Goal: Task Accomplishment & Management: Complete application form

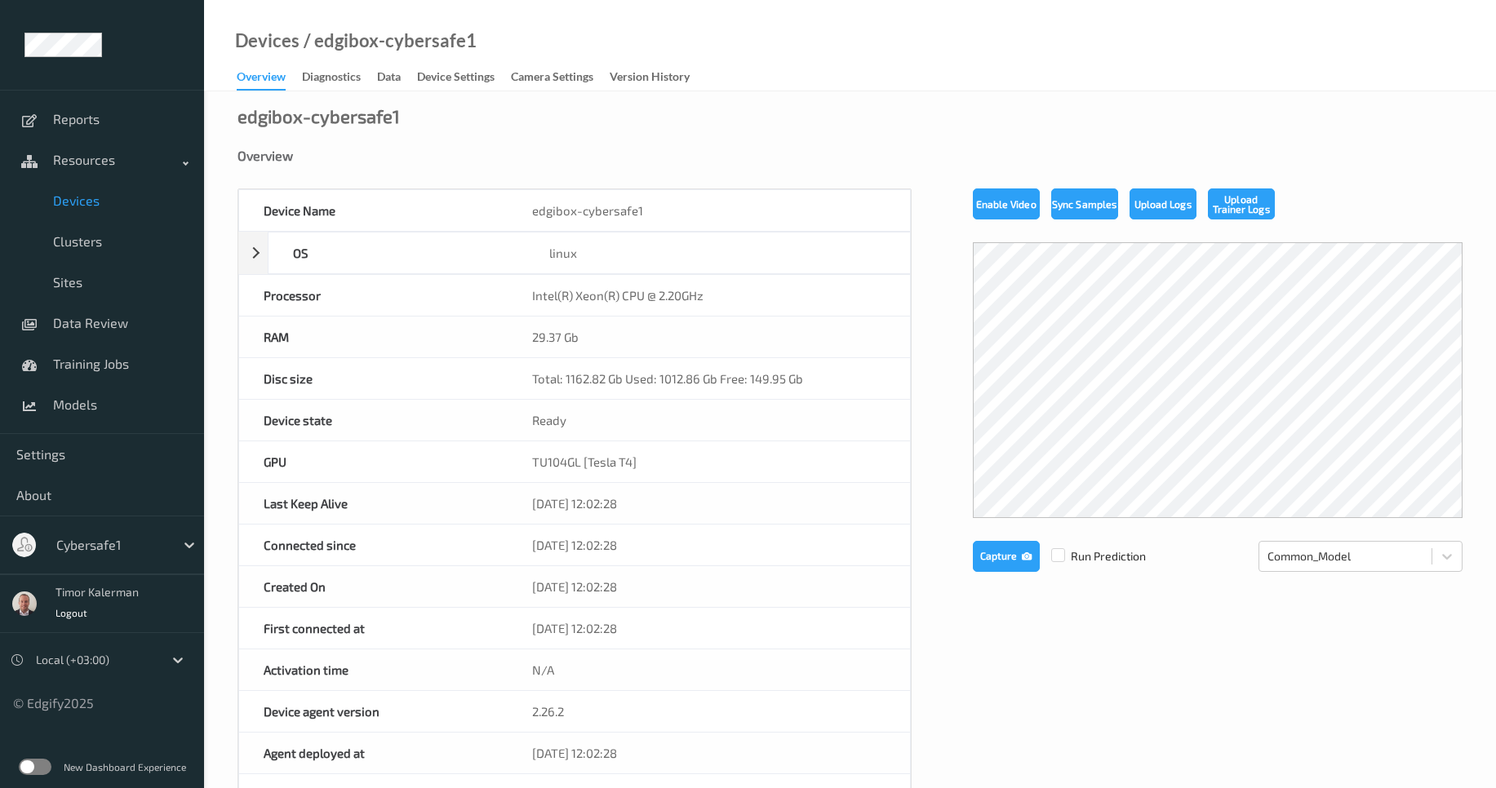
click at [109, 548] on div at bounding box center [111, 545] width 110 height 20
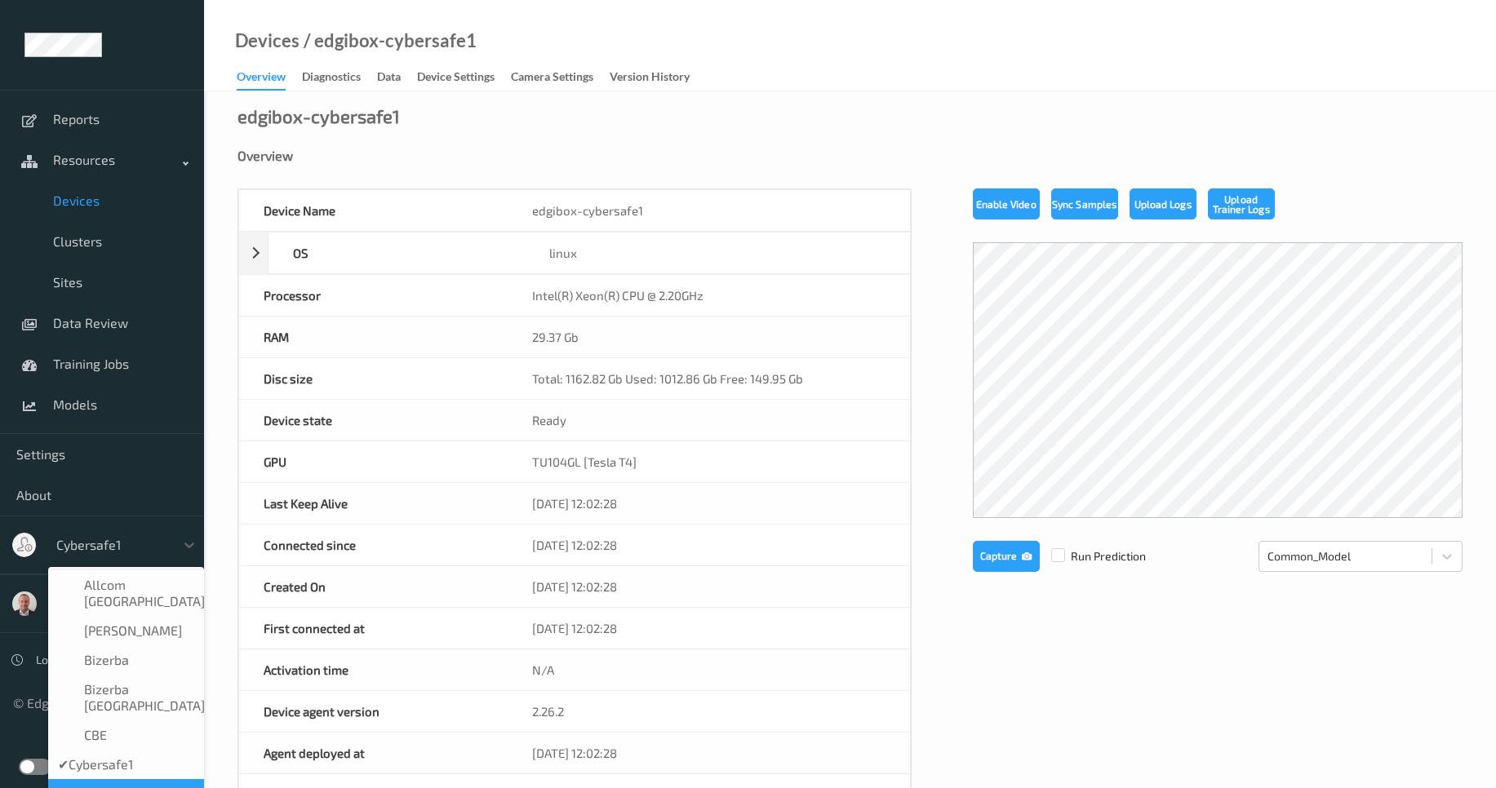
click at [135, 786] on span "Cybersafe2" at bounding box center [117, 794] width 67 height 16
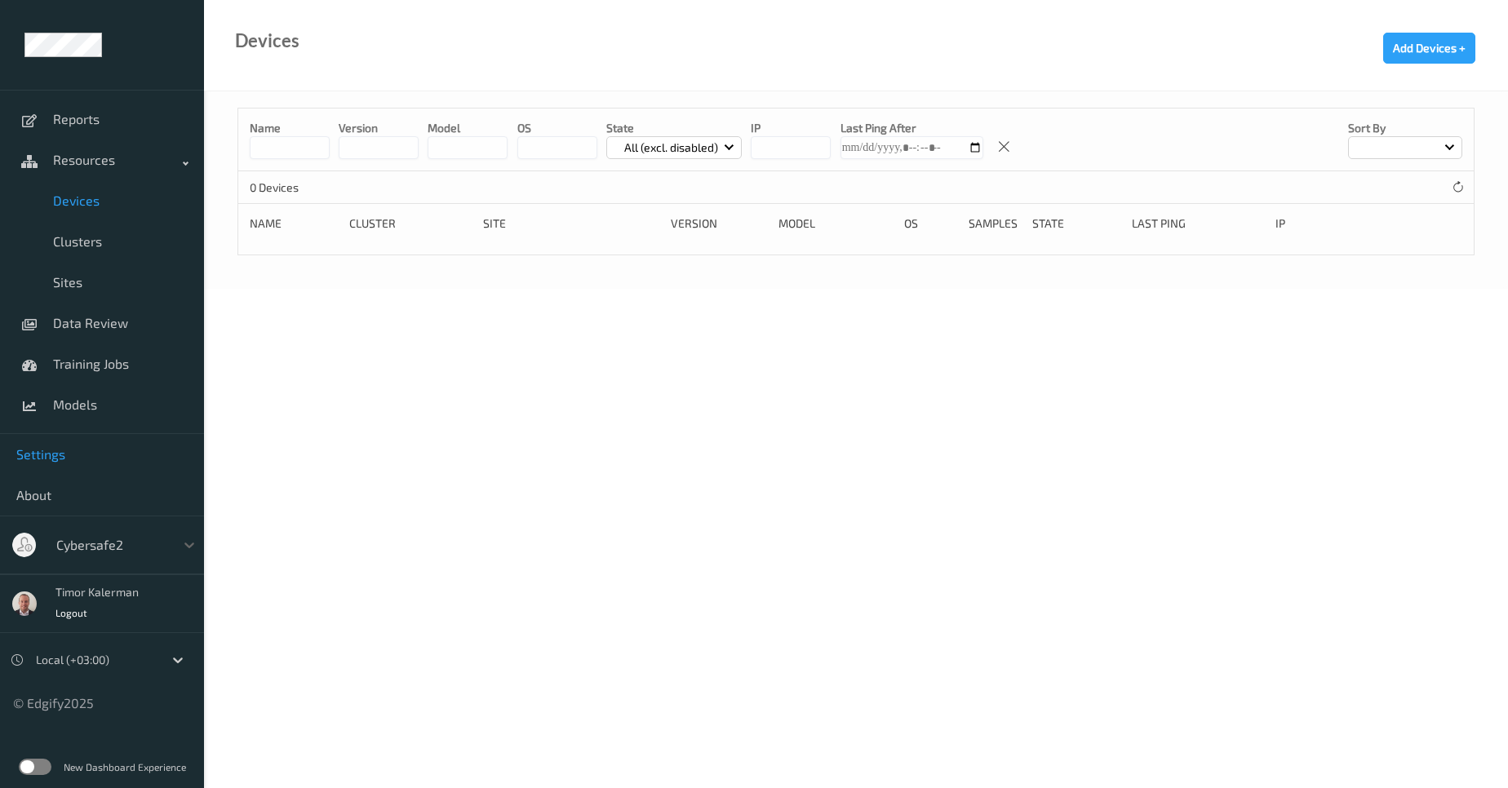
click at [109, 452] on span "Settings" at bounding box center [101, 454] width 171 height 16
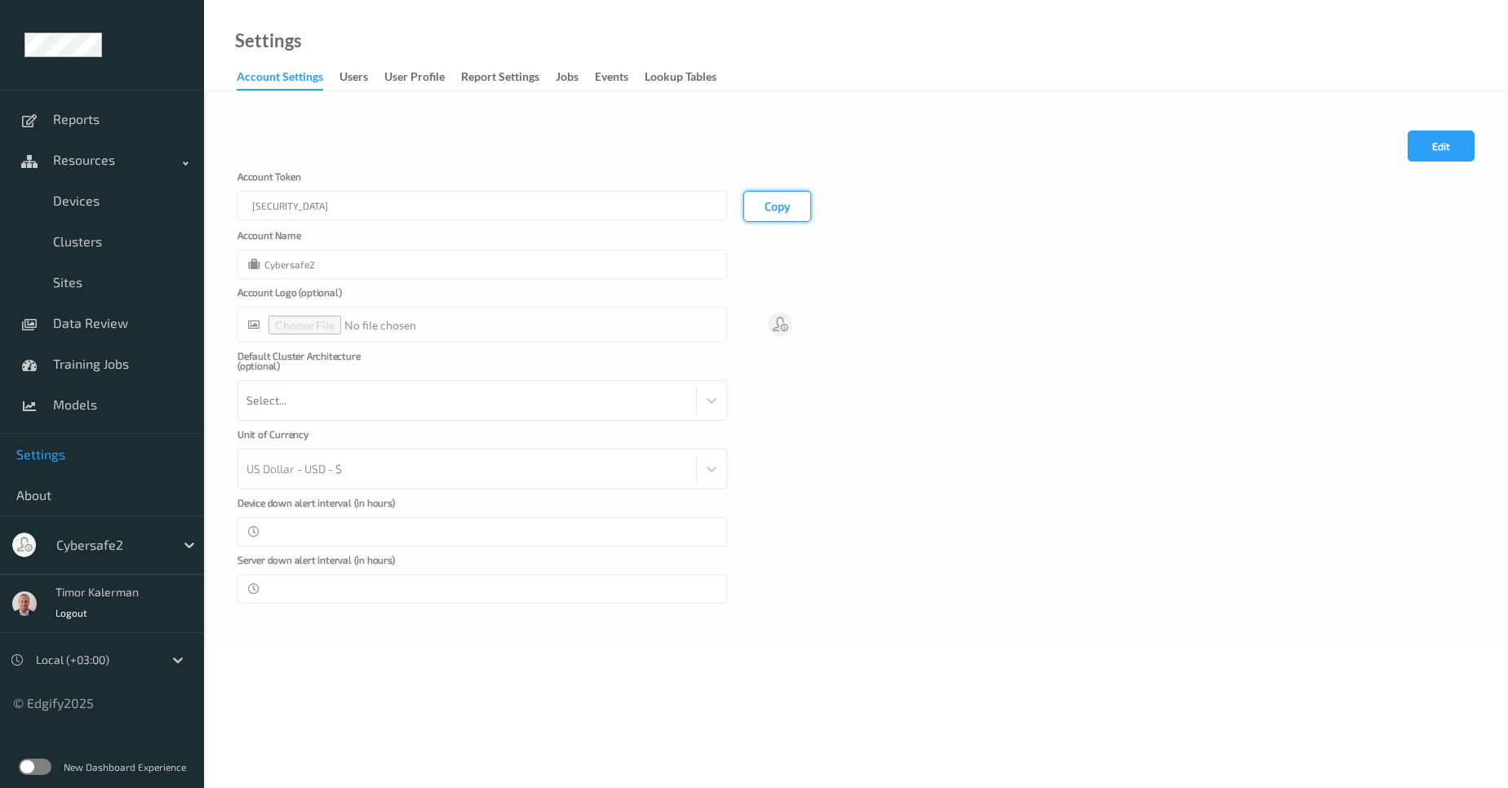
click at [786, 214] on button "Copy" at bounding box center [778, 206] width 68 height 31
click at [77, 192] on link "Devices" at bounding box center [102, 200] width 204 height 41
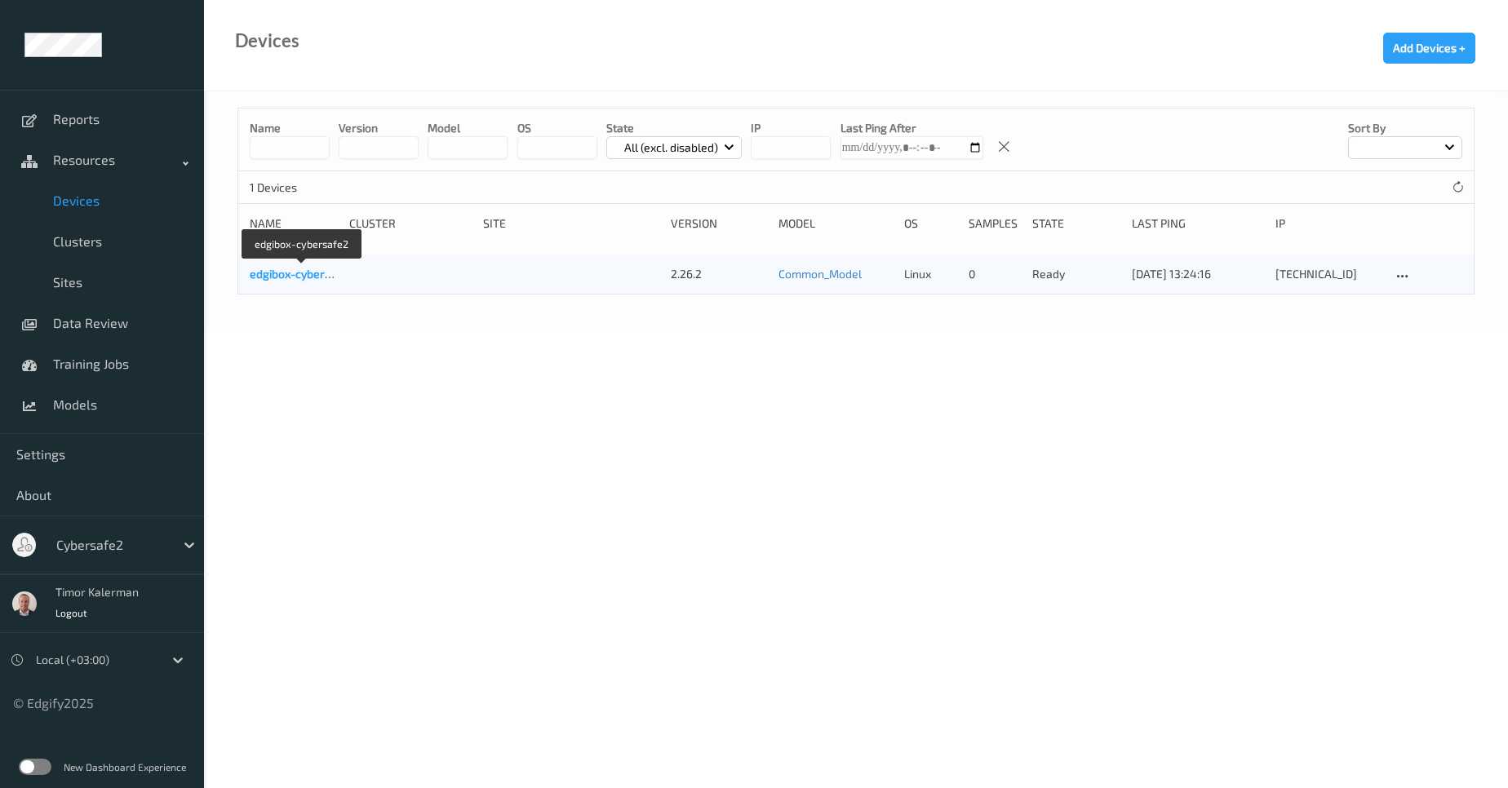
click at [295, 269] on link "edgibox-cybersafe2" at bounding box center [302, 274] width 104 height 14
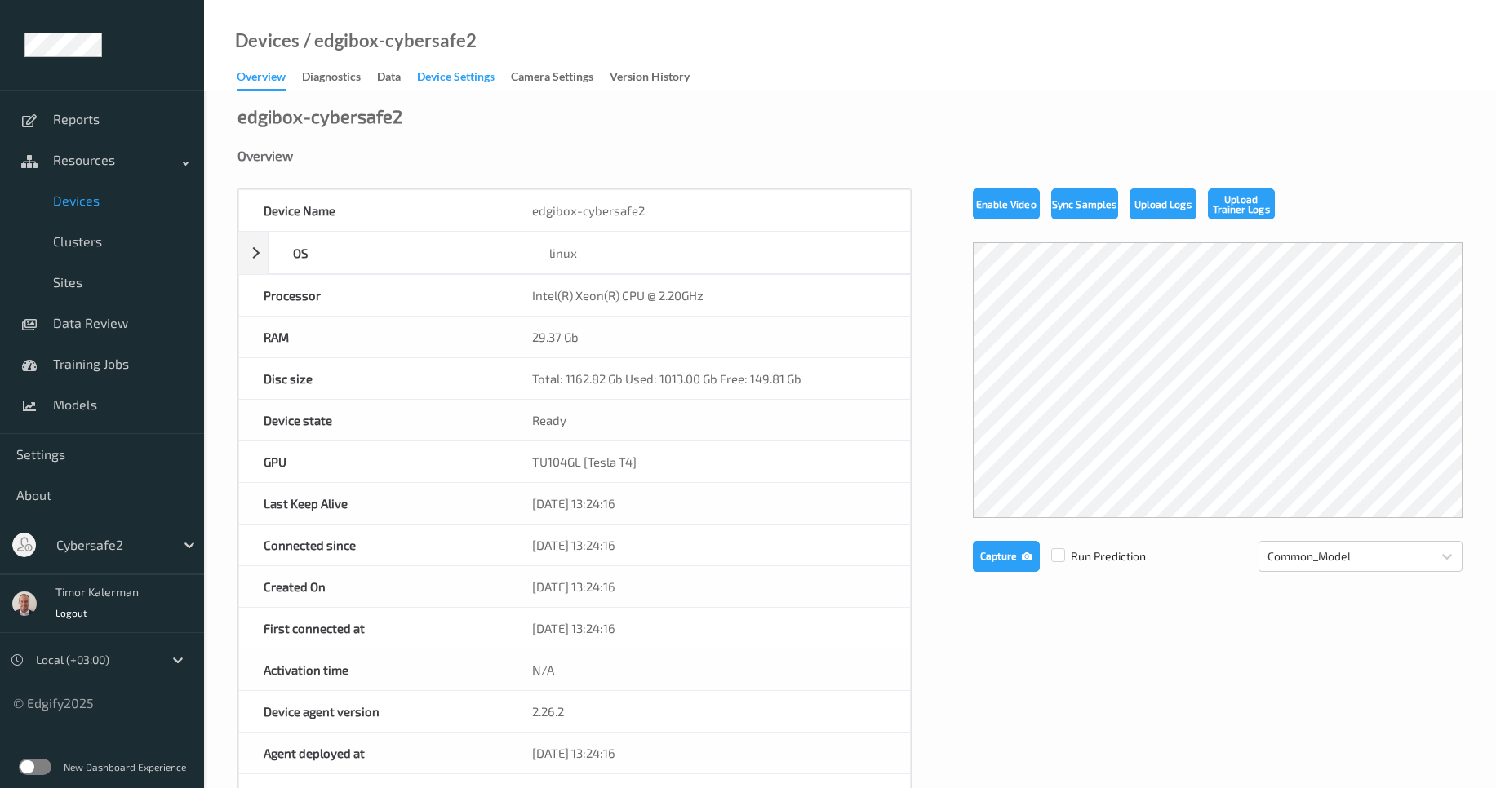
click at [473, 83] on div "Device Settings" at bounding box center [456, 79] width 78 height 20
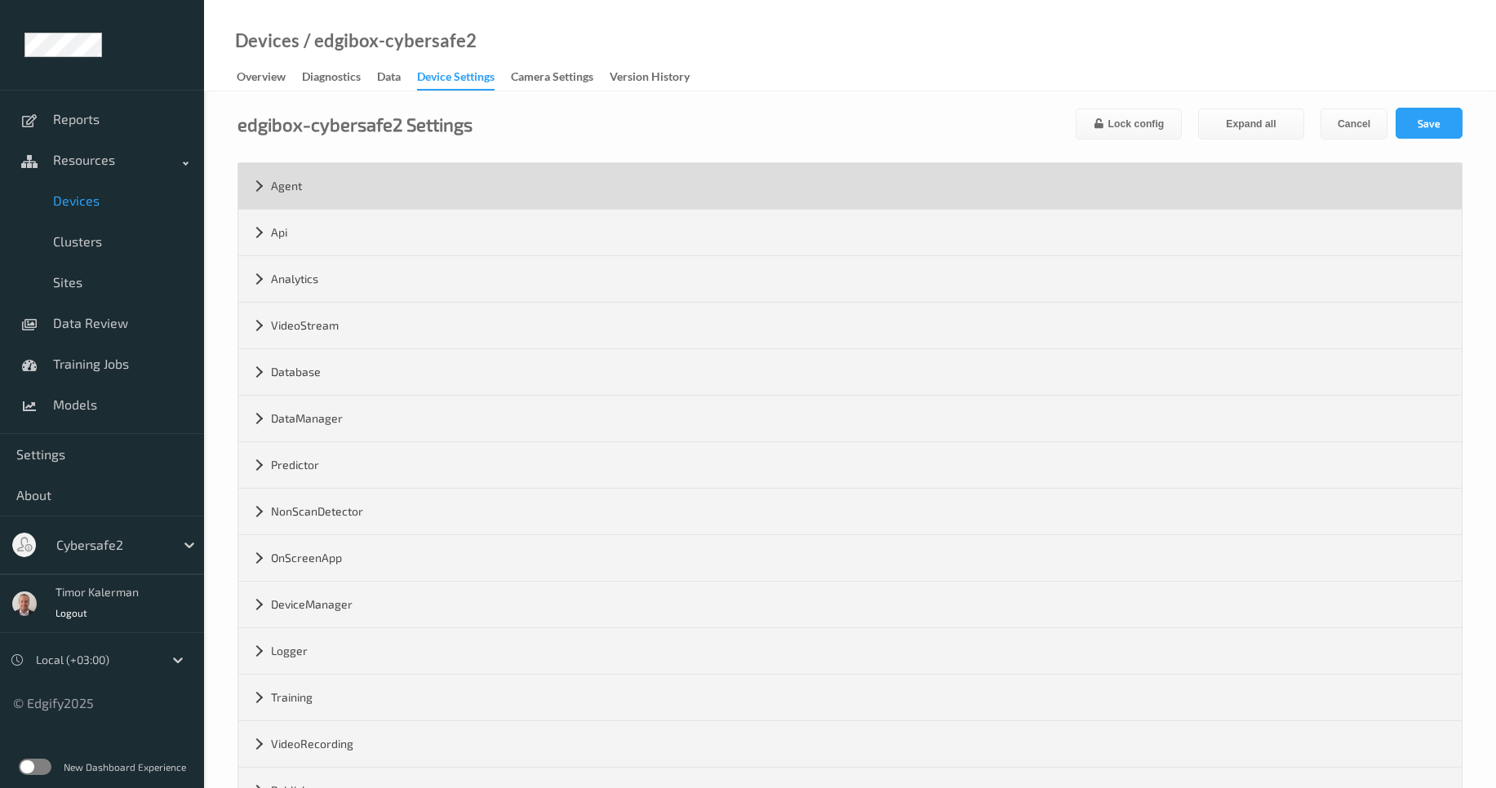
click at [325, 193] on div "Agent" at bounding box center [849, 186] width 1223 height 46
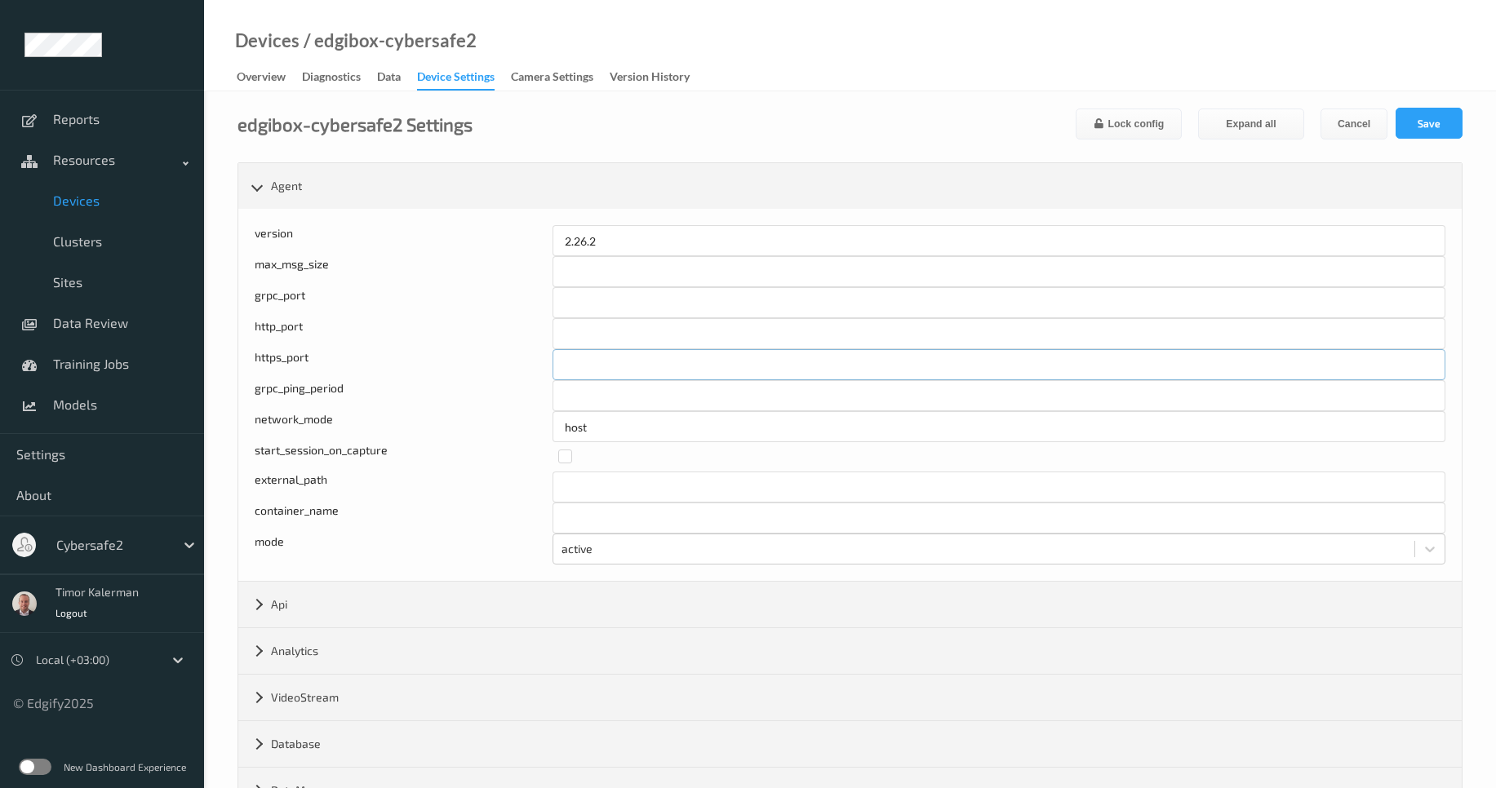
click at [586, 368] on input "****" at bounding box center [999, 364] width 893 height 31
click at [601, 366] on input "****" at bounding box center [999, 364] width 893 height 31
type input "****"
click at [1414, 125] on button "Save" at bounding box center [1429, 123] width 67 height 31
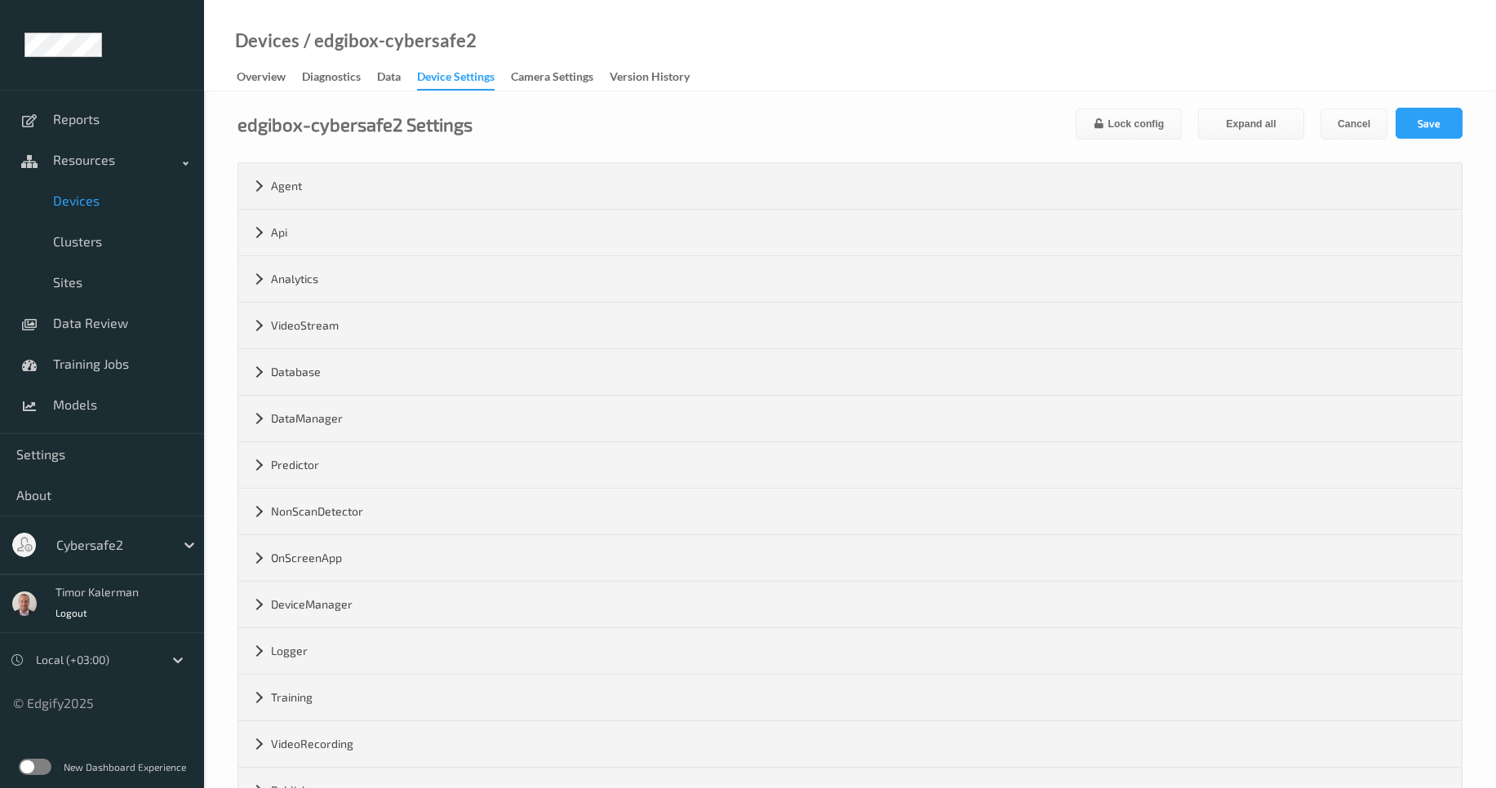
click at [93, 200] on span "Devices" at bounding box center [120, 201] width 135 height 16
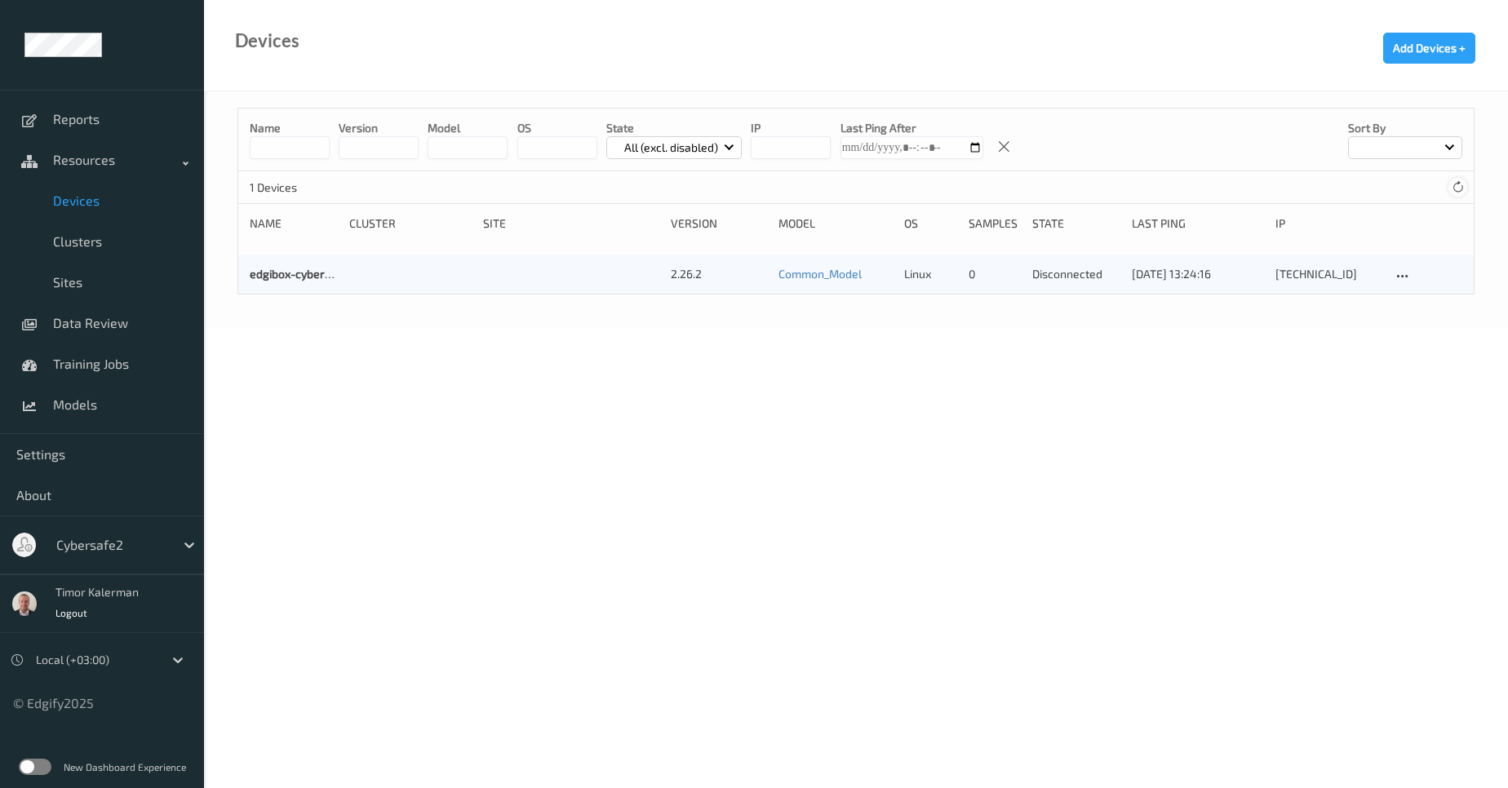
click at [1457, 192] on icon at bounding box center [1458, 187] width 12 height 12
click at [140, 534] on div "Cybersafe2" at bounding box center [111, 545] width 127 height 26
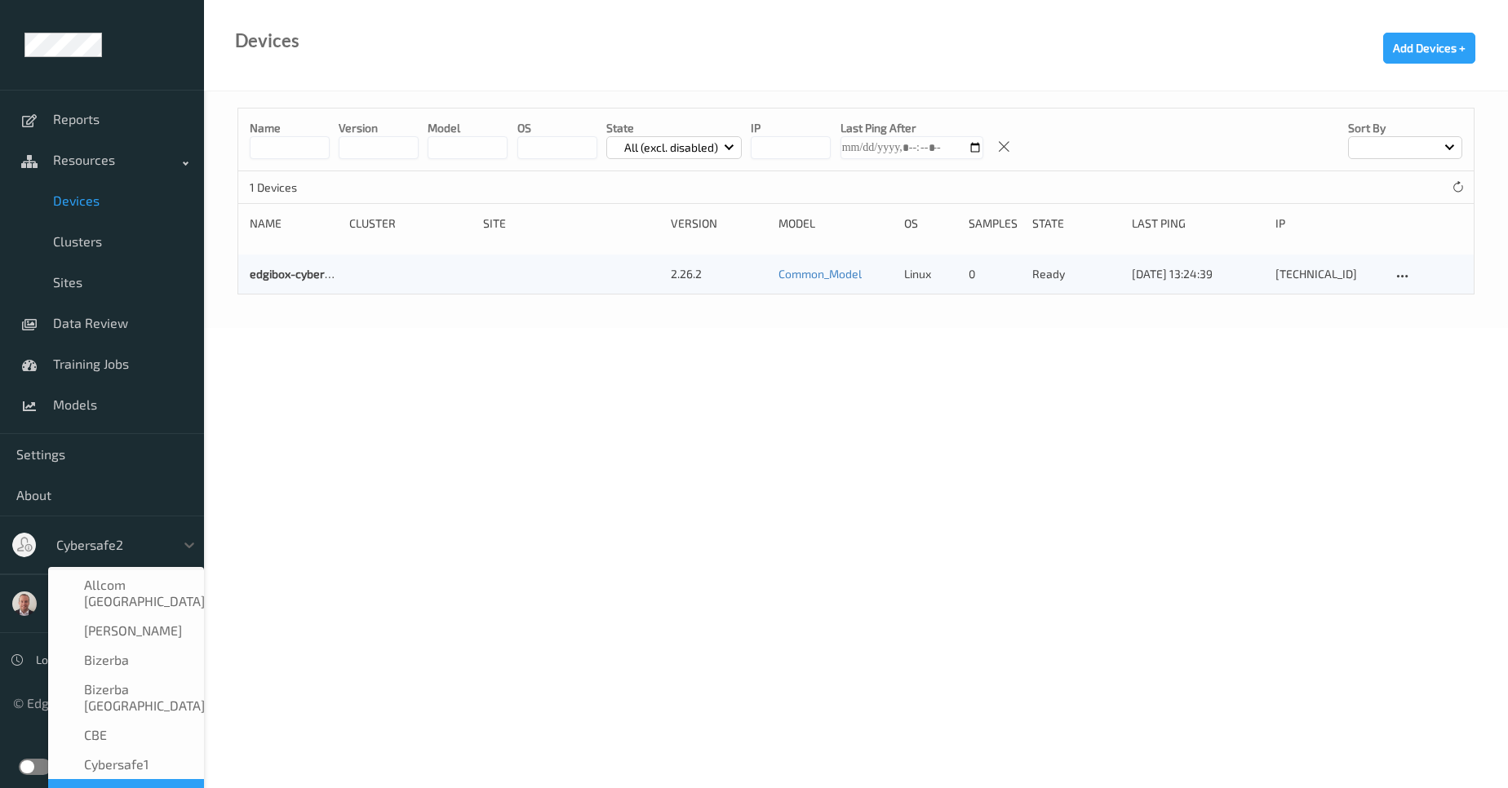
click at [159, 750] on div "Cybersafe1" at bounding box center [126, 764] width 156 height 29
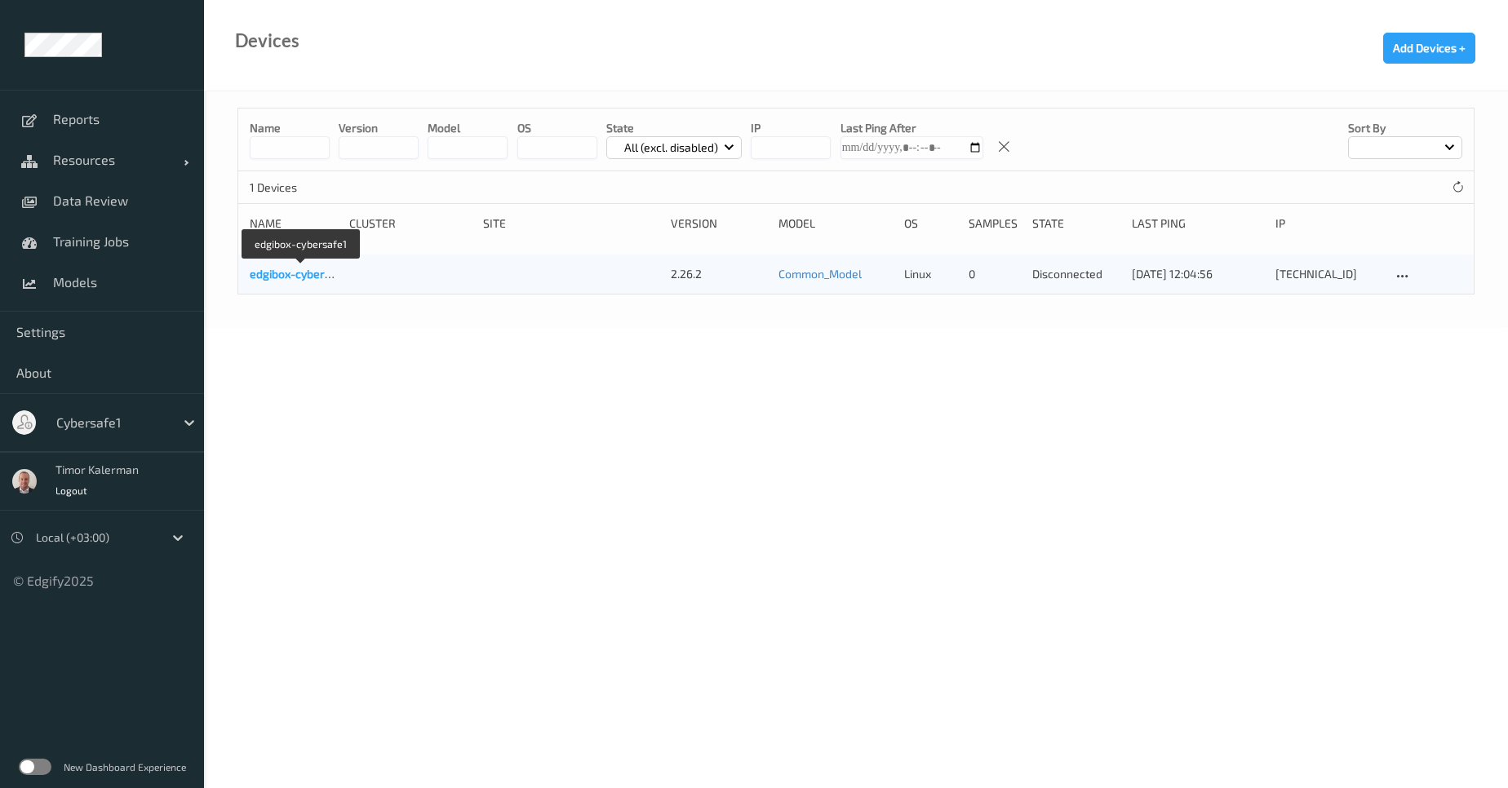
click at [313, 278] on link "edgibox-cybersafe1" at bounding box center [301, 274] width 103 height 14
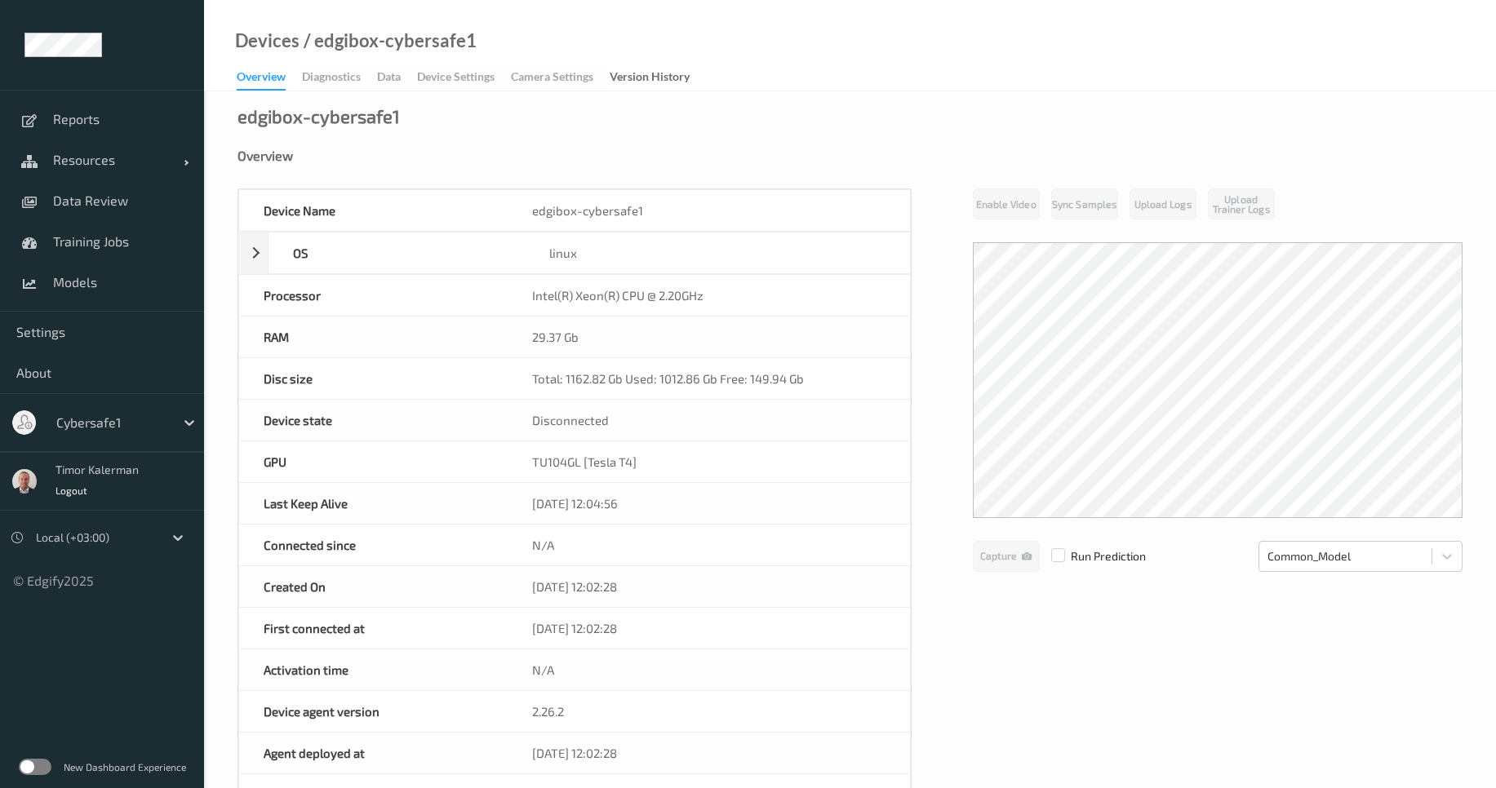
click at [383, 72] on div "Overview Diagnostics Data Device Settings Camera Settings Version History" at bounding box center [471, 78] width 469 height 24
click at [520, 153] on div "Overview" at bounding box center [850, 156] width 1225 height 16
click at [129, 168] on link "Resources" at bounding box center [102, 160] width 204 height 41
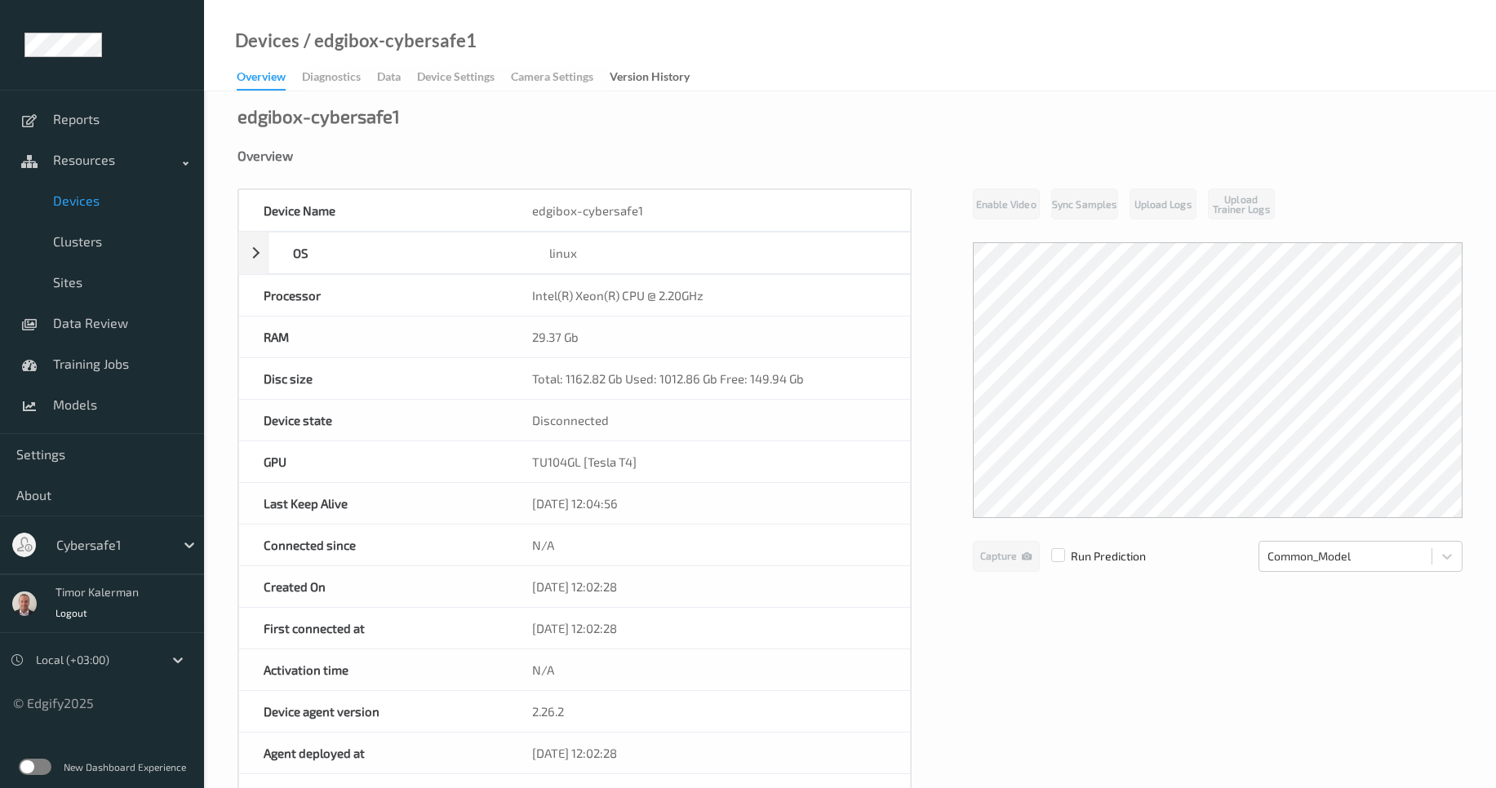
click at [103, 206] on span "Devices" at bounding box center [120, 201] width 135 height 16
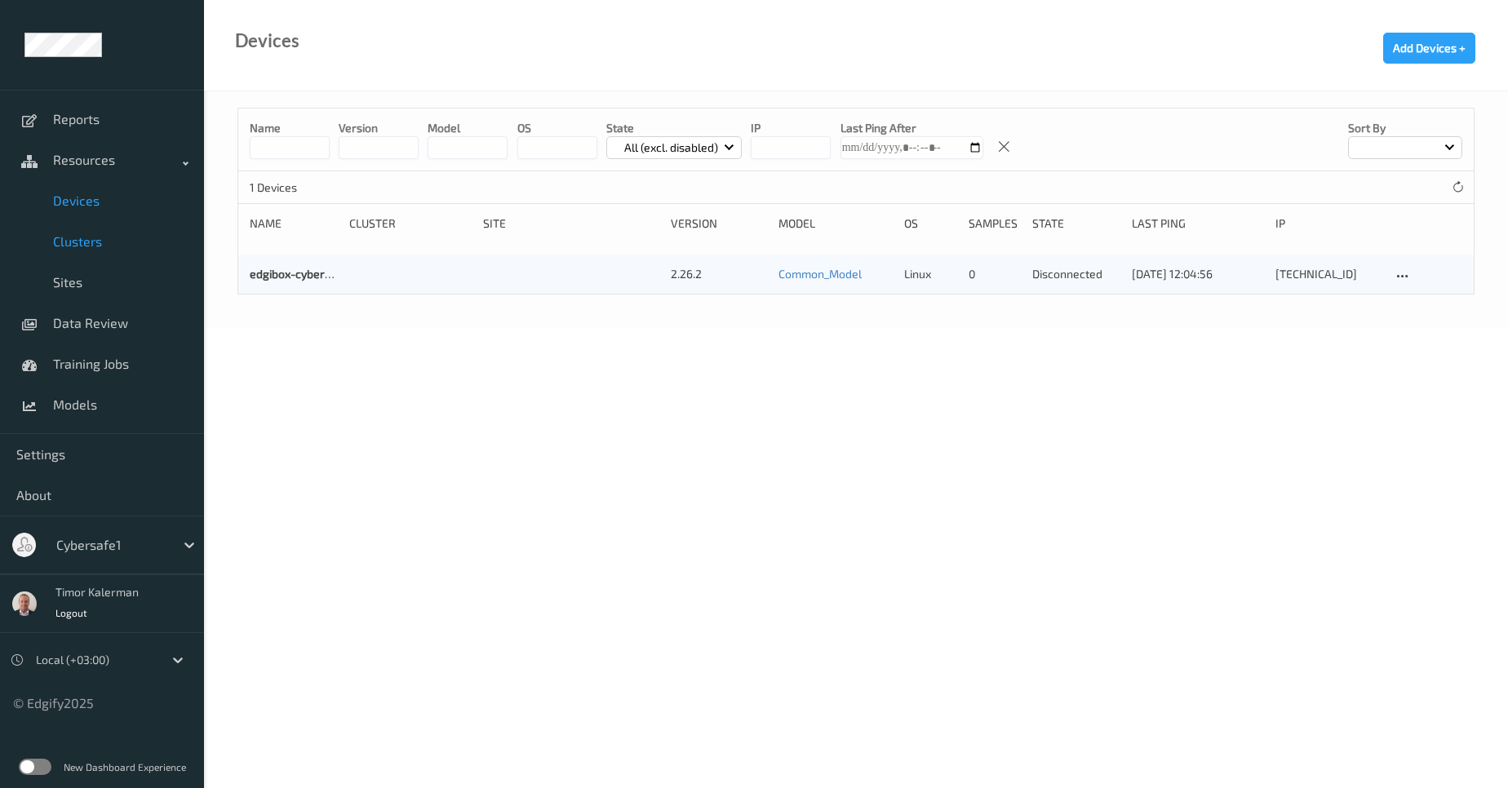
click at [81, 244] on span "Clusters" at bounding box center [120, 241] width 135 height 16
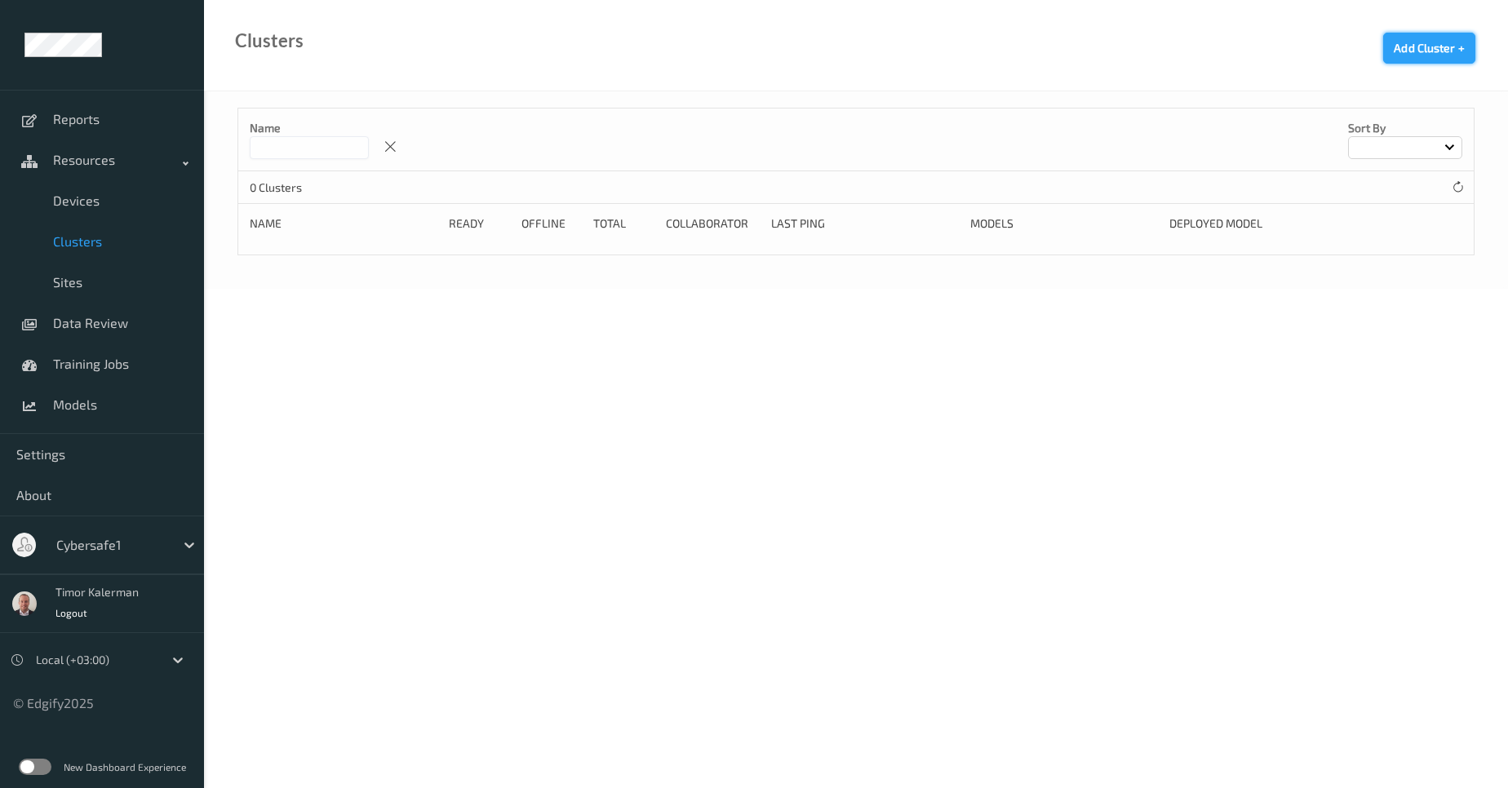
click at [1428, 47] on button "Add Cluster +" at bounding box center [1429, 48] width 92 height 31
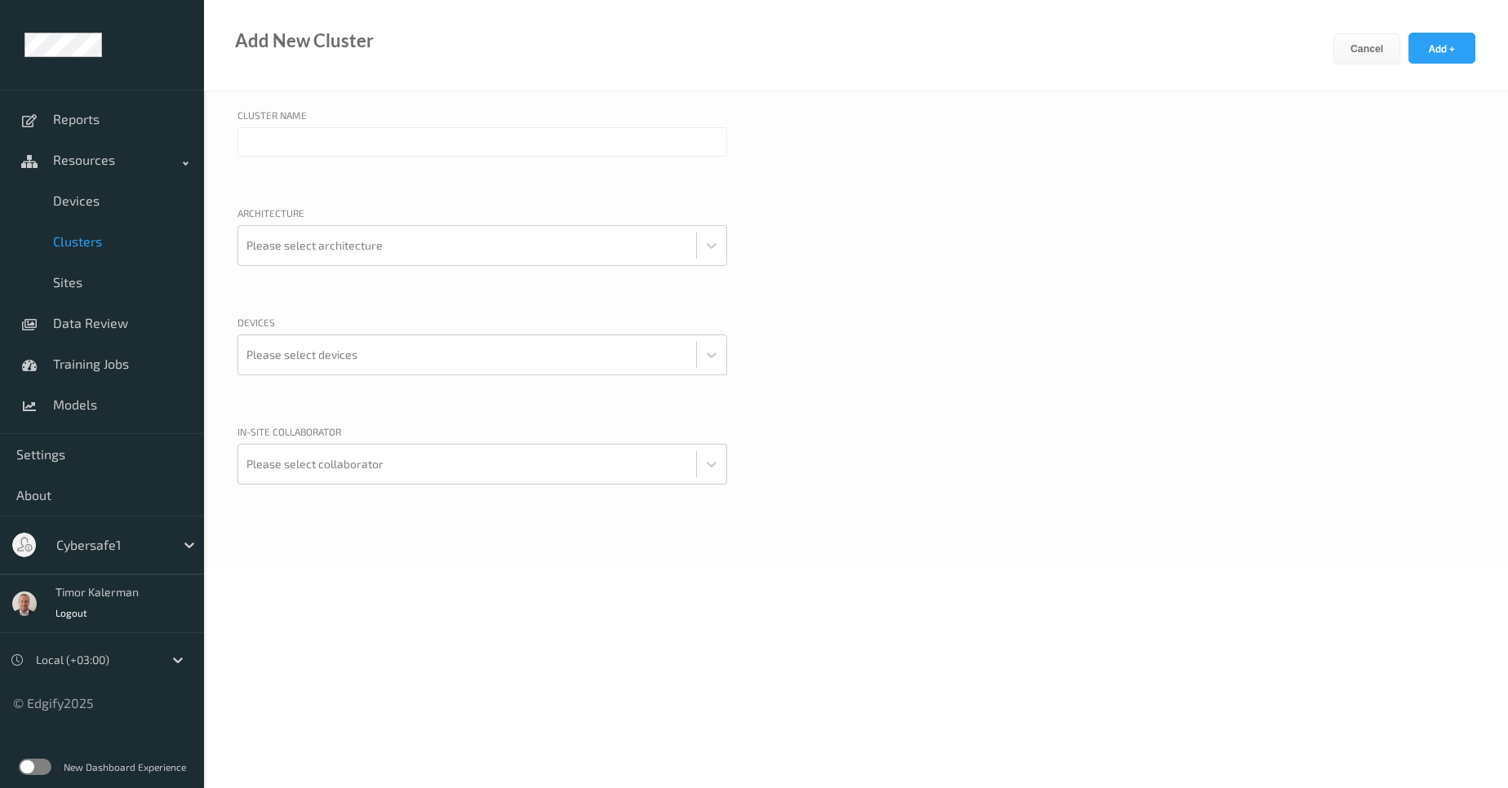
click at [328, 143] on input "text" at bounding box center [483, 141] width 490 height 29
type input "cybersafe1_cluster"
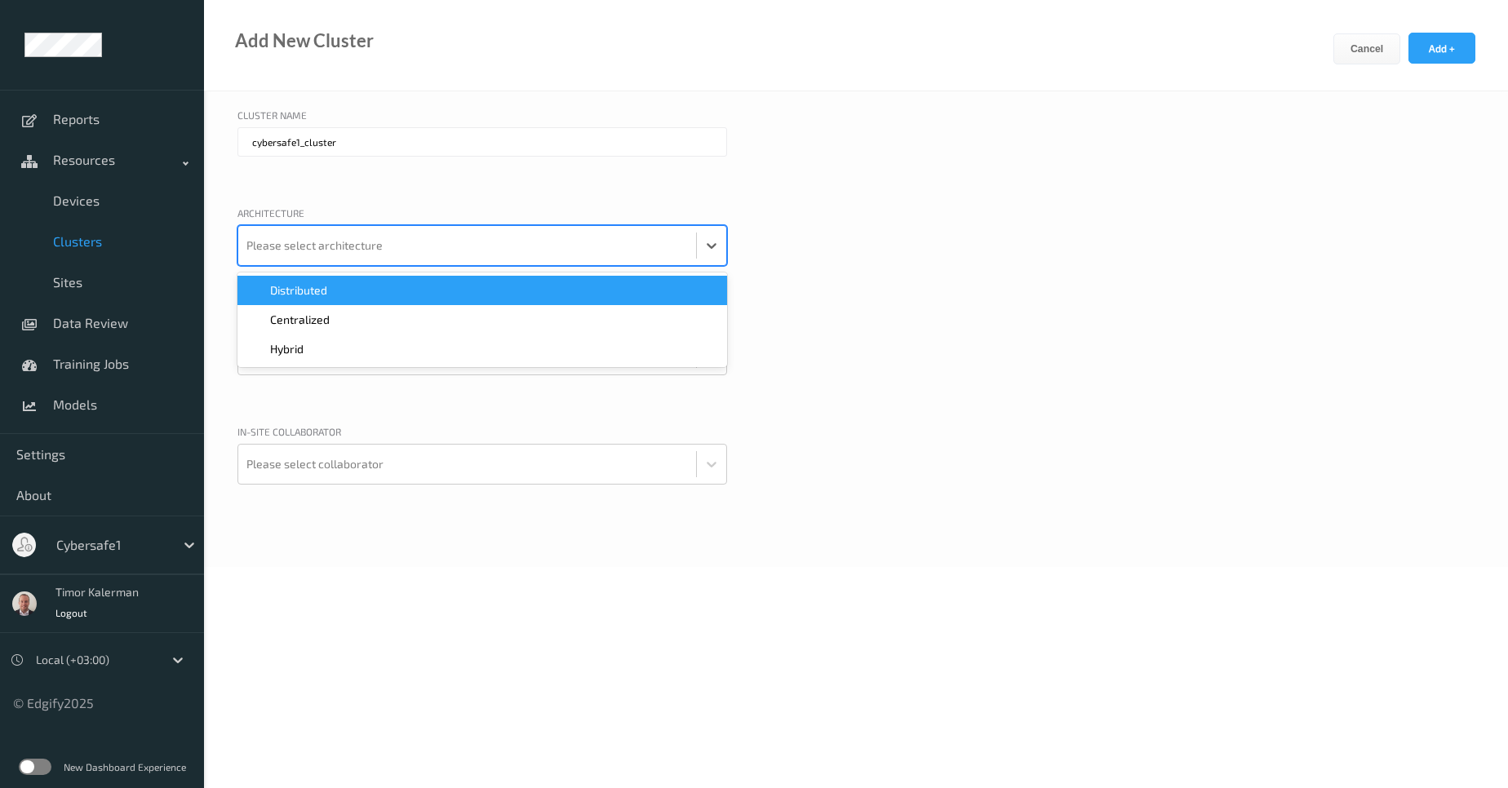
click at [381, 238] on div at bounding box center [467, 245] width 442 height 33
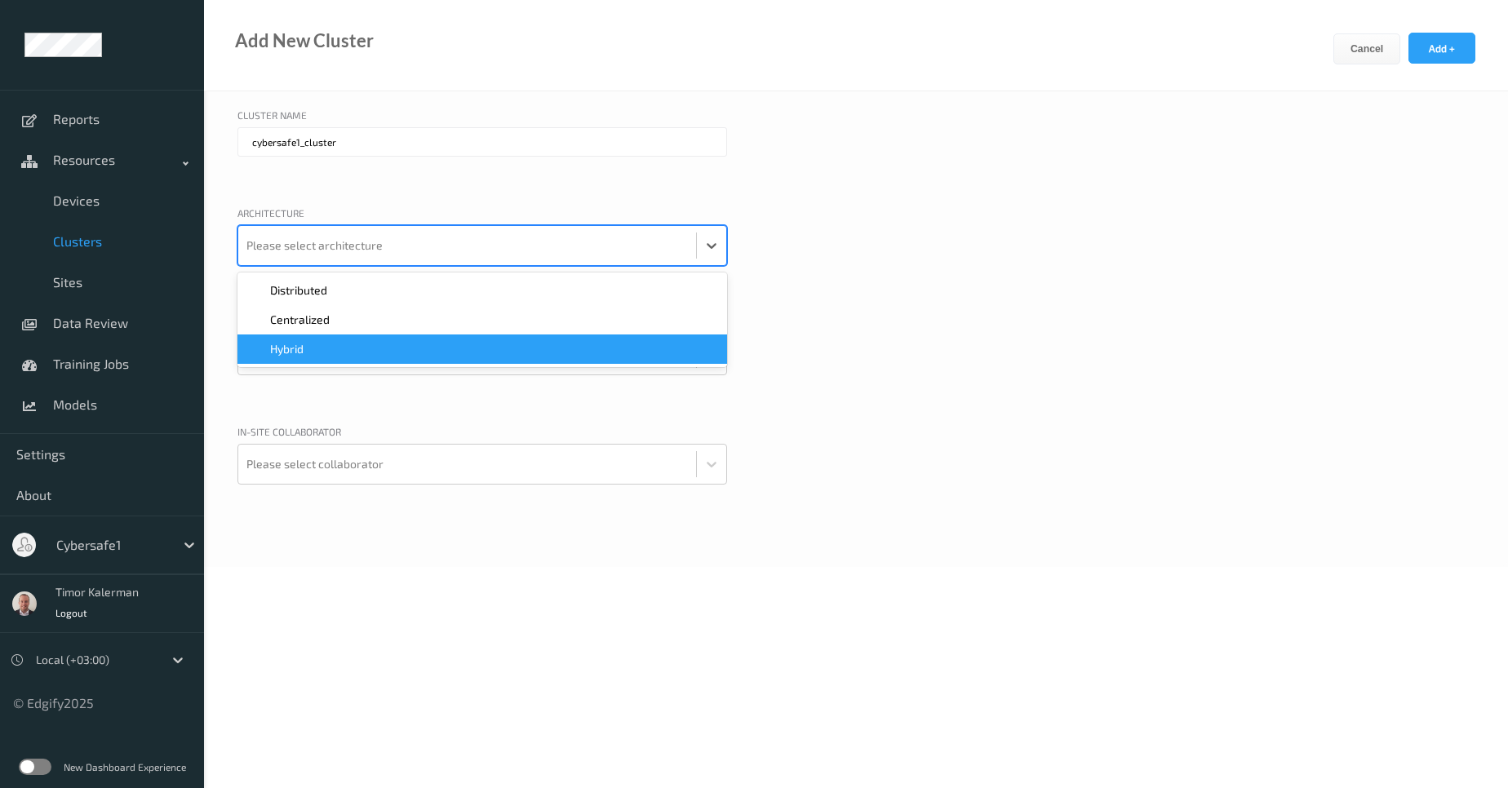
click at [314, 344] on div "Hybrid" at bounding box center [482, 349] width 470 height 16
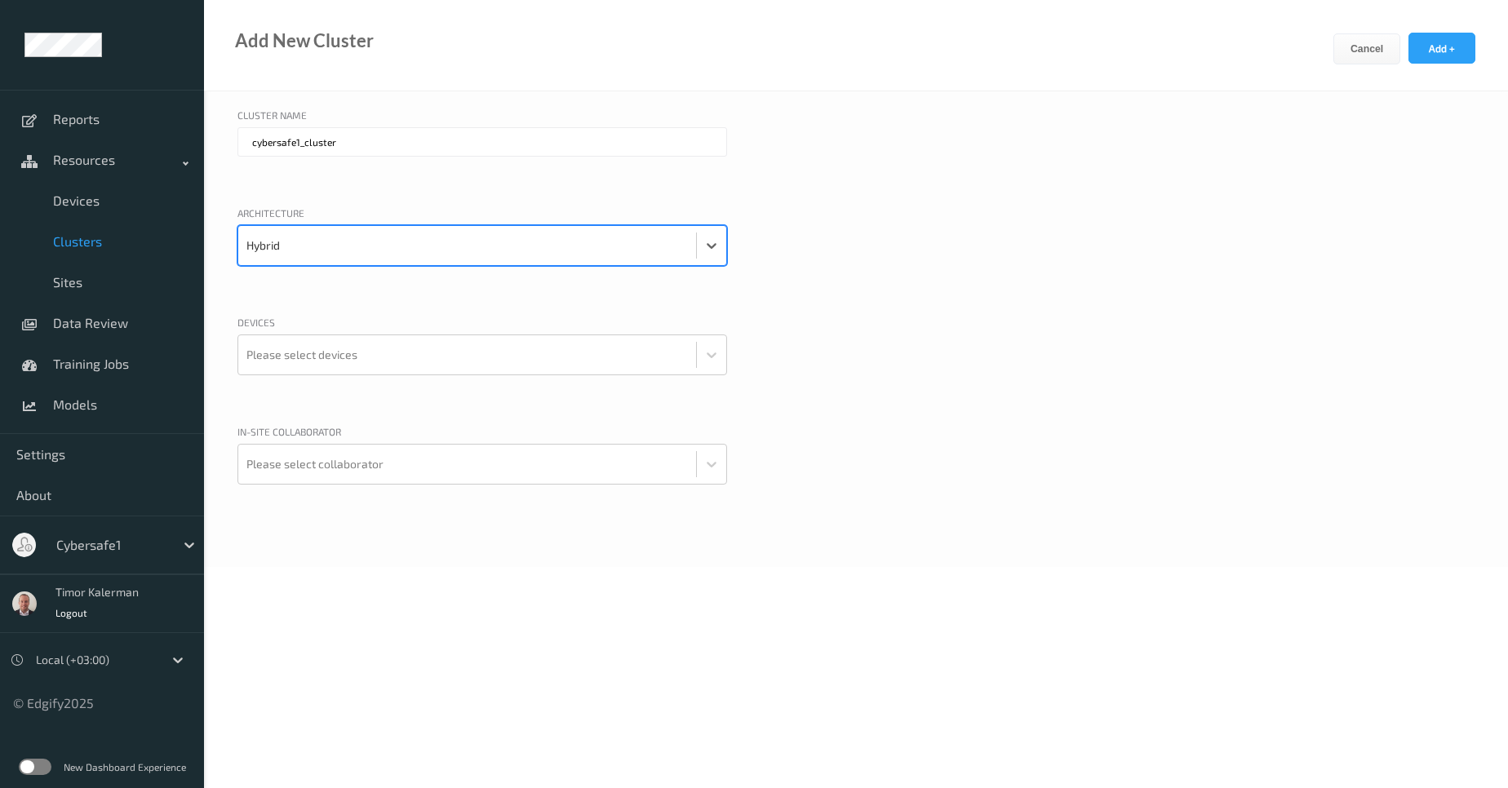
click at [395, 197] on div at bounding box center [358, 189] width 241 height 16
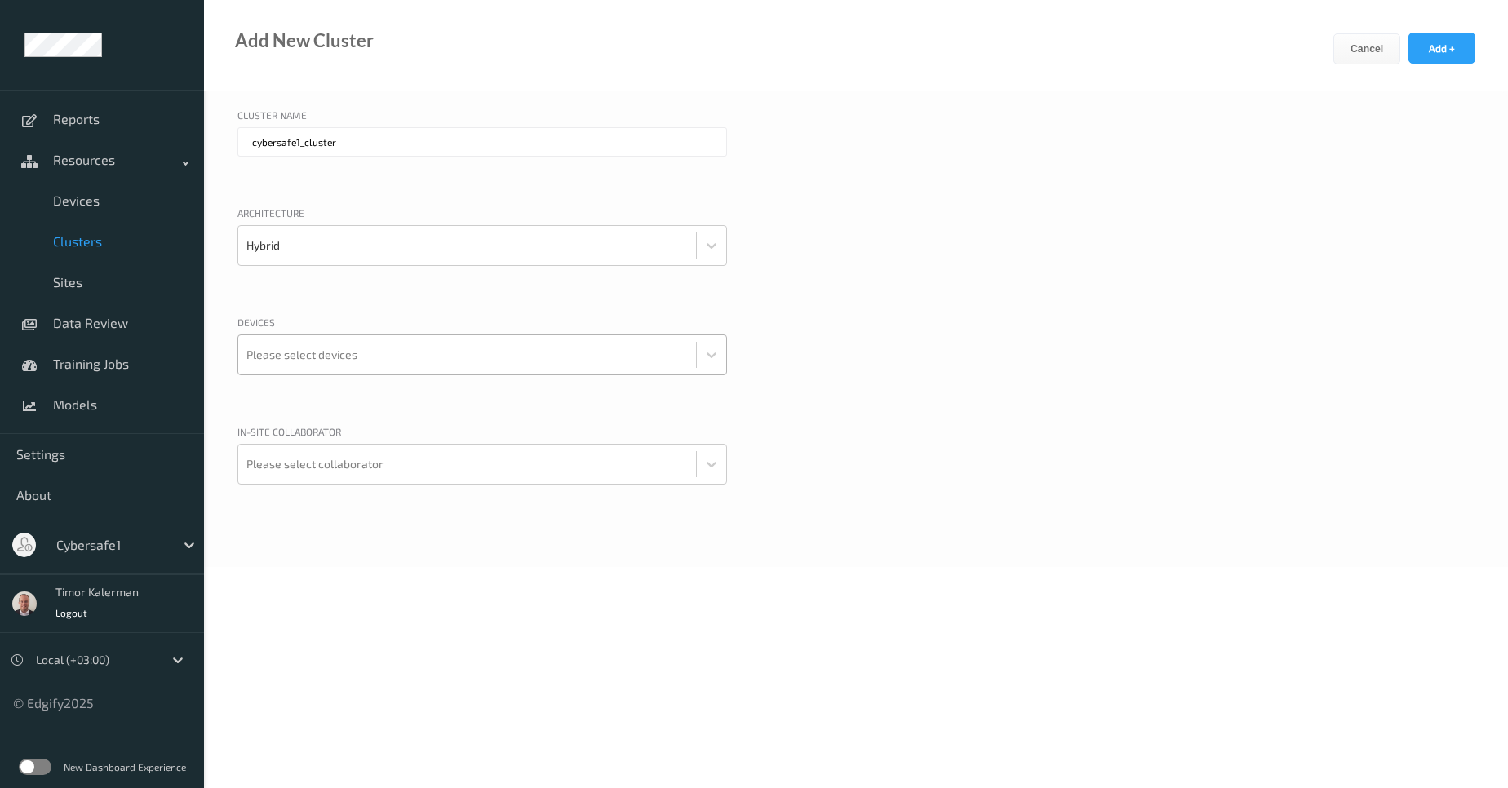
click at [357, 355] on div at bounding box center [467, 355] width 442 height 33
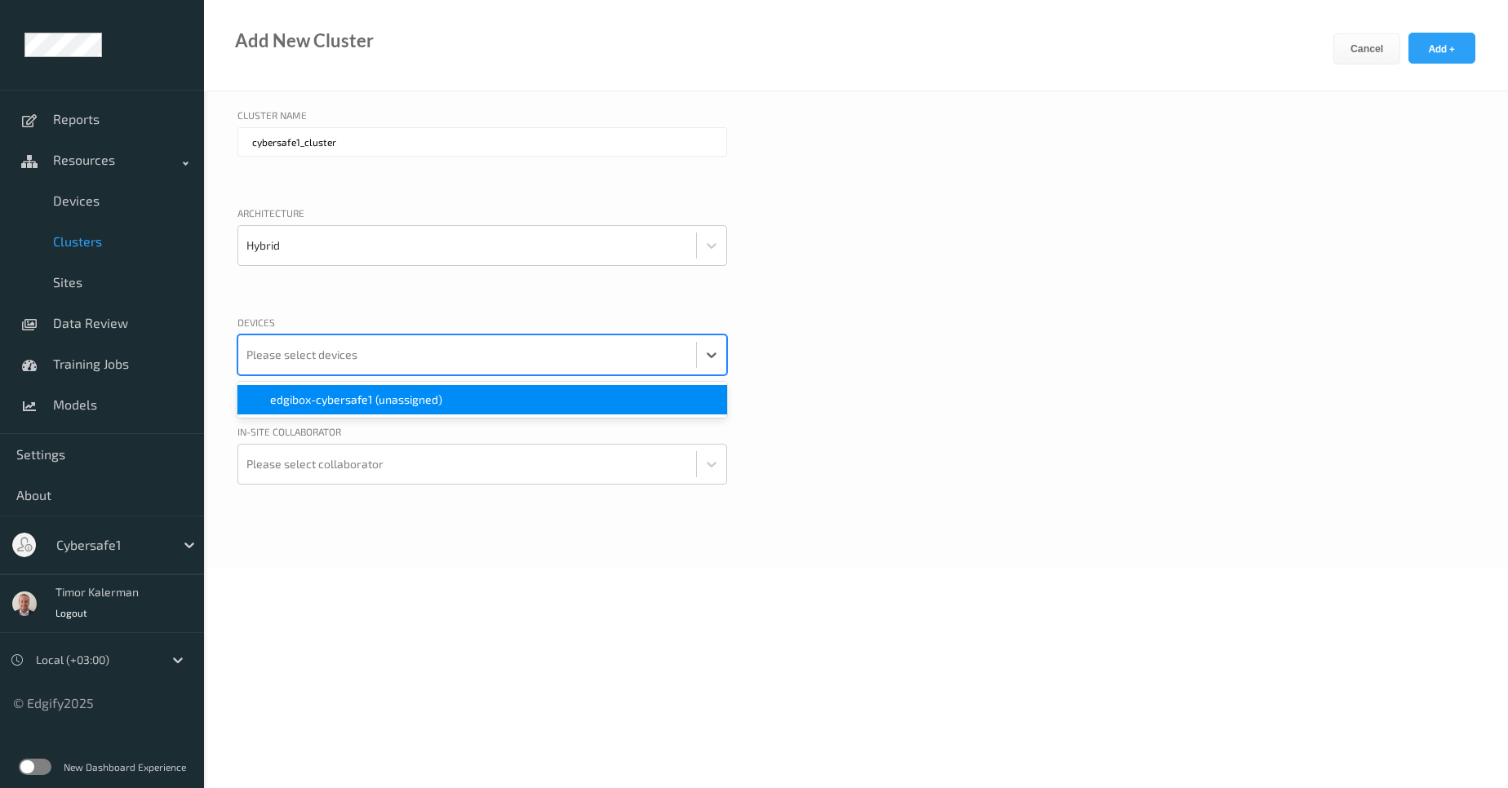
click at [366, 397] on span "edgibox-cybersafe1 (unassigned)" at bounding box center [356, 400] width 172 height 16
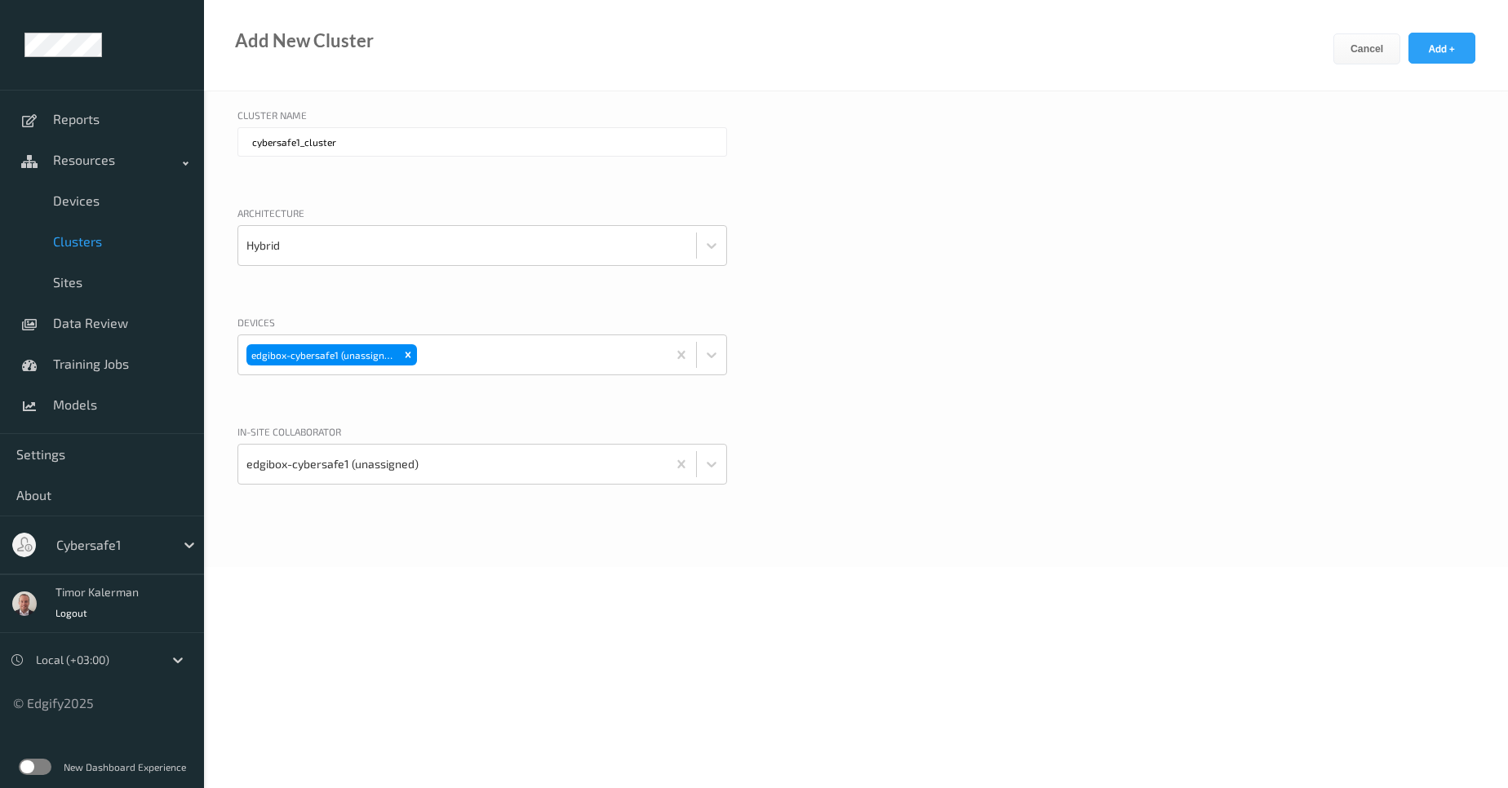
click at [484, 150] on input "cybersafe1_cluster" at bounding box center [483, 141] width 490 height 29
click at [1441, 60] on button "Add +" at bounding box center [1442, 48] width 67 height 31
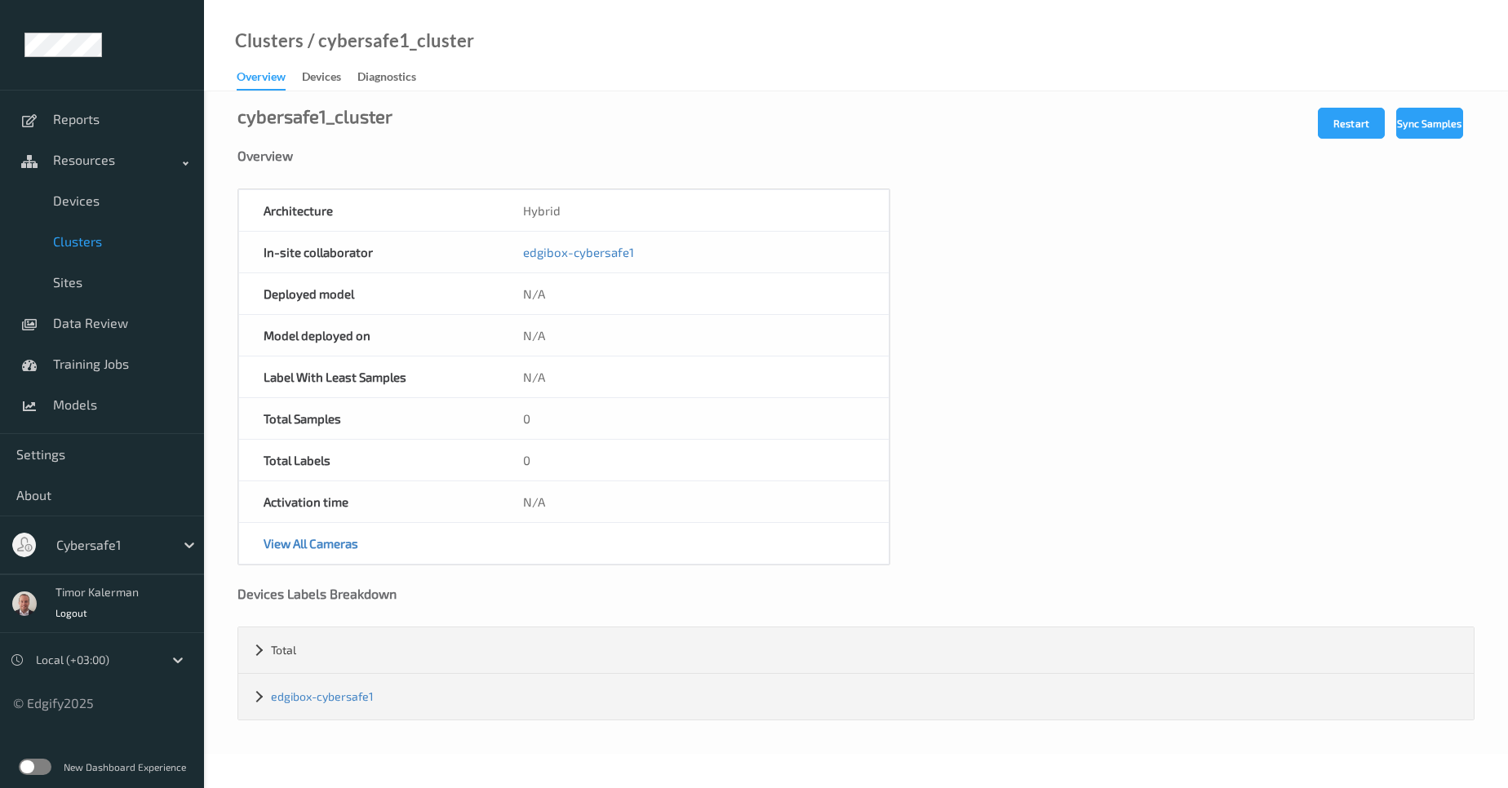
click at [103, 544] on div at bounding box center [111, 545] width 110 height 20
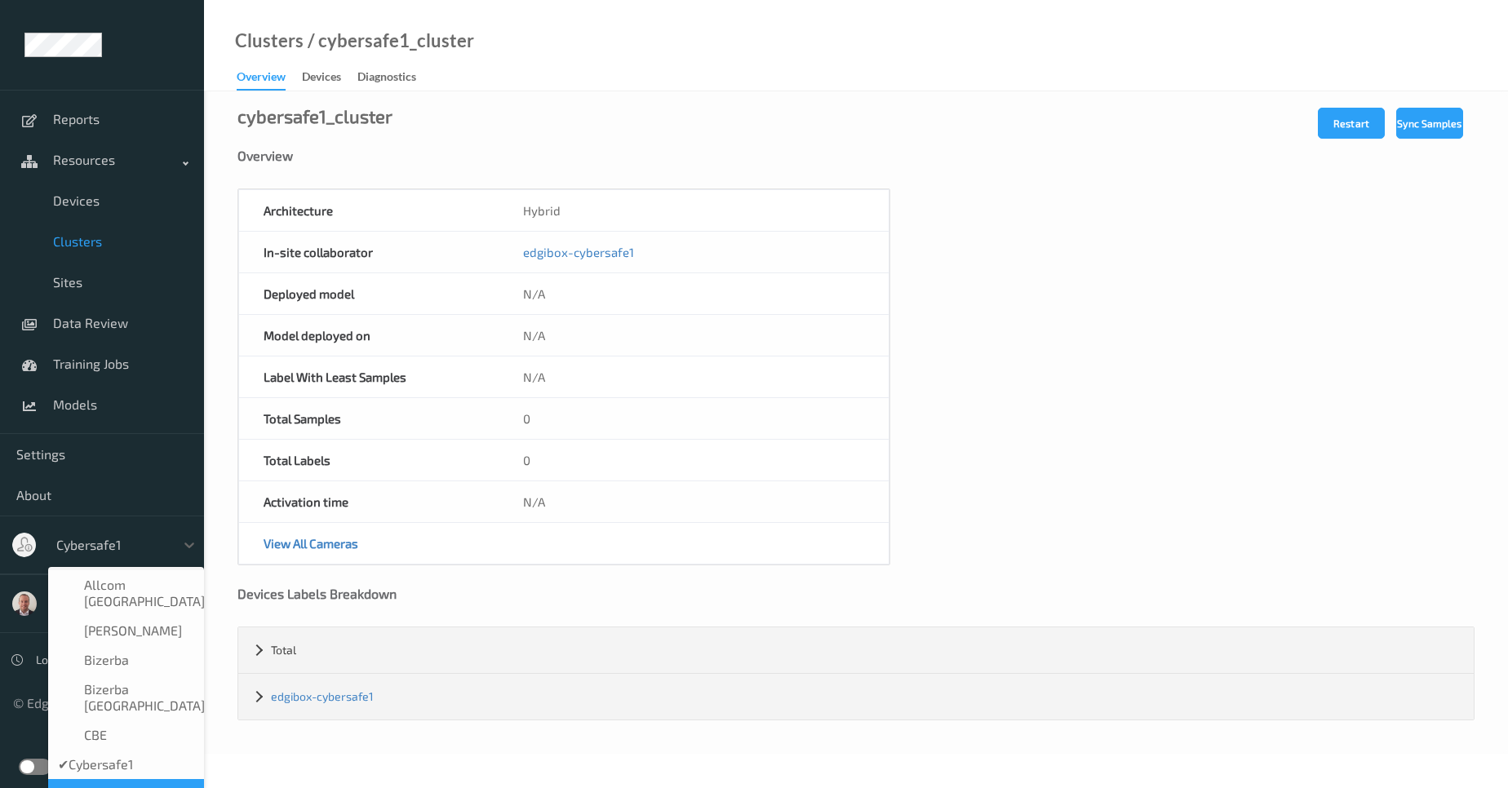
click at [130, 786] on span "Cybersafe2" at bounding box center [117, 794] width 67 height 16
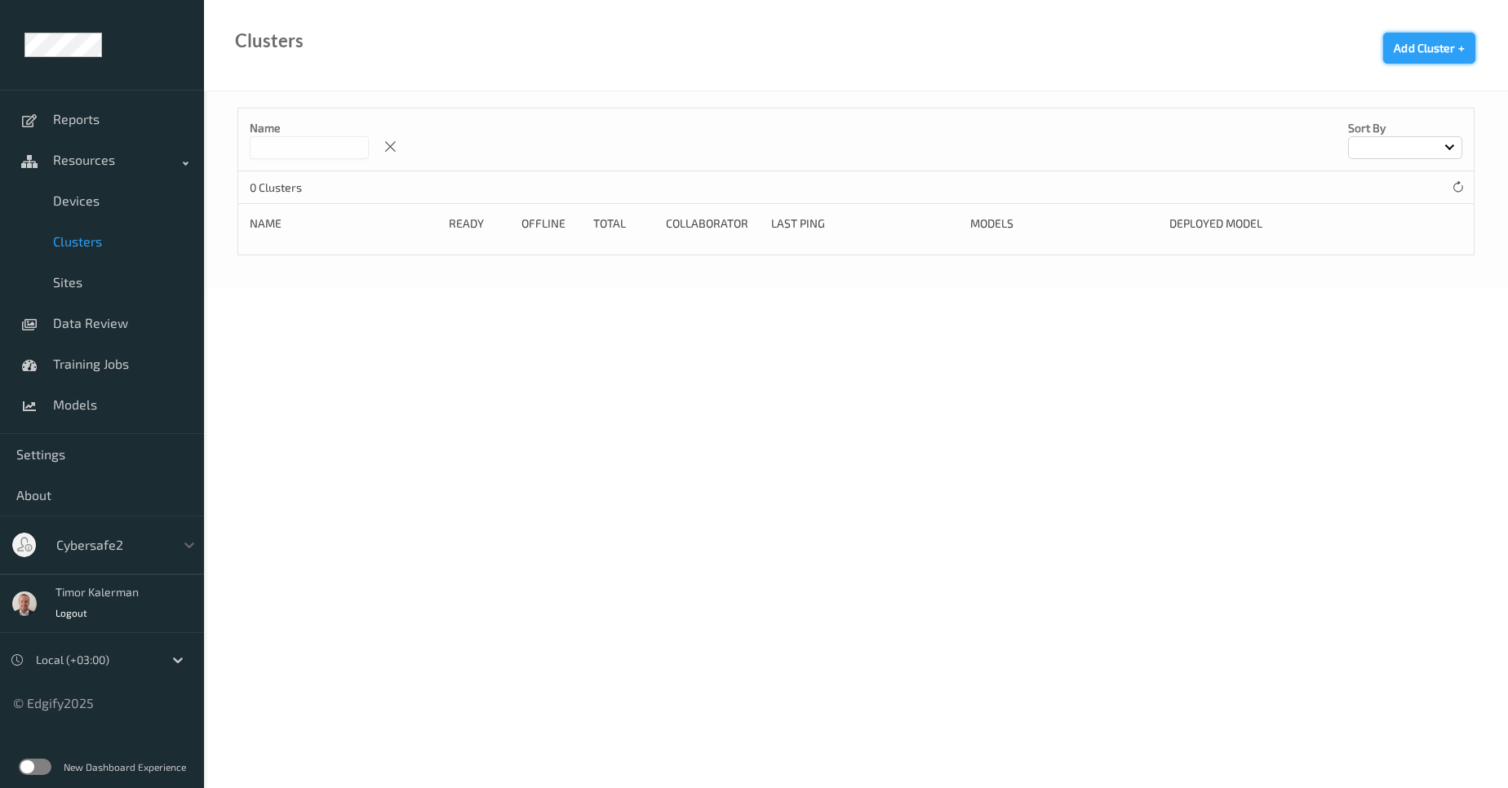
click at [1431, 46] on button "Add Cluster +" at bounding box center [1429, 48] width 92 height 31
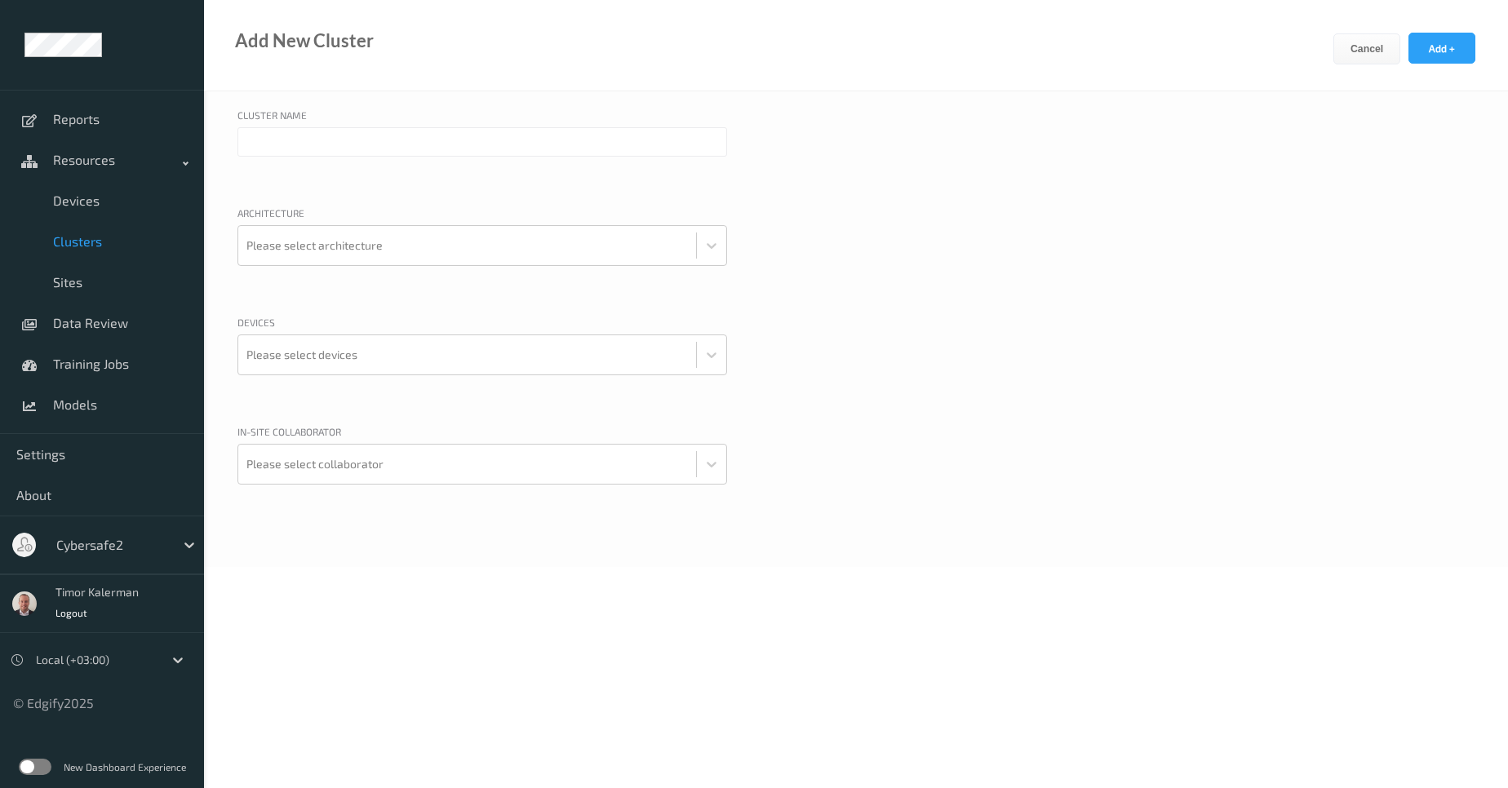
click at [277, 138] on input "text" at bounding box center [483, 141] width 490 height 29
type input "cybersafe2_cluster"
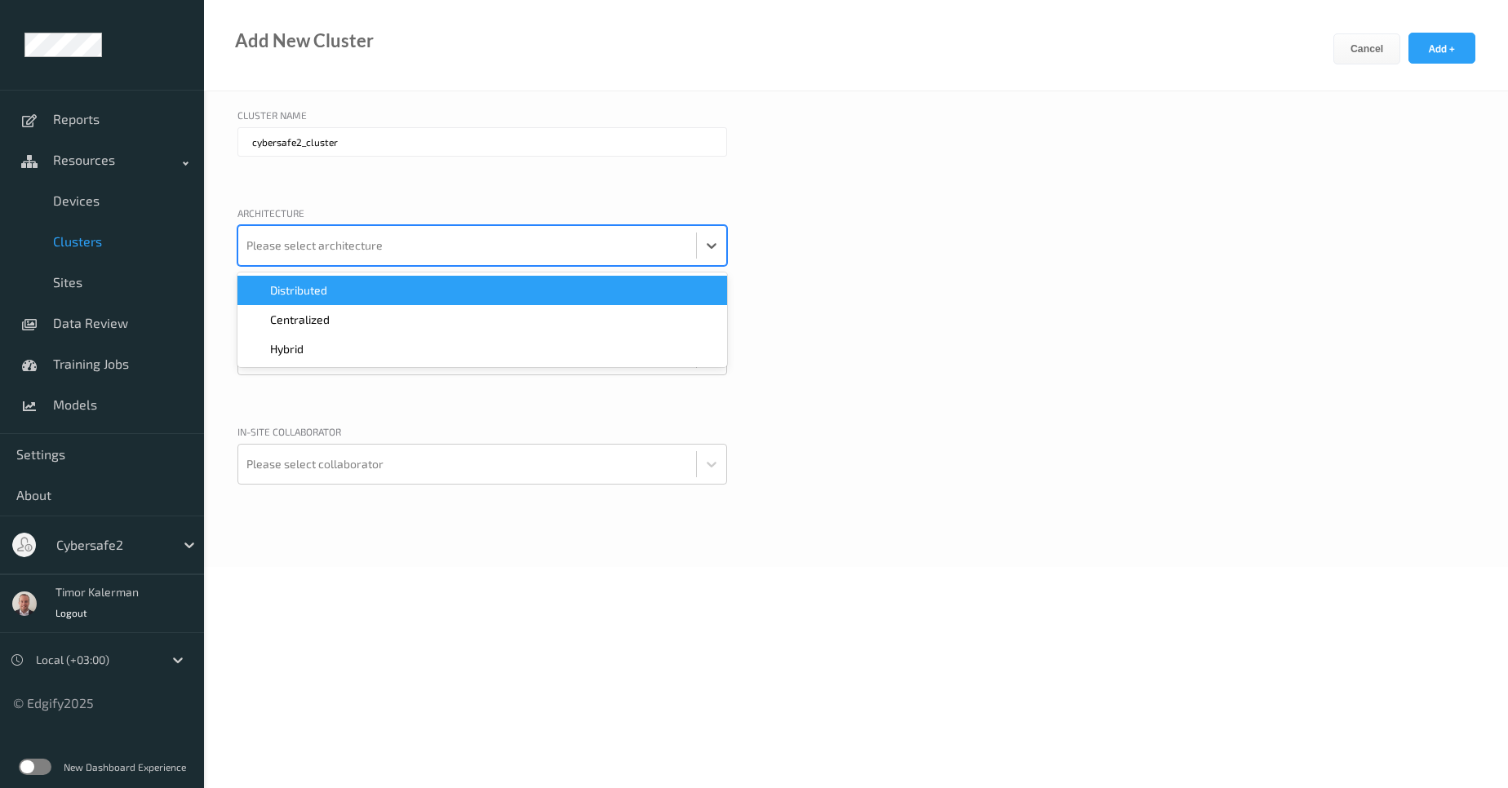
click at [340, 242] on div at bounding box center [467, 245] width 442 height 33
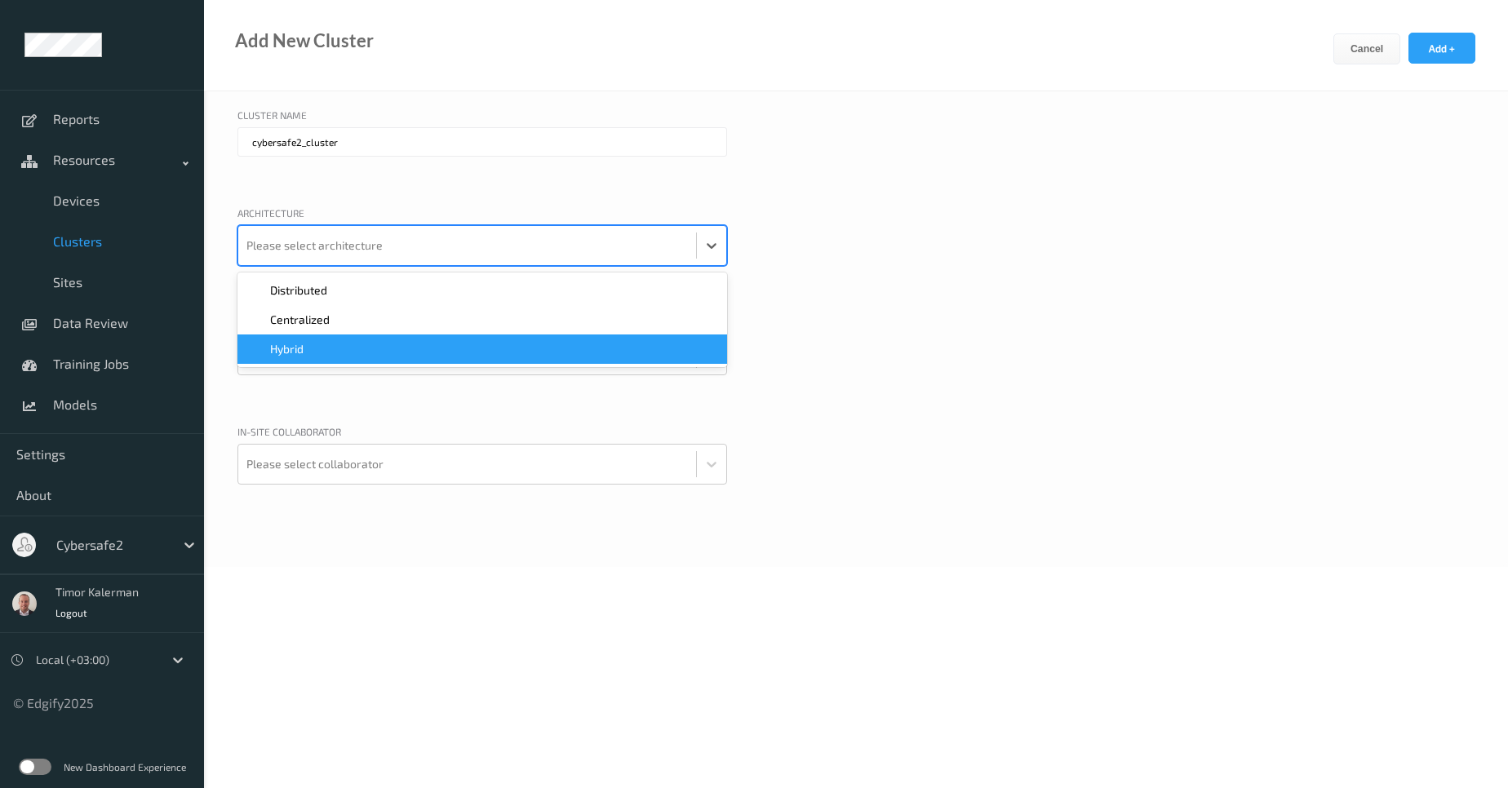
click at [328, 354] on div "Hybrid" at bounding box center [482, 349] width 470 height 16
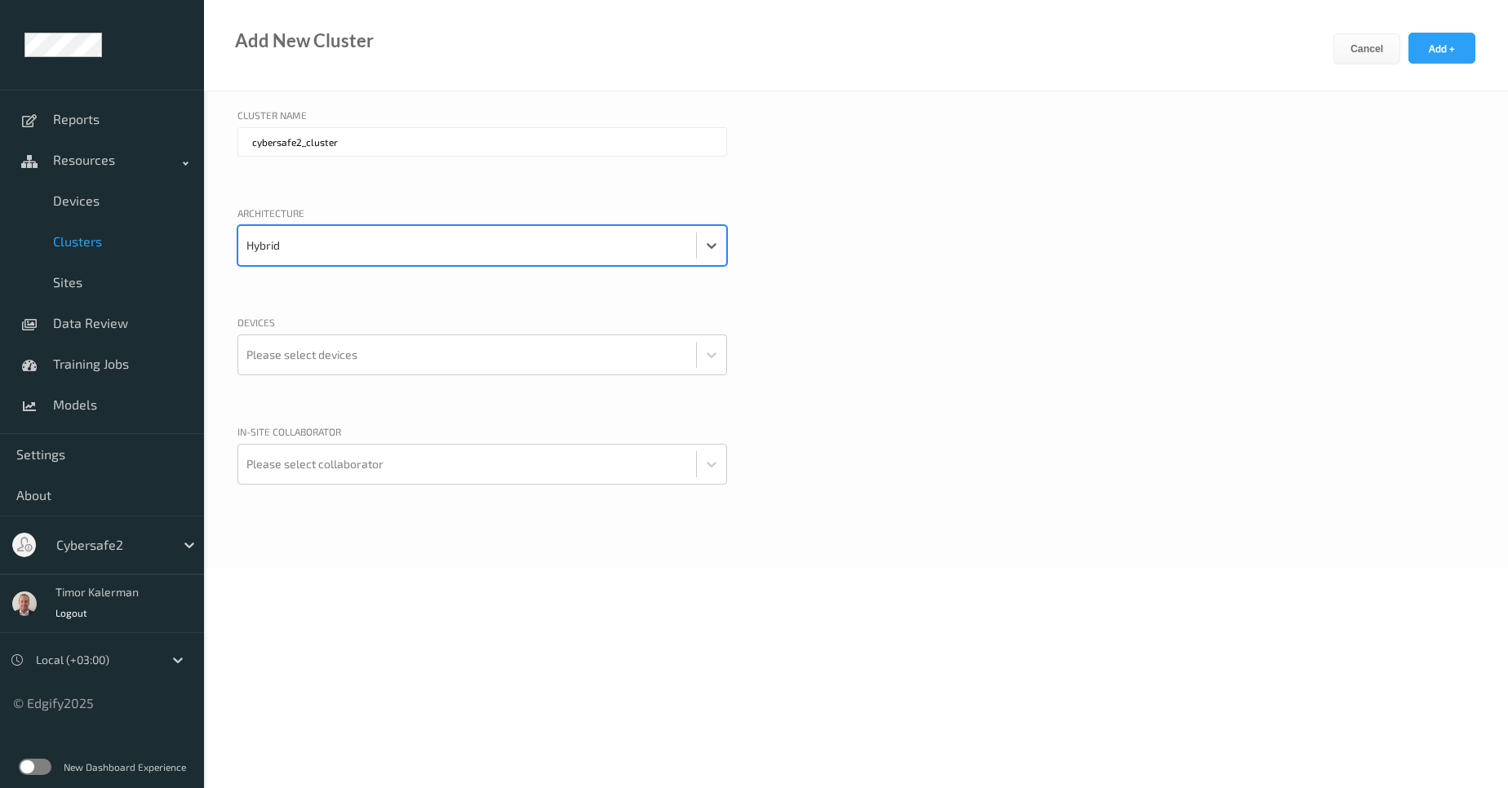
click at [411, 206] on div "Architecture" at bounding box center [483, 216] width 490 height 20
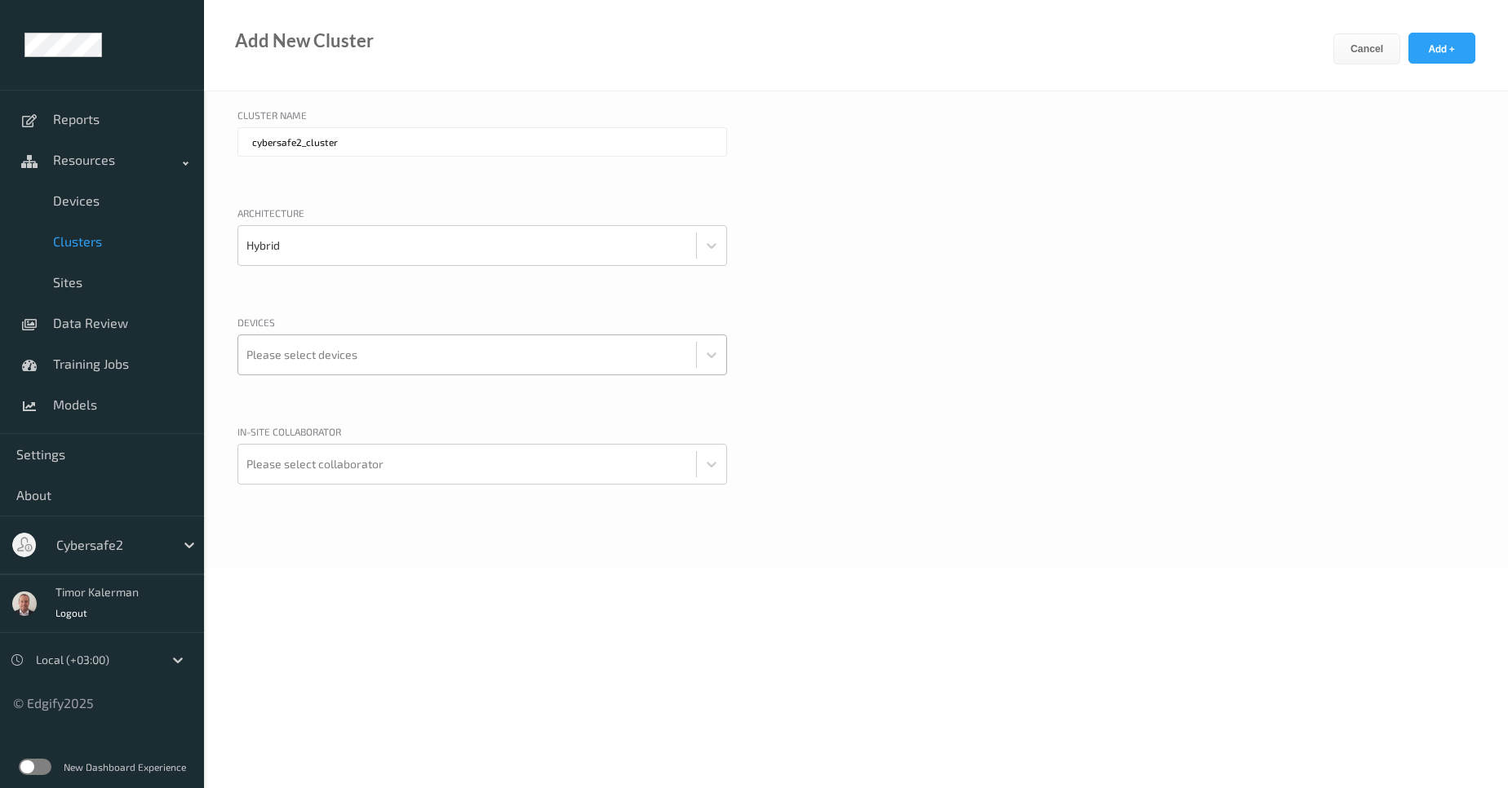
click at [378, 355] on div at bounding box center [467, 355] width 442 height 33
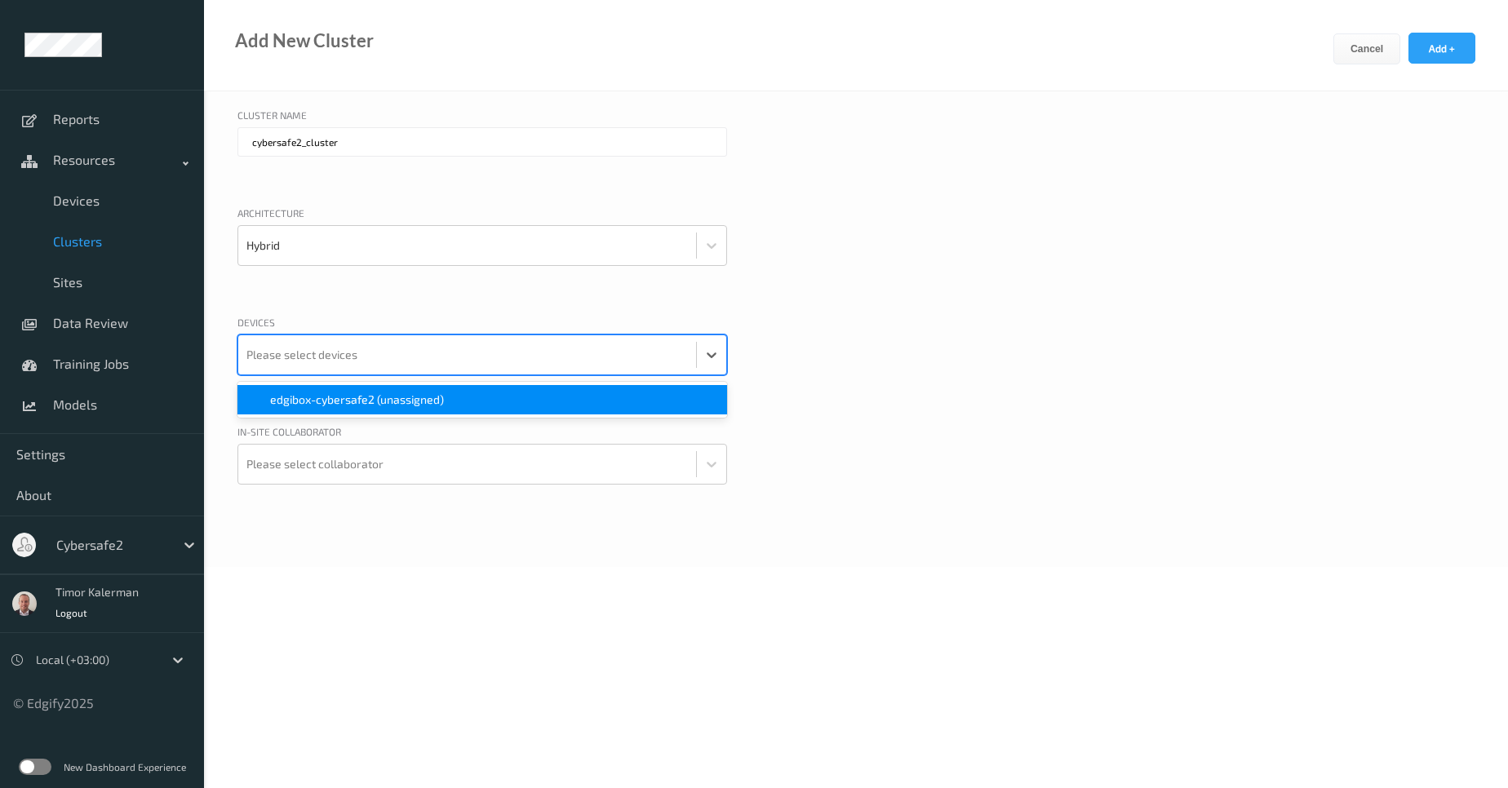
click at [371, 405] on span "edgibox-cybersafe2 (unassigned)" at bounding box center [357, 400] width 174 height 16
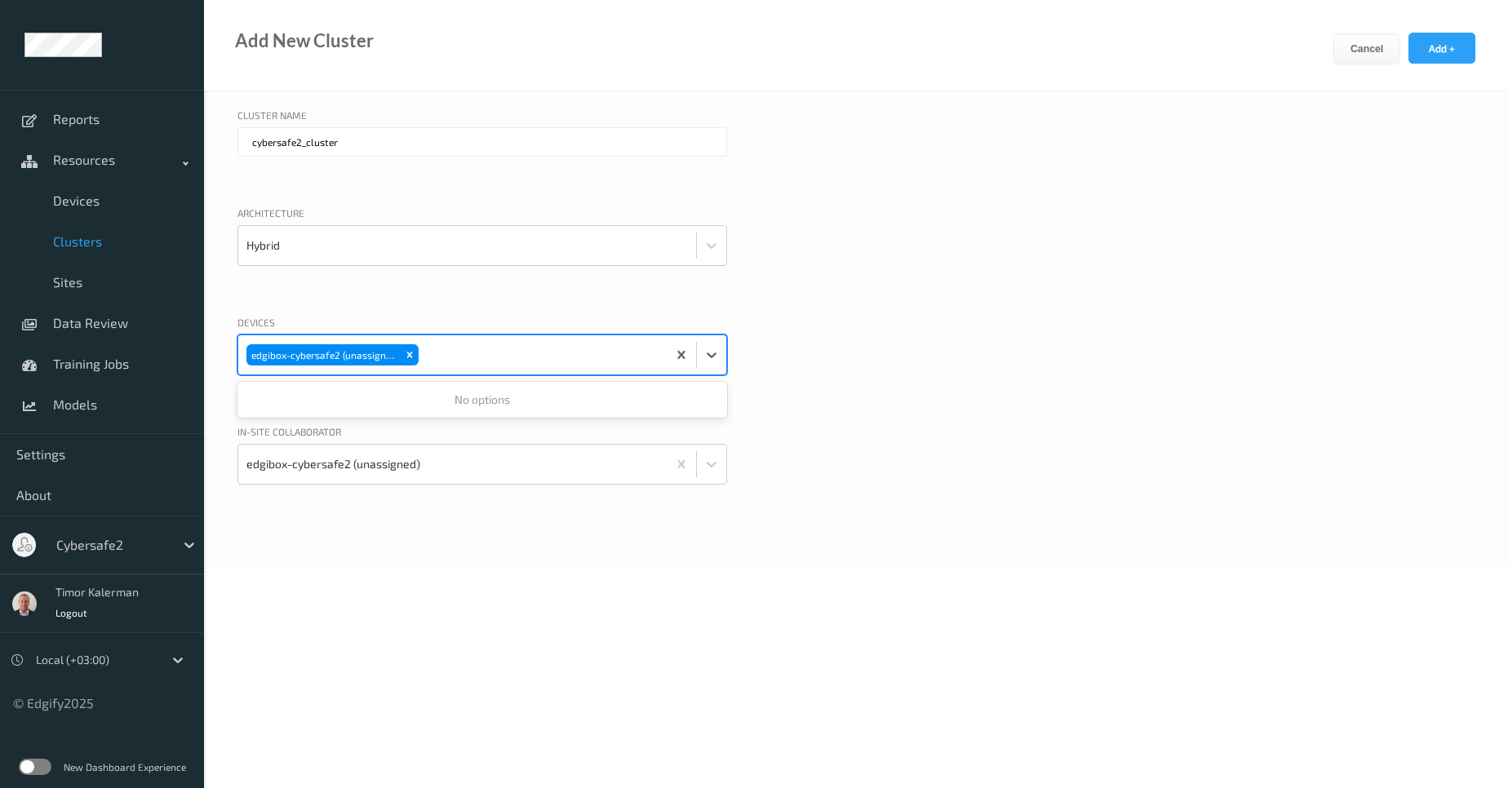
click at [1049, 347] on div "Devices option edgibox-cybersafe2 (unassigned), selected. 0 results available. …" at bounding box center [856, 365] width 1237 height 101
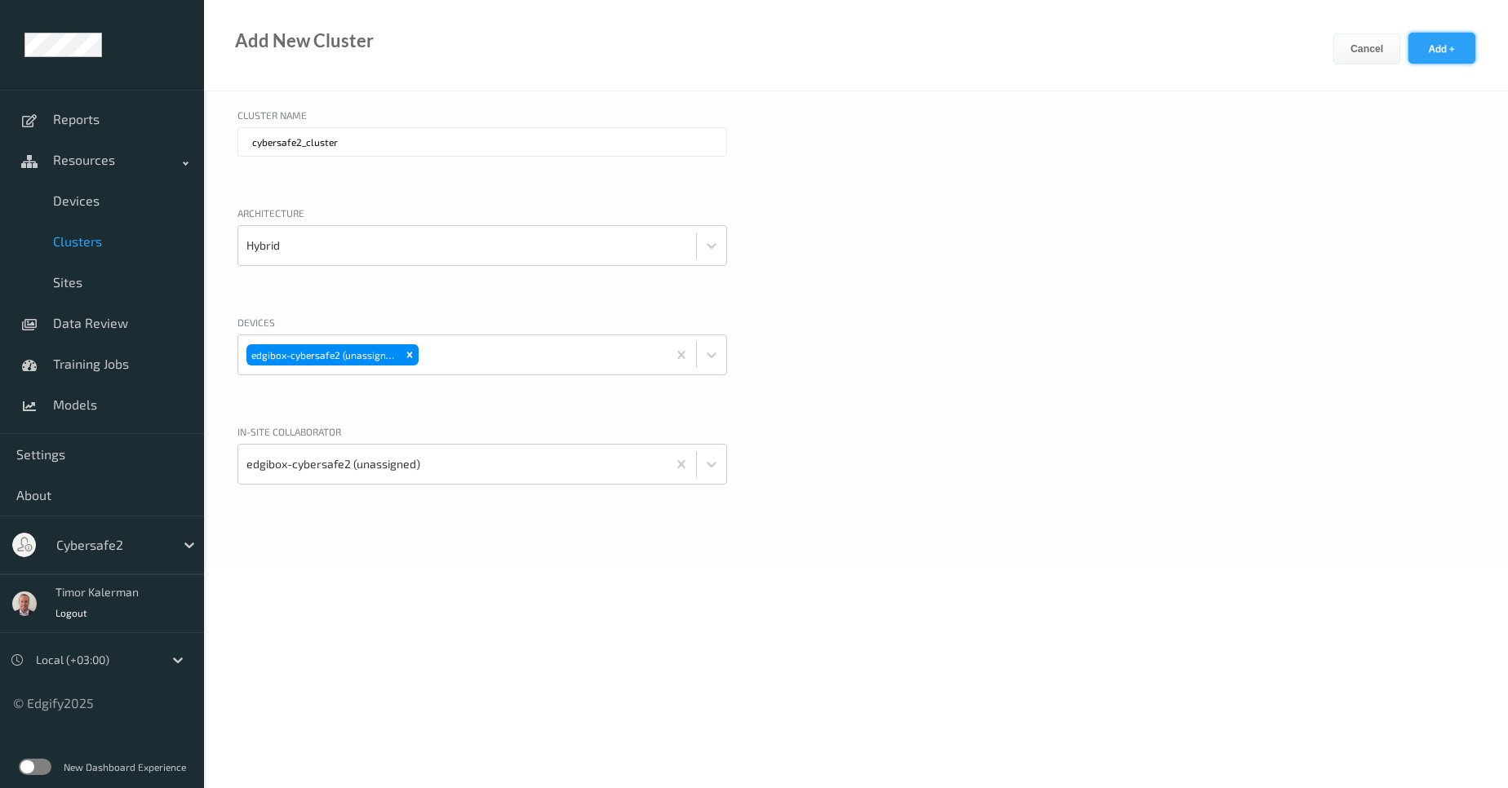
click at [1447, 45] on button "Add +" at bounding box center [1442, 48] width 67 height 31
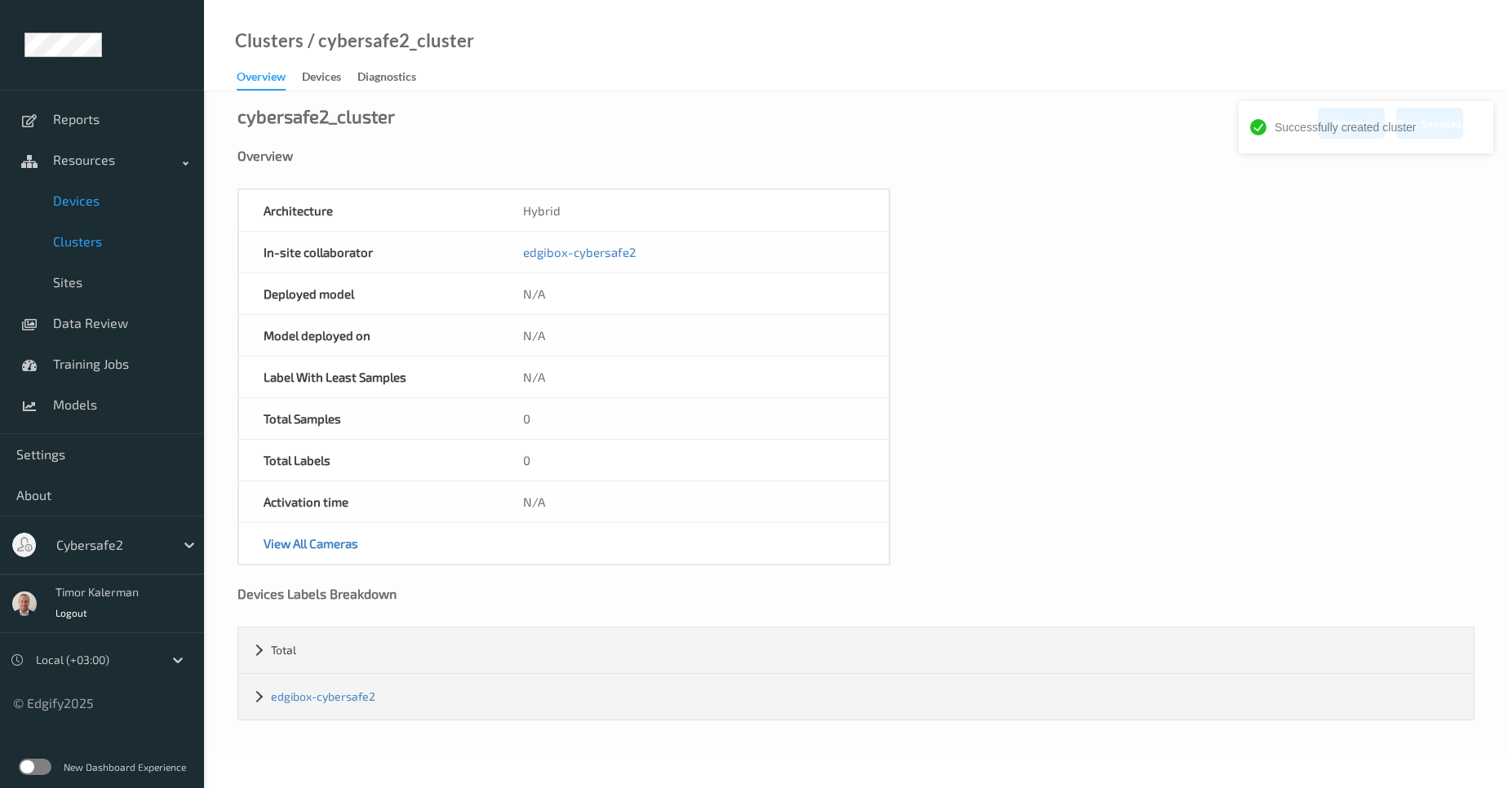
click at [91, 206] on span "Devices" at bounding box center [120, 201] width 135 height 16
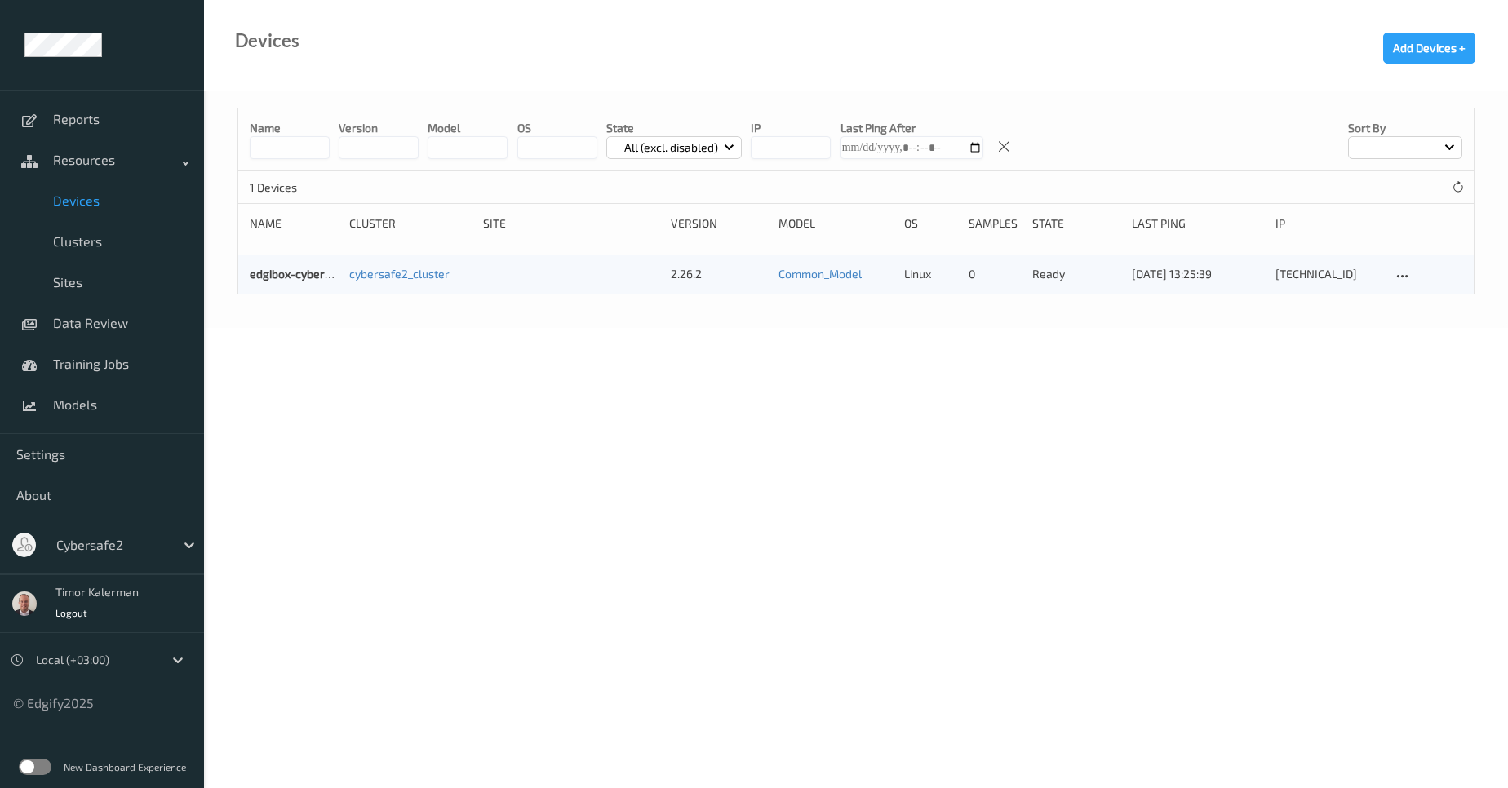
click at [90, 559] on div "Cybersafe2" at bounding box center [126, 545] width 156 height 31
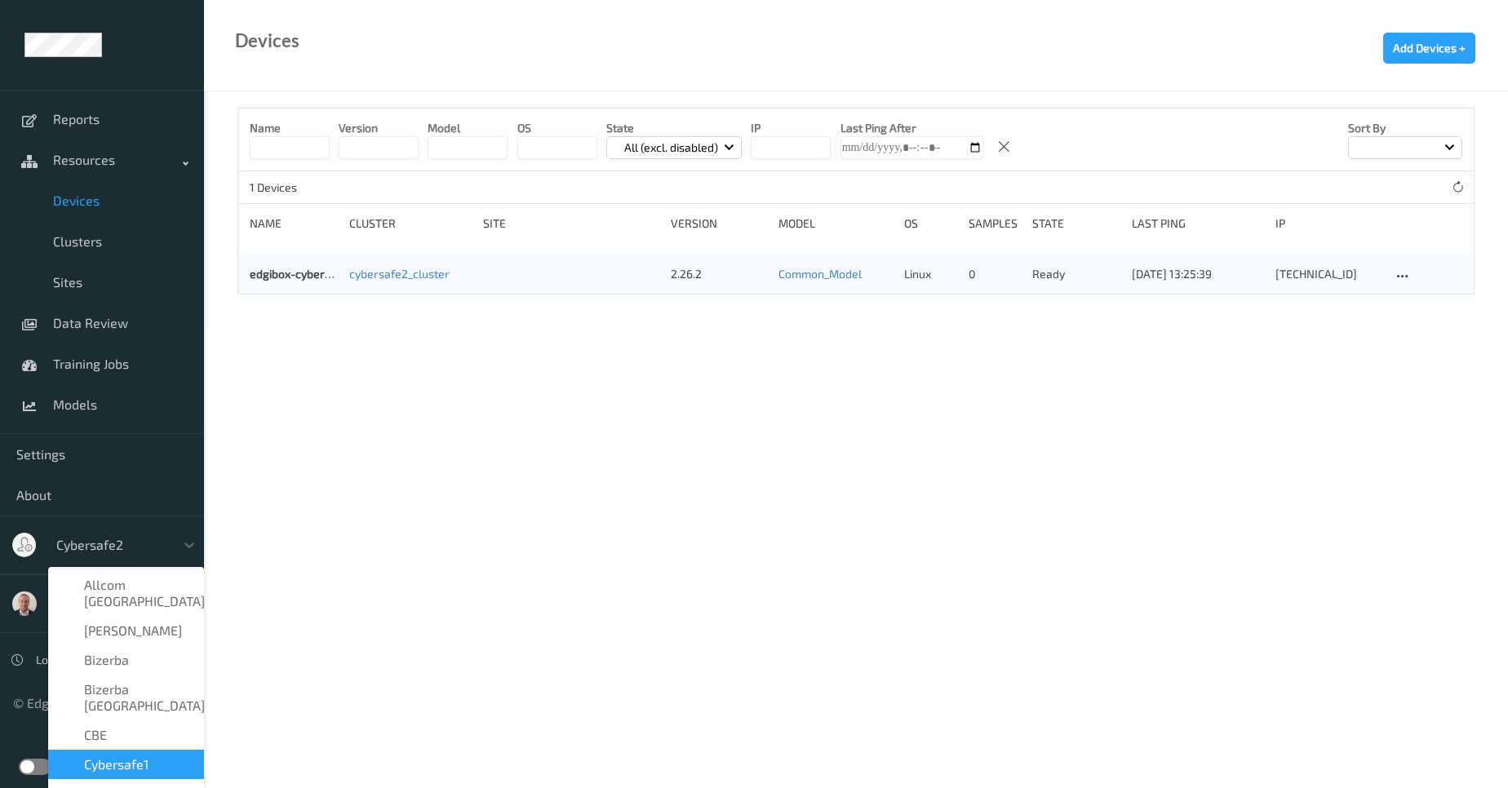
drag, startPoint x: 126, startPoint y: 748, endPoint x: 132, endPoint y: 739, distance: 11.1
click at [132, 739] on div "Allcom Chile    Avery Berkel    Bizerba    Bizerba Ukraine    CBE    Cybersafe1…" at bounding box center [126, 689] width 156 height 245
click at [132, 757] on span "Cybersafe1" at bounding box center [116, 765] width 64 height 16
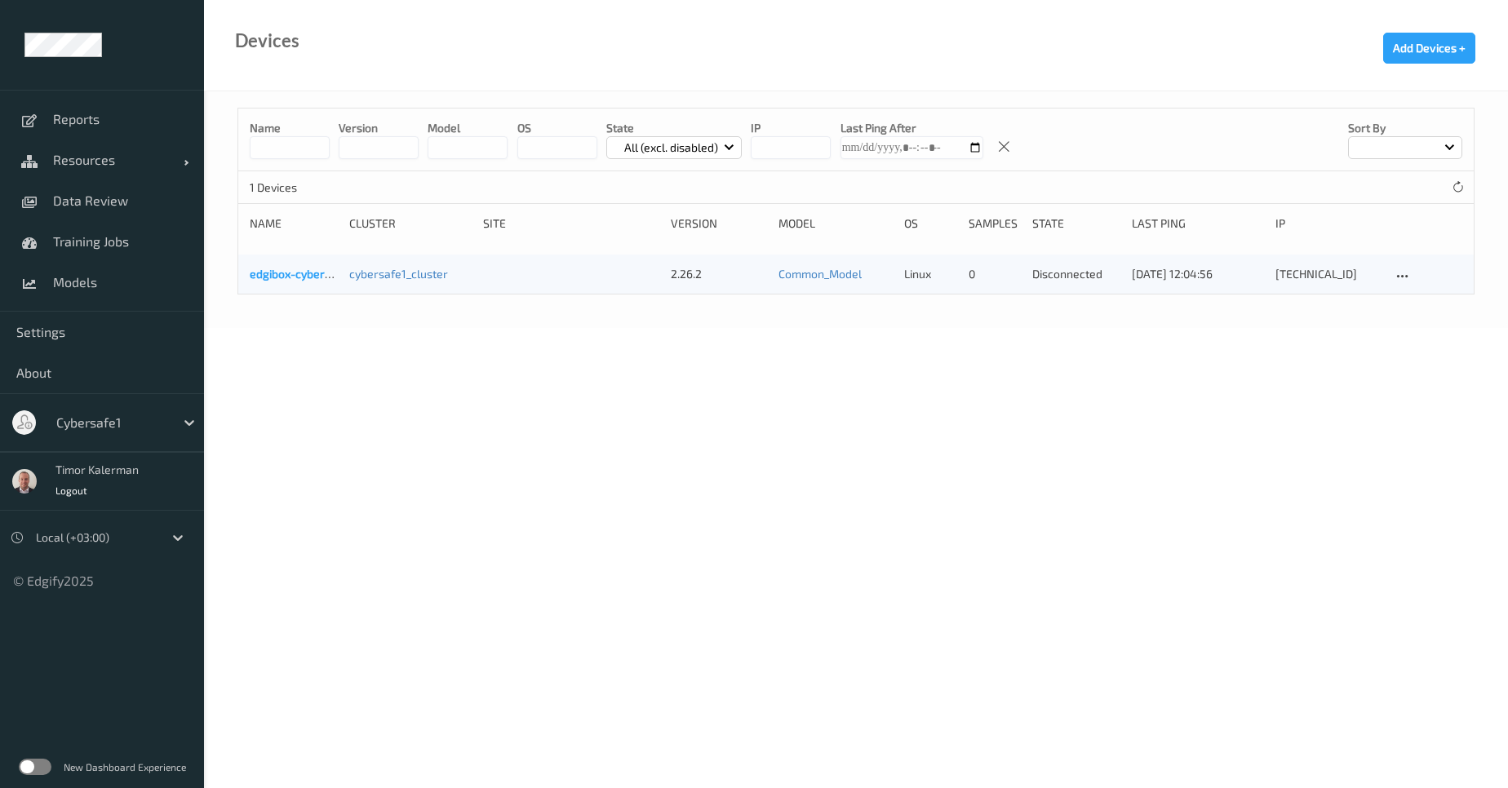
click at [266, 269] on link "edgibox-cybersafe1" at bounding box center [301, 274] width 103 height 14
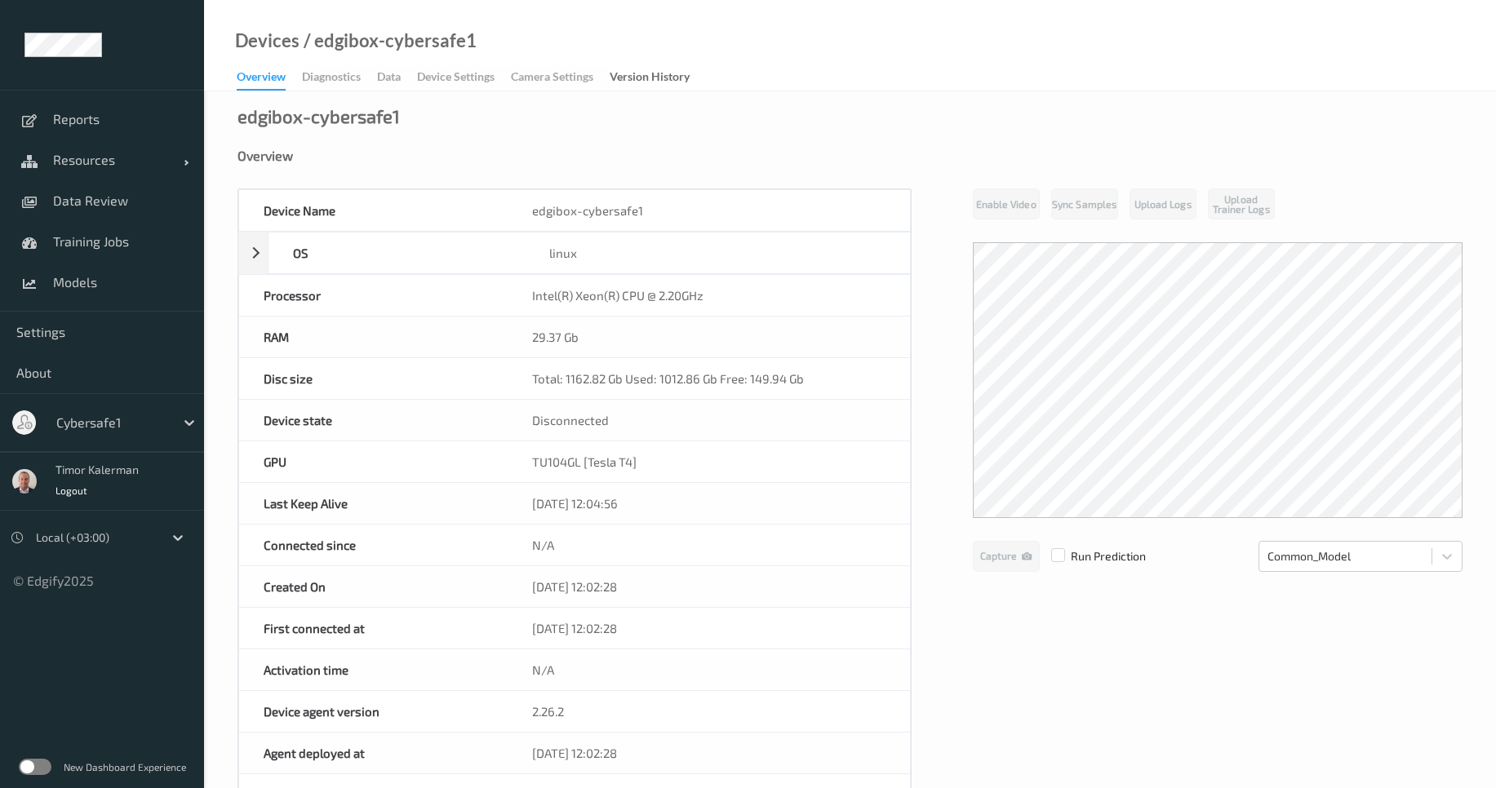
click at [380, 127] on div "edgibox-cybersafe1 Overview Device Name edgibox-cybersafe1 OS linux Platform de…" at bounding box center [850, 734] width 1292 height 1286
click at [96, 170] on link "Resources" at bounding box center [102, 160] width 204 height 41
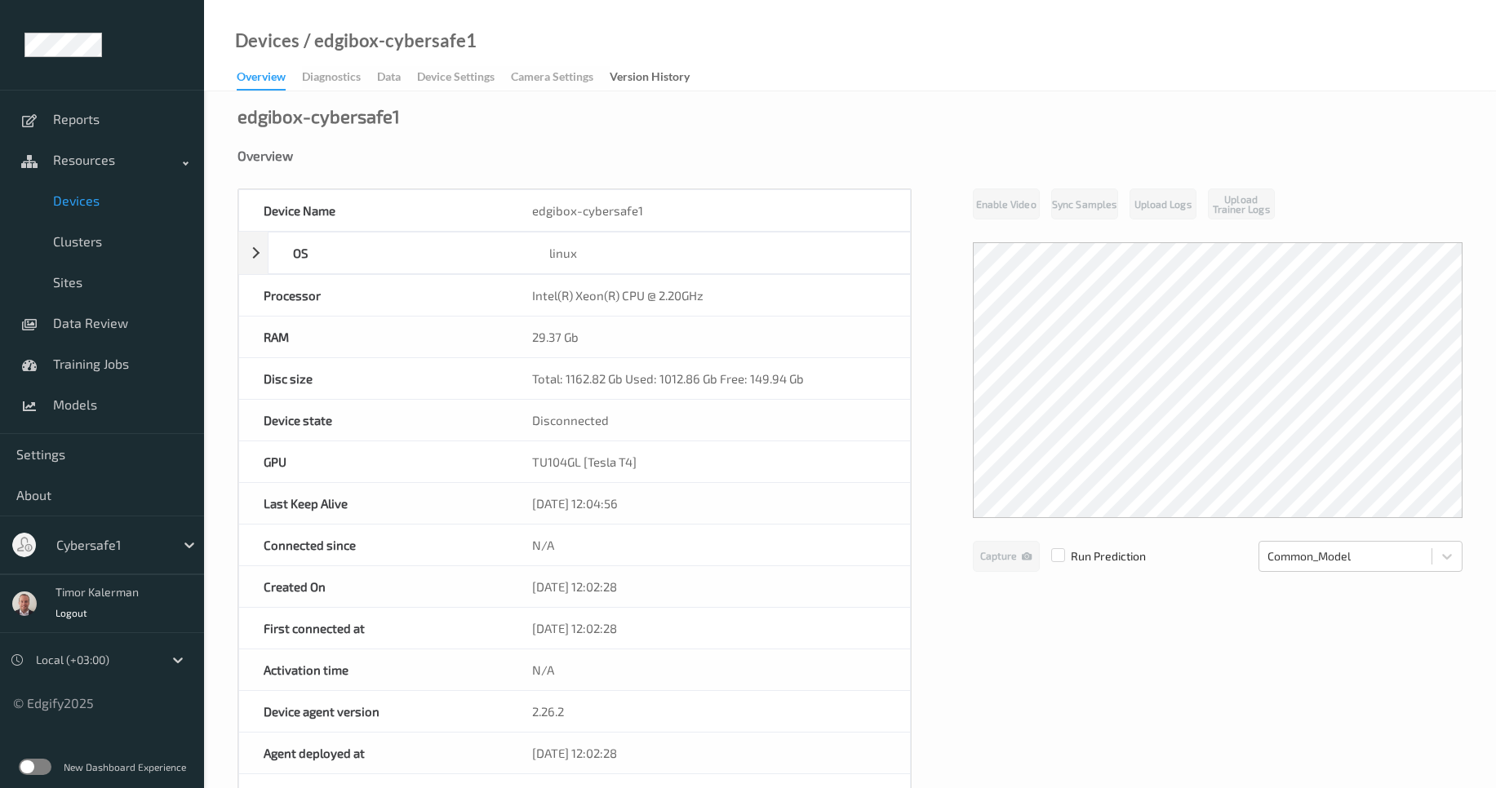
click at [100, 204] on span "Devices" at bounding box center [120, 201] width 135 height 16
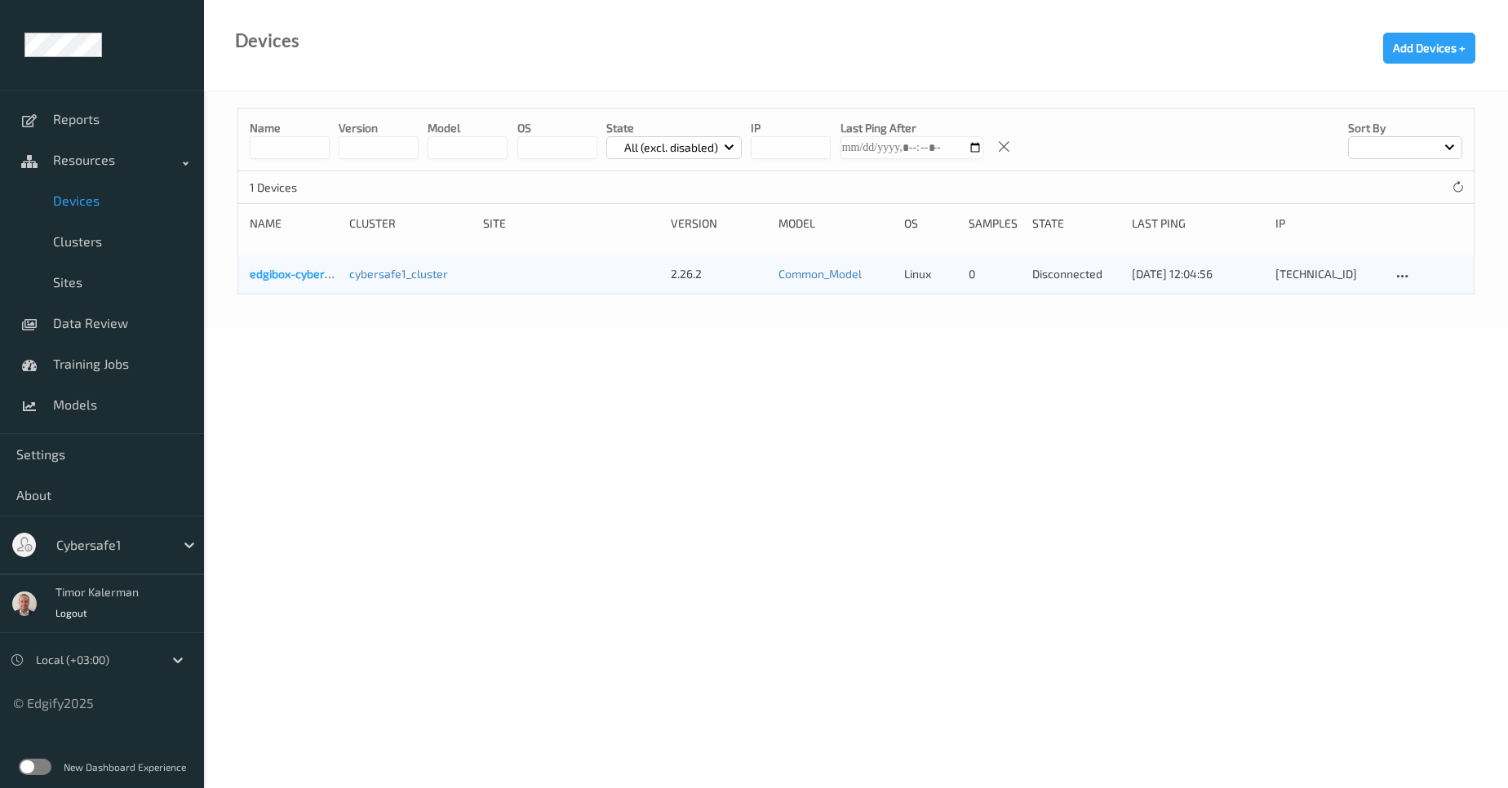
click at [313, 277] on link "edgibox-cybersafe1" at bounding box center [301, 274] width 103 height 14
click at [100, 540] on div at bounding box center [111, 545] width 110 height 20
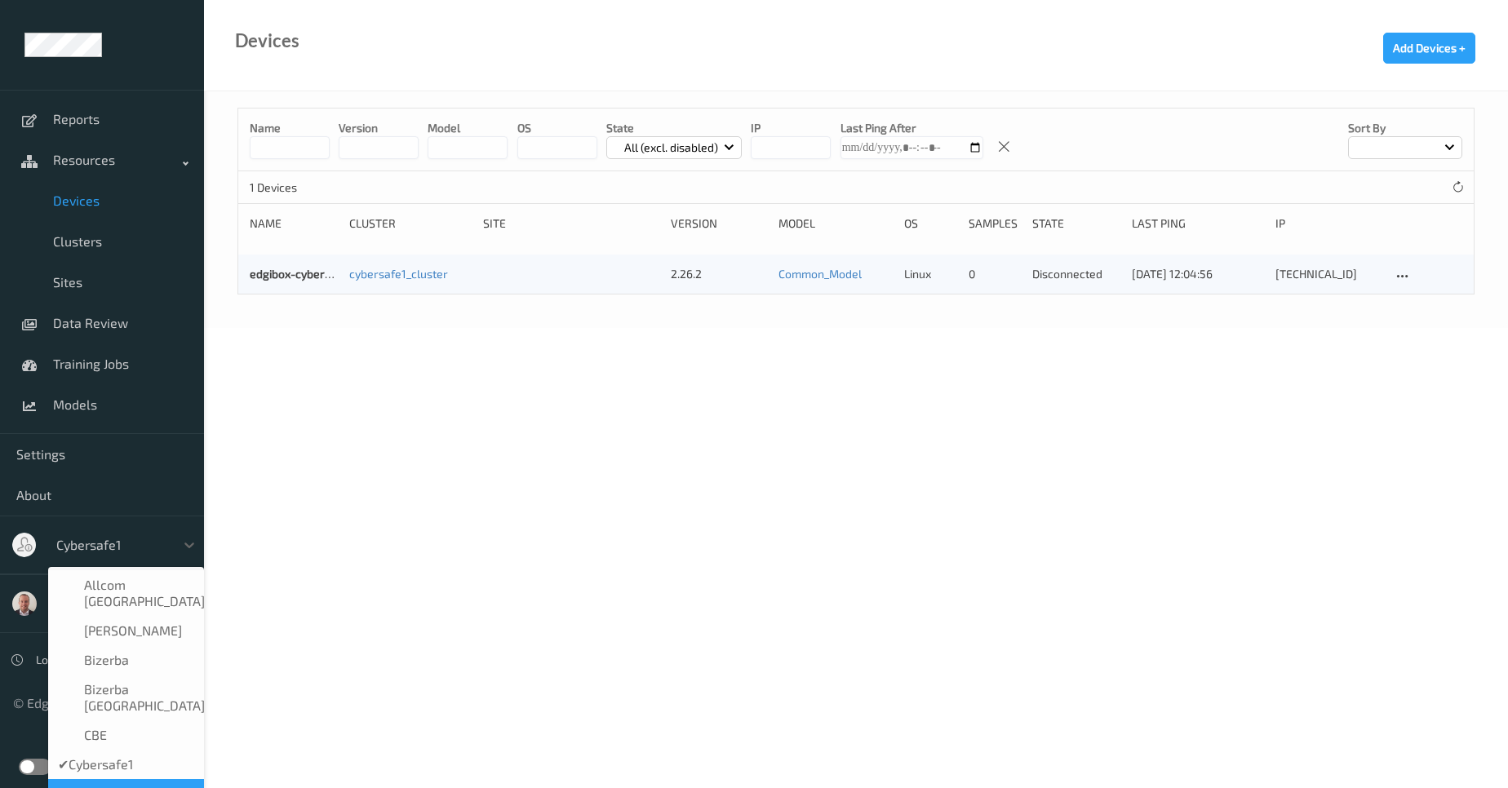
click at [134, 786] on span "Cybersafe2" at bounding box center [117, 794] width 67 height 16
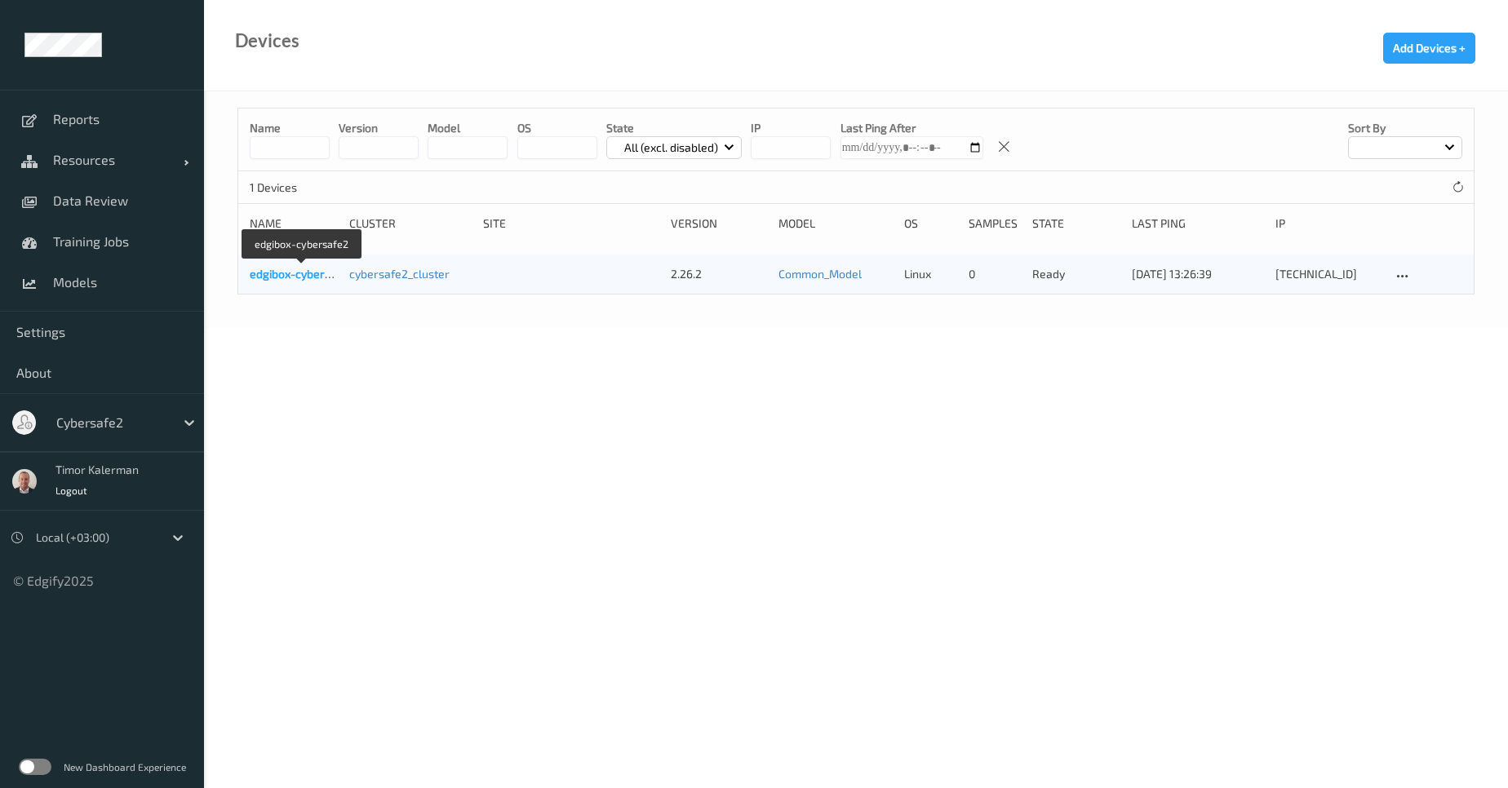
click at [294, 271] on link "edgibox-cybersafe2" at bounding box center [302, 274] width 104 height 14
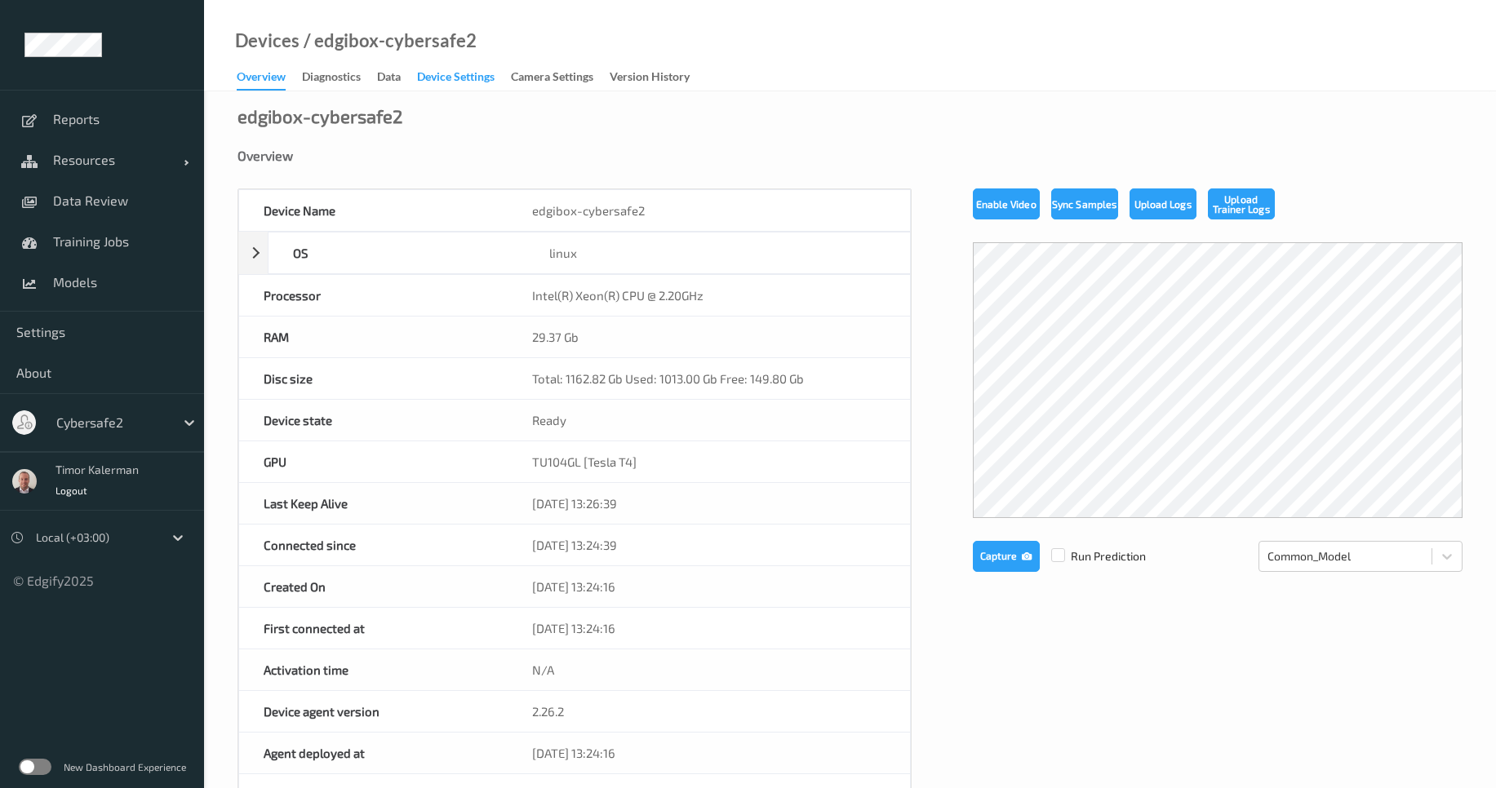
click at [440, 73] on div "Device Settings" at bounding box center [456, 79] width 78 height 20
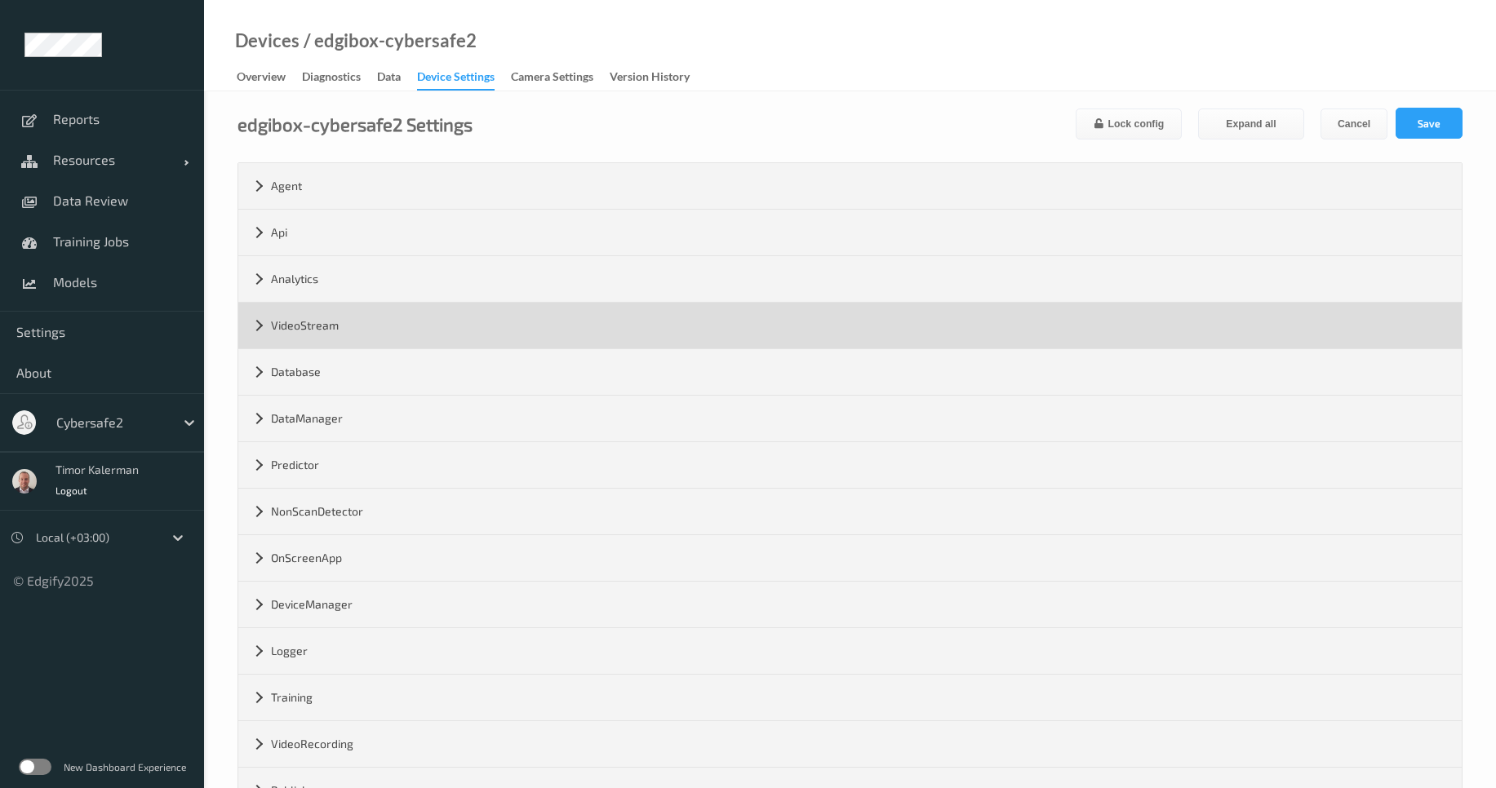
click at [342, 336] on div "VideoStream" at bounding box center [849, 326] width 1223 height 46
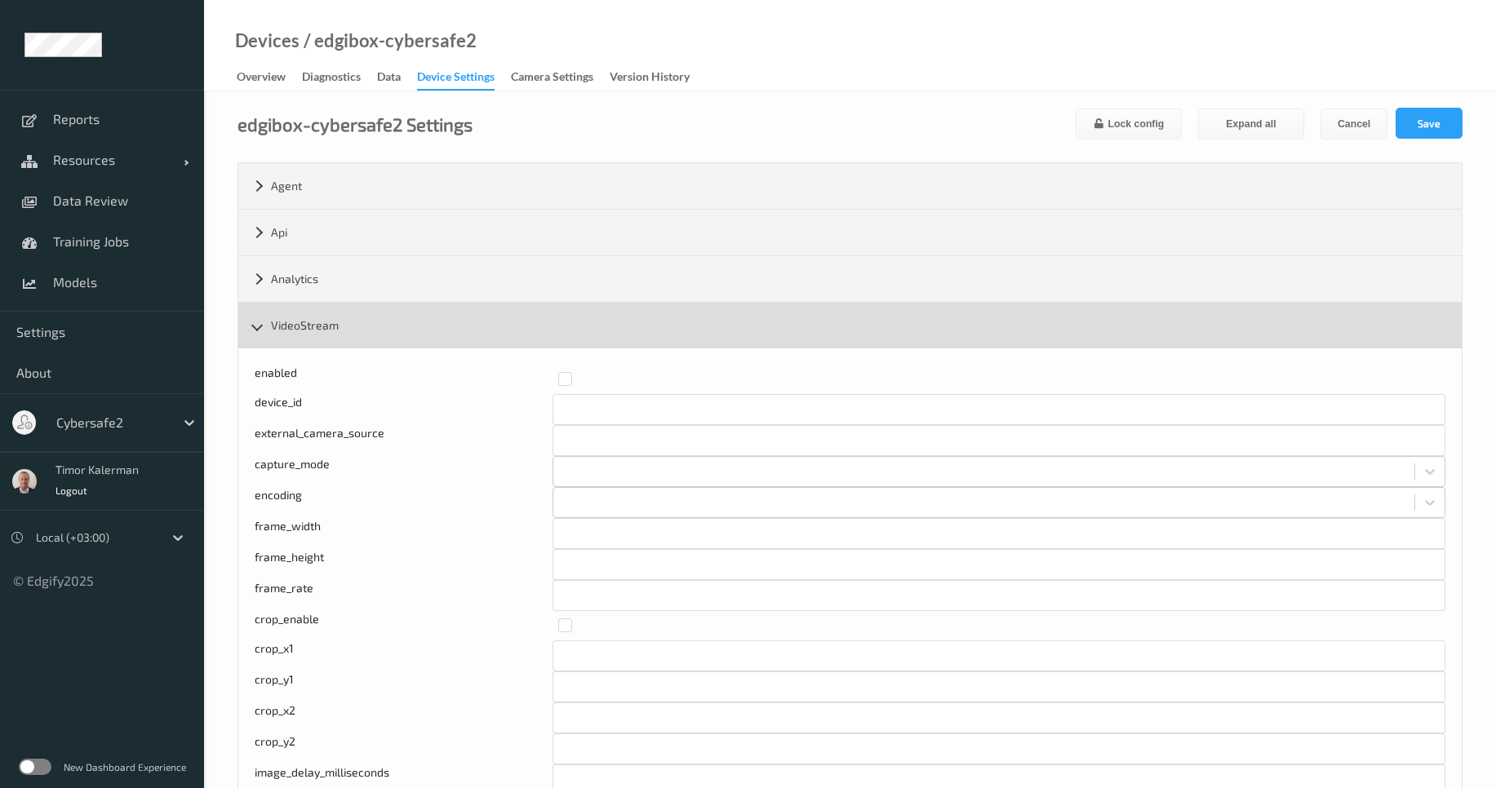
click at [342, 336] on div "VideoStream" at bounding box center [849, 326] width 1223 height 46
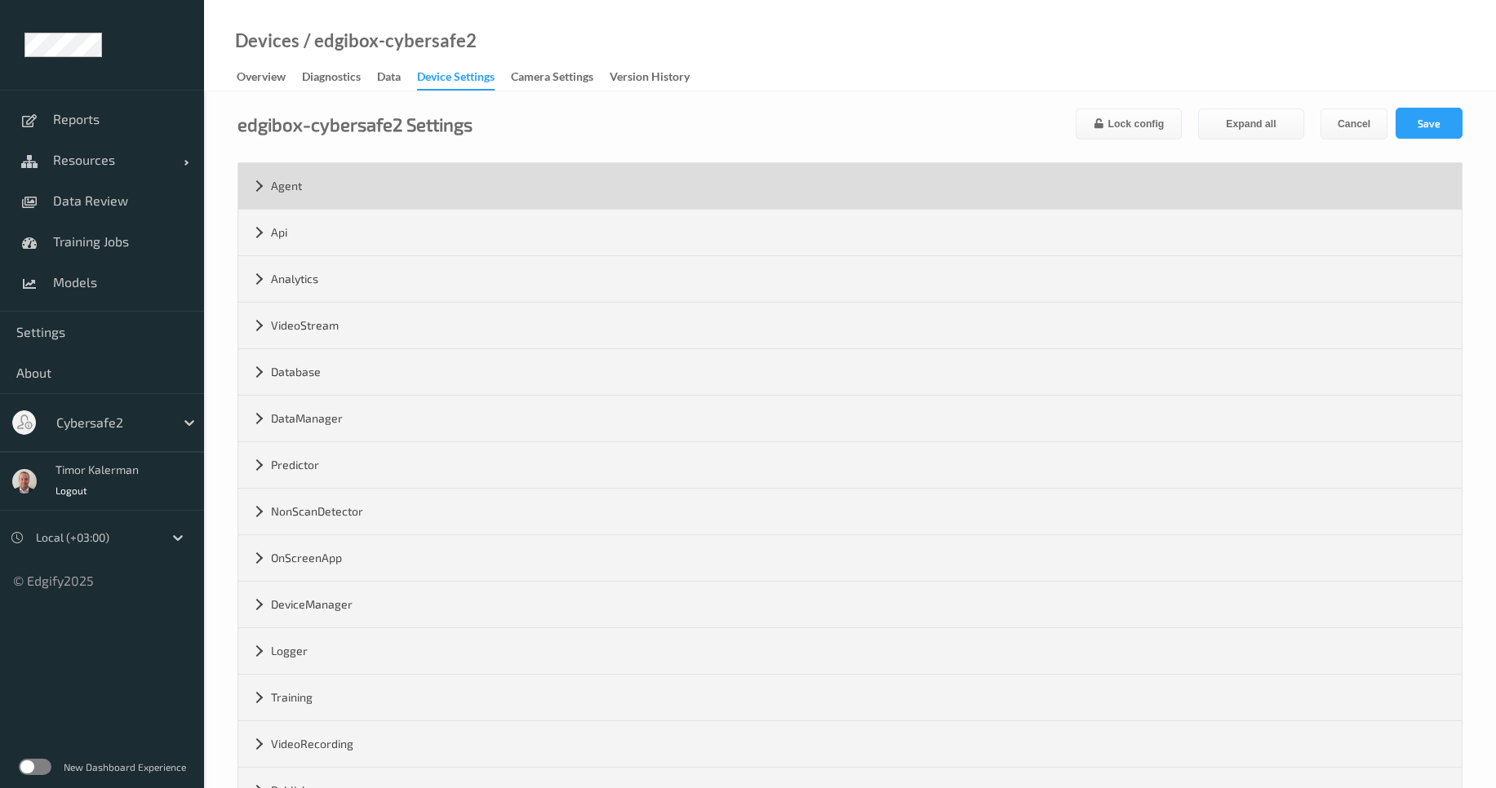
click at [334, 191] on div "Agent" at bounding box center [849, 186] width 1223 height 46
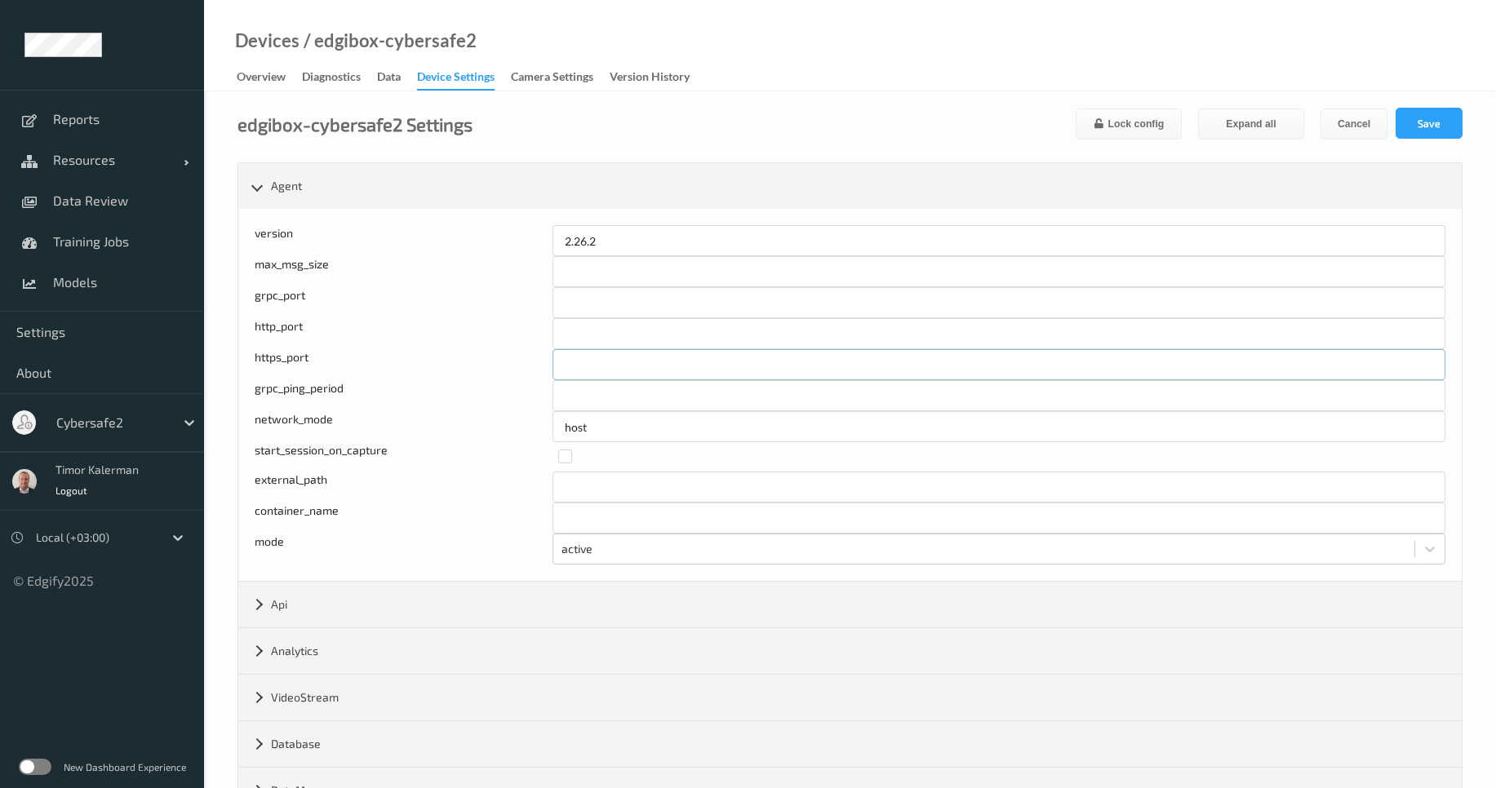
click at [579, 367] on input "****" at bounding box center [999, 364] width 893 height 31
type input "****"
click at [1435, 127] on button "Save" at bounding box center [1429, 123] width 67 height 31
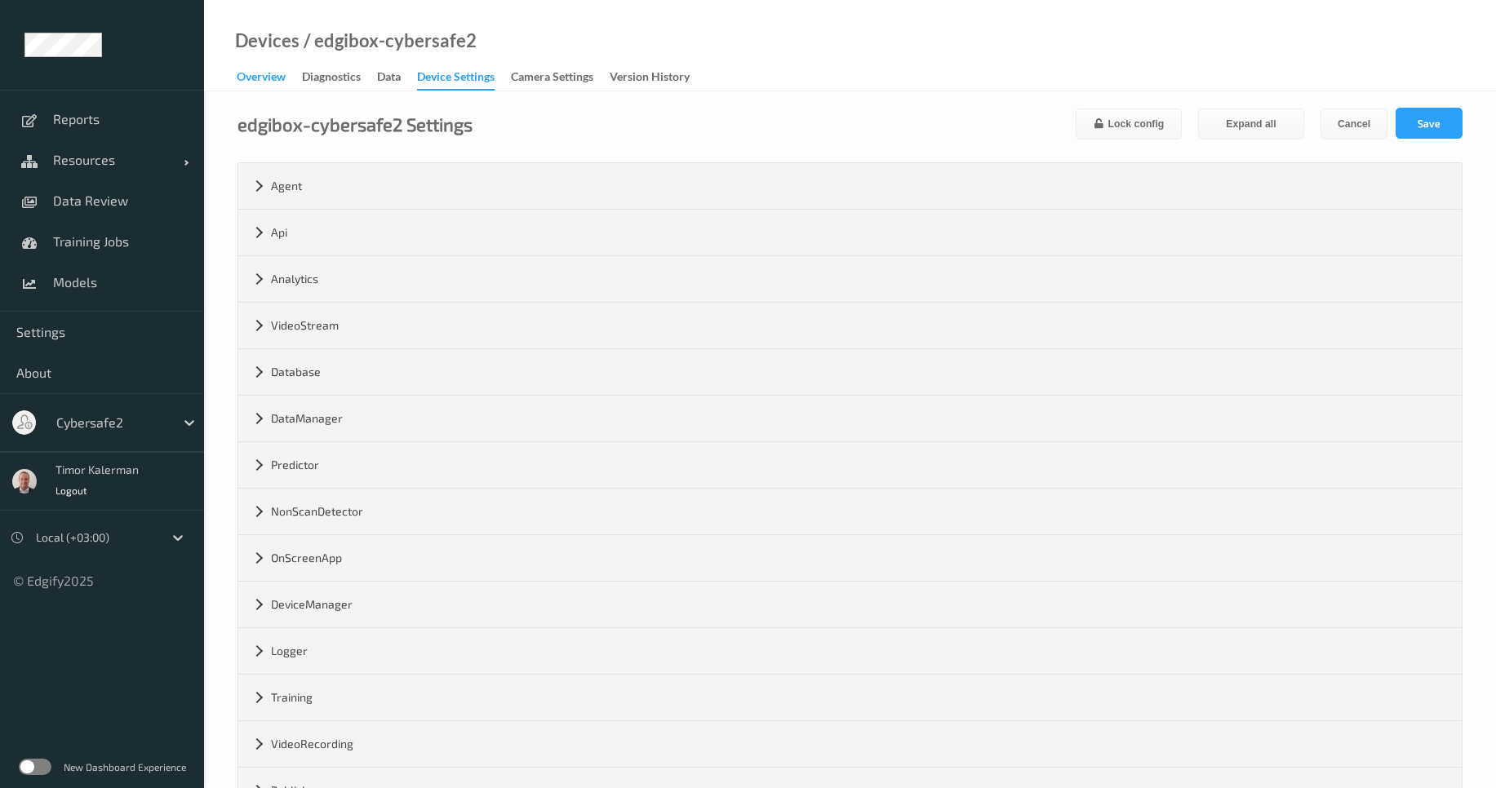
click at [254, 71] on div "Overview" at bounding box center [261, 79] width 49 height 20
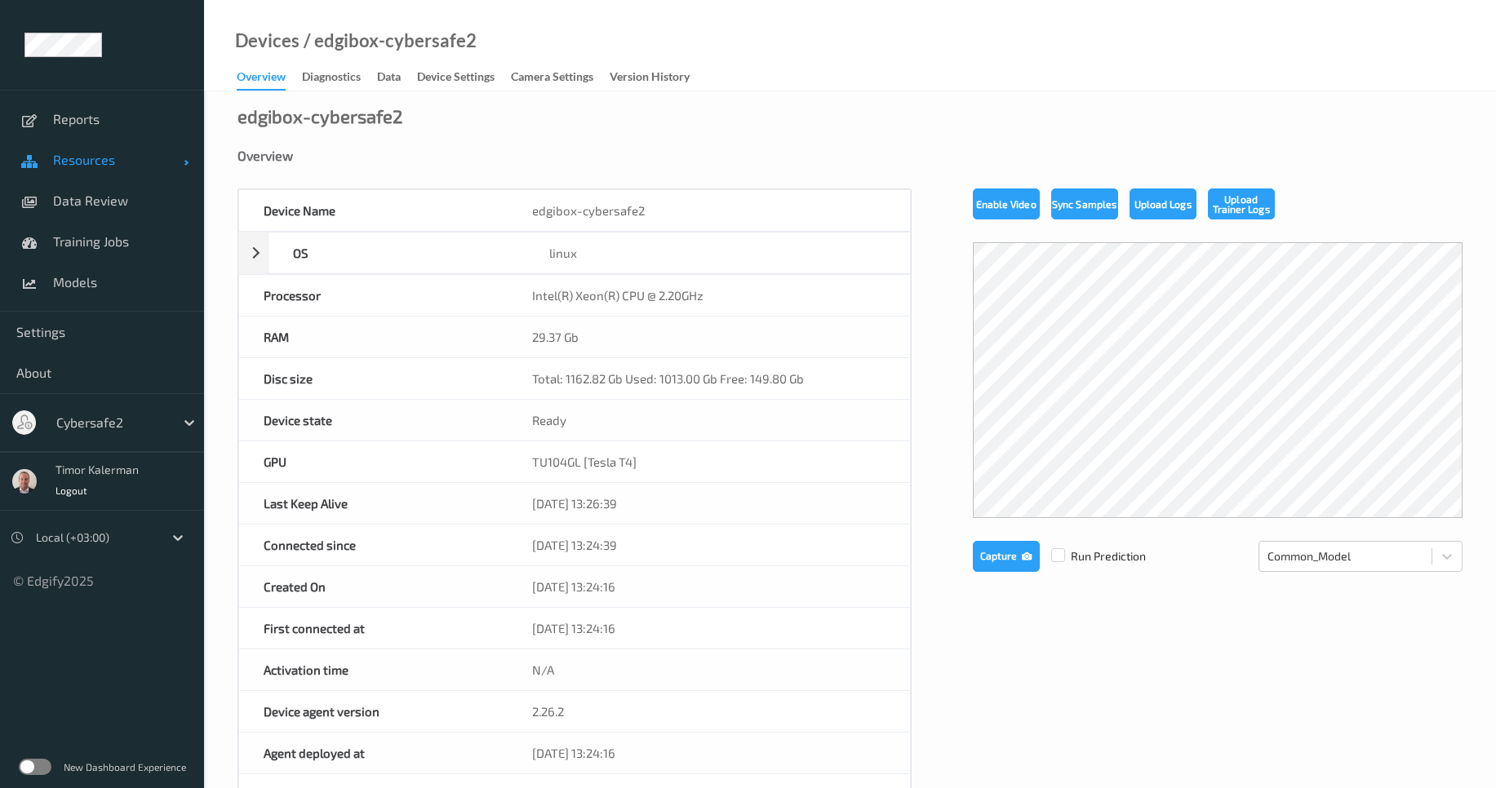
click at [98, 162] on span "Resources" at bounding box center [118, 160] width 131 height 16
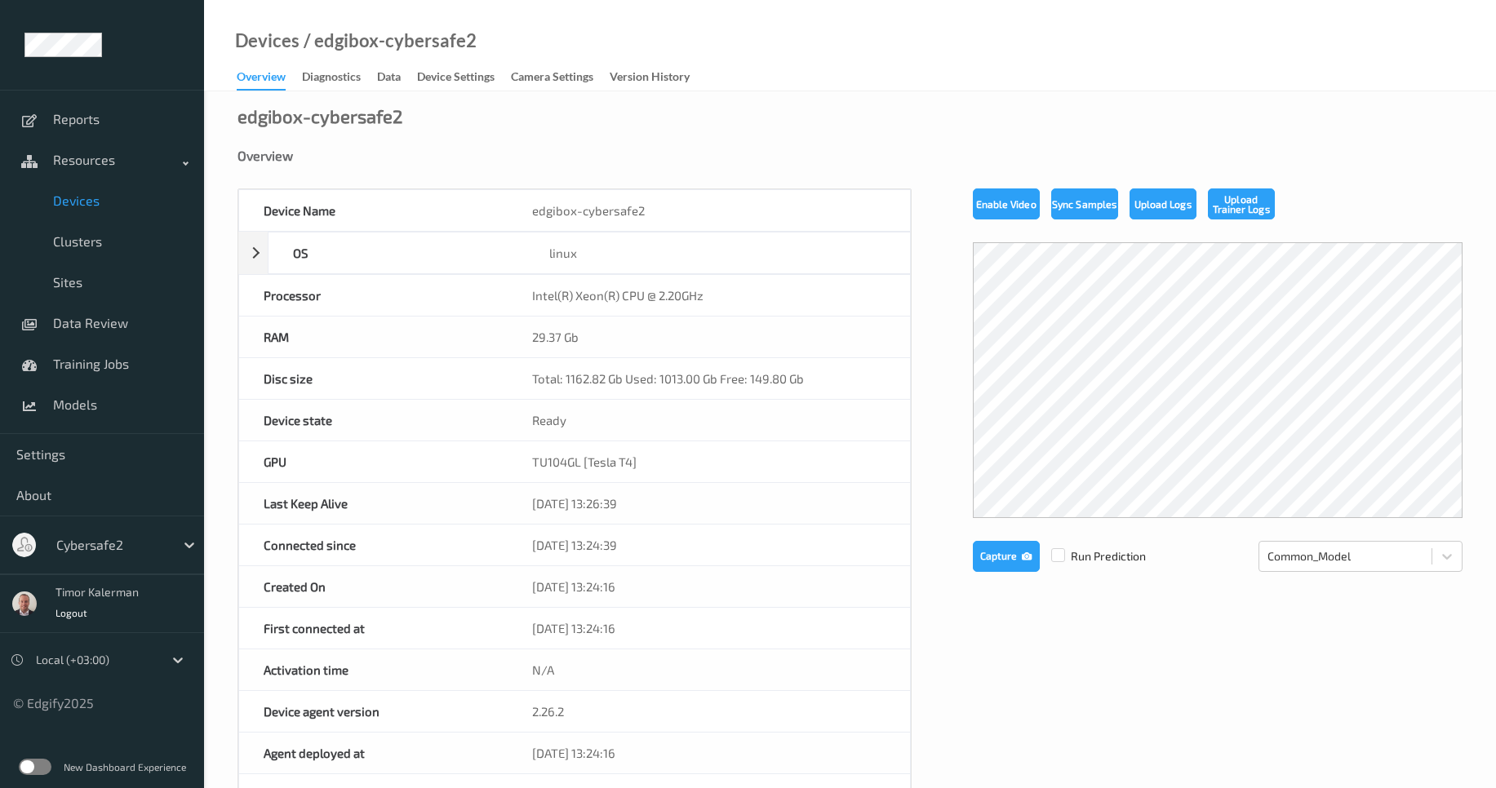
click at [91, 206] on span "Devices" at bounding box center [120, 201] width 135 height 16
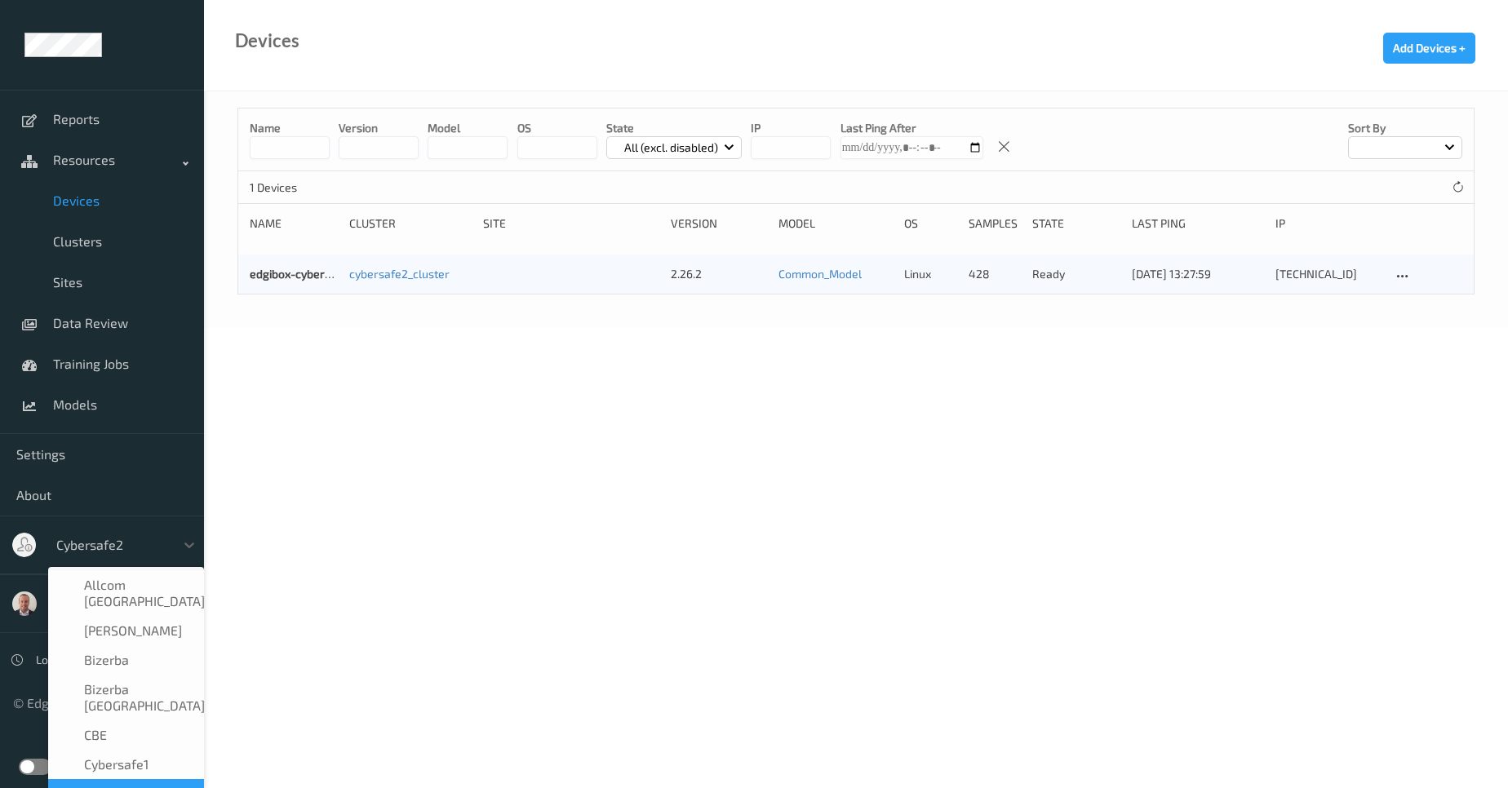
click at [118, 548] on div at bounding box center [111, 545] width 110 height 20
click at [134, 757] on span "Cybersafe1" at bounding box center [116, 765] width 64 height 16
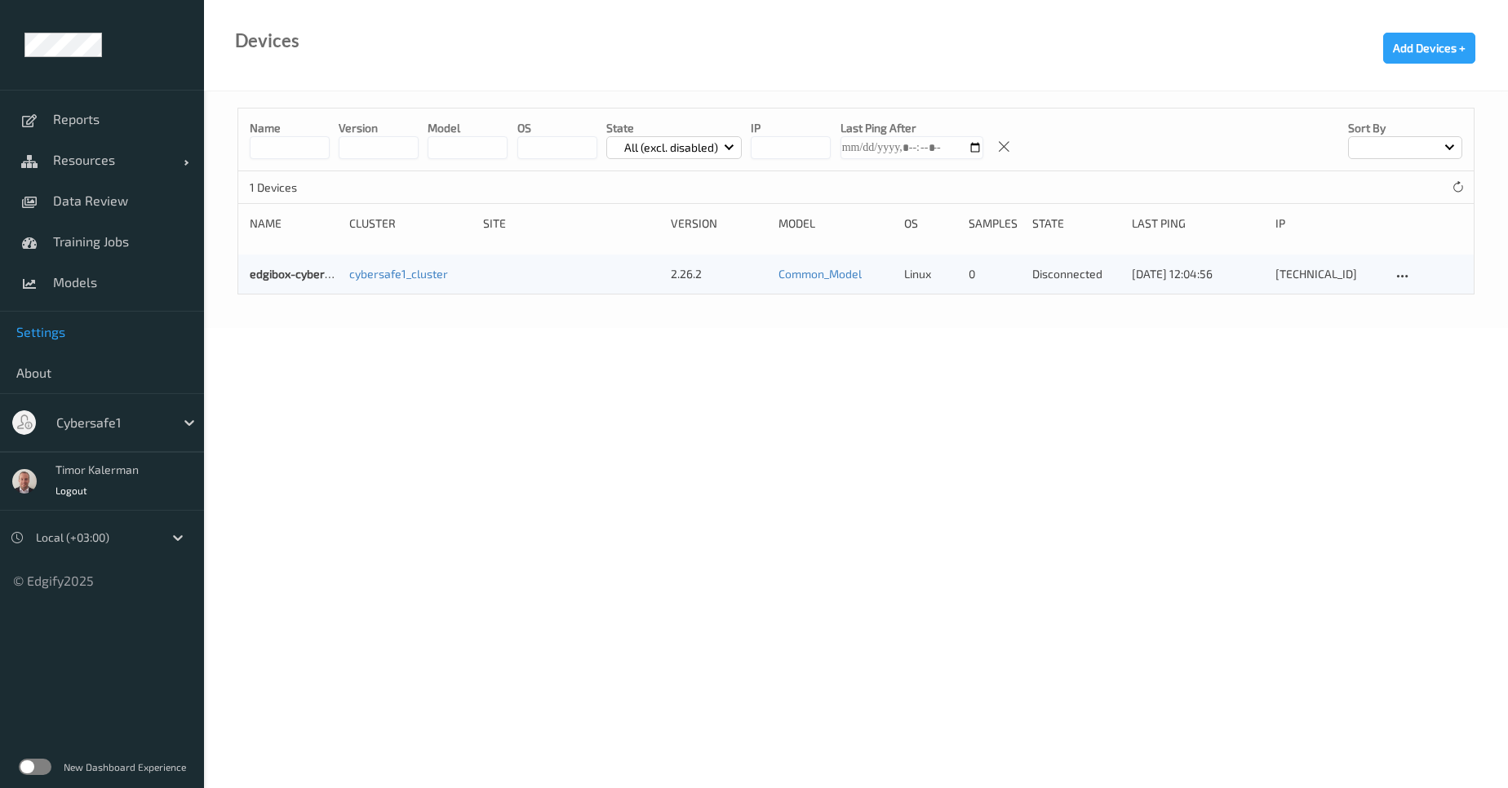
click at [50, 339] on span "Settings" at bounding box center [101, 332] width 171 height 16
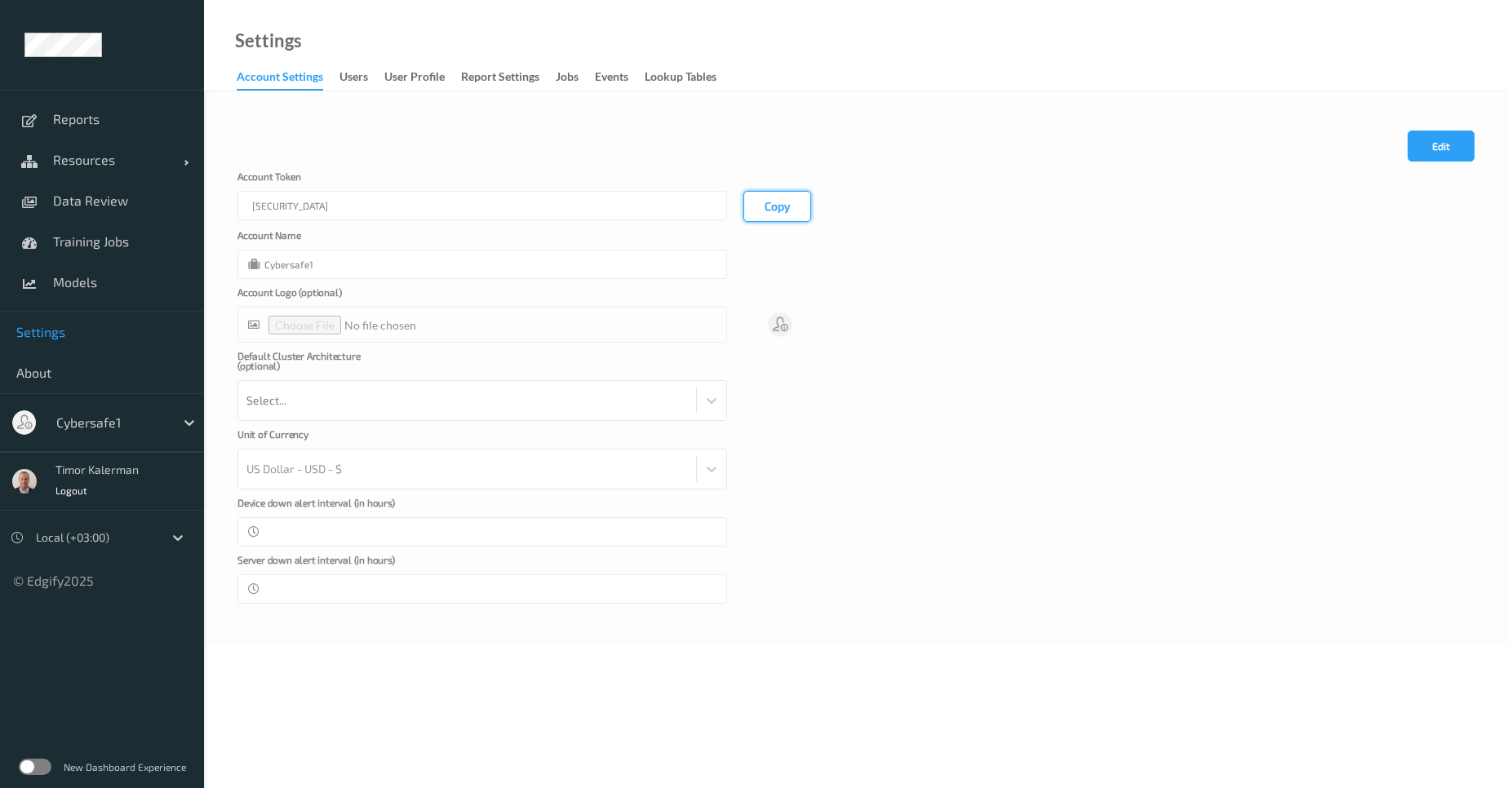
click at [772, 200] on button "Copy" at bounding box center [778, 206] width 68 height 31
click at [109, 174] on link "Resources" at bounding box center [102, 160] width 204 height 41
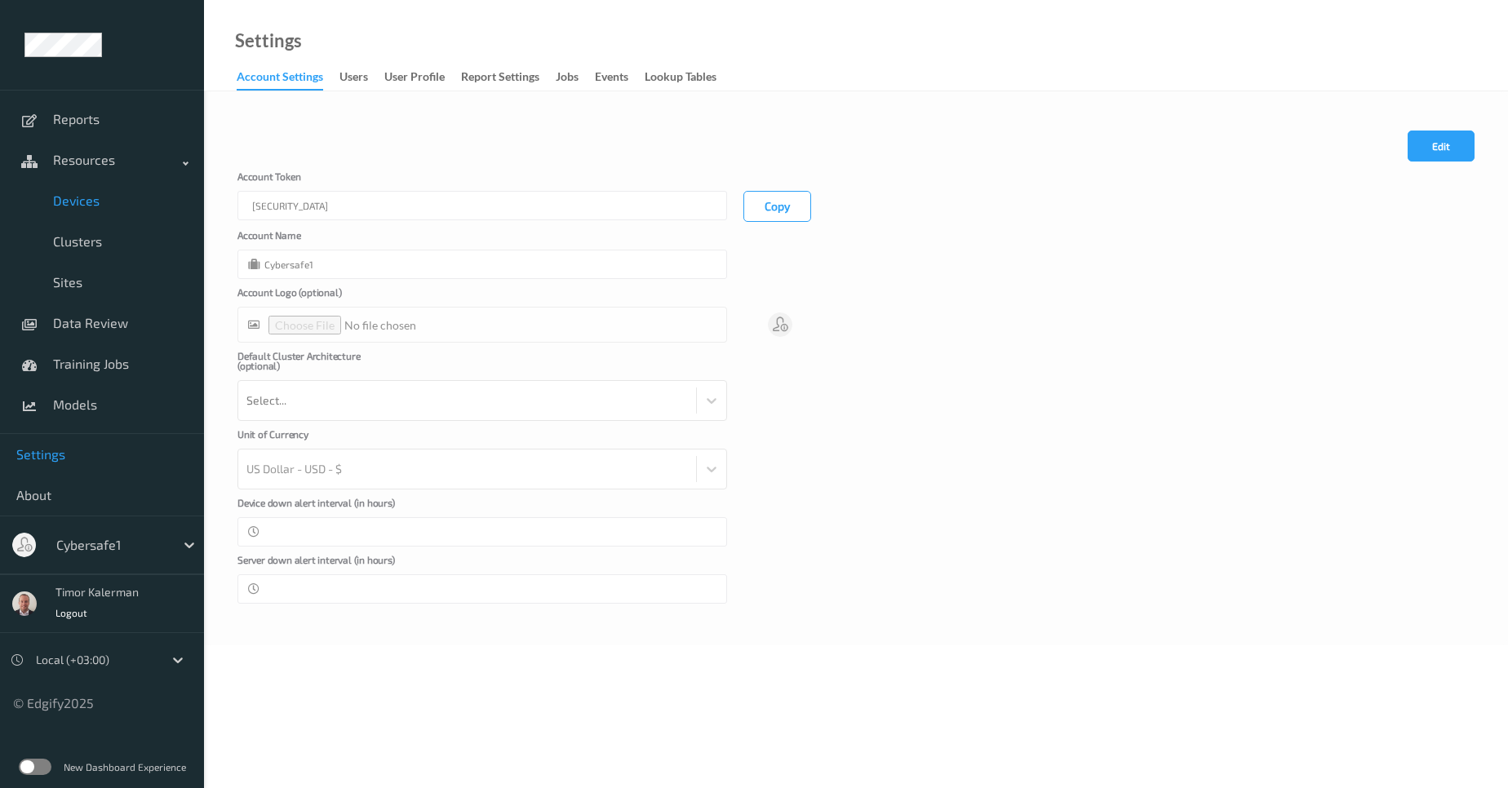
click at [109, 203] on span "Devices" at bounding box center [120, 201] width 135 height 16
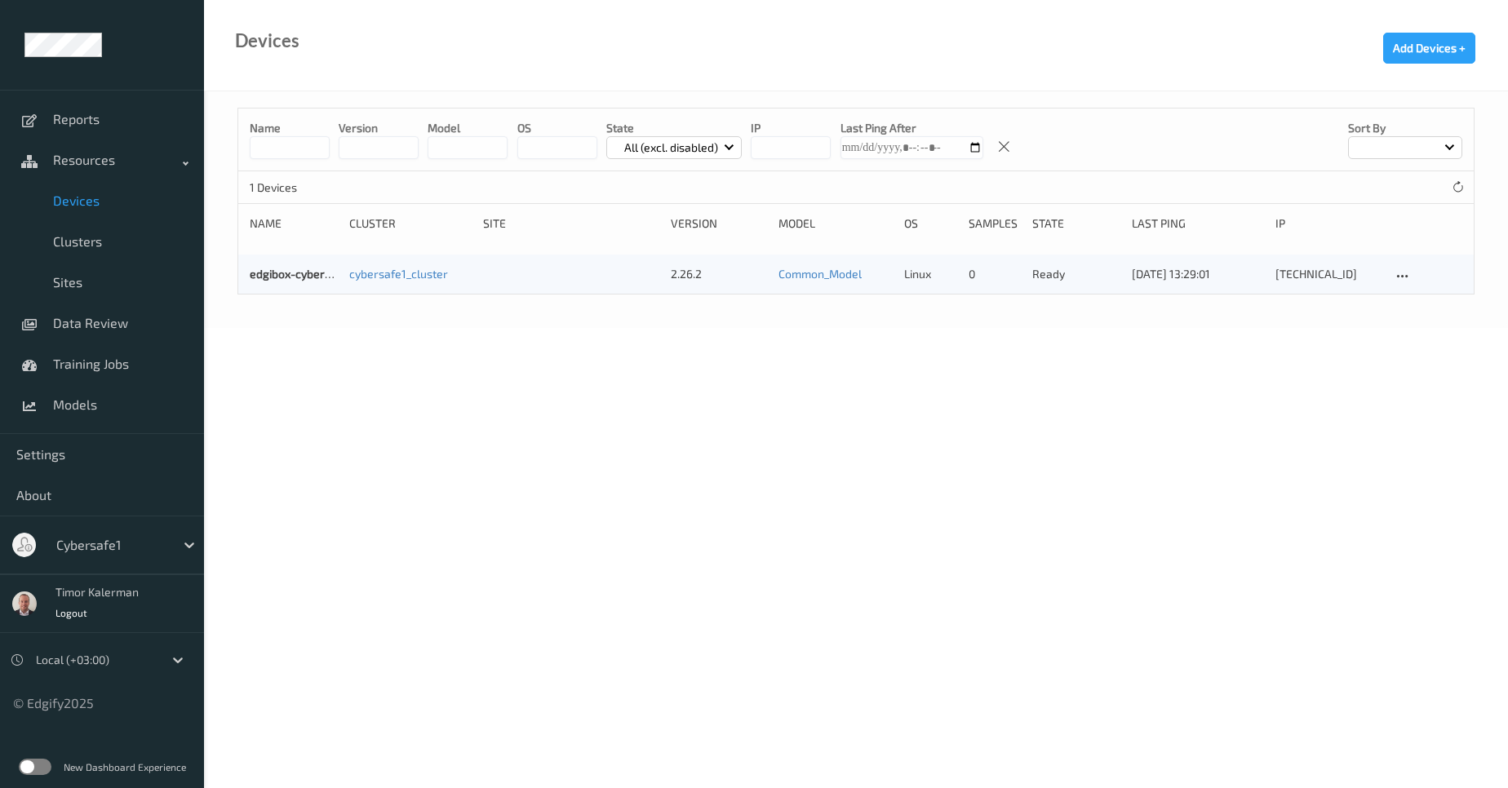
click at [596, 393] on body "Reports Resources Devices Clusters Sites Data Review Training Jobs Models Setti…" at bounding box center [754, 394] width 1508 height 788
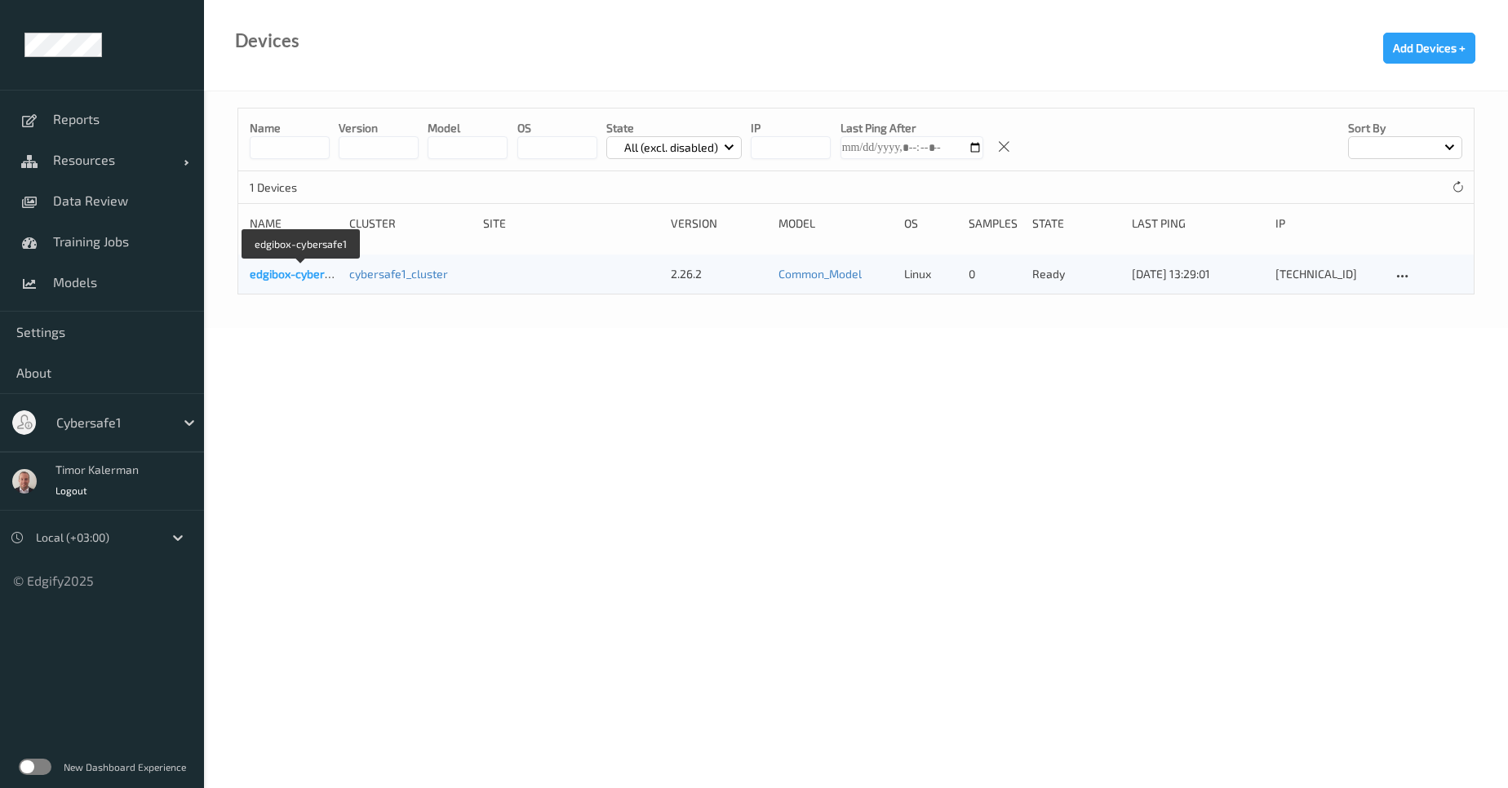
click at [298, 273] on link "edgibox-cybersafe1" at bounding box center [301, 274] width 103 height 14
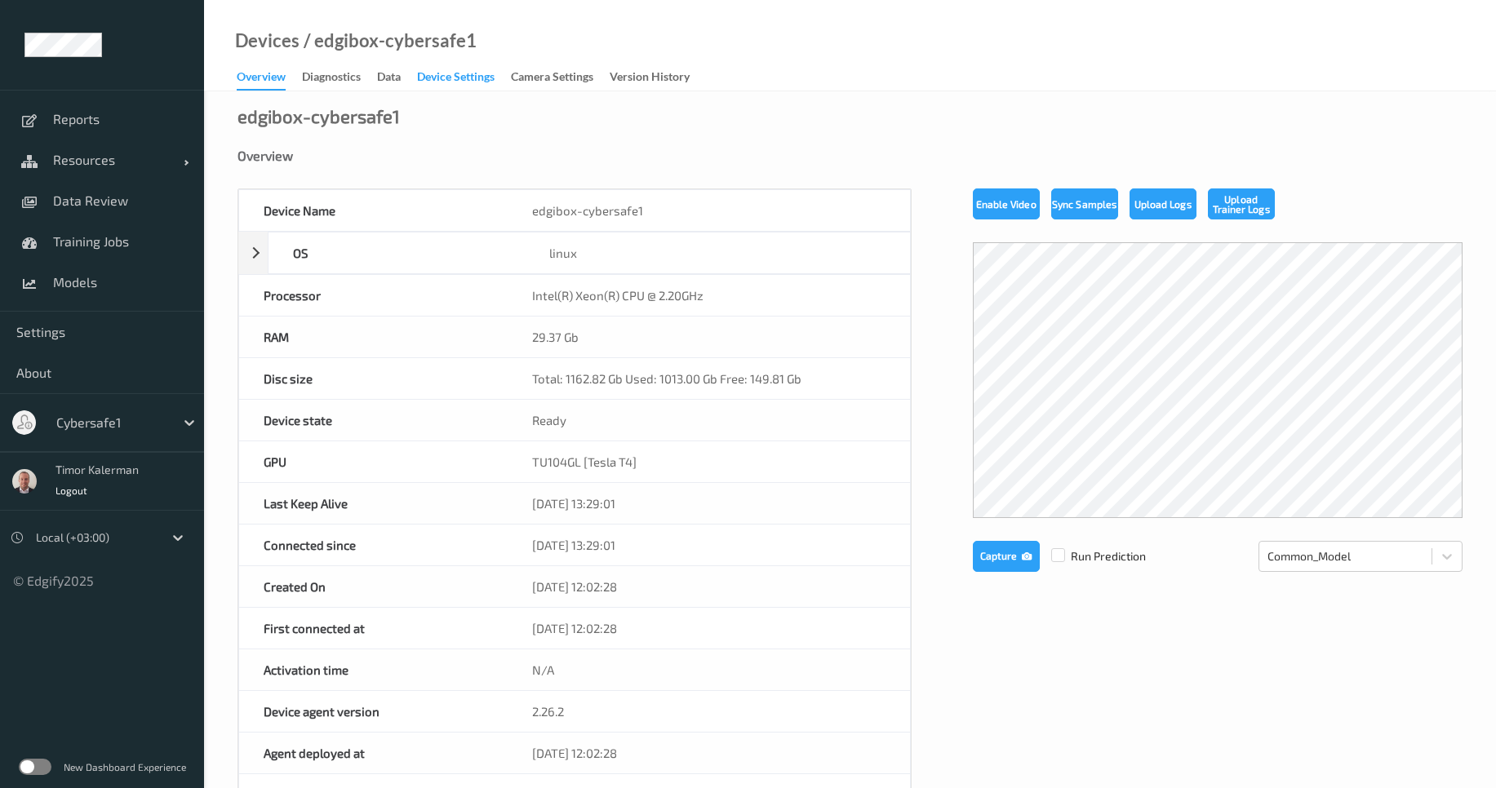
click at [442, 82] on div "Device Settings" at bounding box center [456, 79] width 78 height 20
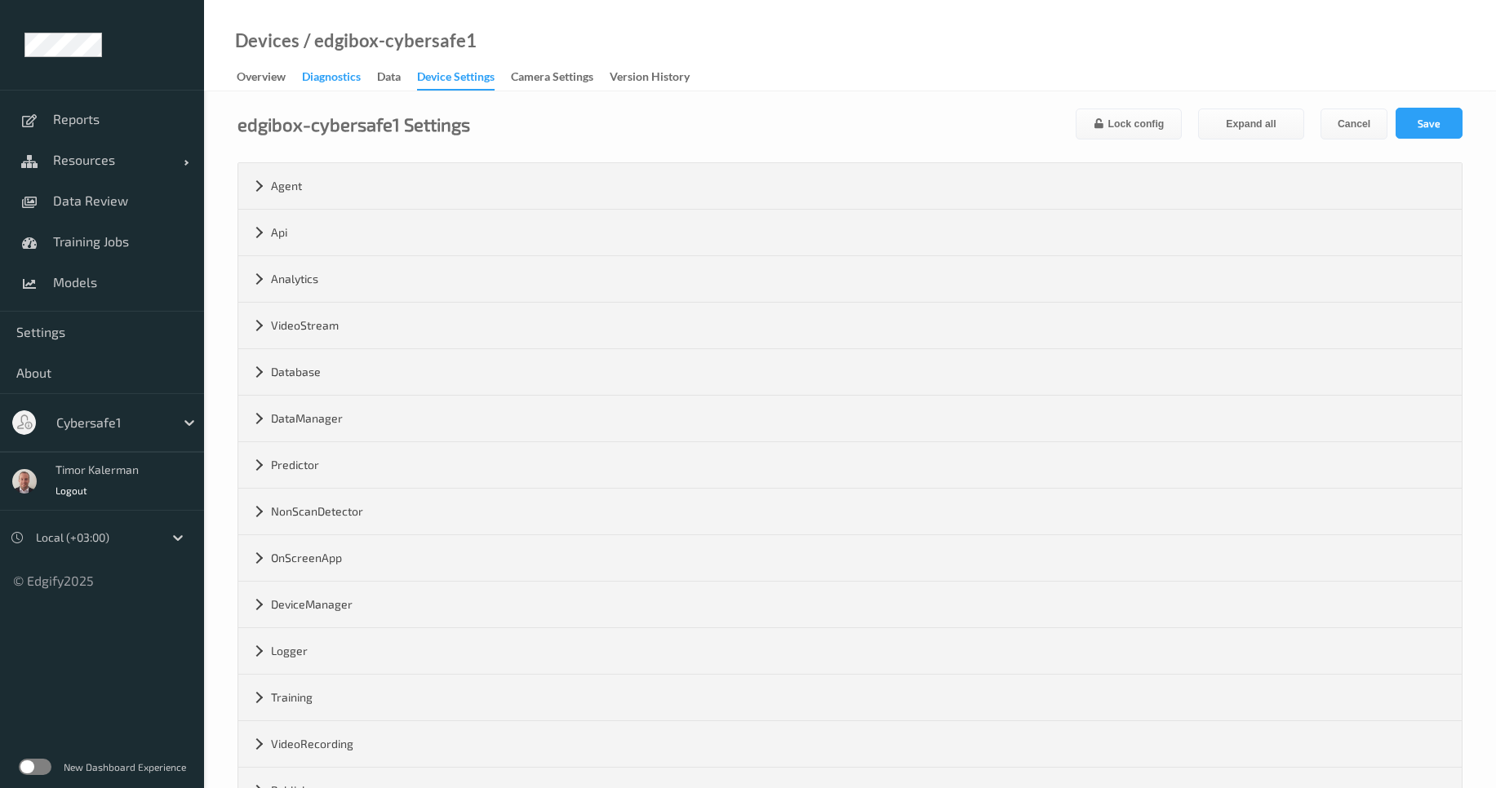
click at [331, 83] on div "Diagnostics" at bounding box center [331, 79] width 59 height 20
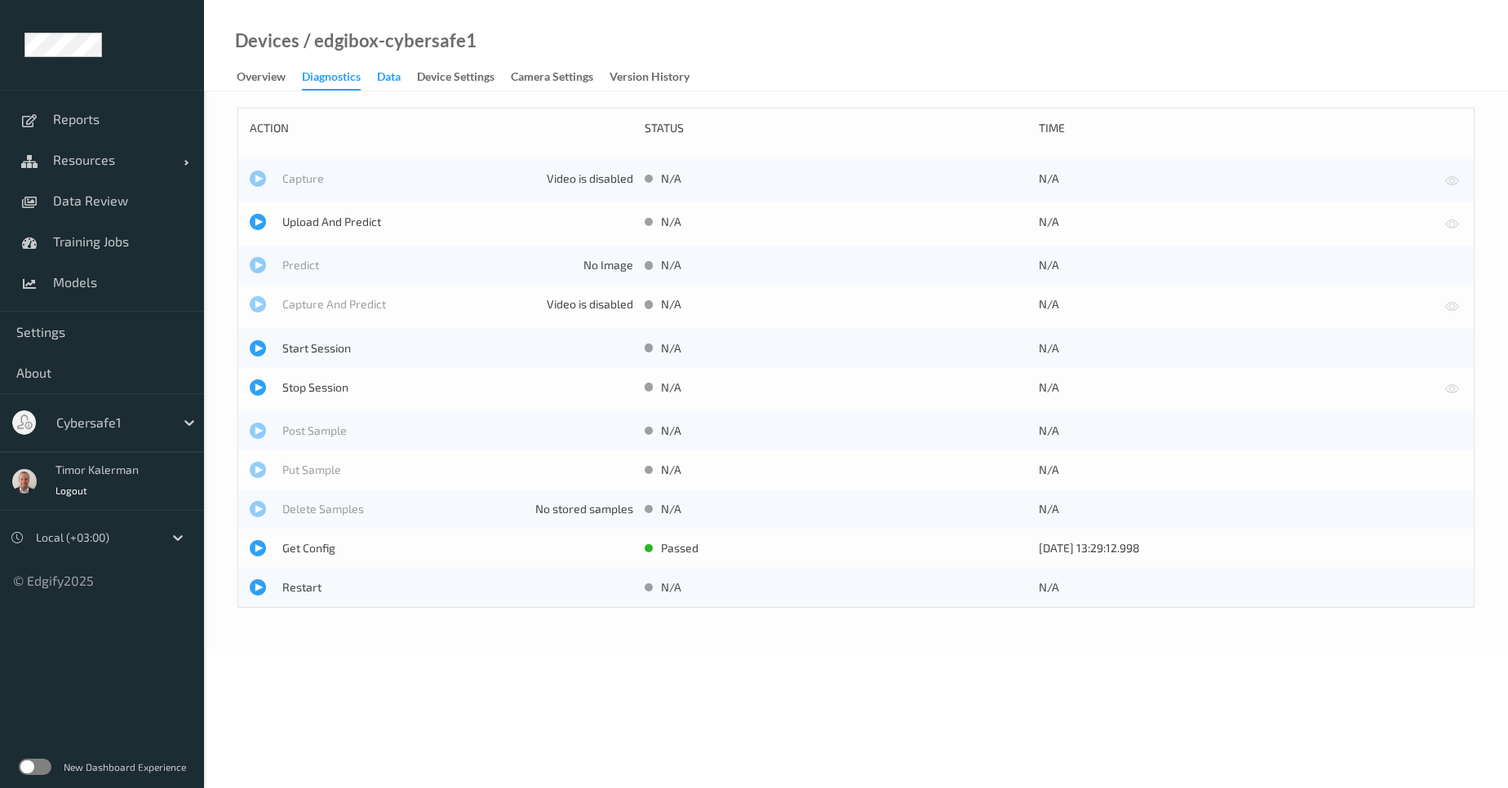
click at [389, 82] on div "Data" at bounding box center [389, 79] width 24 height 20
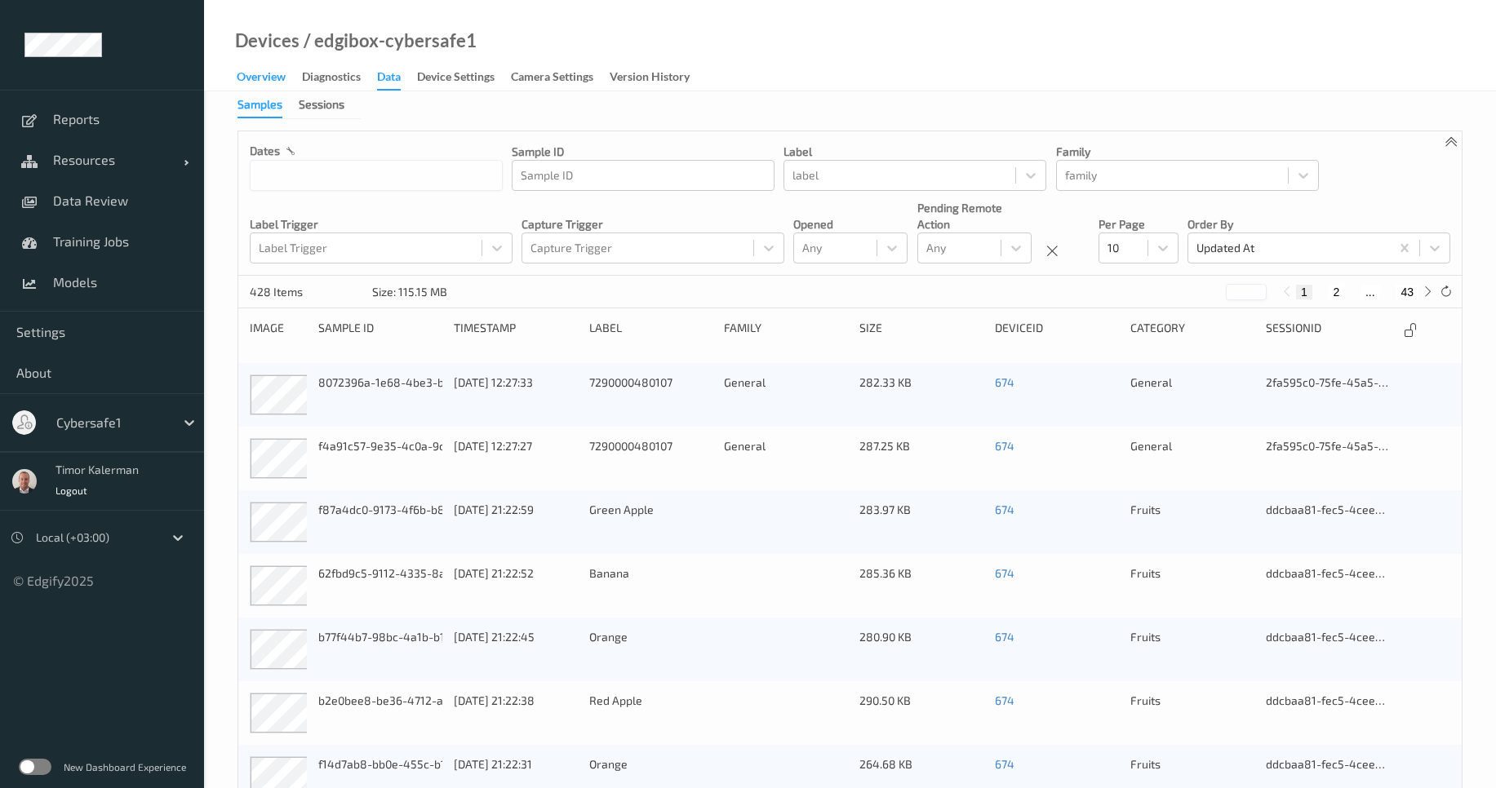
click at [282, 83] on div "Overview" at bounding box center [261, 79] width 49 height 20
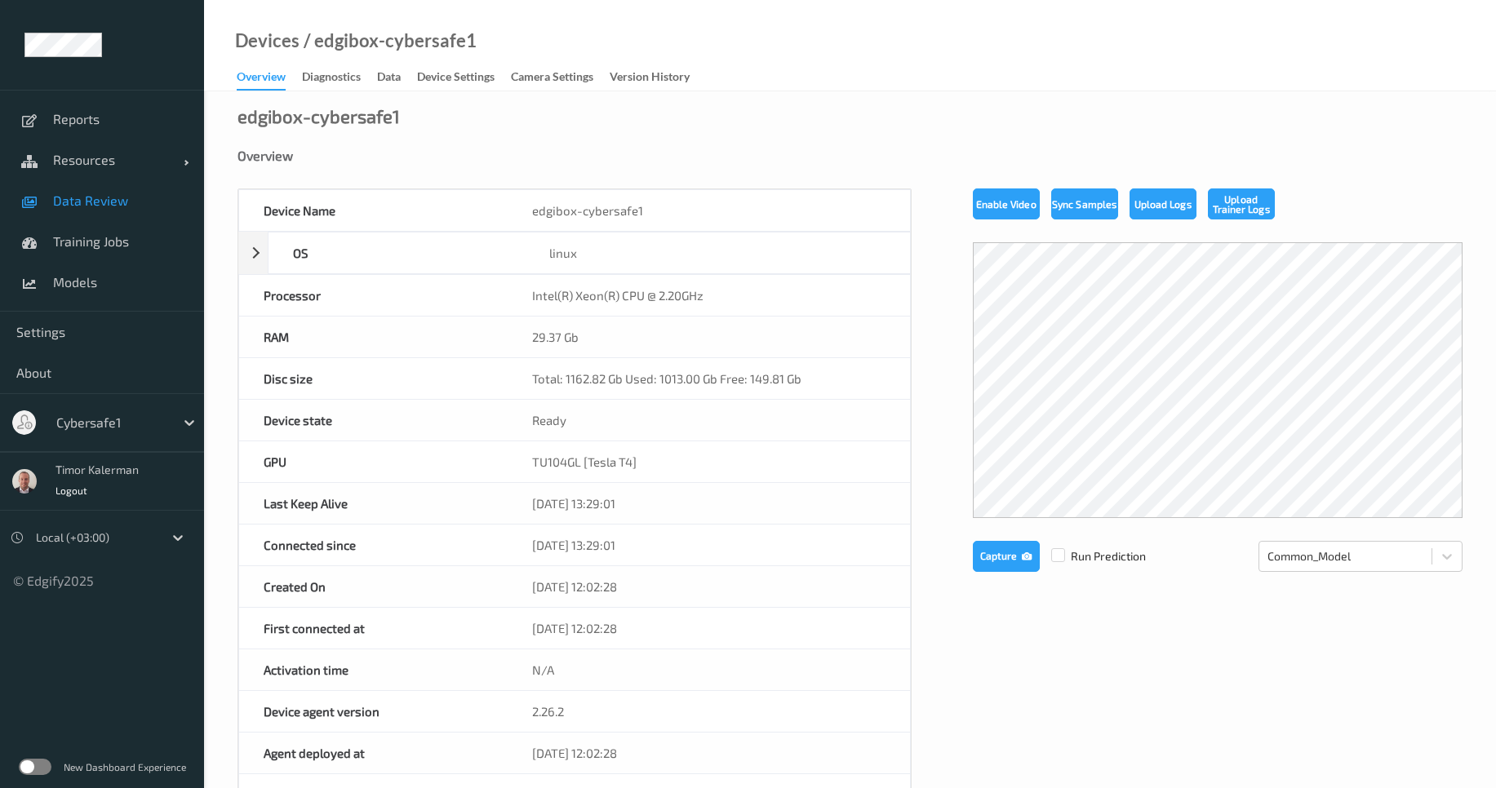
click at [108, 199] on span "Data Review" at bounding box center [120, 201] width 135 height 16
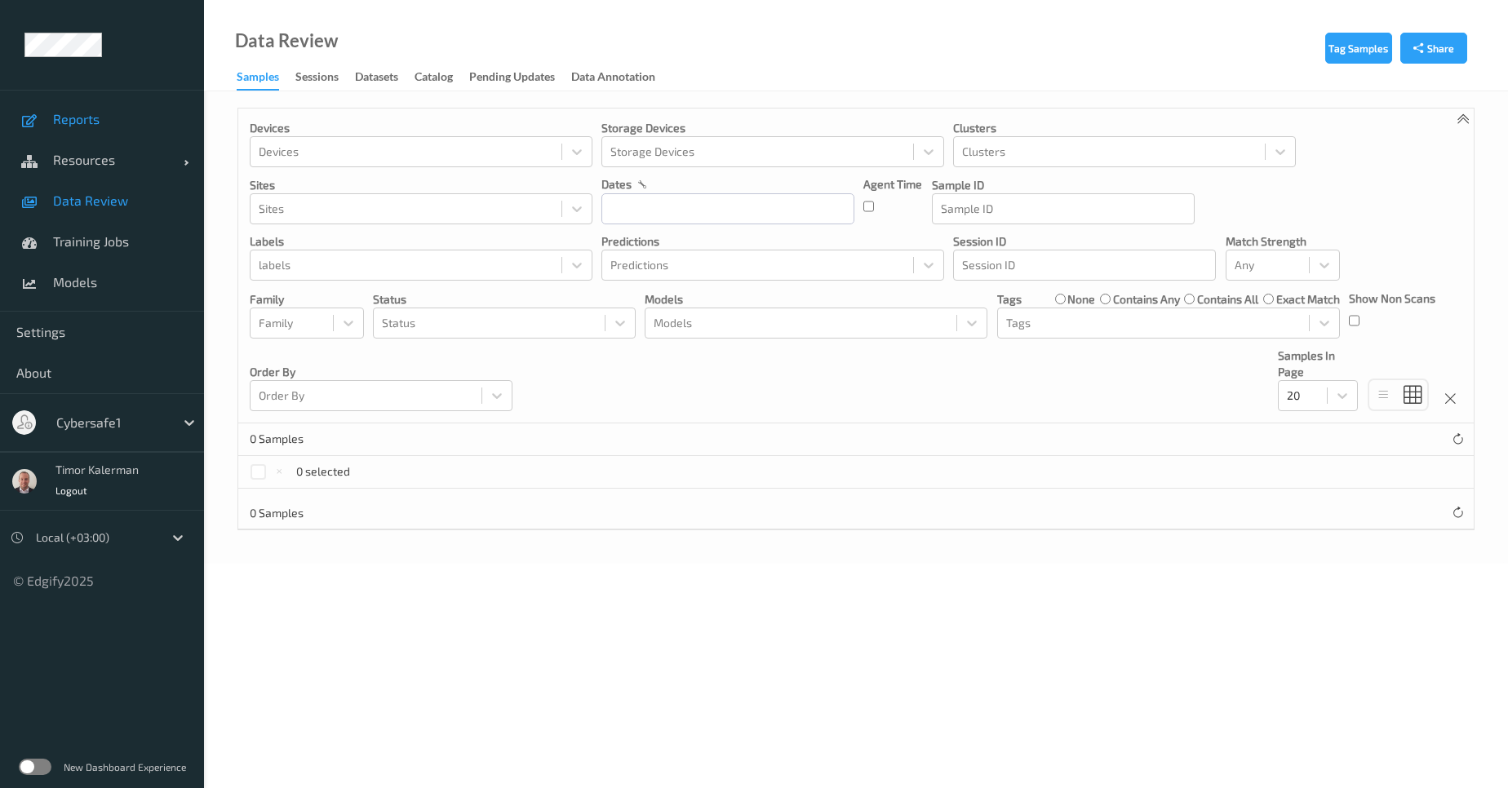
click at [100, 118] on span "Reports" at bounding box center [120, 119] width 135 height 16
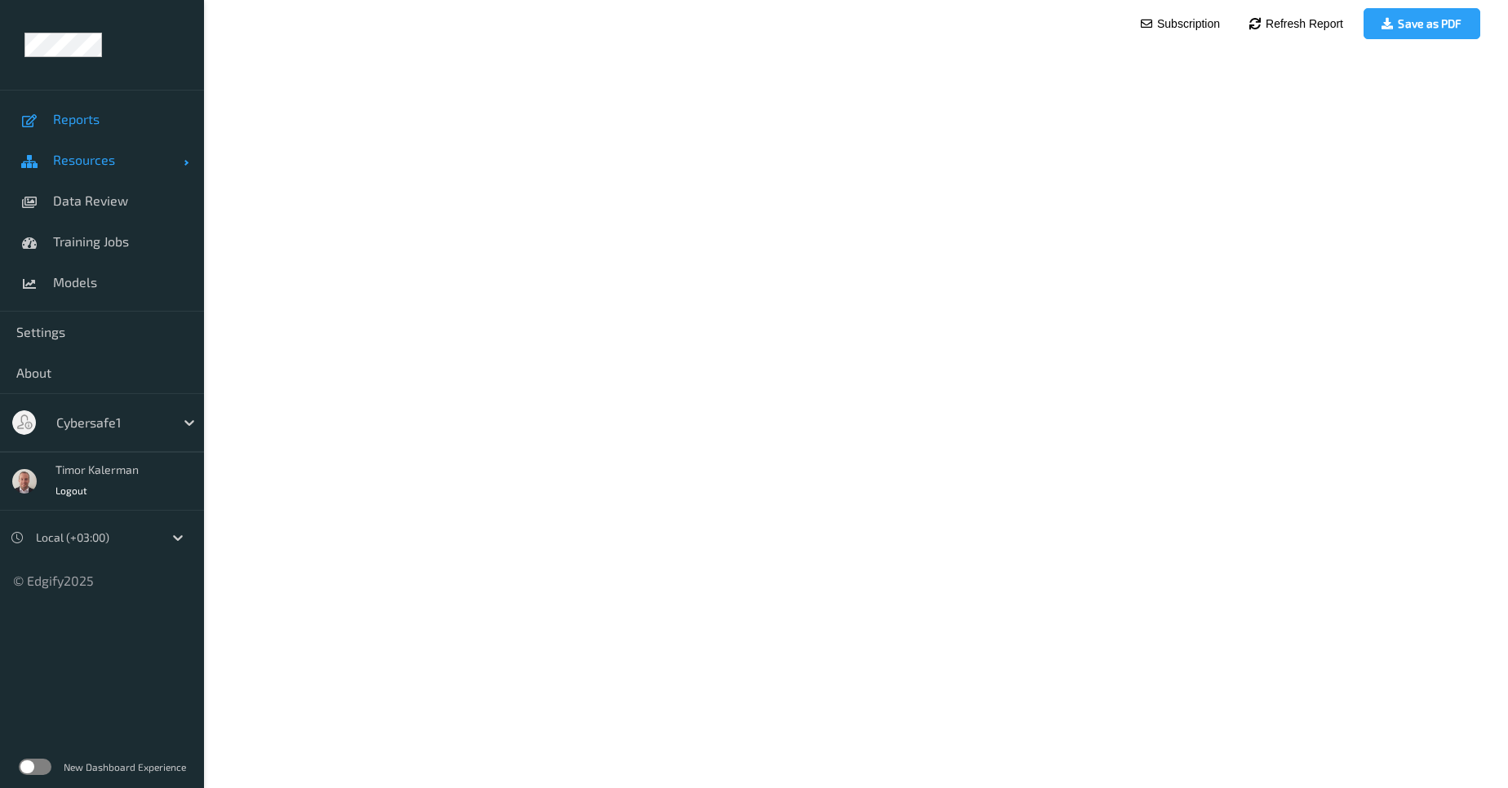
click at [104, 169] on link "Resources" at bounding box center [102, 160] width 204 height 41
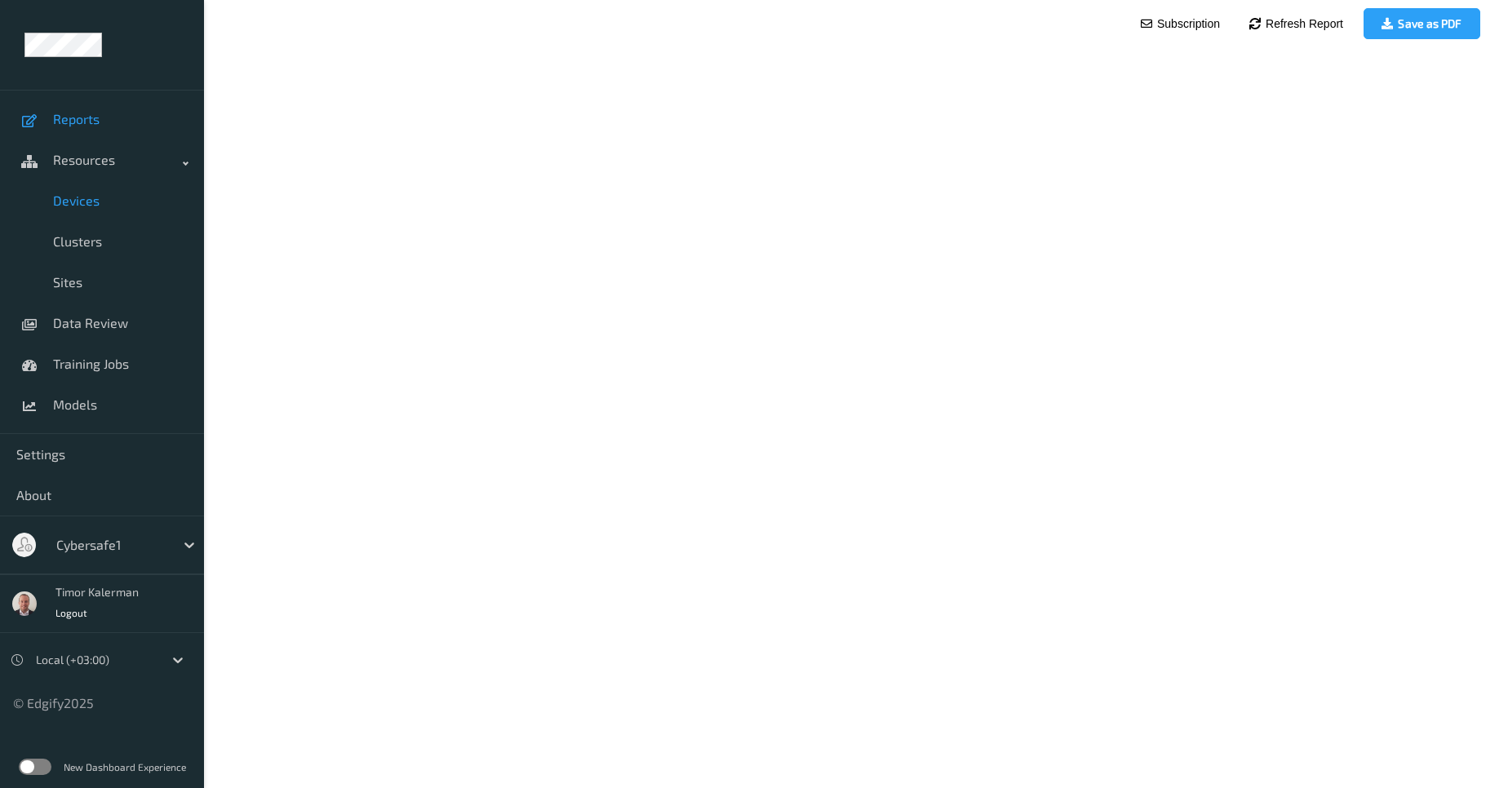
click at [95, 207] on span "Devices" at bounding box center [120, 201] width 135 height 16
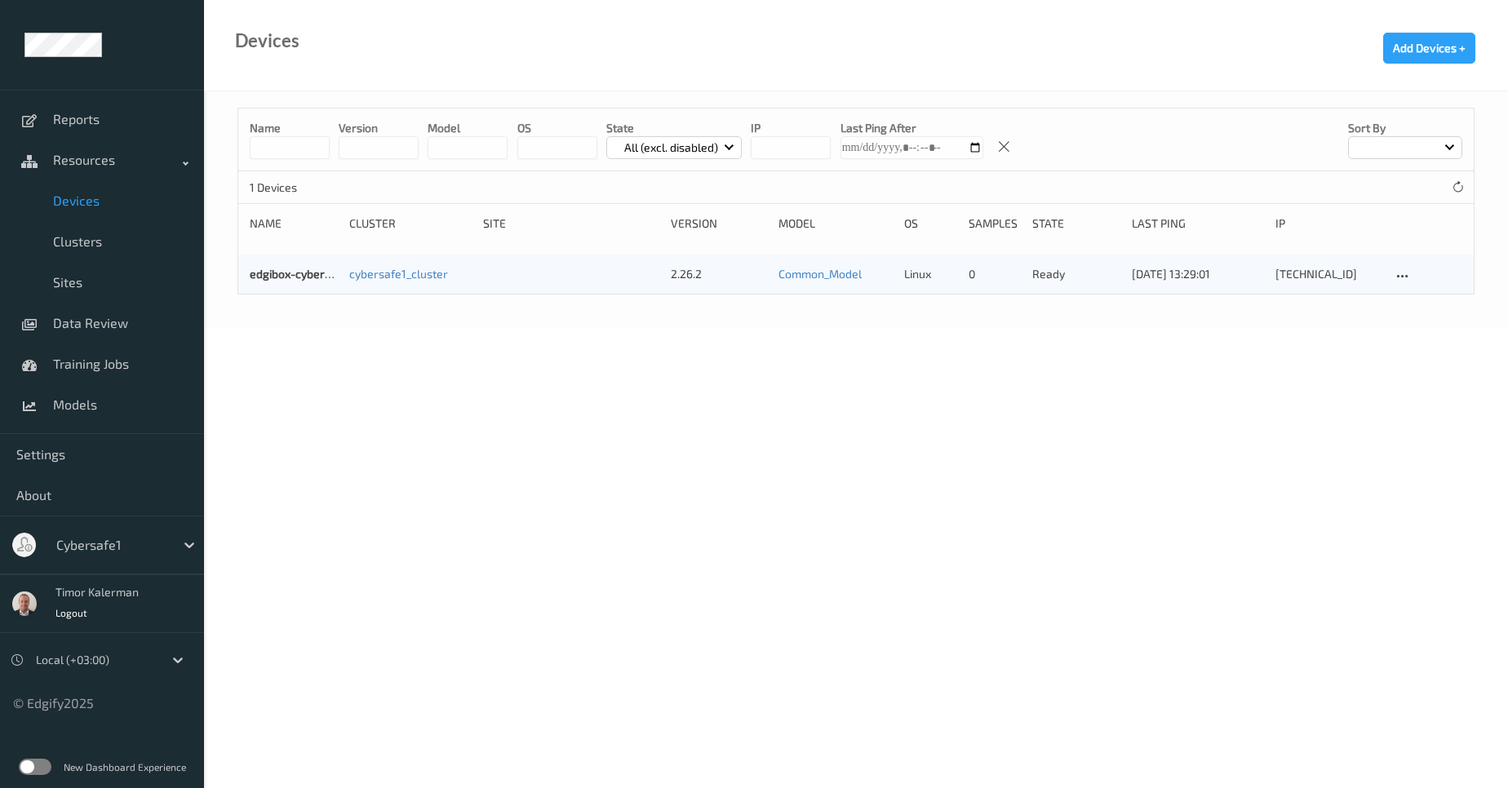
click at [137, 555] on div "Cybersafe1" at bounding box center [111, 545] width 127 height 26
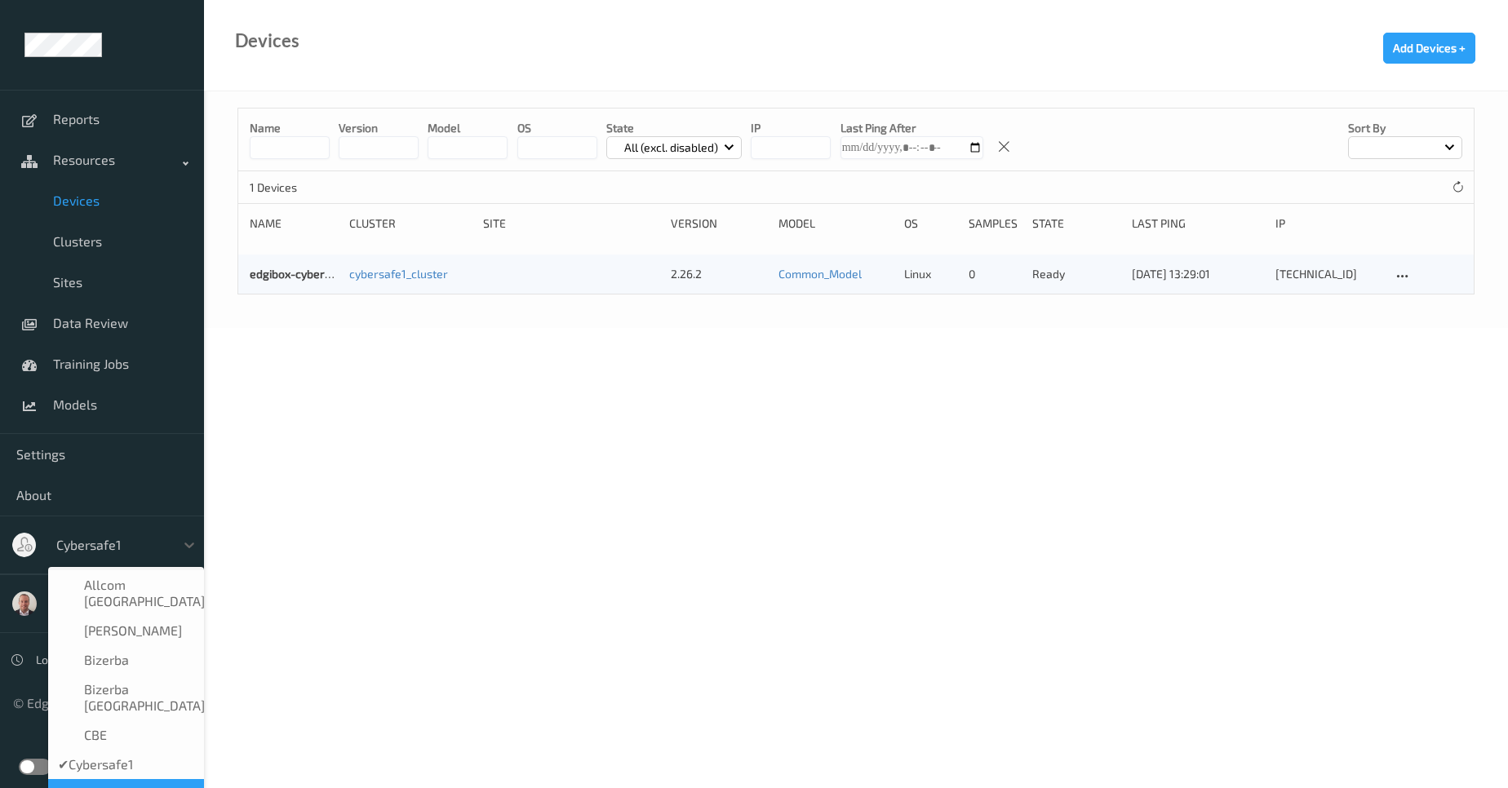
click at [152, 786] on div "Cybersafe2" at bounding box center [126, 794] width 136 height 16
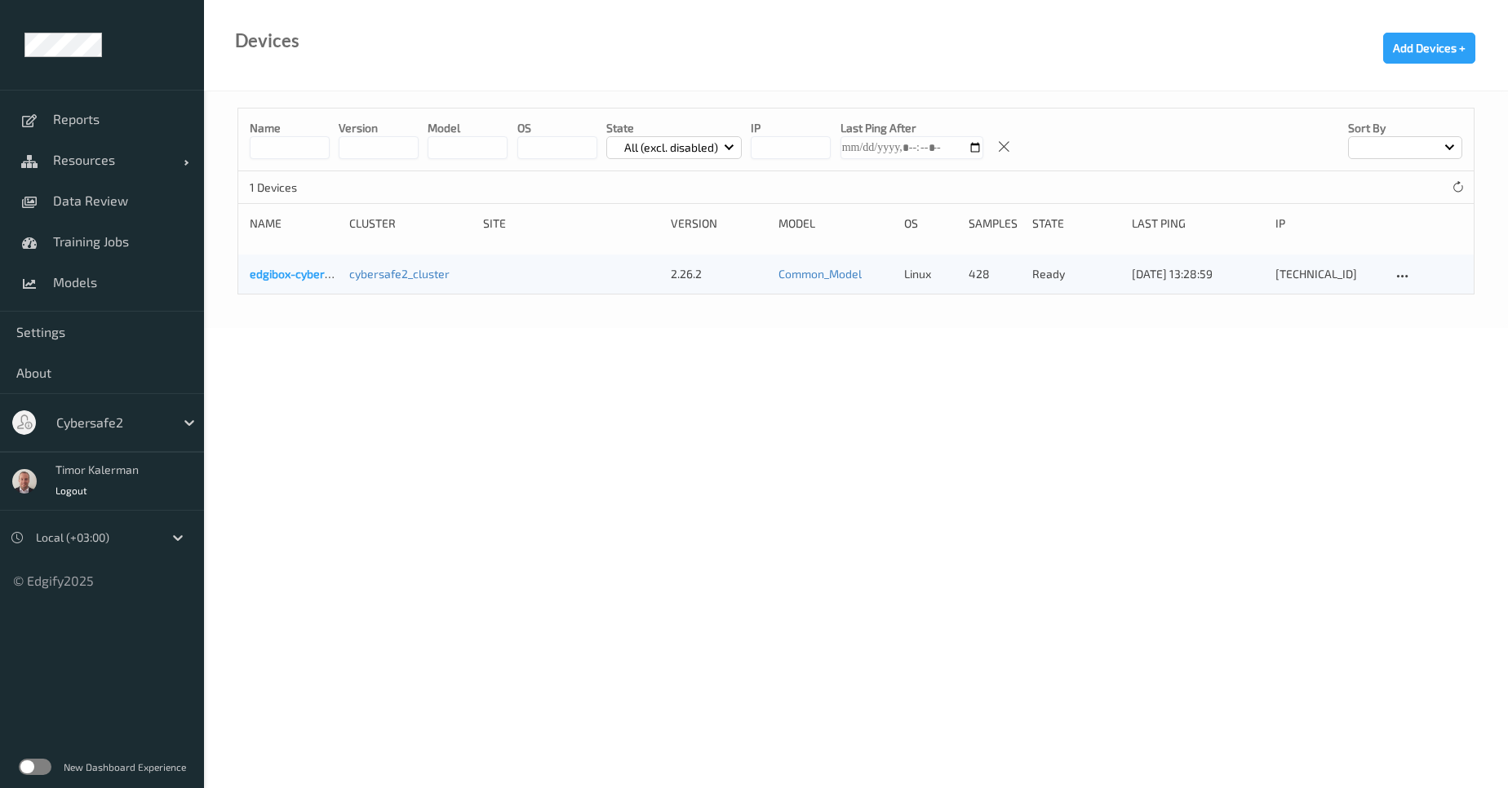
click at [286, 279] on link "edgibox-cybersafe2" at bounding box center [302, 274] width 104 height 14
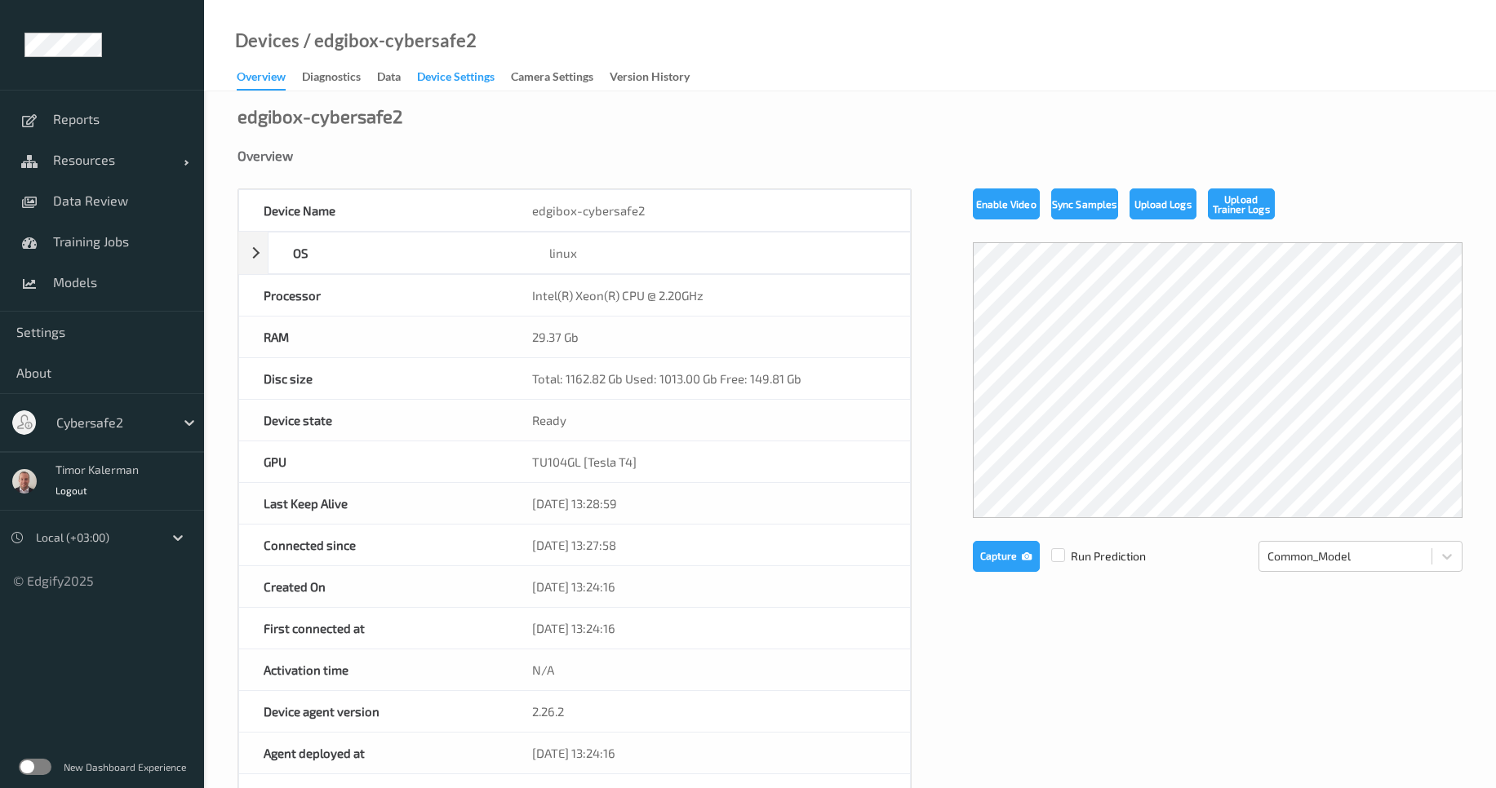
click at [451, 73] on div "Device Settings" at bounding box center [456, 79] width 78 height 20
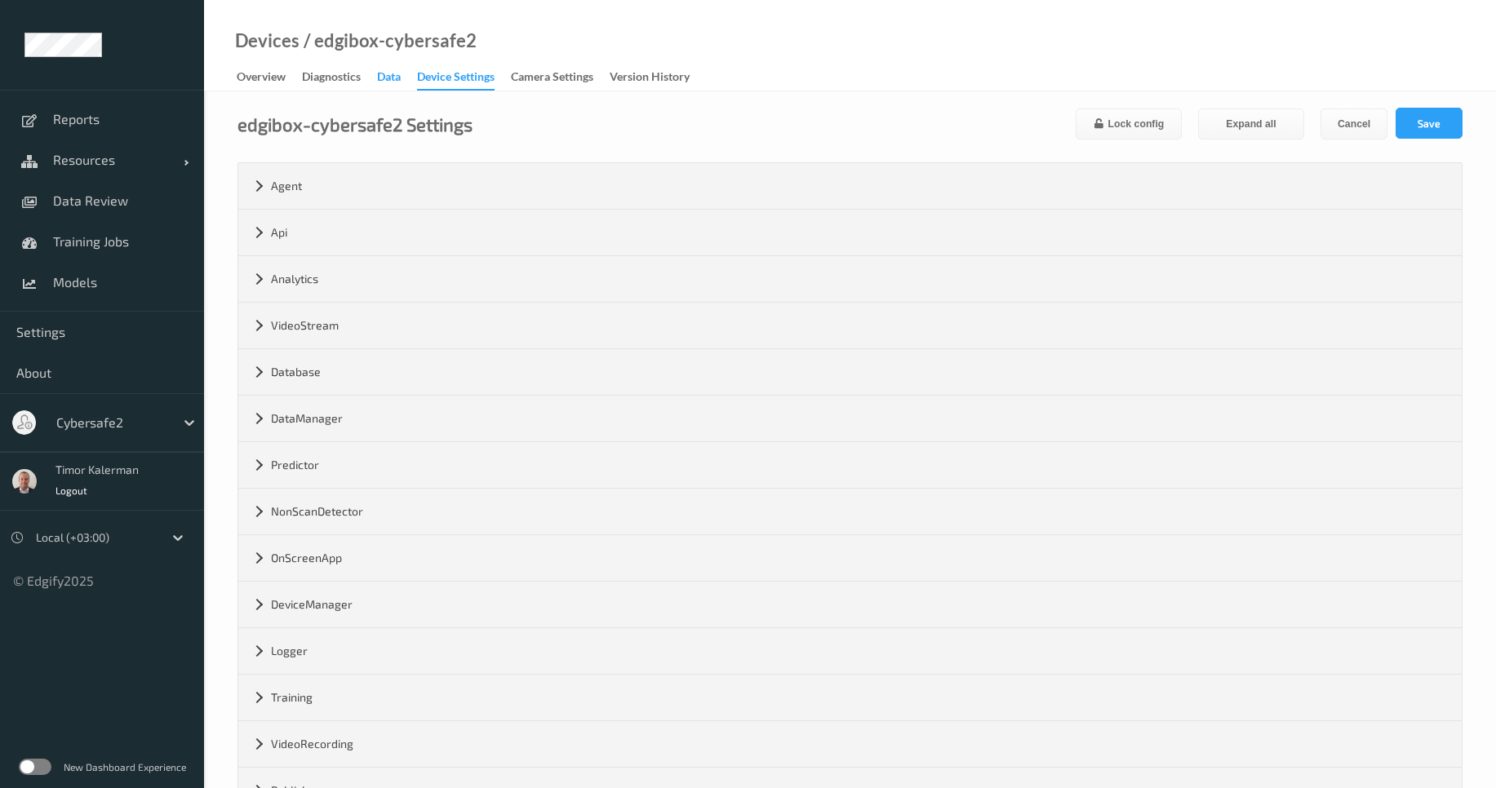
click at [384, 80] on div "Data" at bounding box center [389, 79] width 24 height 20
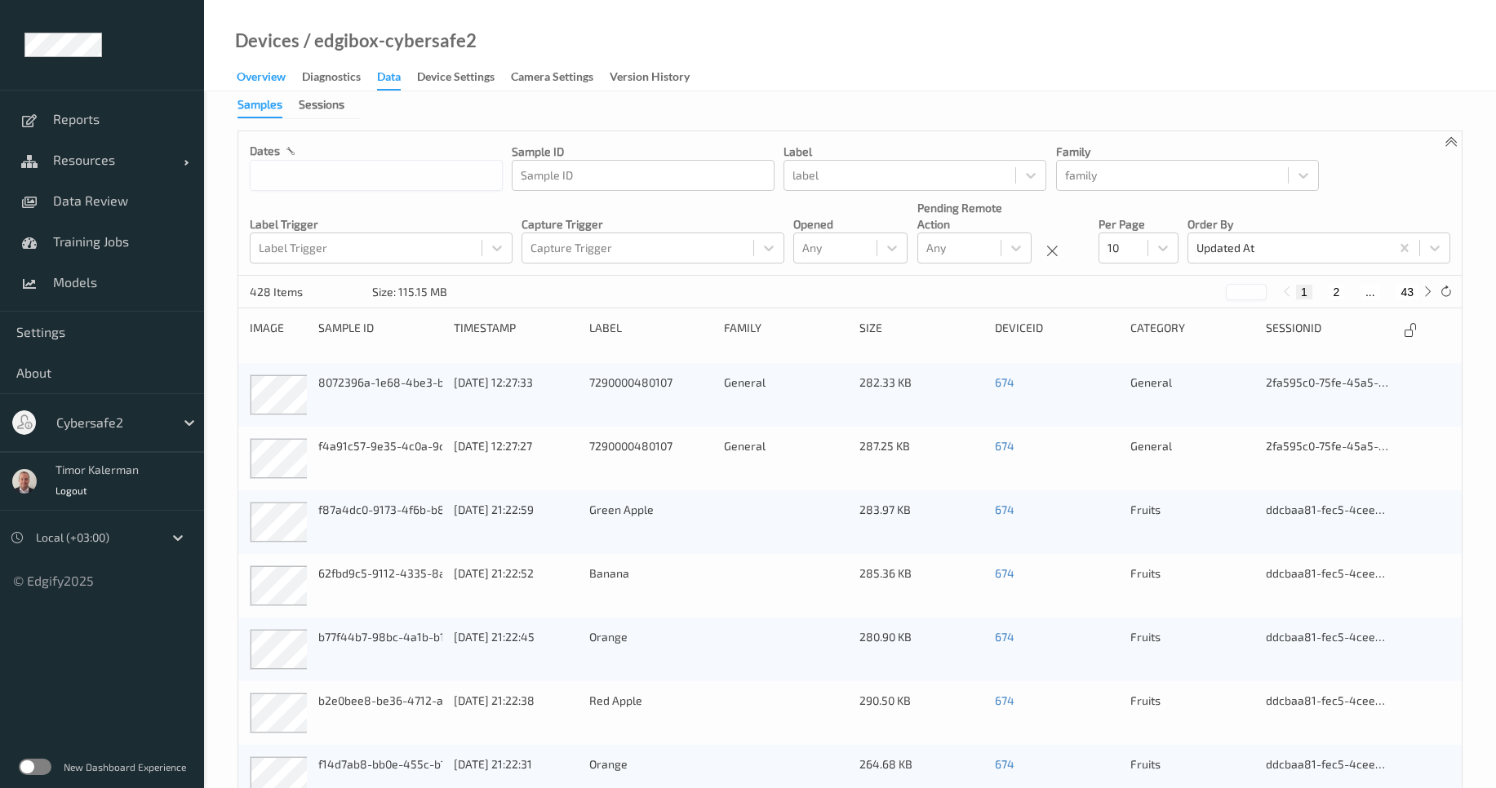
click at [265, 77] on div "Overview" at bounding box center [261, 79] width 49 height 20
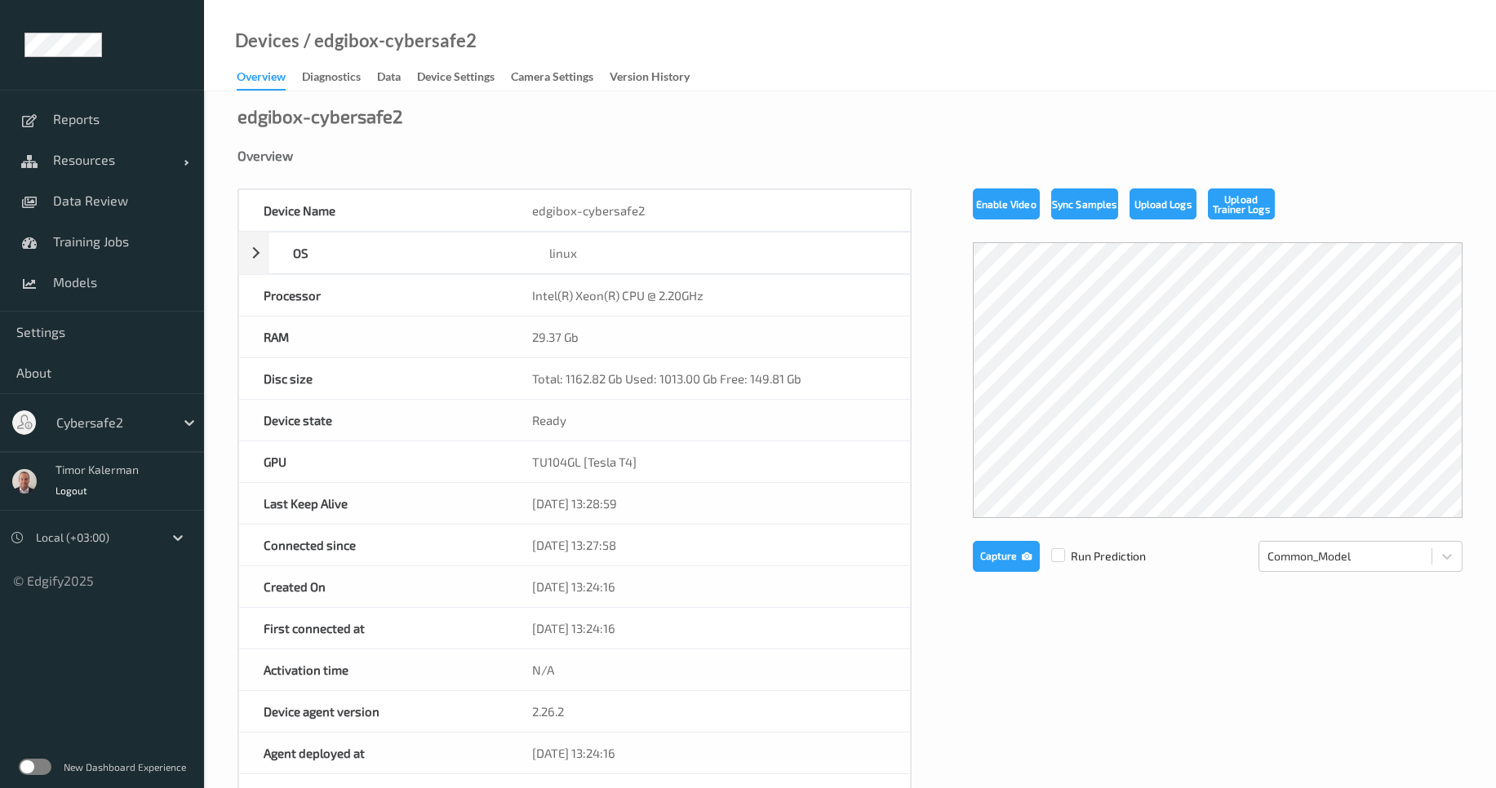
click at [377, 76] on link "Diagnostics" at bounding box center [339, 77] width 75 height 23
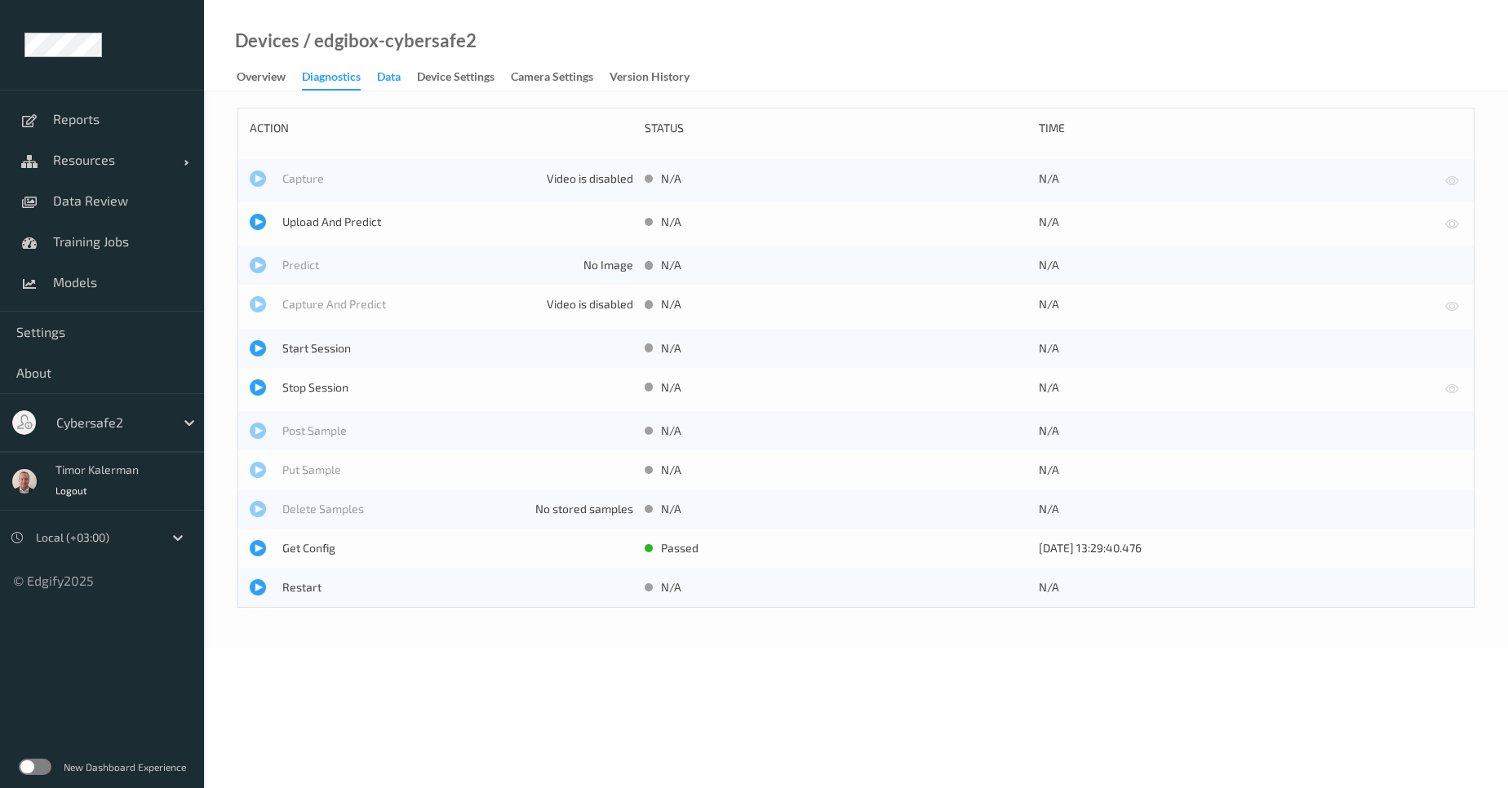
click at [391, 80] on div "Data" at bounding box center [389, 79] width 24 height 20
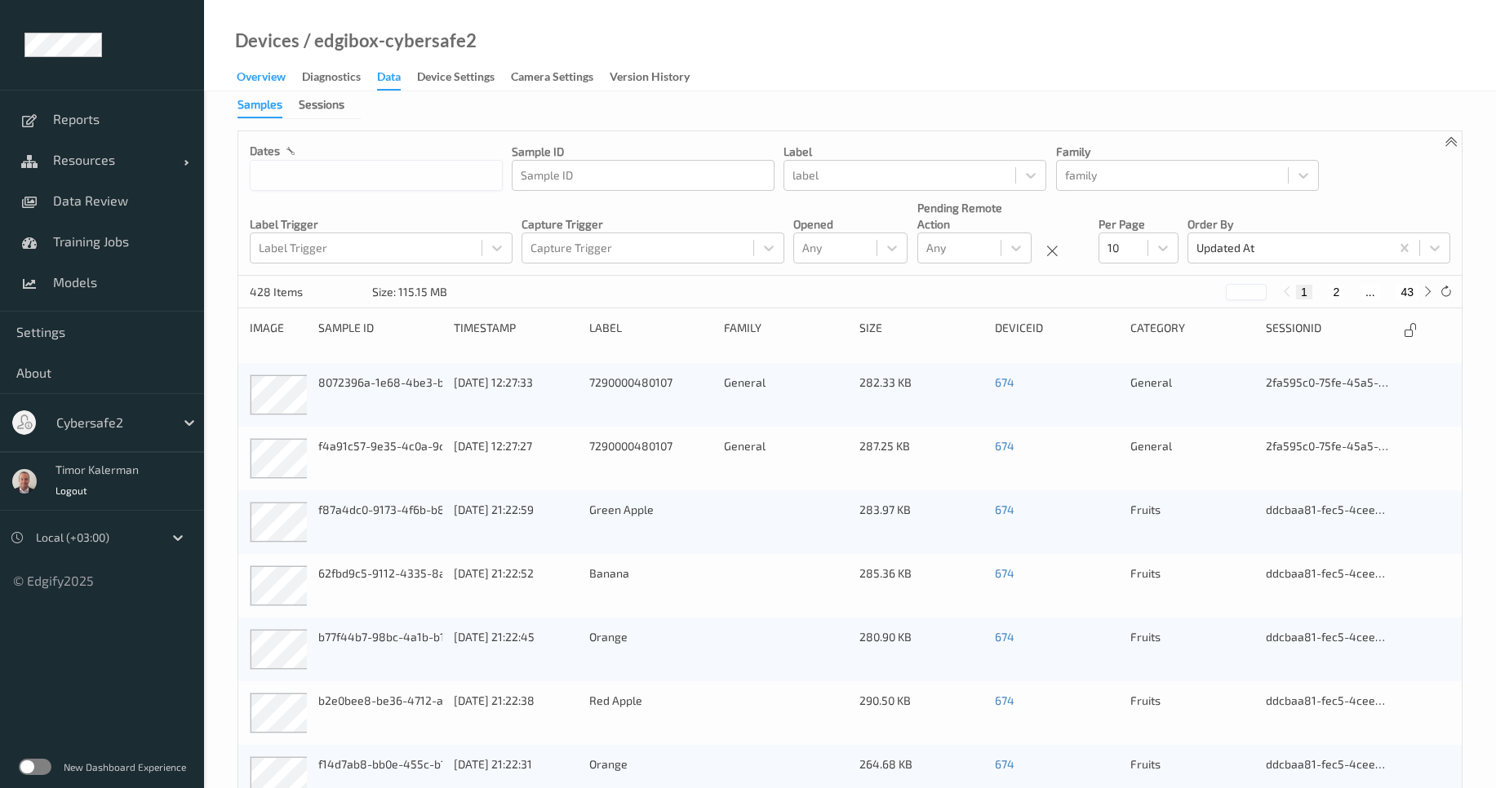
click at [278, 80] on div "Overview" at bounding box center [261, 79] width 49 height 20
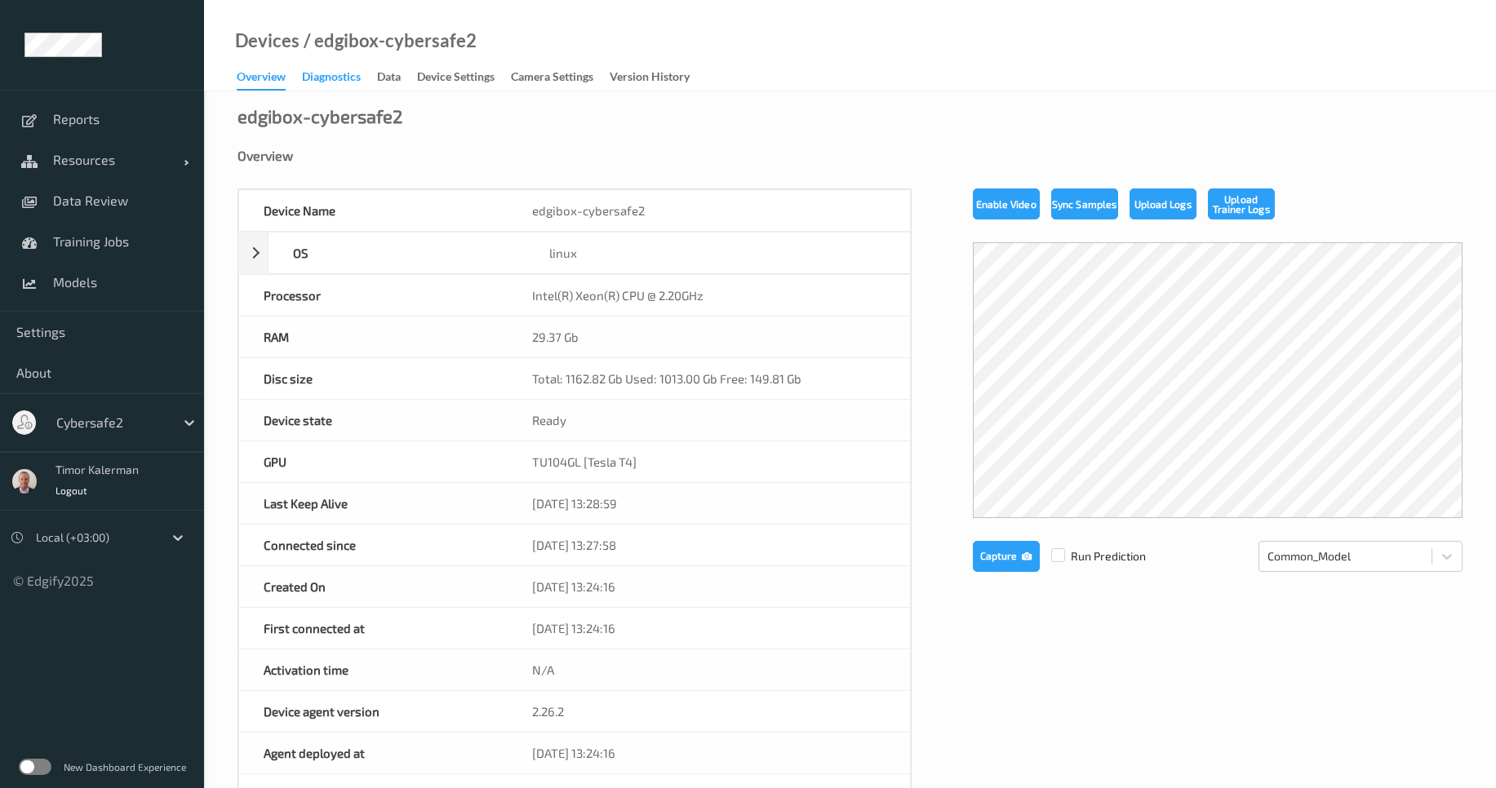
click at [347, 81] on div "Diagnostics" at bounding box center [331, 79] width 59 height 20
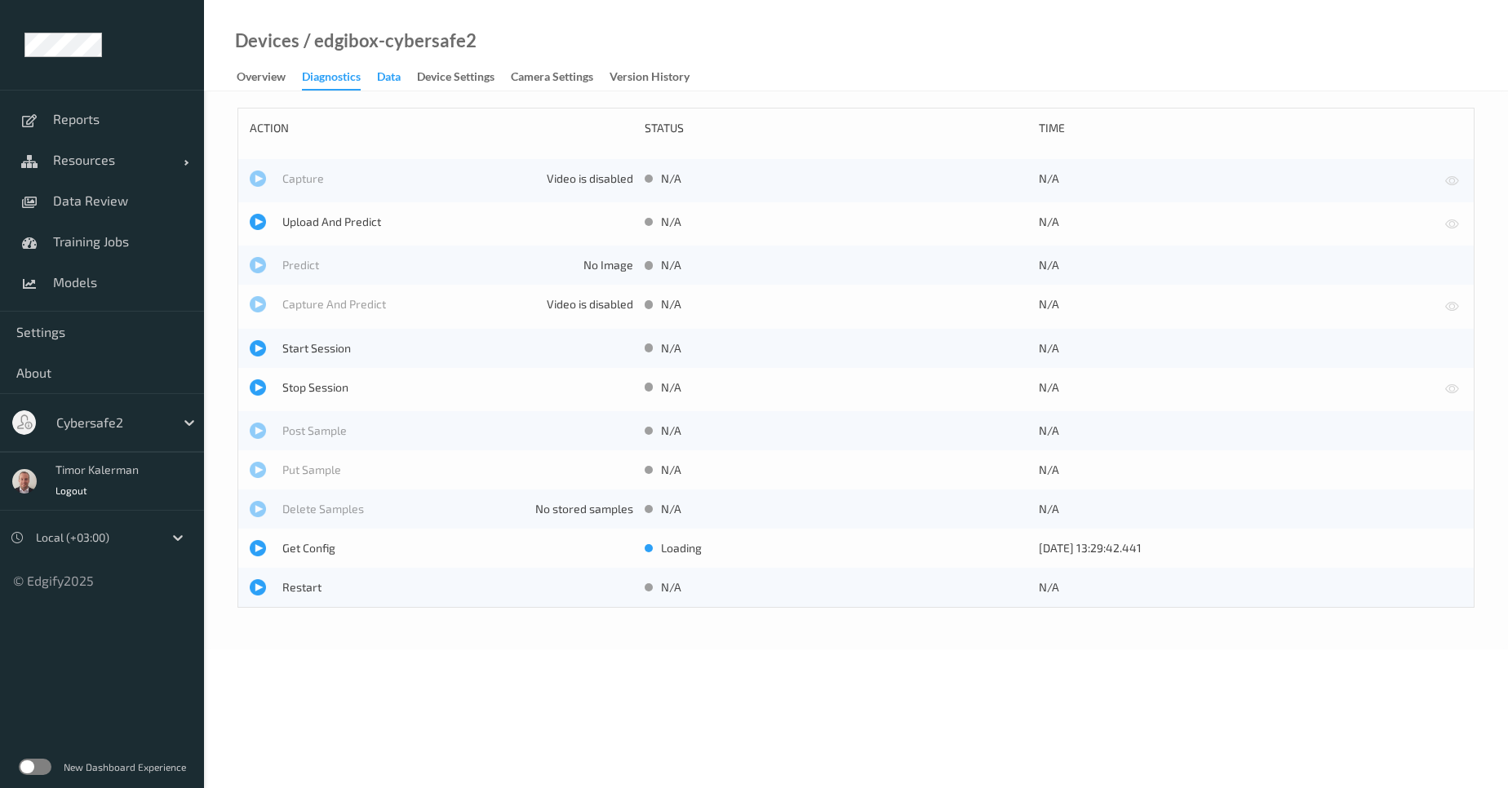
click at [398, 80] on div "Data" at bounding box center [389, 79] width 24 height 20
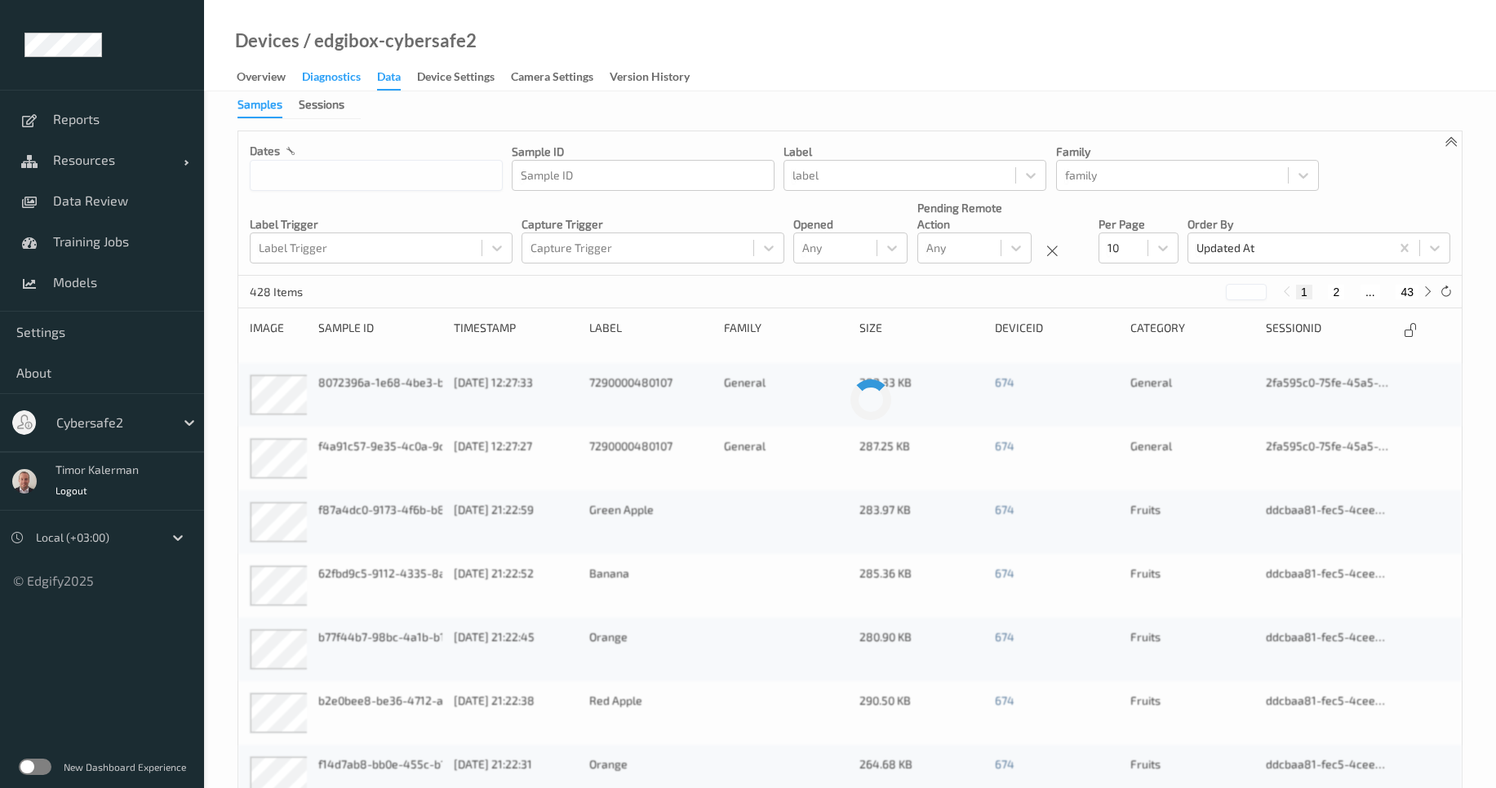
click at [336, 81] on div "Diagnostics" at bounding box center [331, 79] width 59 height 20
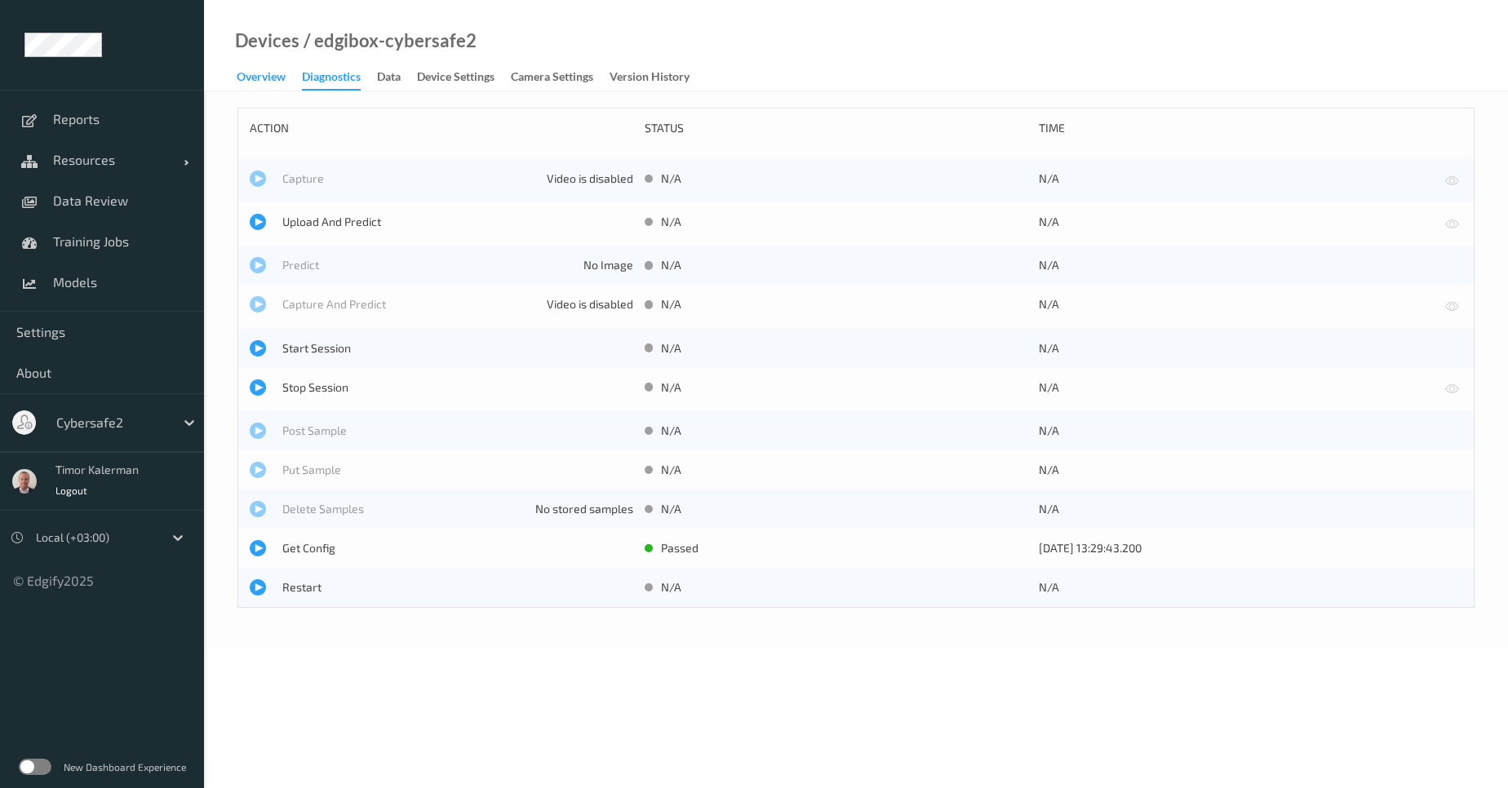
click at [270, 78] on div "Overview" at bounding box center [261, 79] width 49 height 20
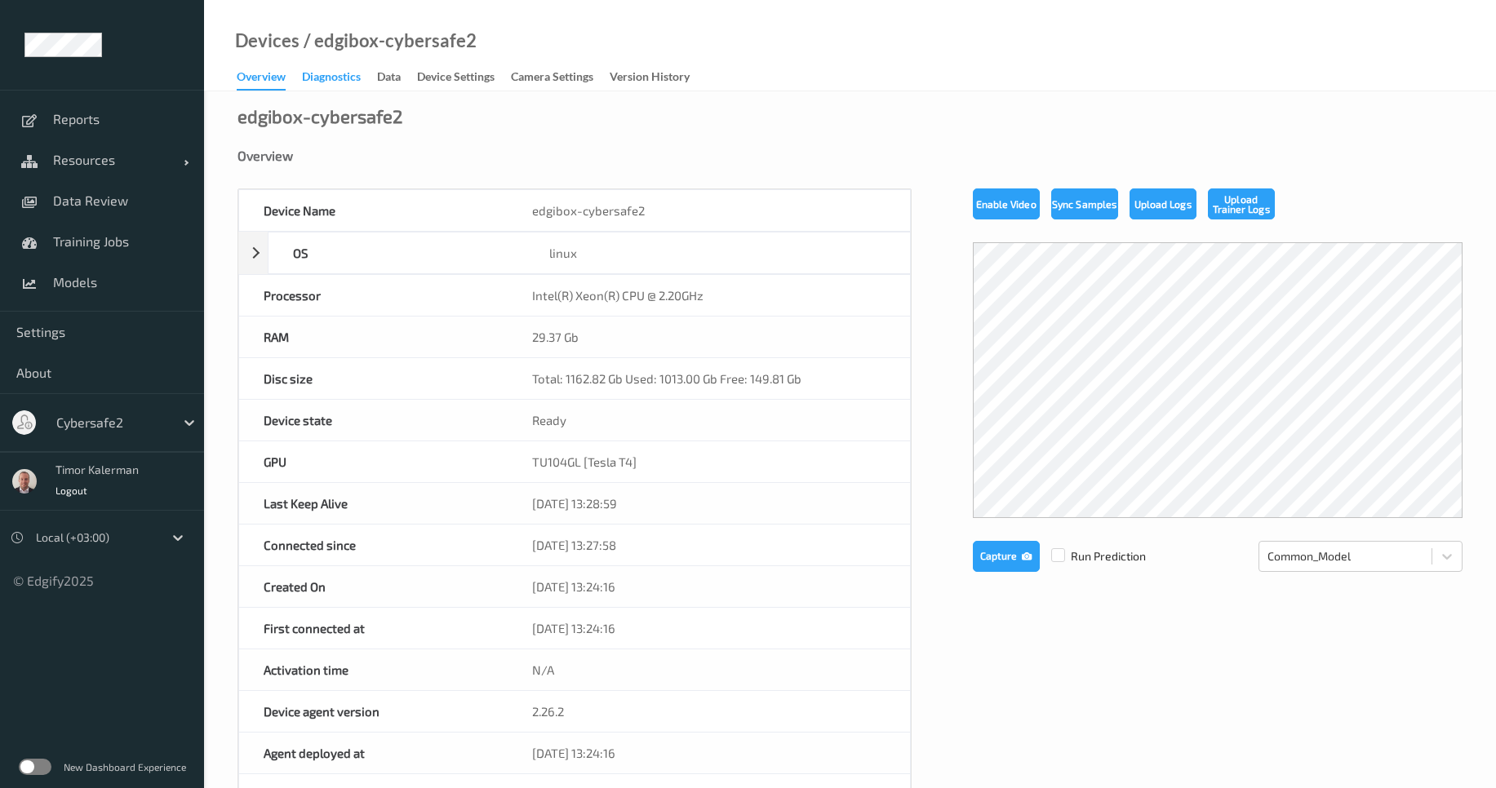
click at [358, 78] on div "Diagnostics" at bounding box center [331, 79] width 59 height 20
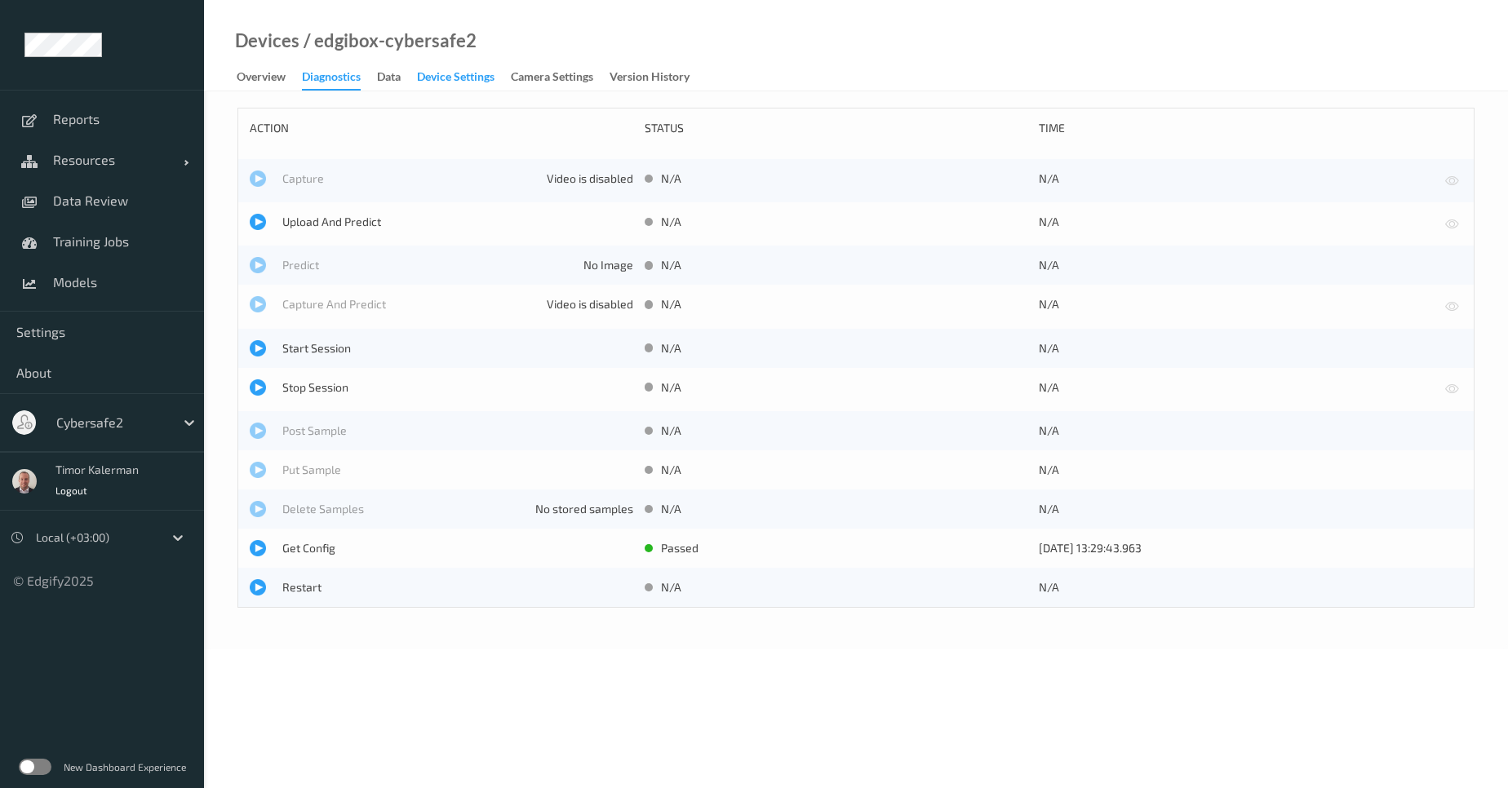
click at [425, 78] on div "Device Settings" at bounding box center [456, 79] width 78 height 20
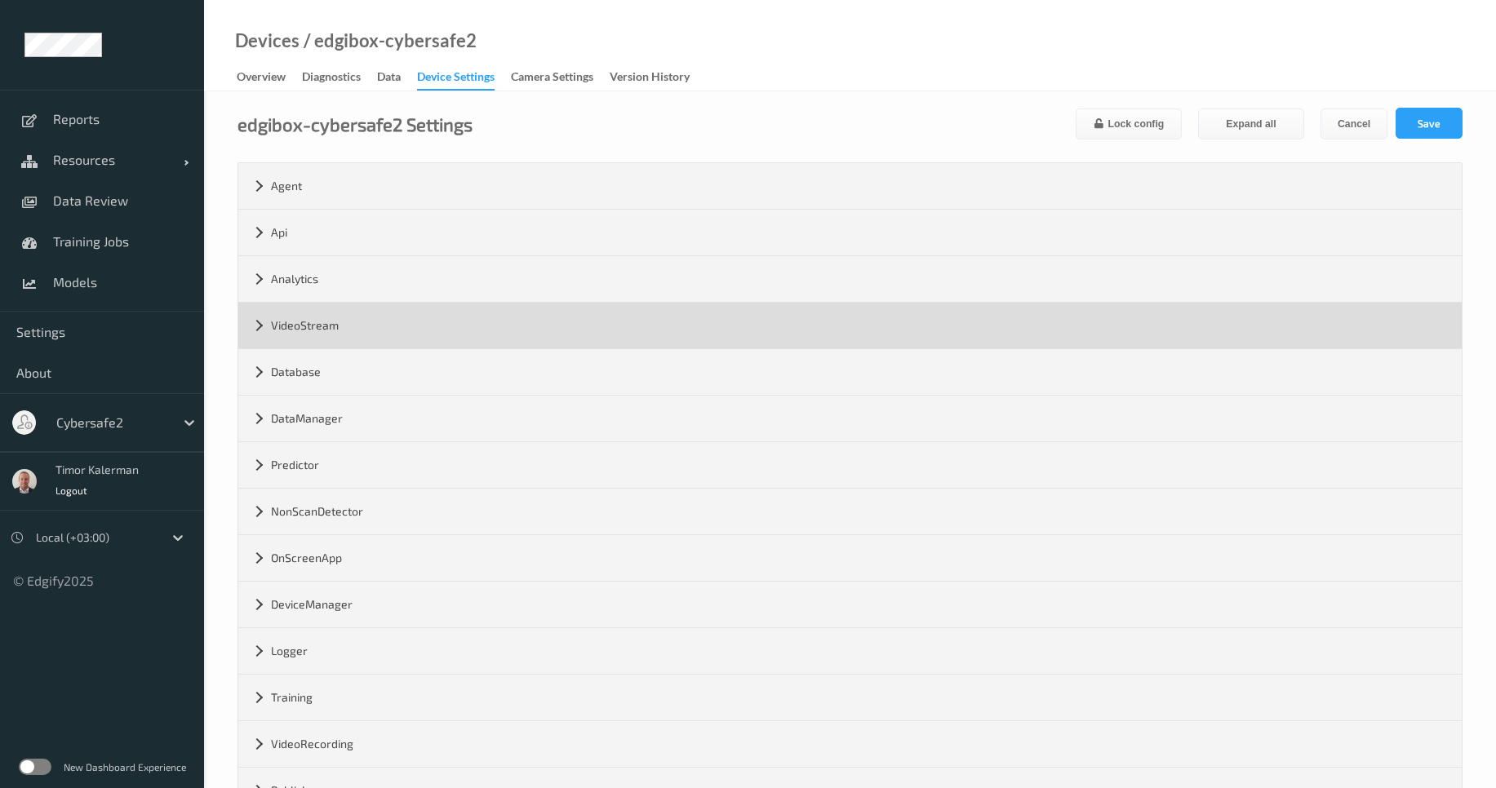
click at [335, 335] on div "VideoStream" at bounding box center [849, 326] width 1223 height 46
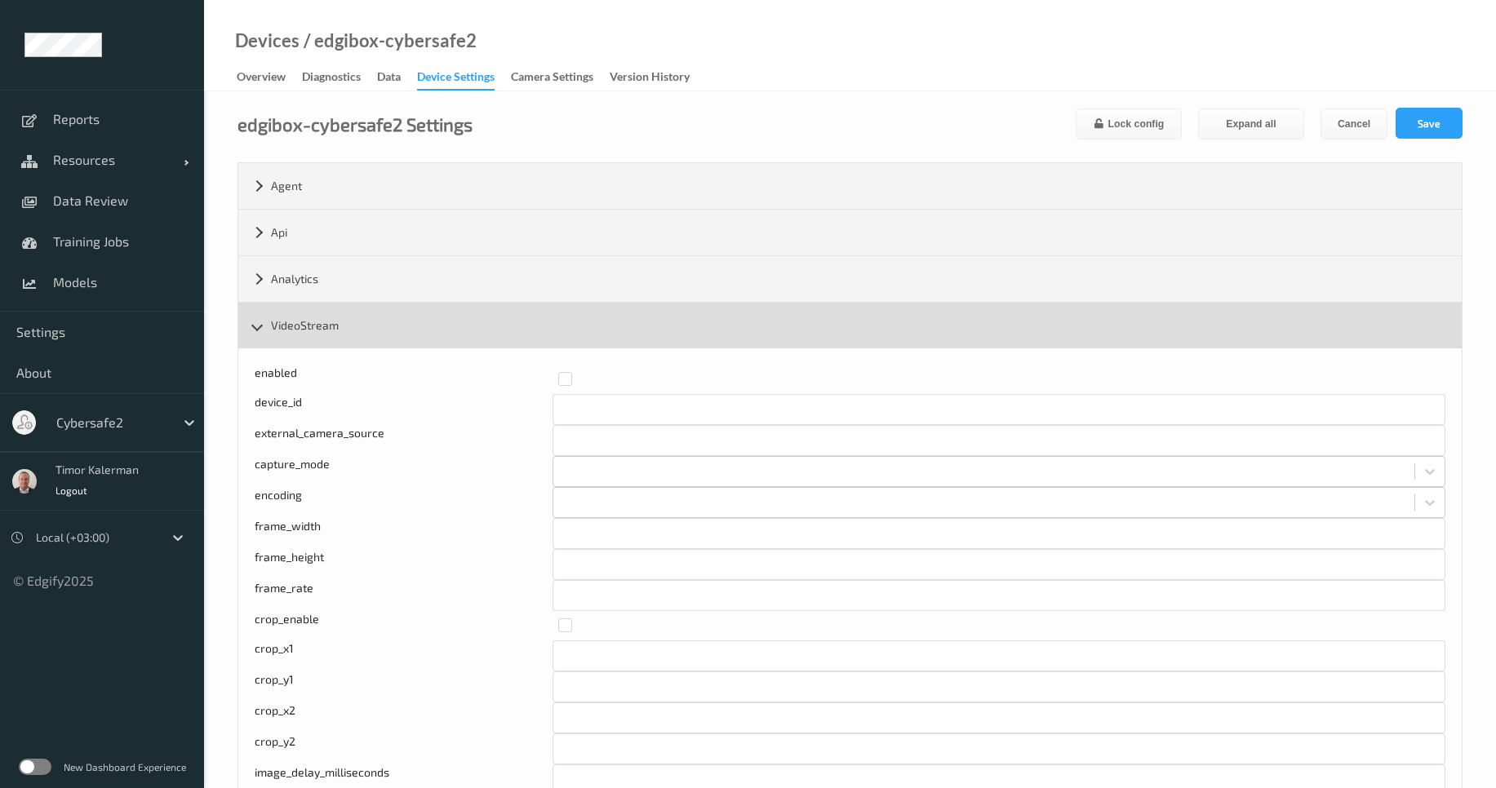
click at [351, 330] on div "VideoStream" at bounding box center [849, 326] width 1223 height 46
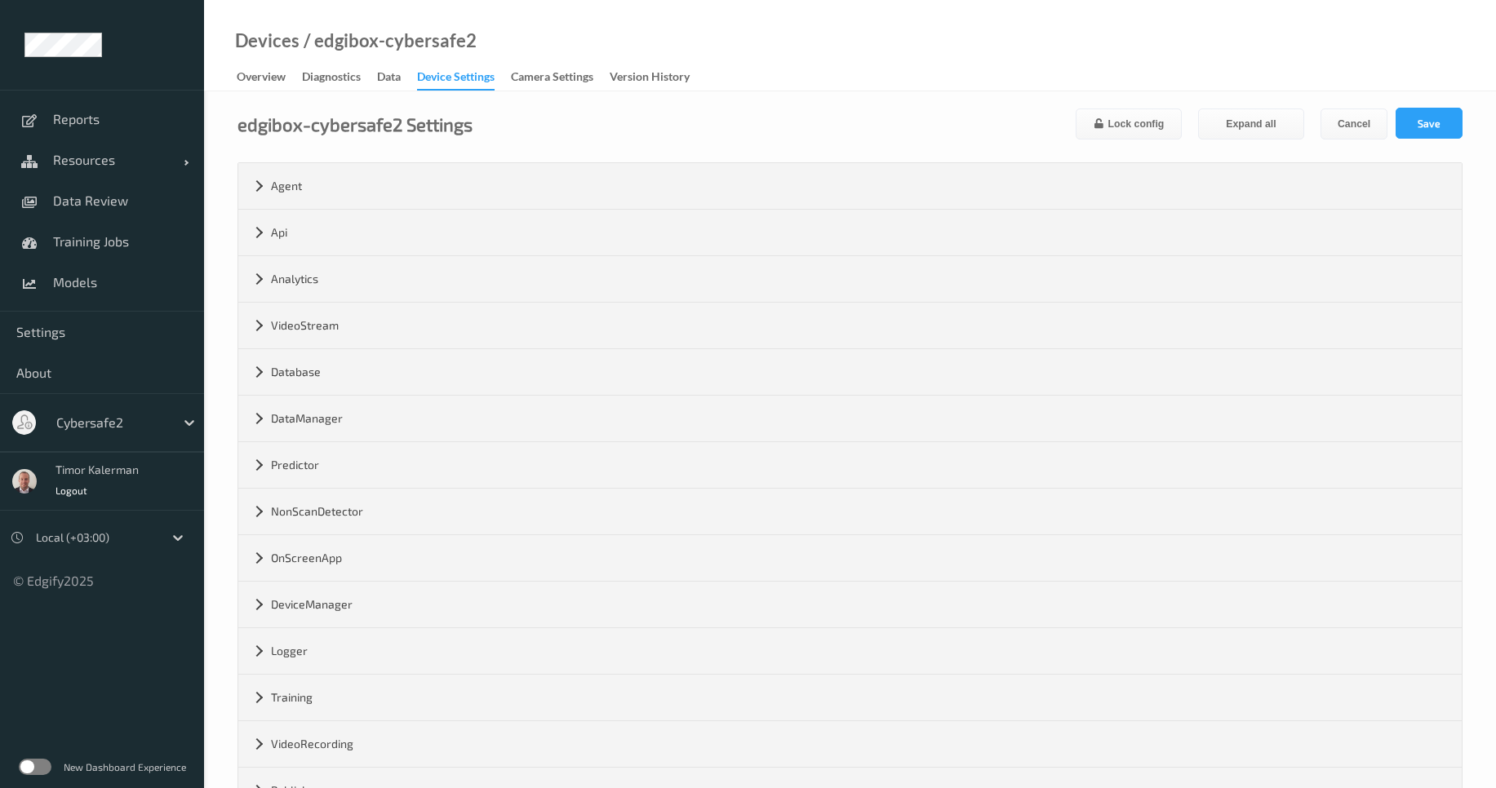
click at [385, 89] on div "Overview Diagnostics Data Device Settings Camera Settings Version History" at bounding box center [471, 78] width 469 height 24
click at [390, 81] on div "Data" at bounding box center [389, 79] width 24 height 20
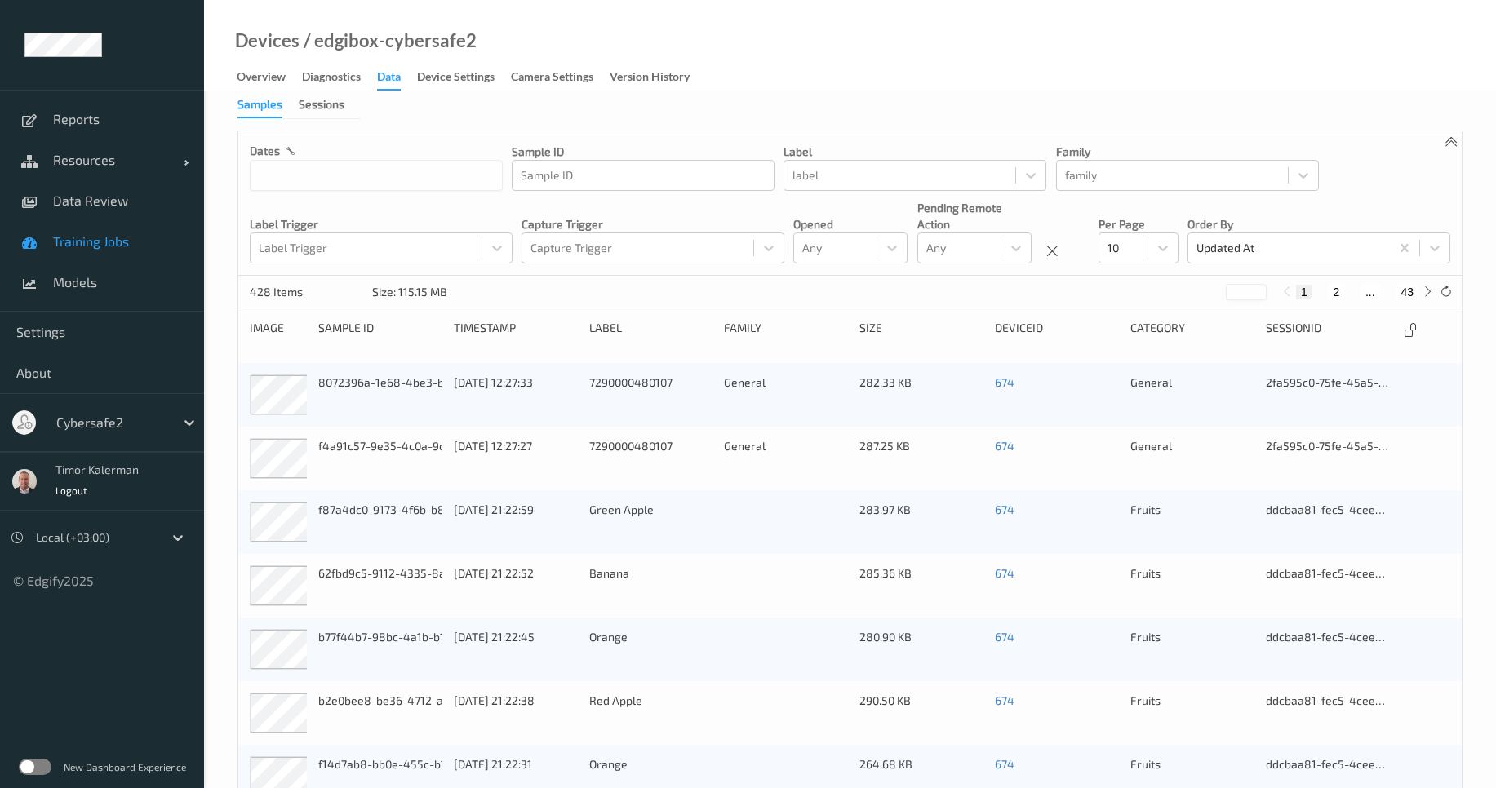
click at [141, 251] on link "Training Jobs" at bounding box center [102, 241] width 204 height 41
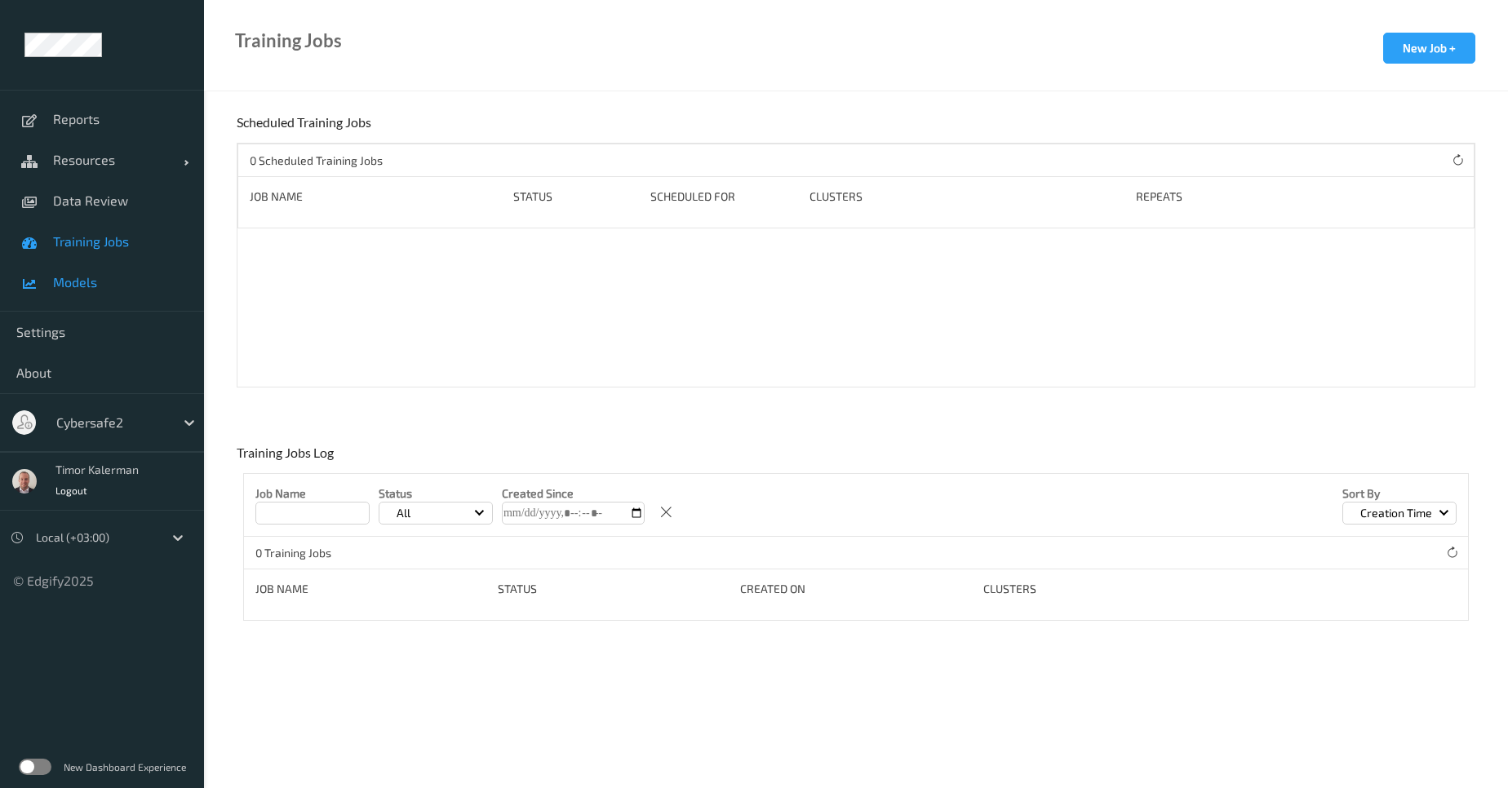
click at [55, 291] on link "Models" at bounding box center [102, 282] width 204 height 41
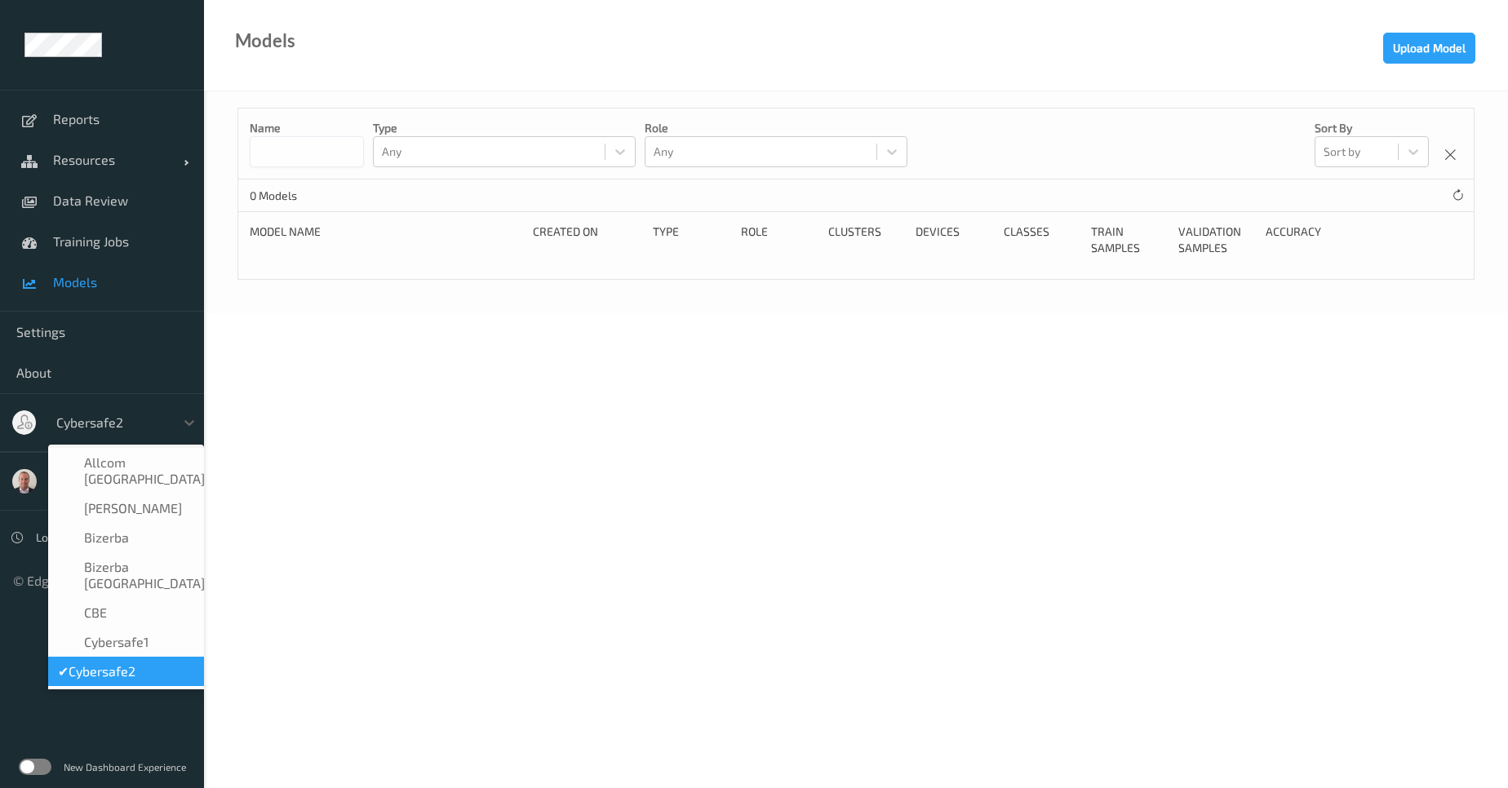
click at [140, 410] on div "Cybersafe2" at bounding box center [111, 423] width 127 height 26
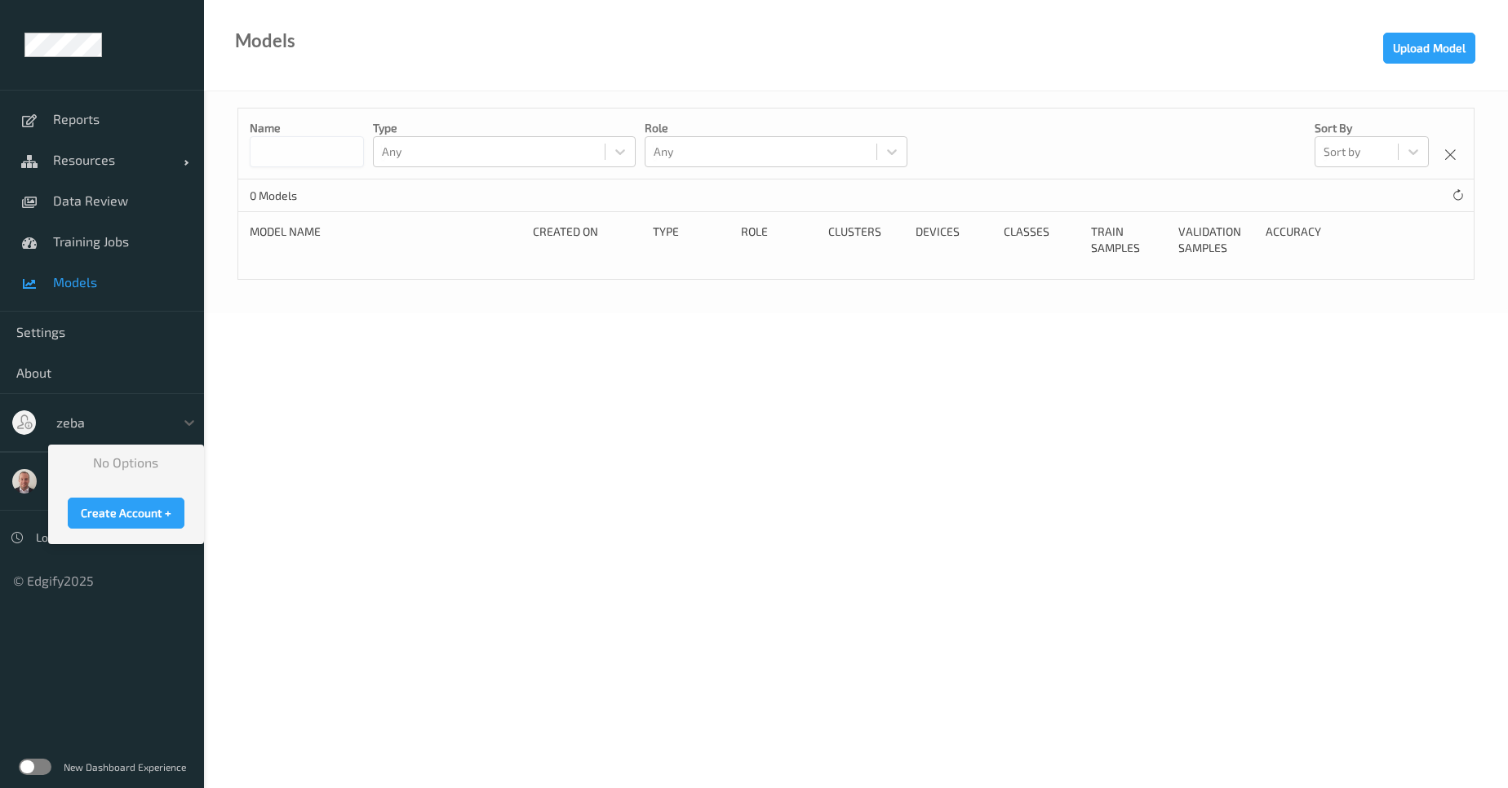
type input "zeb"
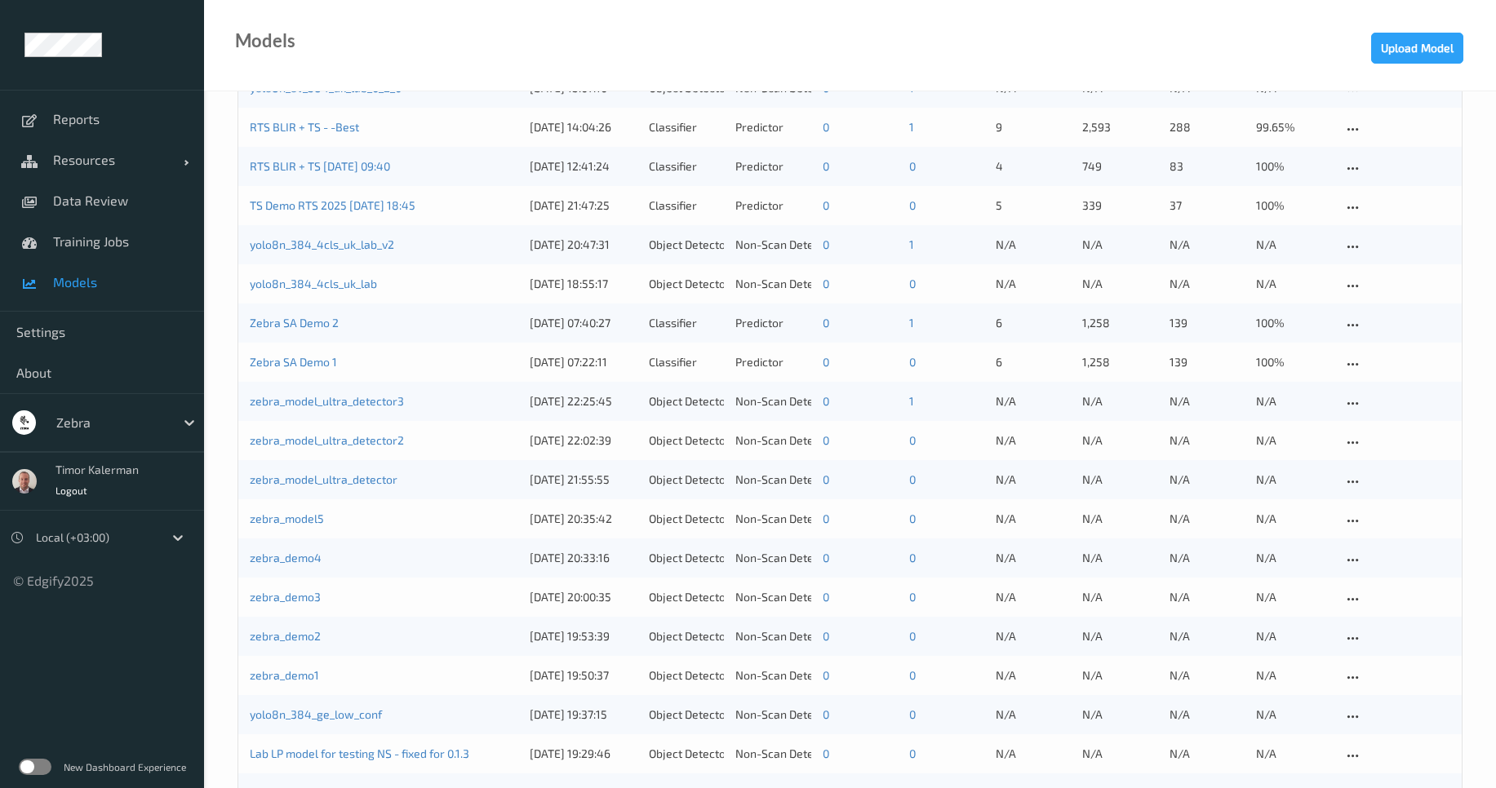
scroll to position [896, 0]
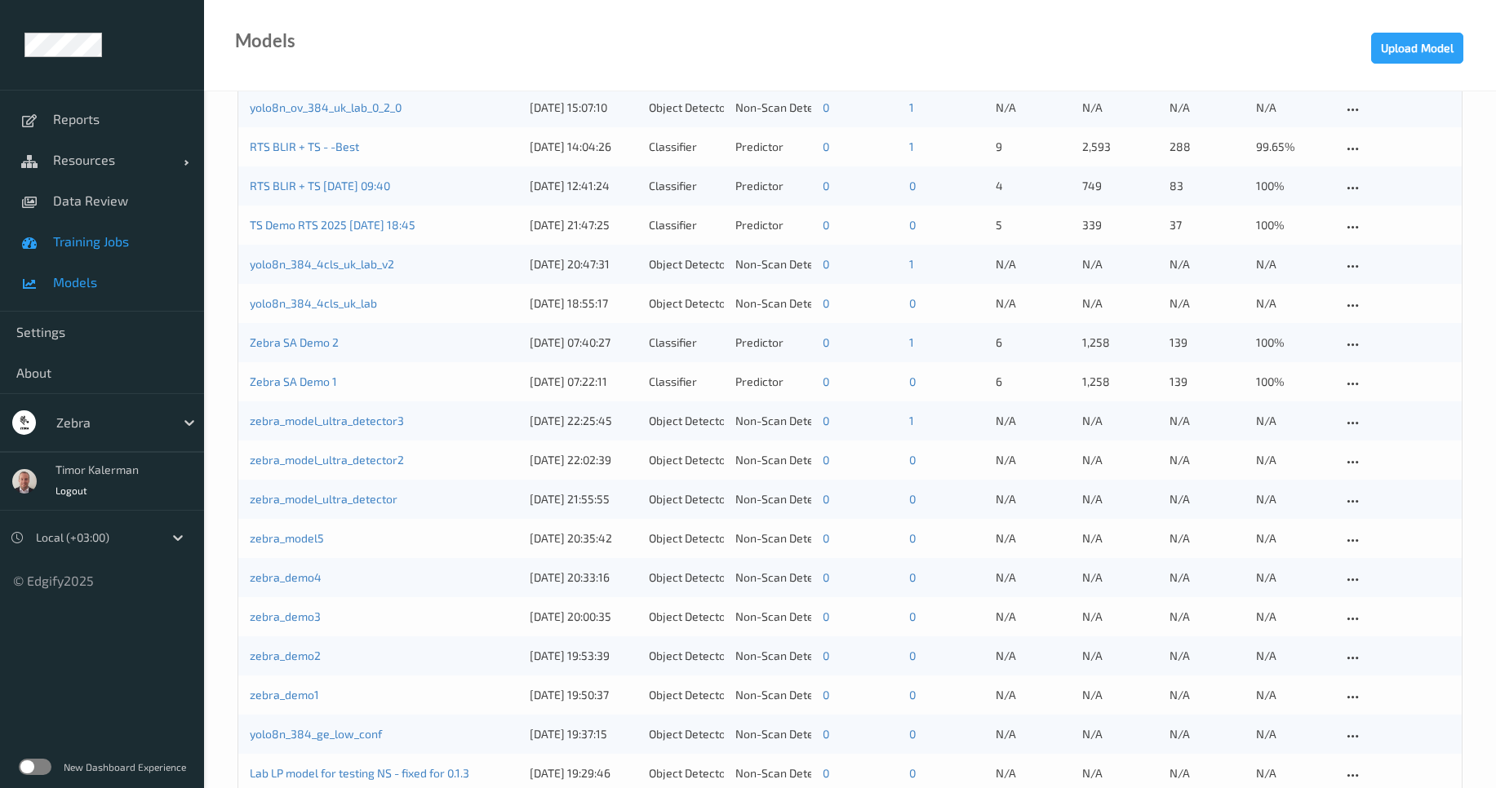
click at [117, 246] on span "Training Jobs" at bounding box center [120, 241] width 135 height 16
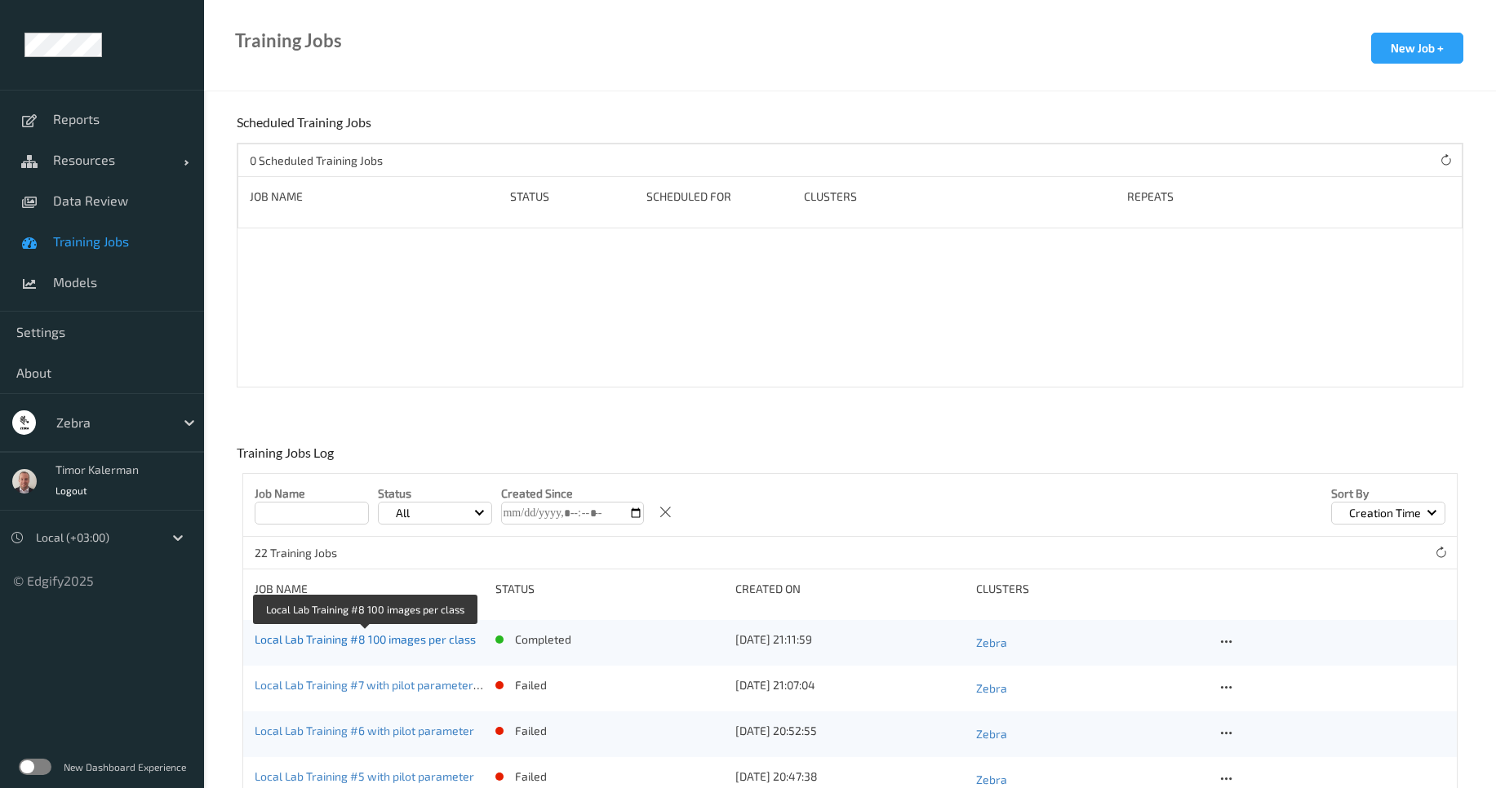
click at [373, 644] on link "Local Lab Training #8 100 images per class" at bounding box center [365, 640] width 221 height 14
click at [1225, 645] on icon at bounding box center [1226, 642] width 14 height 15
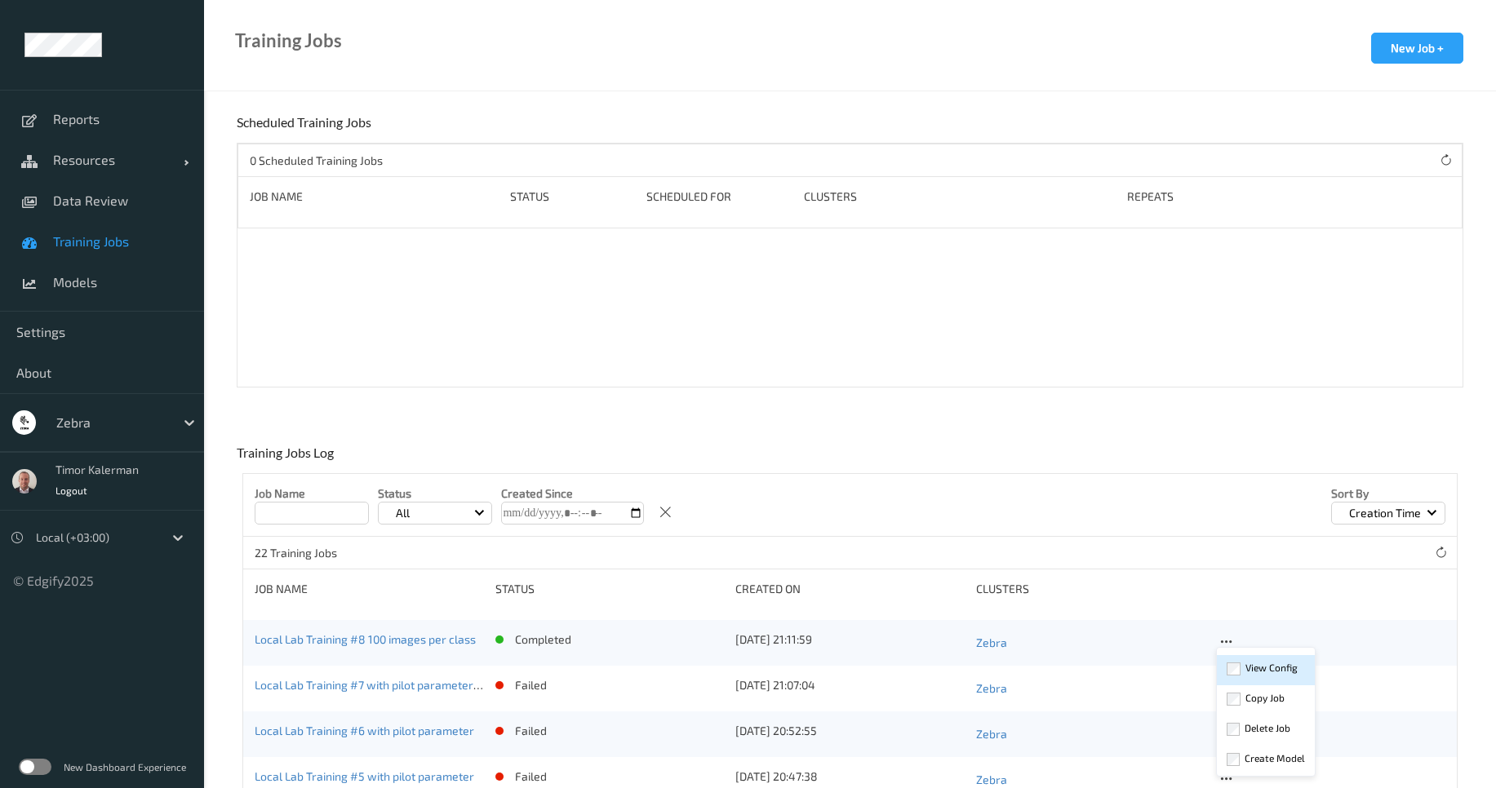
click at [1271, 669] on div "View Config" at bounding box center [1272, 668] width 52 height 16
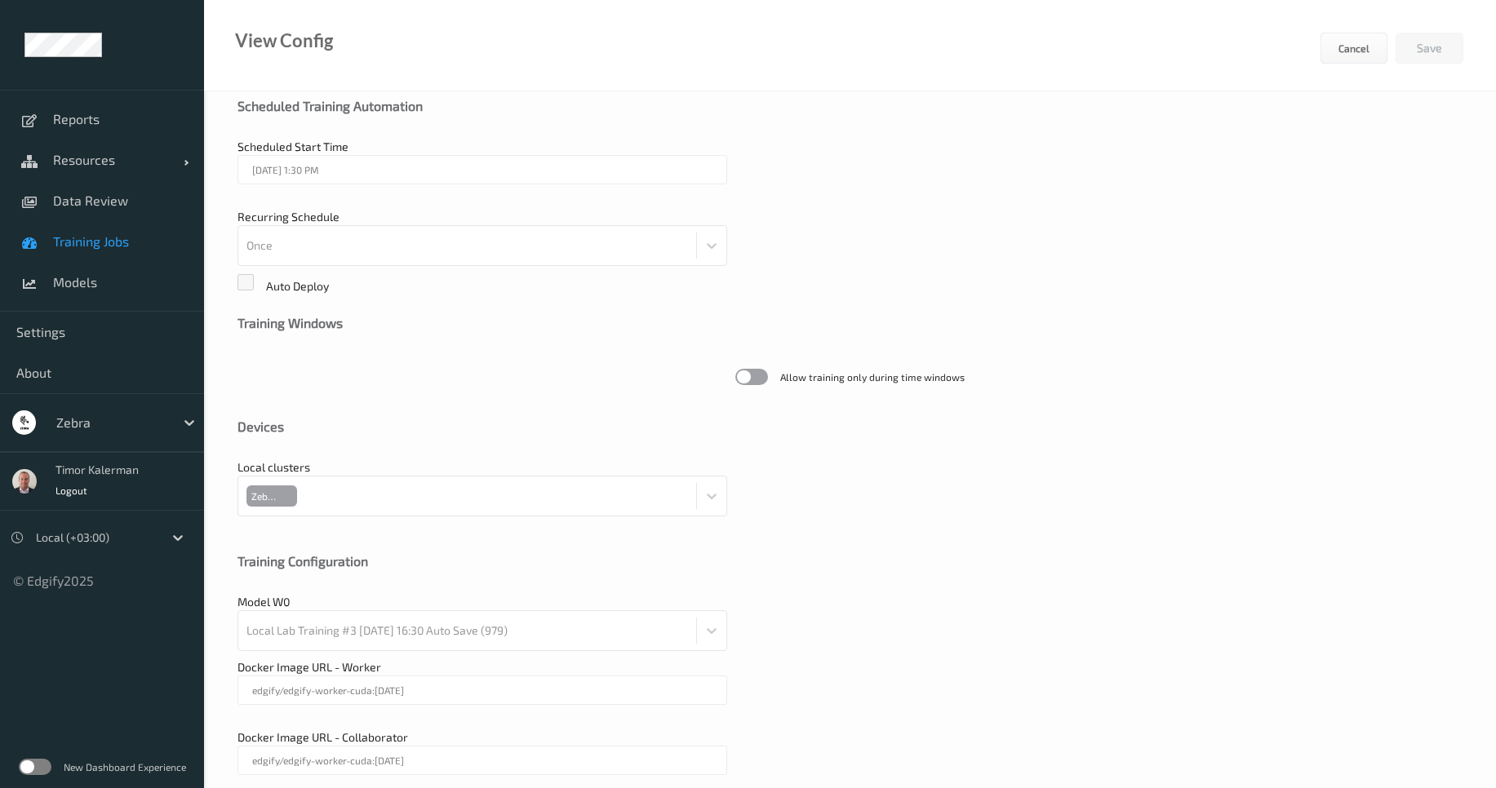
scroll to position [335, 0]
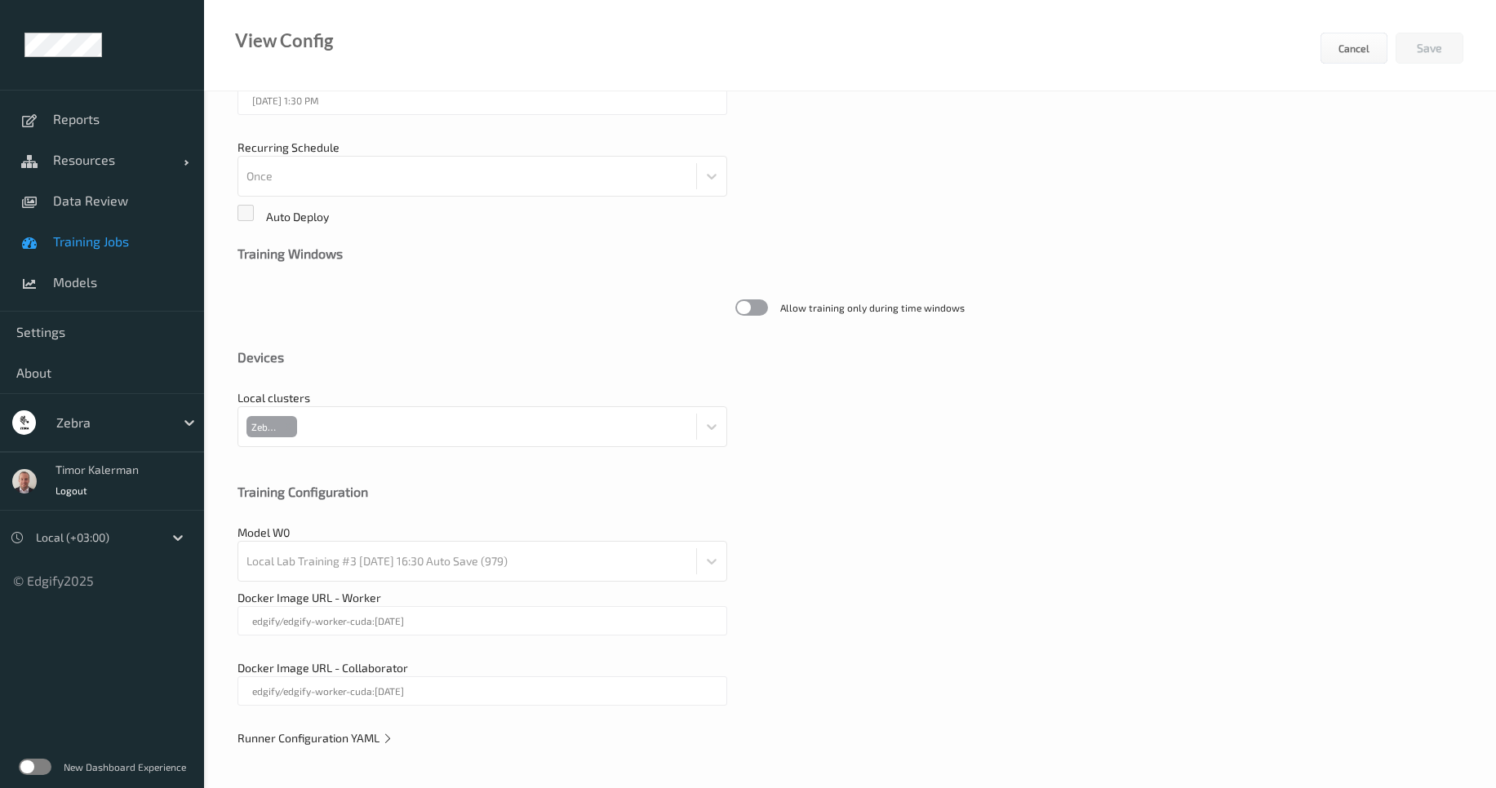
click at [389, 746] on div "Runner Configuration YAML" at bounding box center [850, 738] width 1225 height 16
click at [389, 739] on icon at bounding box center [387, 738] width 11 height 14
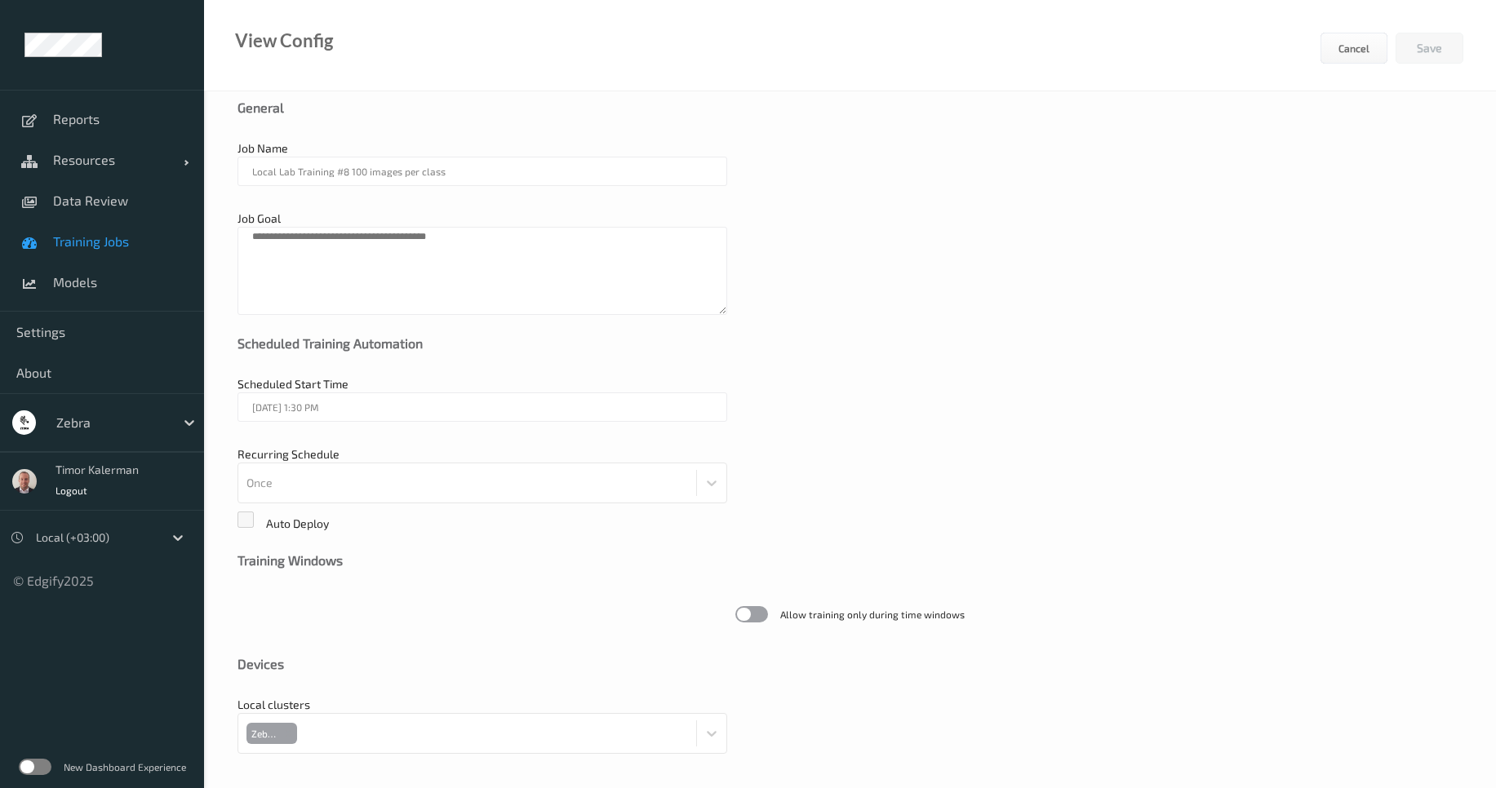
scroll to position [0, 0]
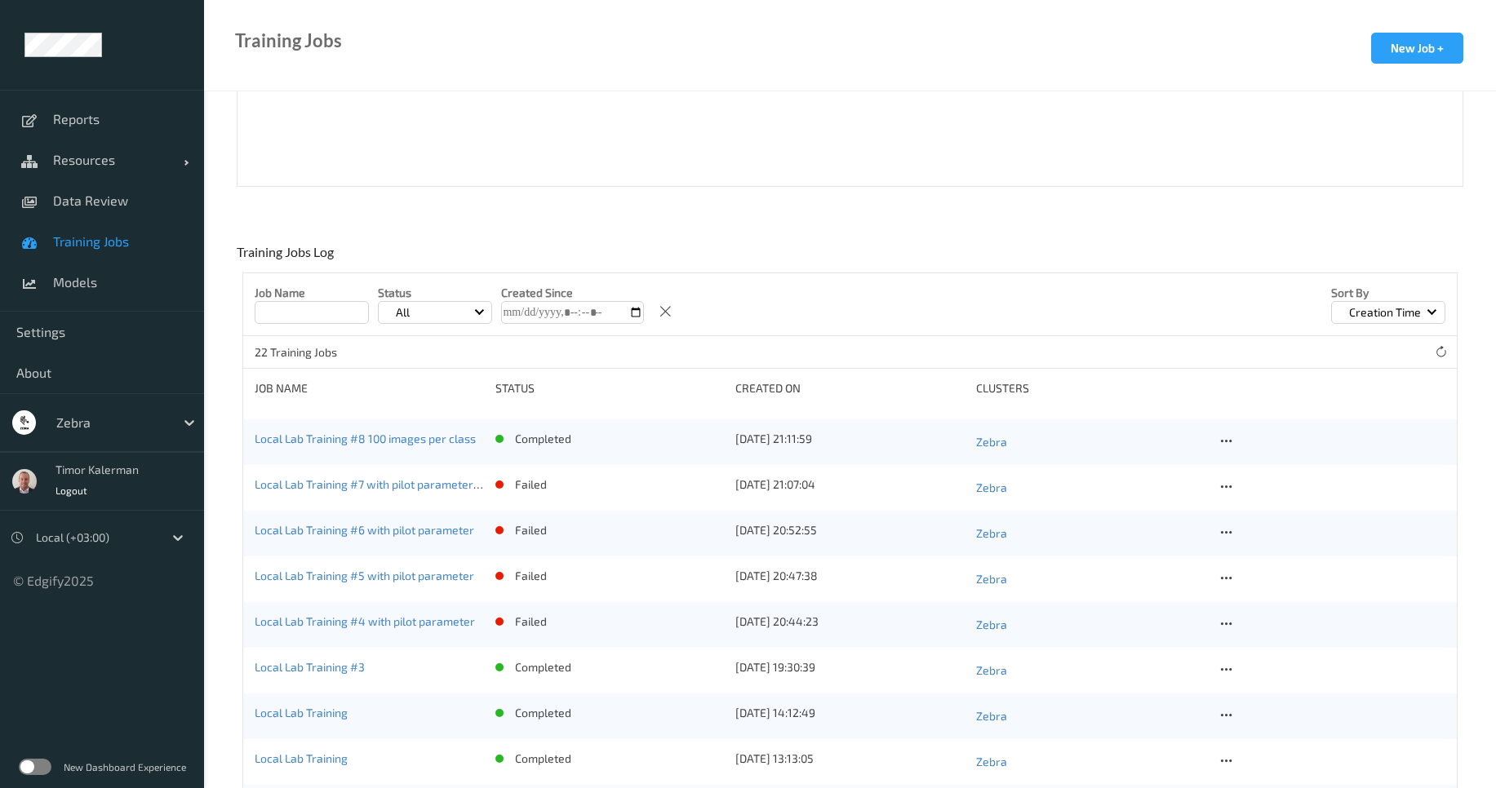
scroll to position [296, 0]
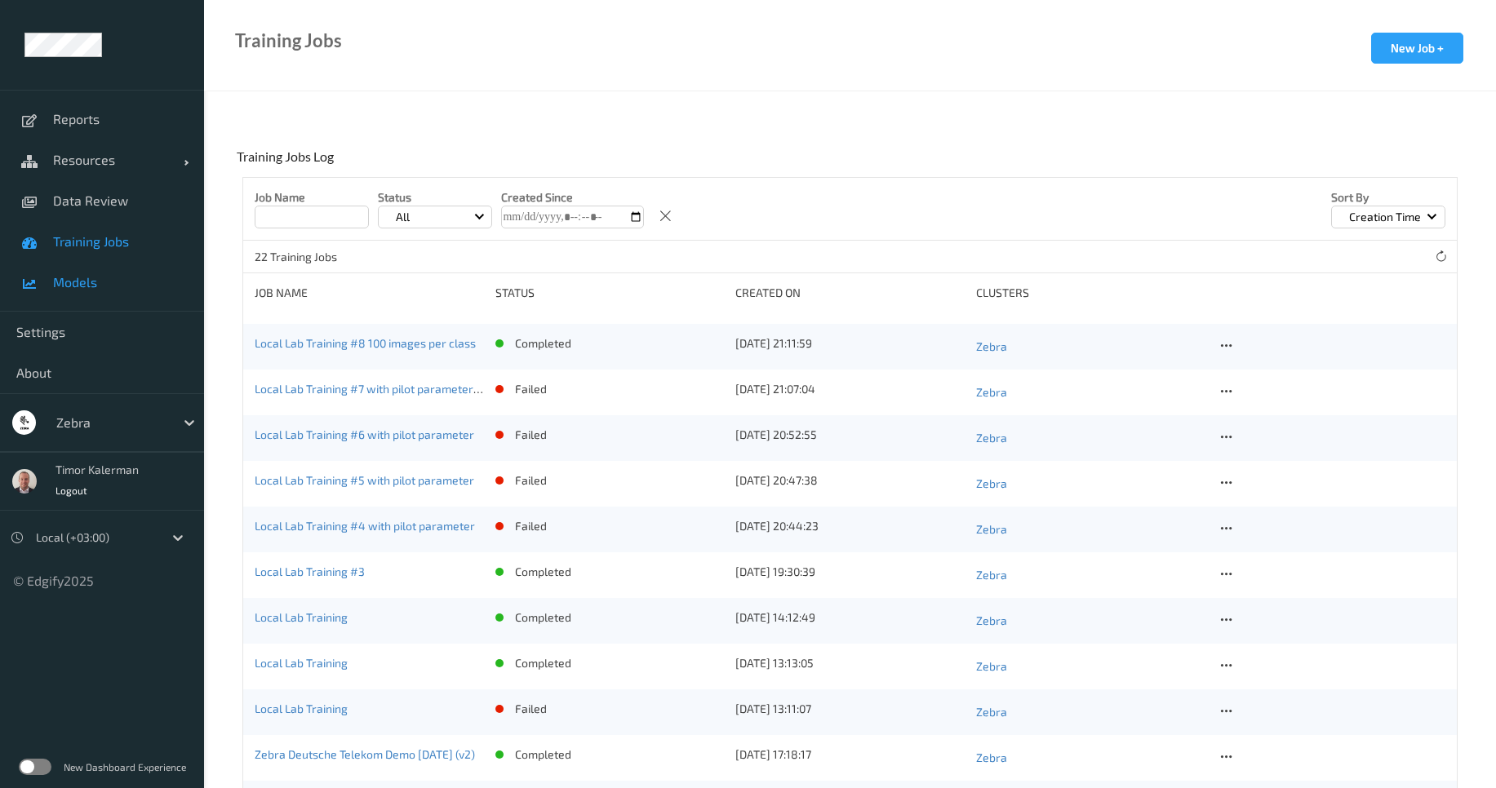
click at [87, 281] on span "Models" at bounding box center [120, 282] width 135 height 16
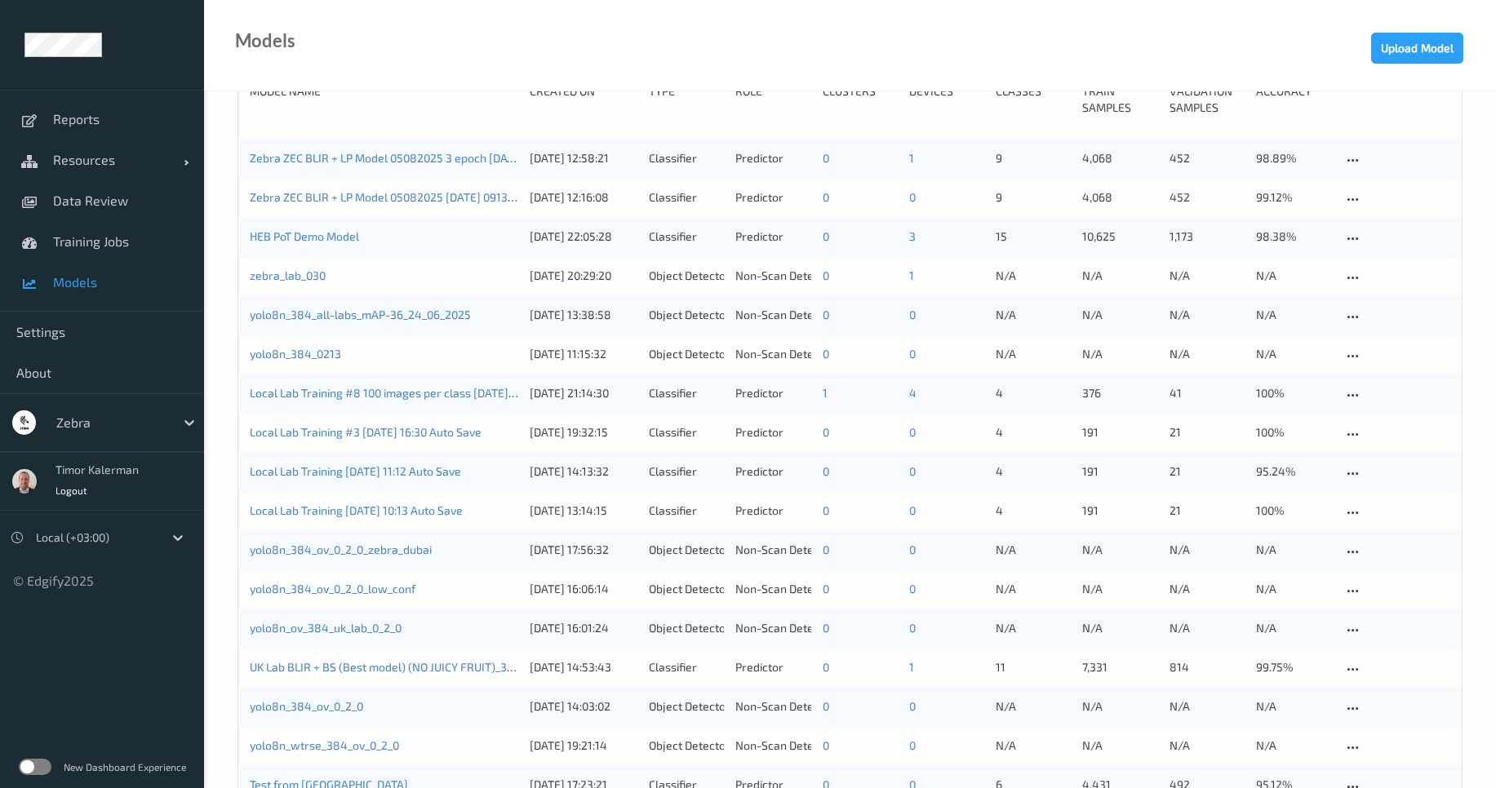
scroll to position [113, 0]
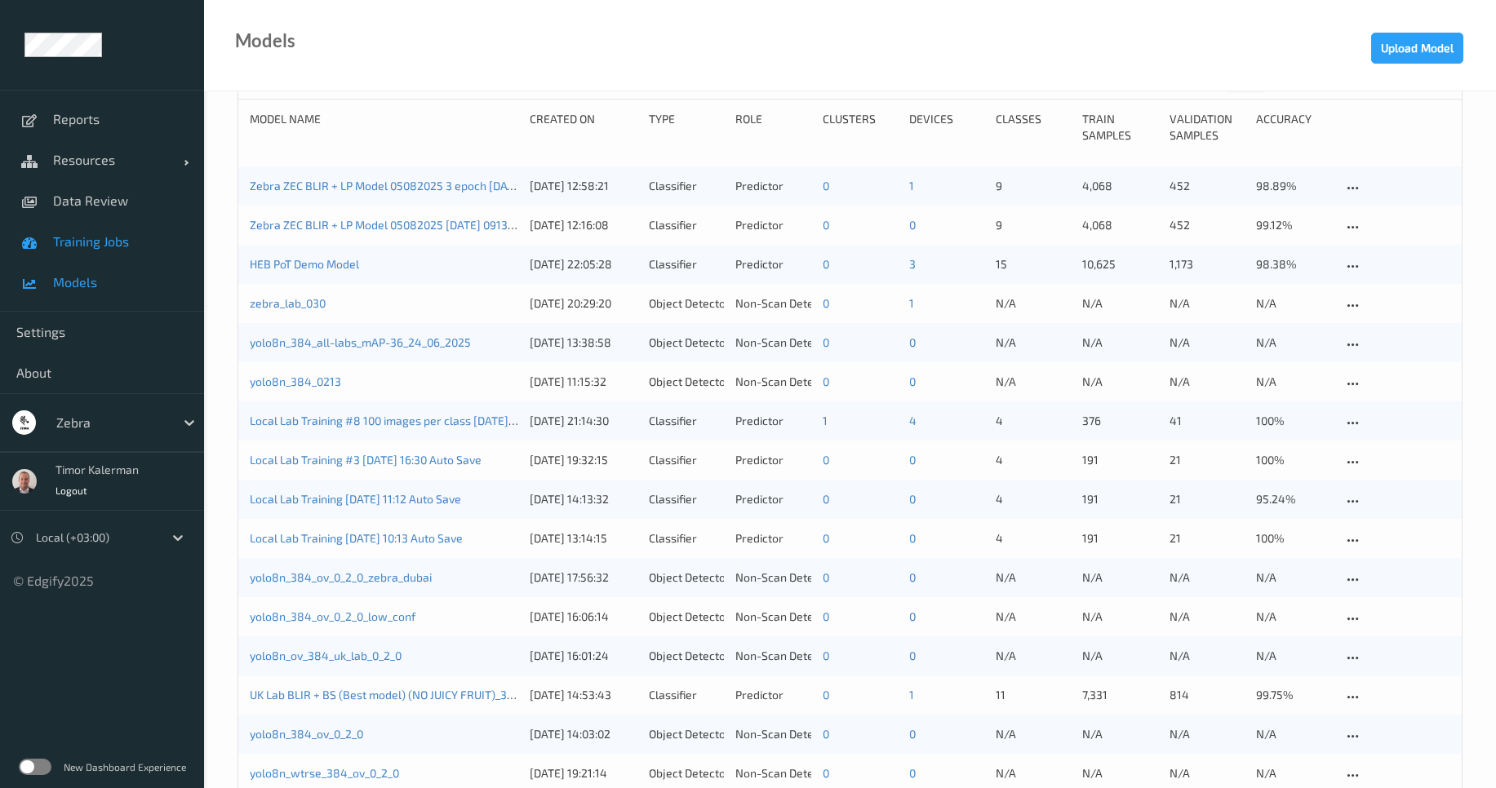
click at [90, 252] on link "Training Jobs" at bounding box center [102, 241] width 204 height 41
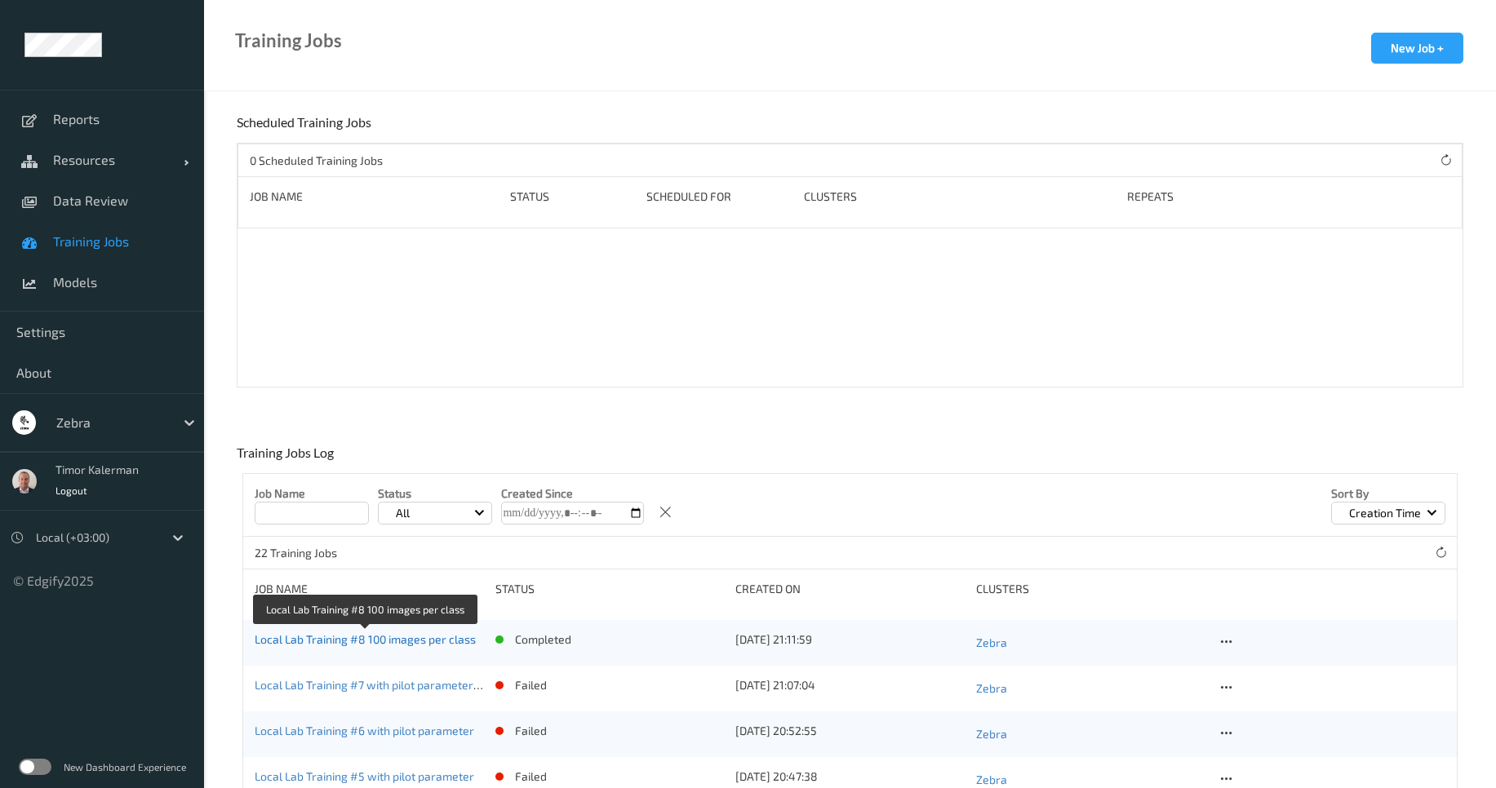
click at [391, 641] on link "Local Lab Training #8 100 images per class" at bounding box center [365, 640] width 221 height 14
click at [1227, 645] on icon at bounding box center [1226, 642] width 14 height 15
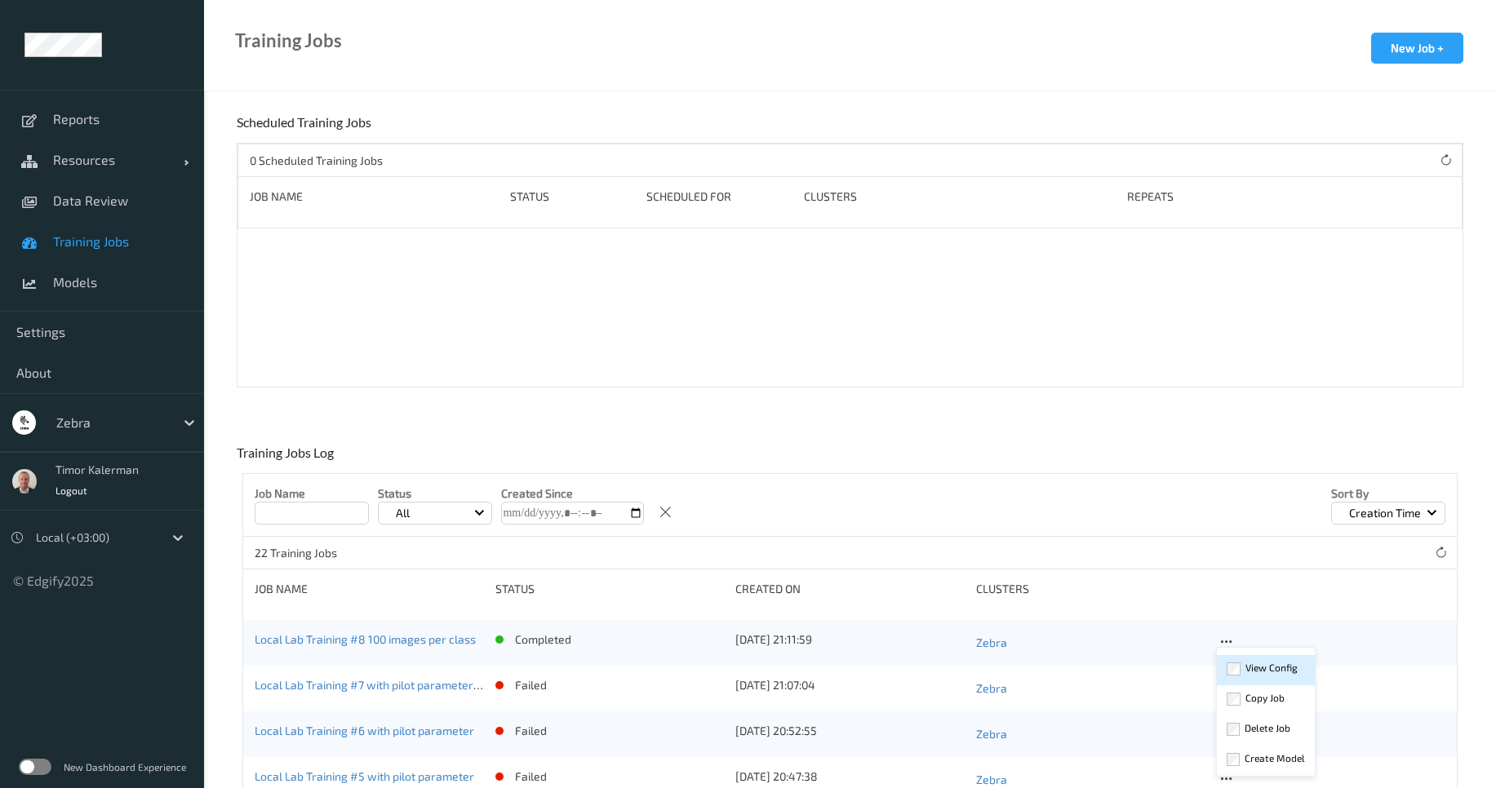
click at [1268, 673] on div "View Config" at bounding box center [1272, 668] width 52 height 16
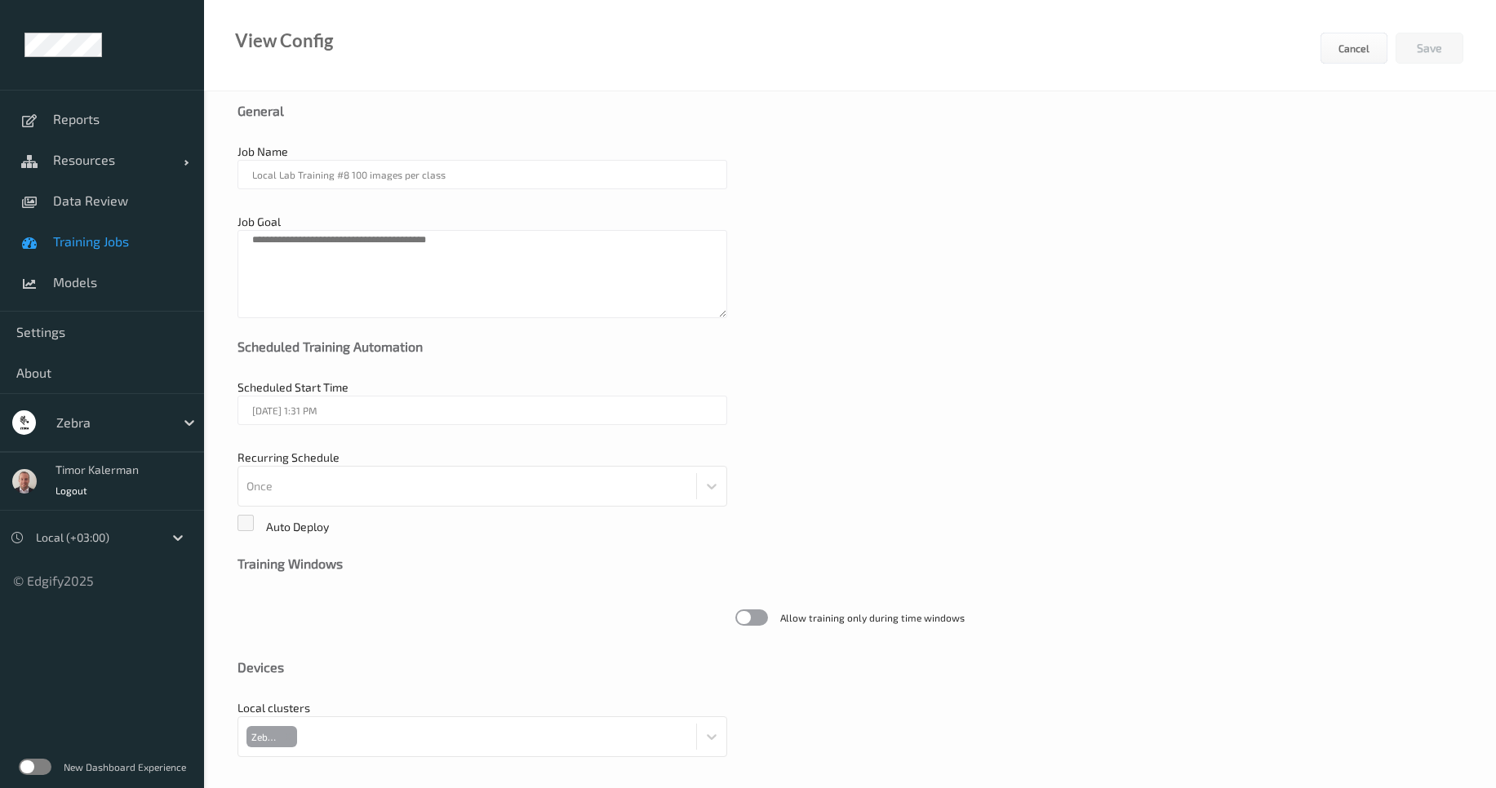
scroll to position [335, 0]
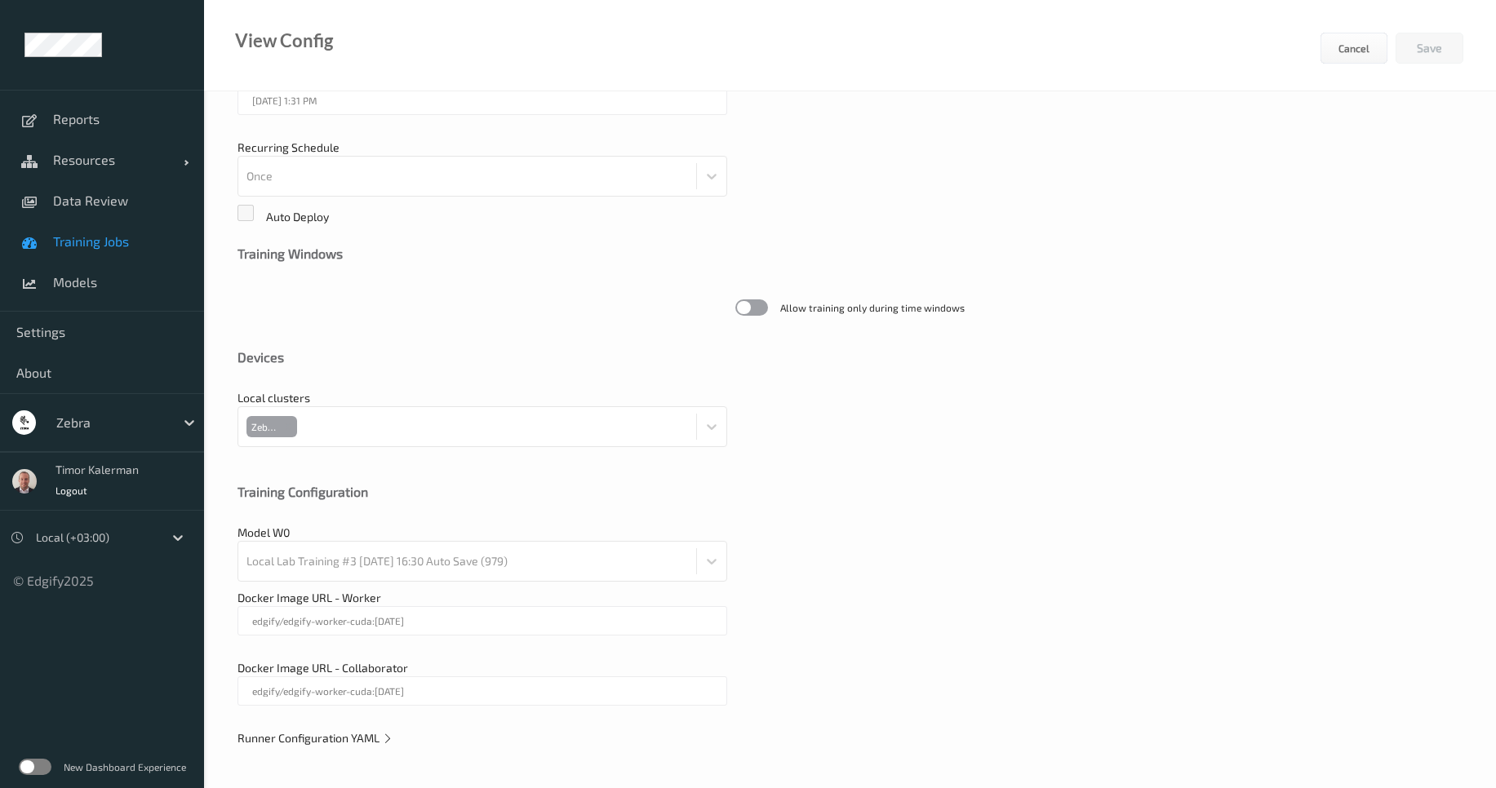
click at [384, 743] on icon at bounding box center [387, 738] width 11 height 14
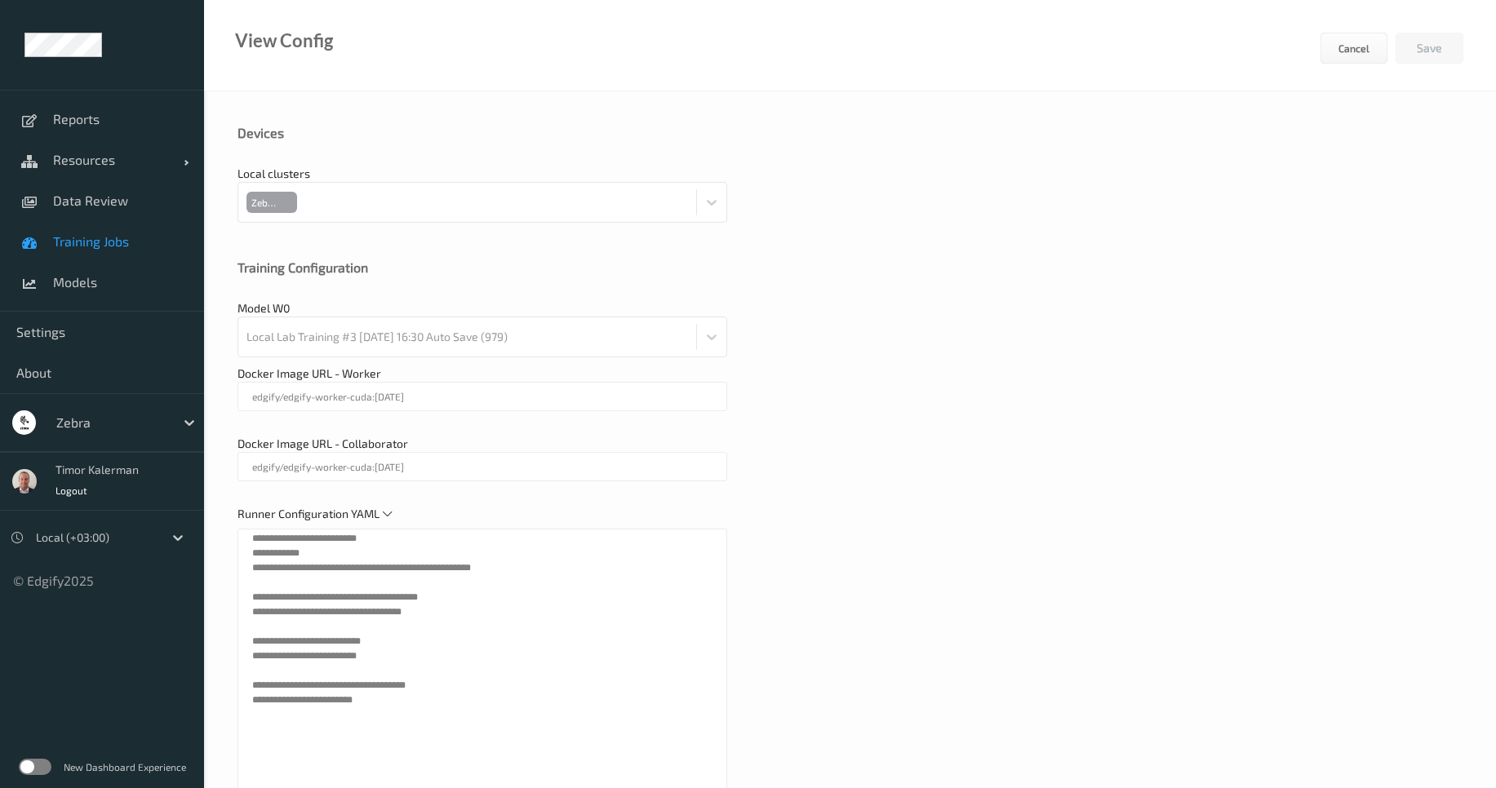
scroll to position [727, 0]
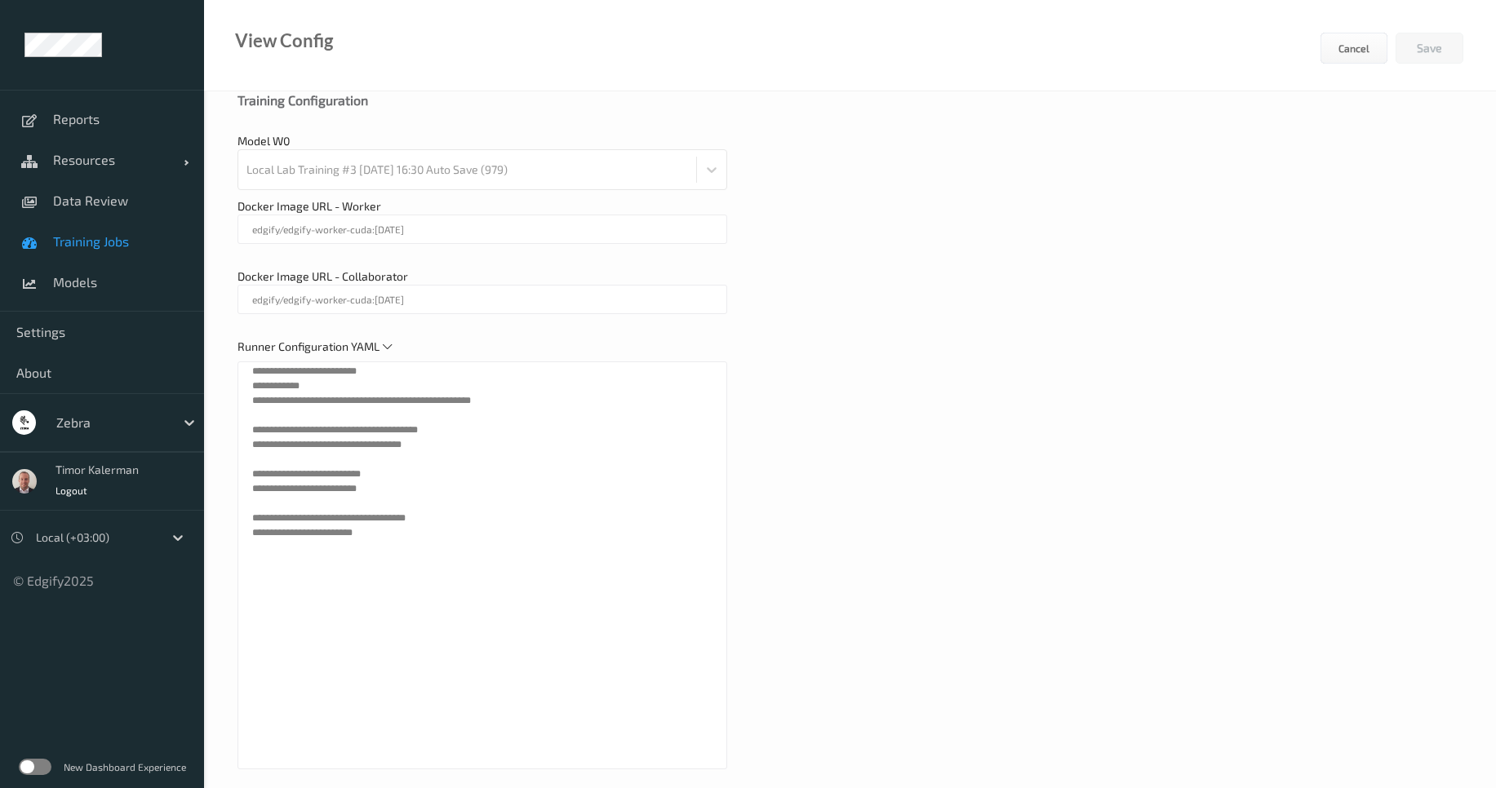
click at [219, 357] on div "**********" at bounding box center [850, 95] width 1292 height 1463
click at [122, 241] on span "Training Jobs" at bounding box center [120, 241] width 135 height 16
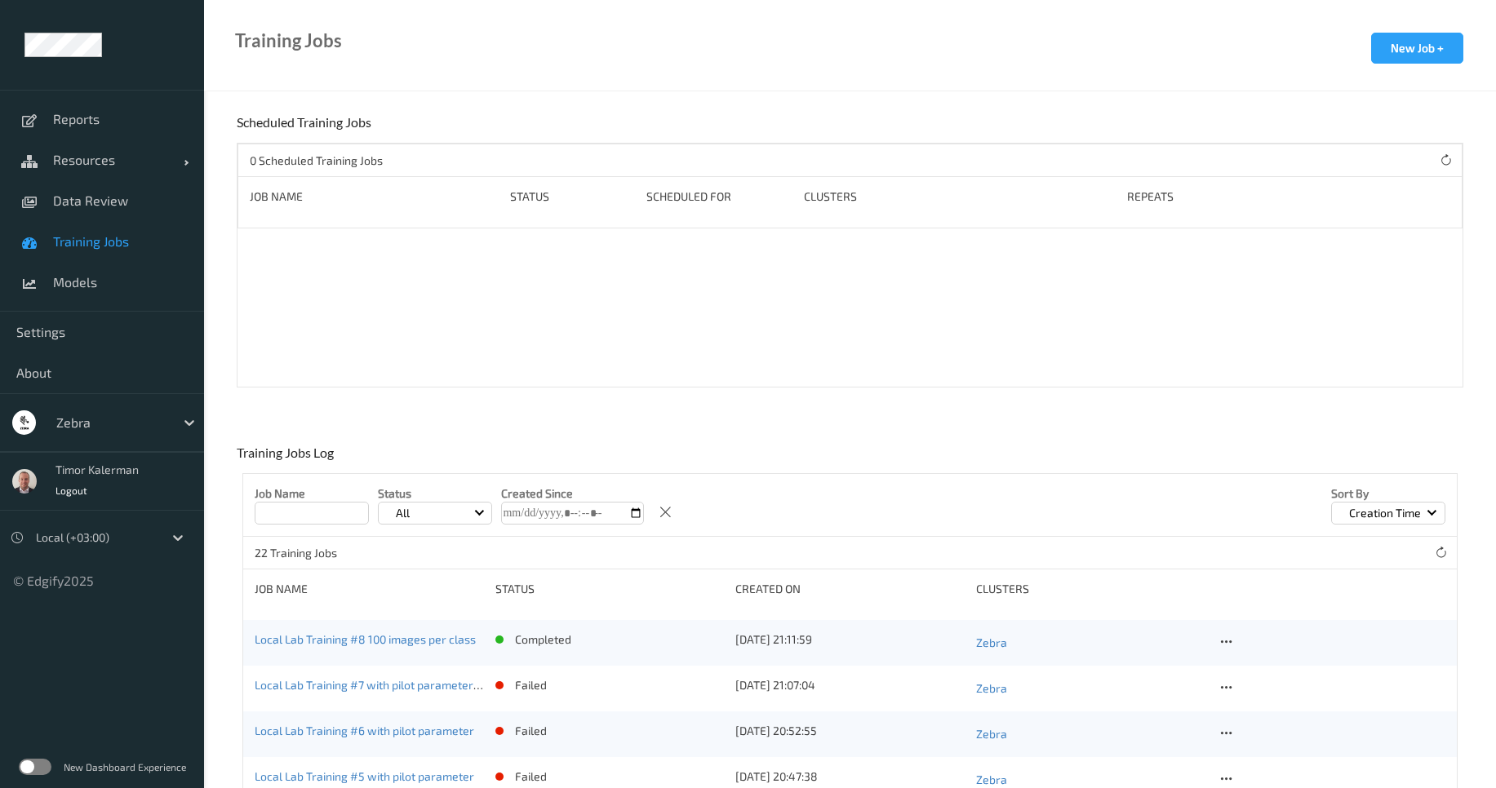
click at [143, 425] on div at bounding box center [111, 423] width 110 height 20
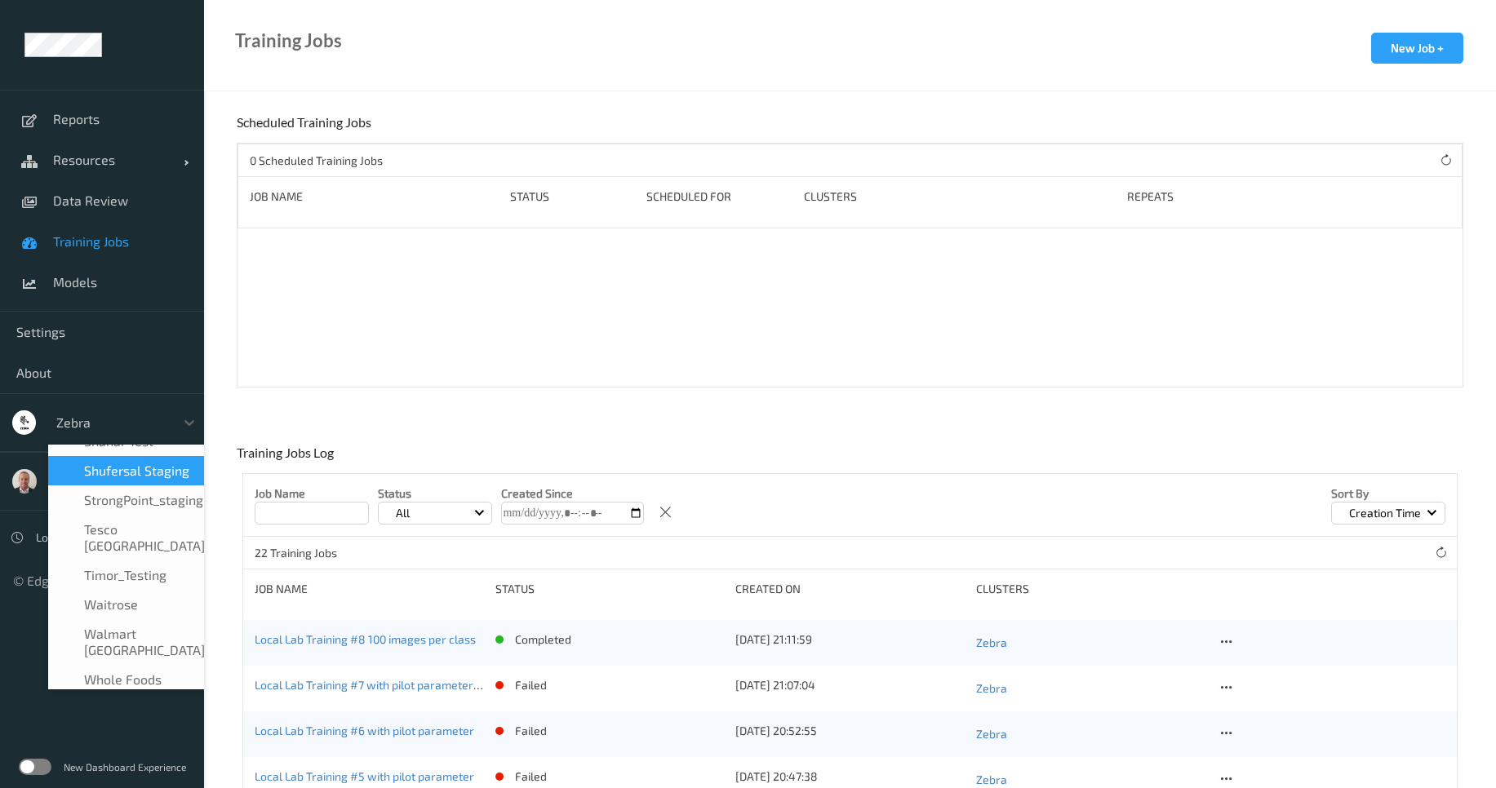
scroll to position [1090, 0]
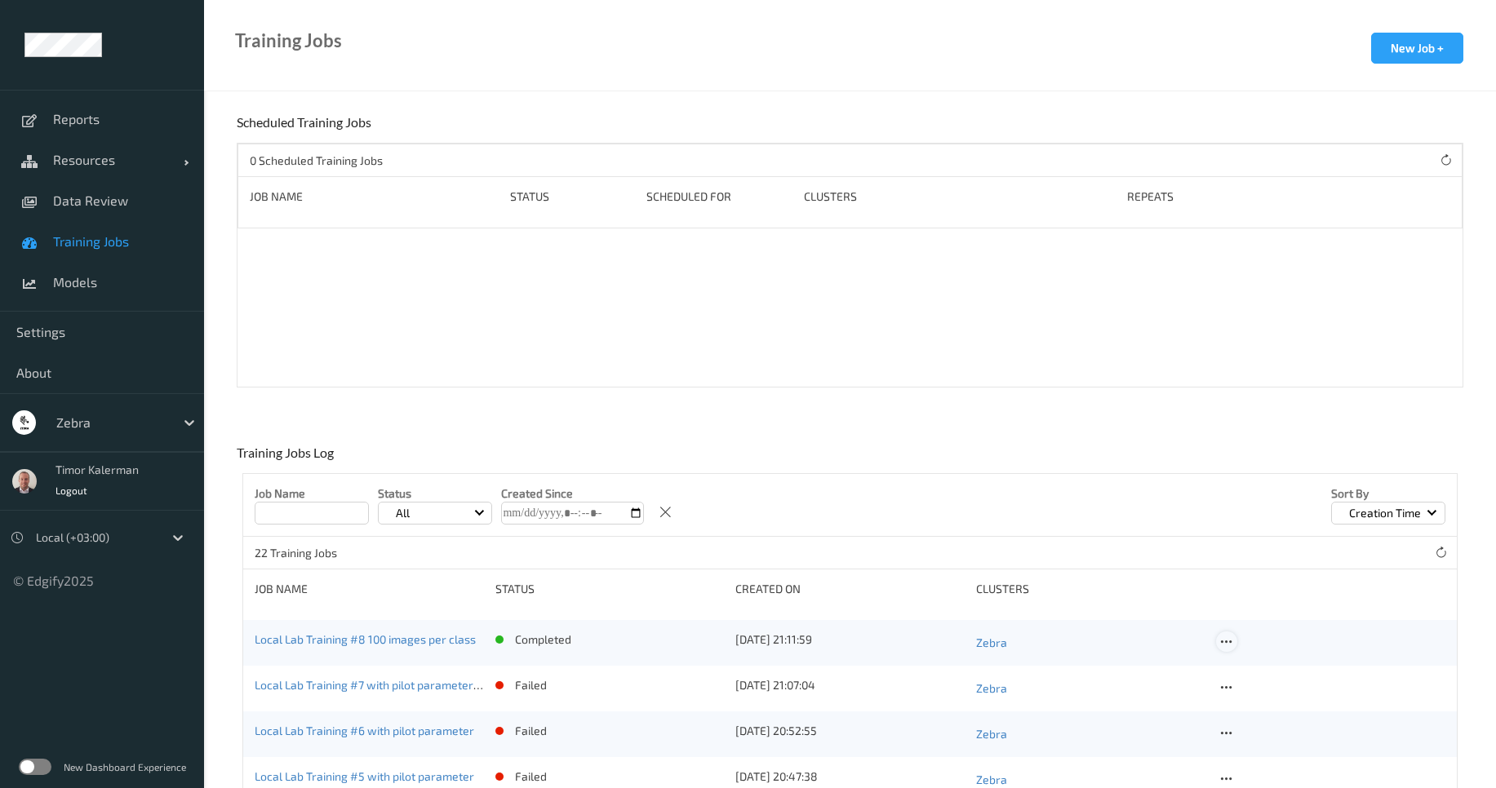
click at [1222, 642] on icon at bounding box center [1226, 642] width 14 height 15
click at [1276, 672] on div "View Config" at bounding box center [1272, 668] width 52 height 16
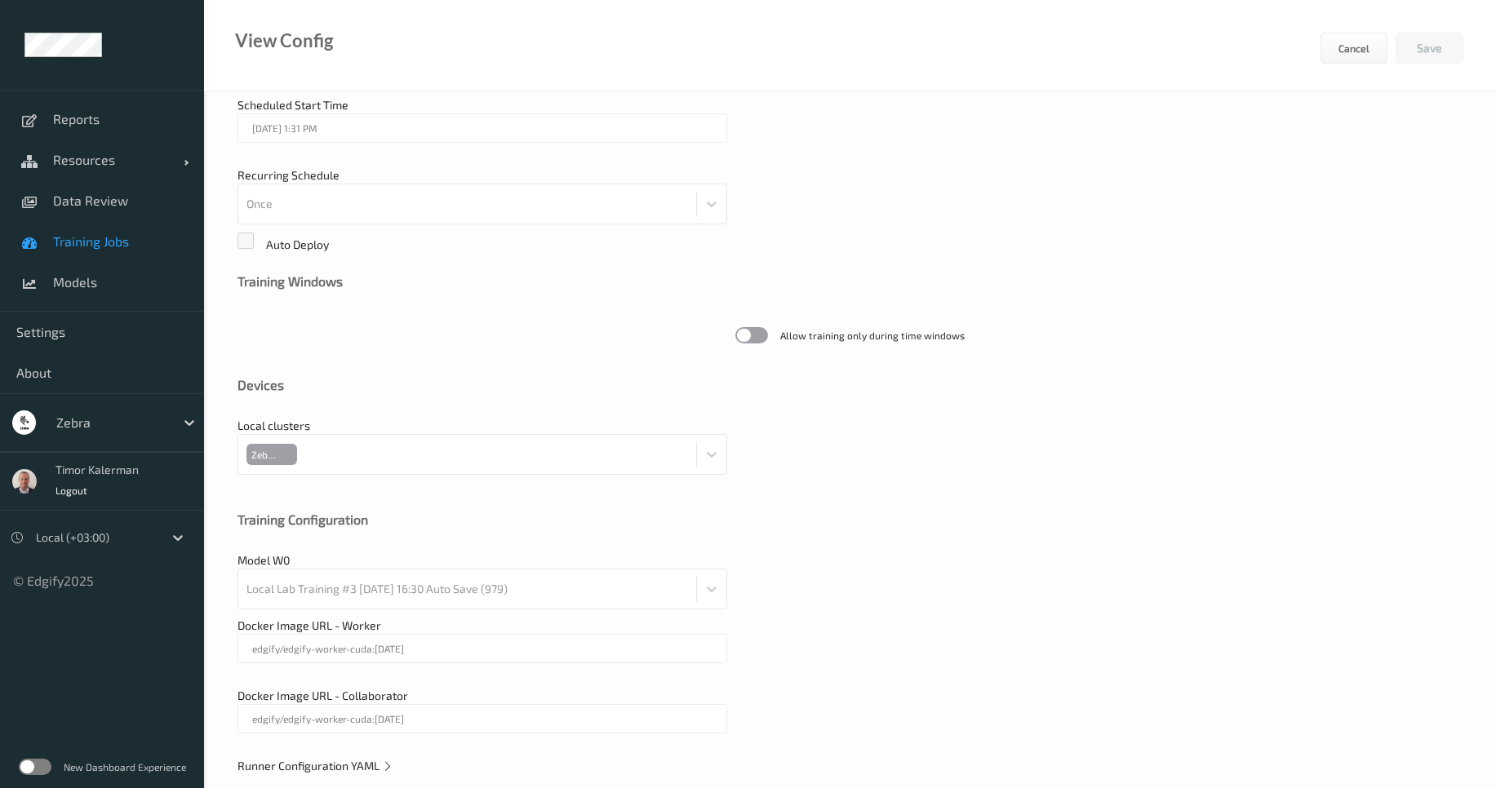
scroll to position [335, 0]
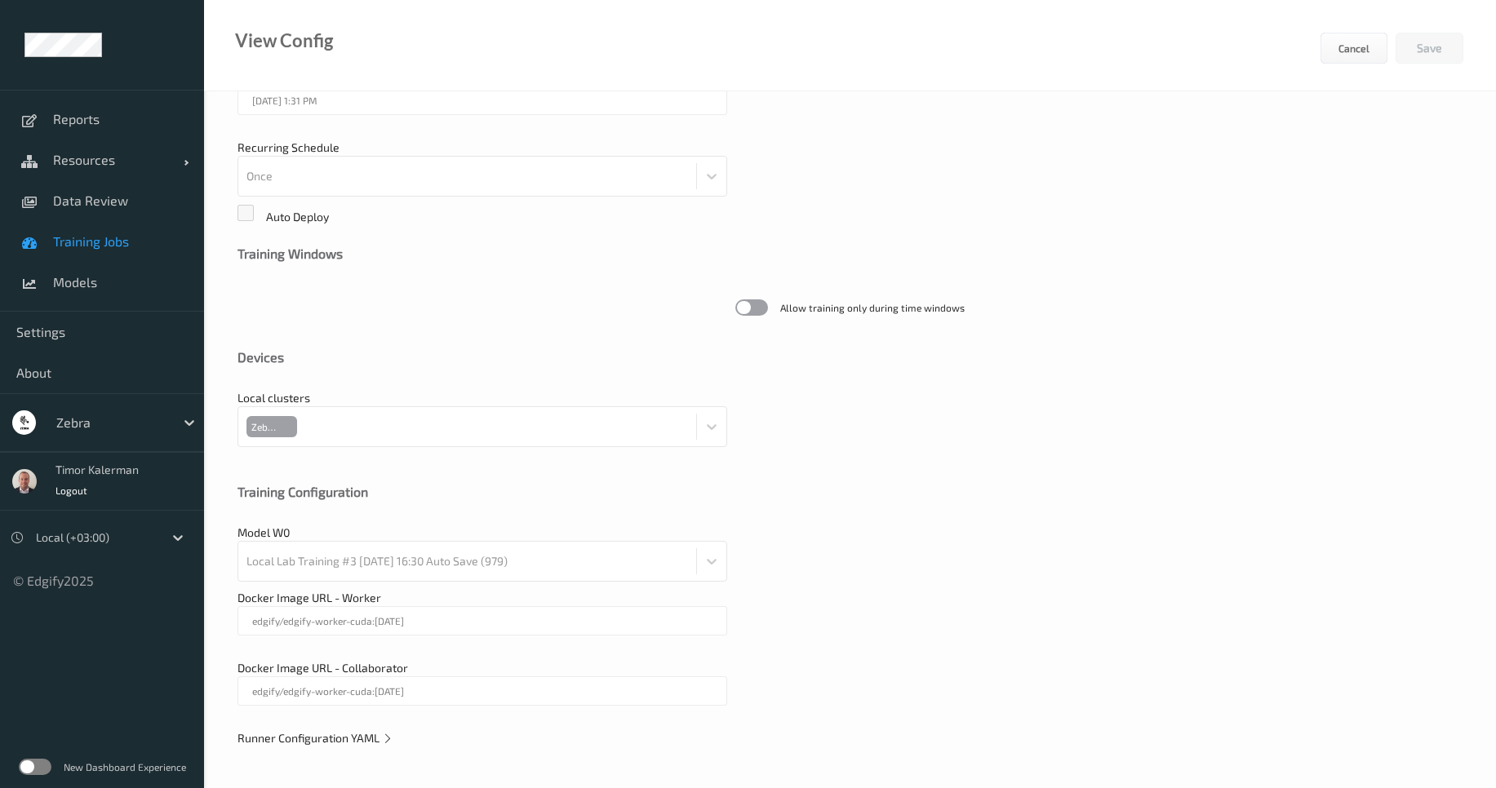
click at [105, 424] on div at bounding box center [111, 423] width 110 height 20
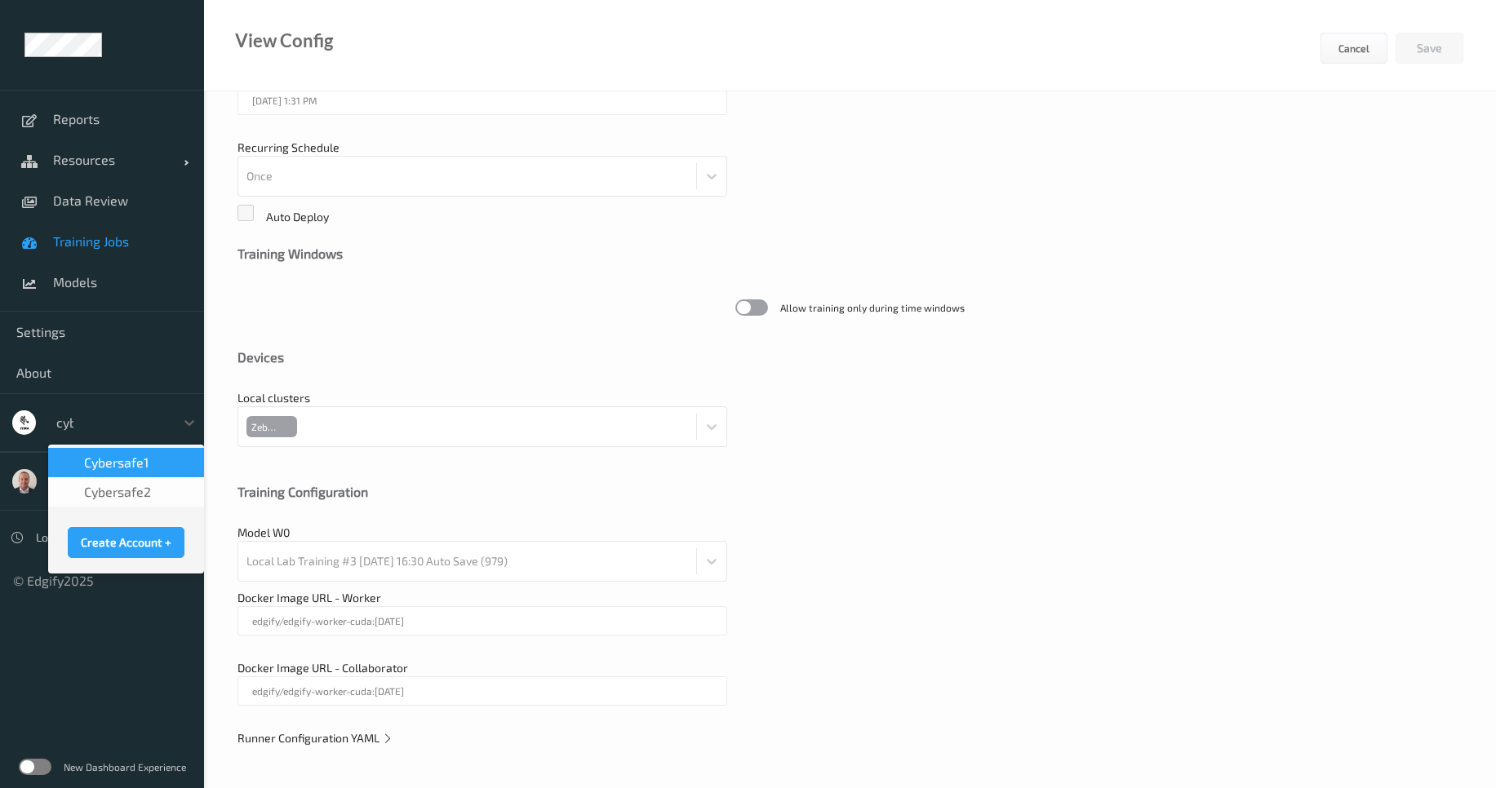
scroll to position [0, 0]
type input "cyber"
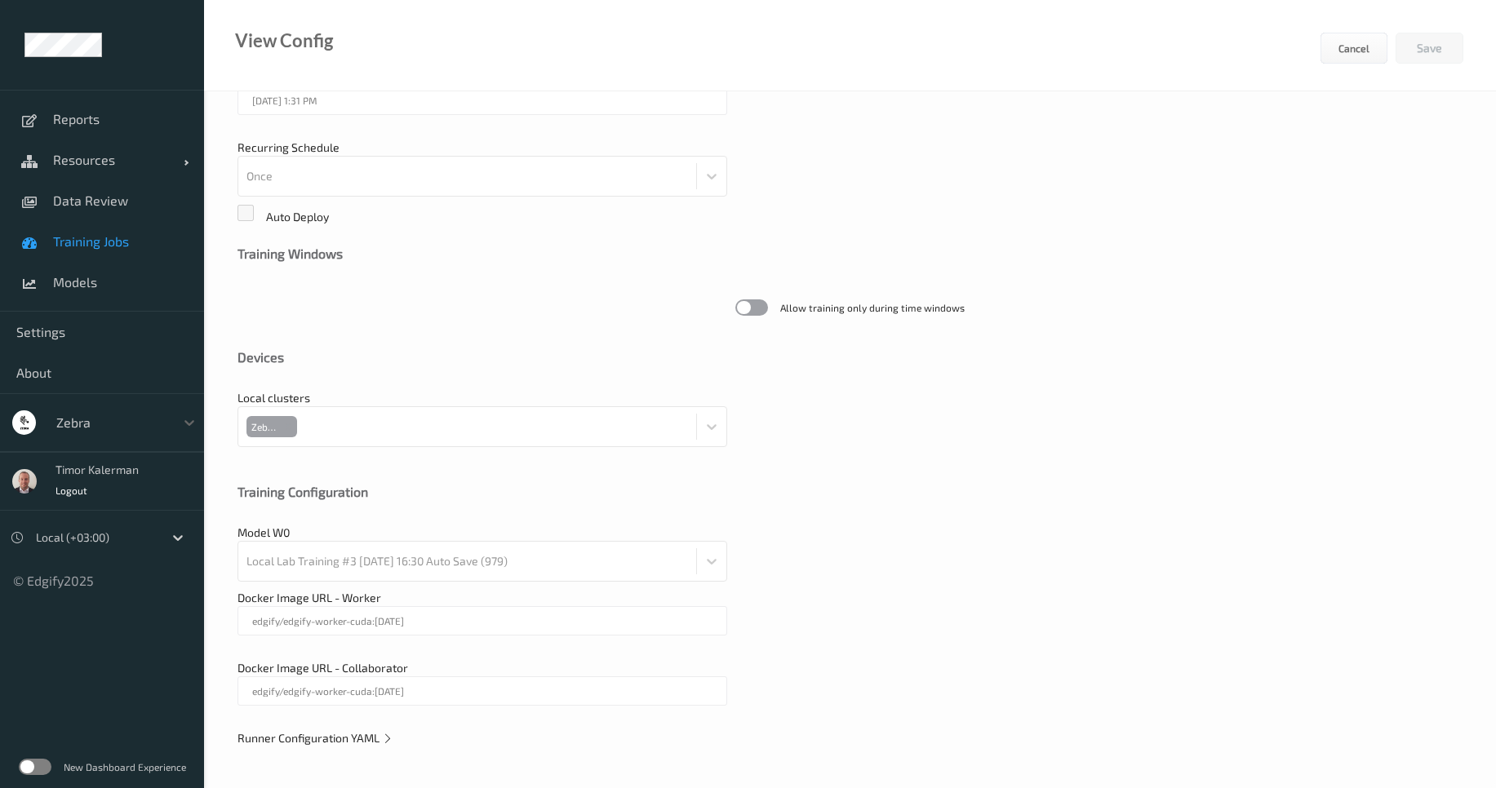
scroll to position [321, 0]
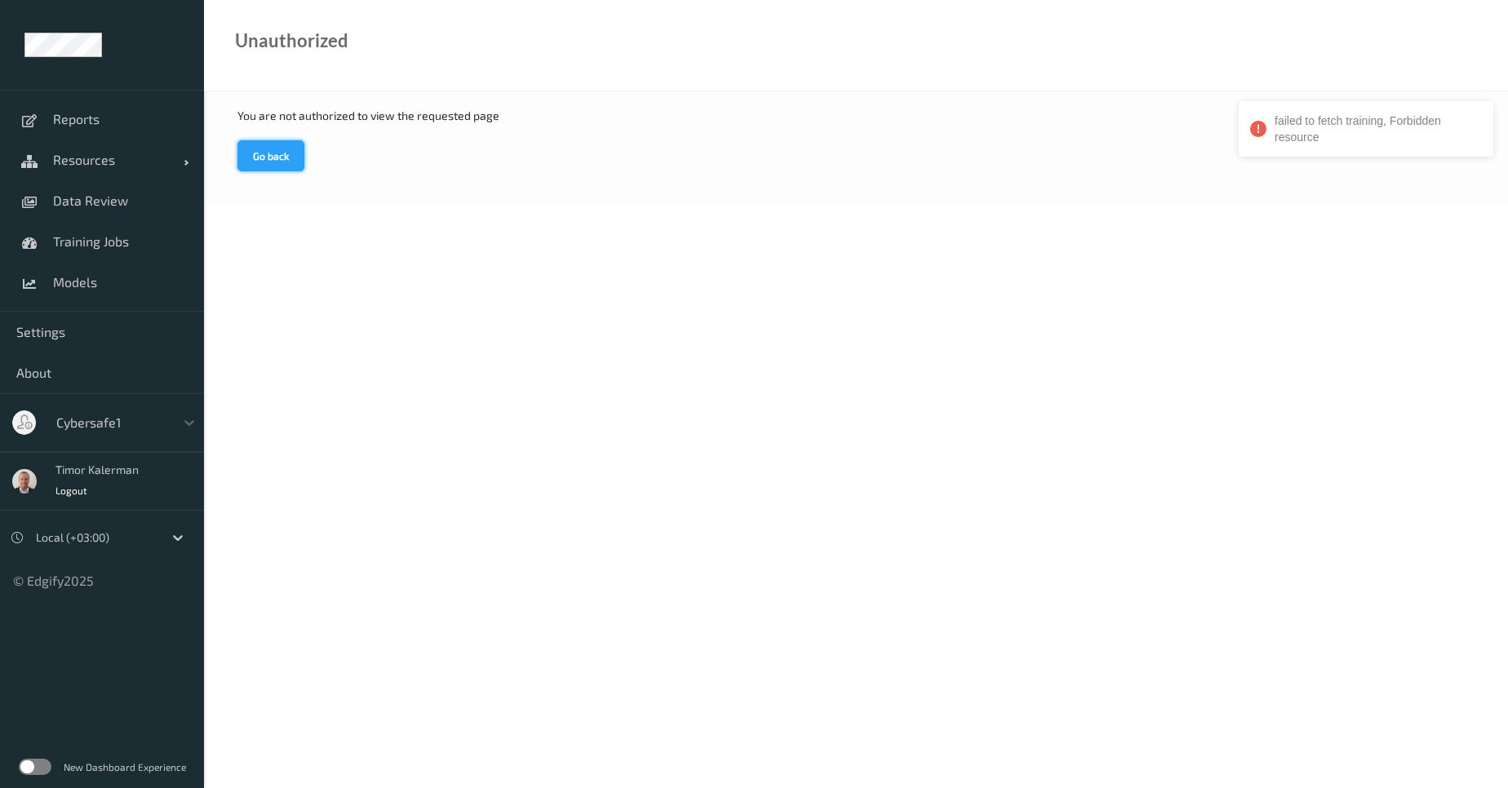
click at [278, 151] on button "Go back" at bounding box center [271, 155] width 67 height 31
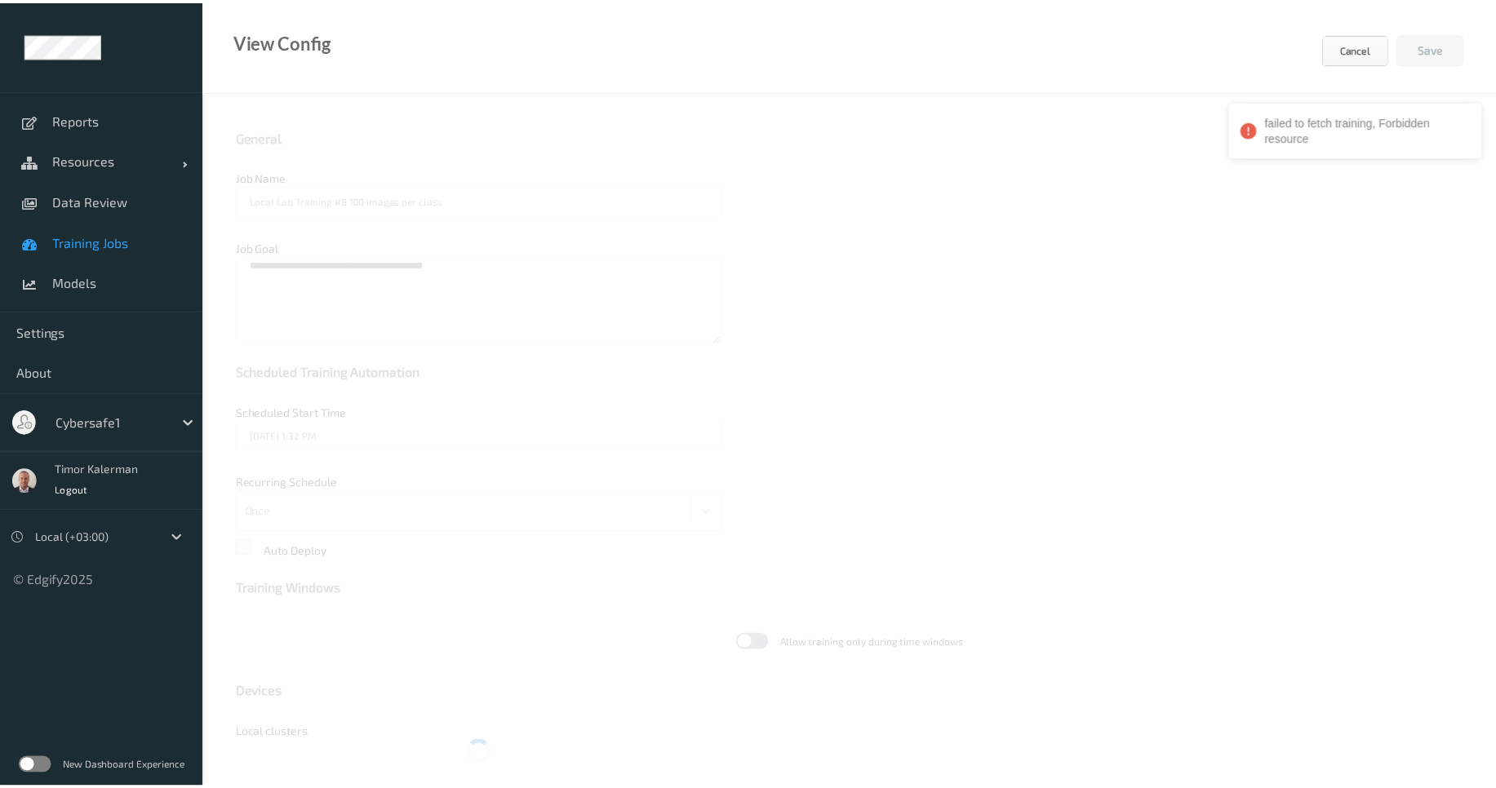
scroll to position [42, 0]
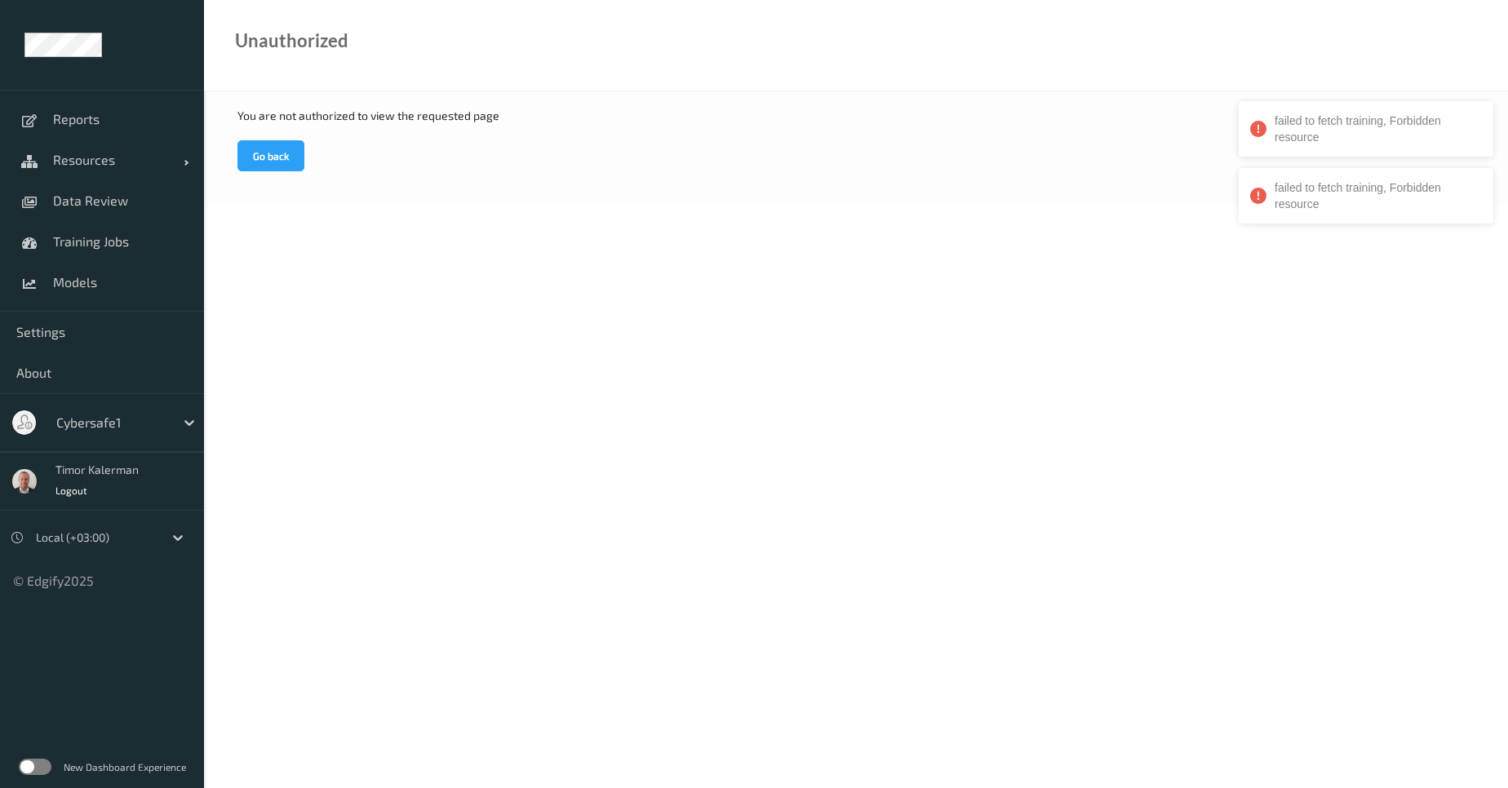
click at [272, 137] on div "You are not authorized to view the requested page Go back" at bounding box center [856, 147] width 1304 height 113
click at [273, 158] on button "Go back" at bounding box center [271, 155] width 67 height 31
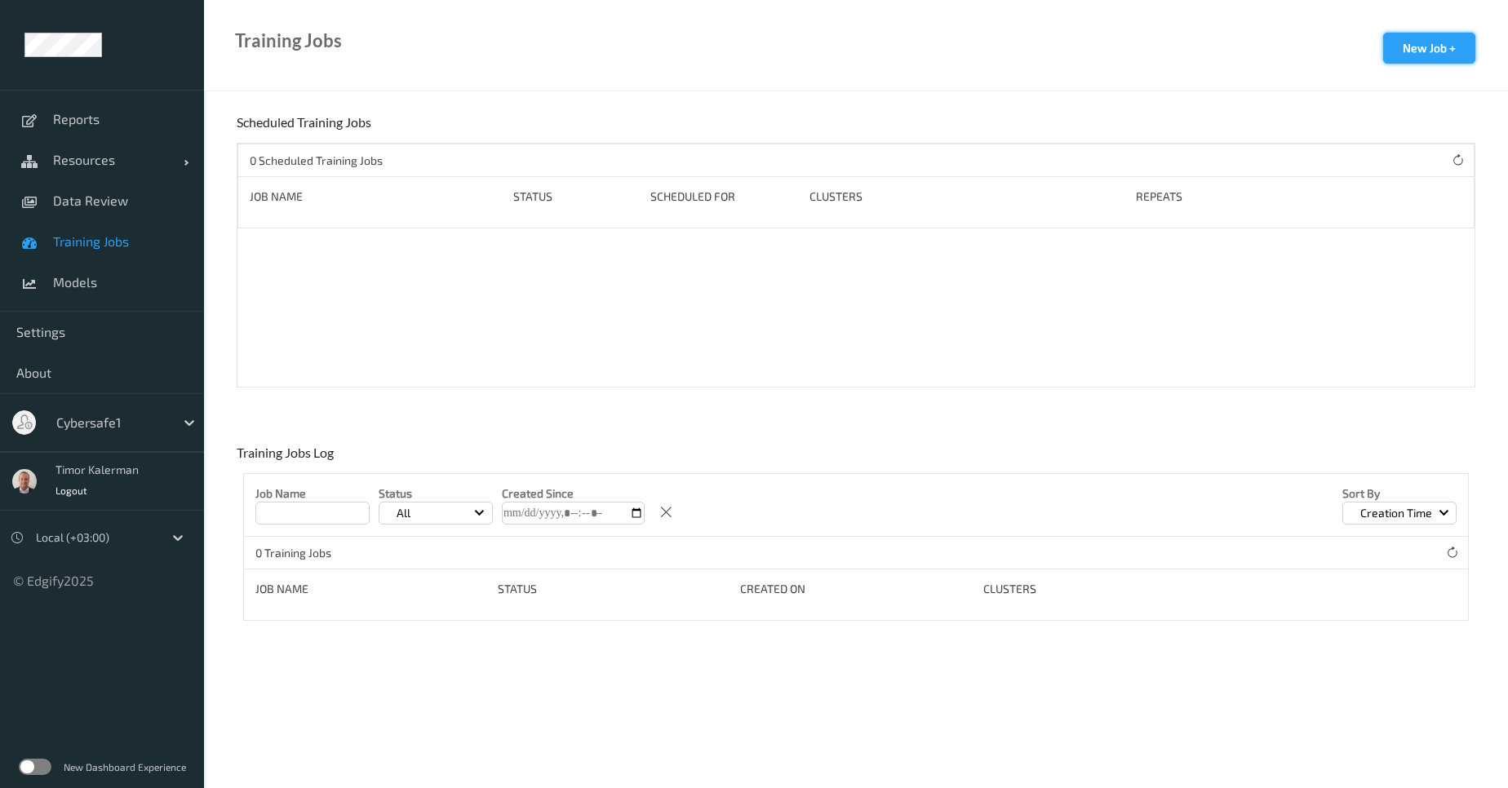
click at [1432, 56] on button "New Job +" at bounding box center [1429, 48] width 92 height 31
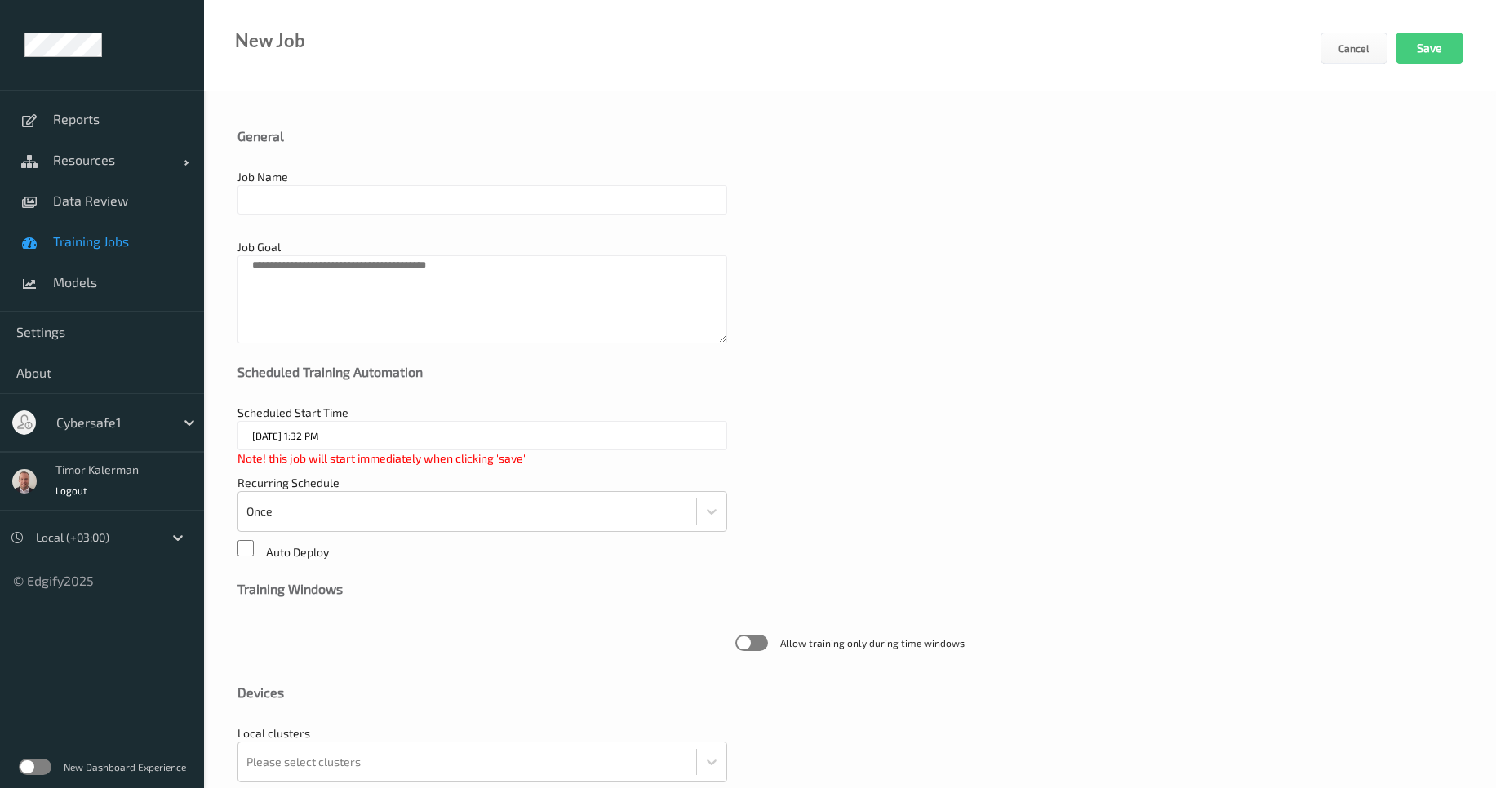
click at [335, 208] on input "text" at bounding box center [483, 199] width 490 height 29
drag, startPoint x: 335, startPoint y: 208, endPoint x: 864, endPoint y: 362, distance: 549.9
click at [864, 362] on div "General Job Name CyberSafe1_Training Job Goal Scheduled Training Automation Sch…" at bounding box center [850, 607] width 1292 height 1032
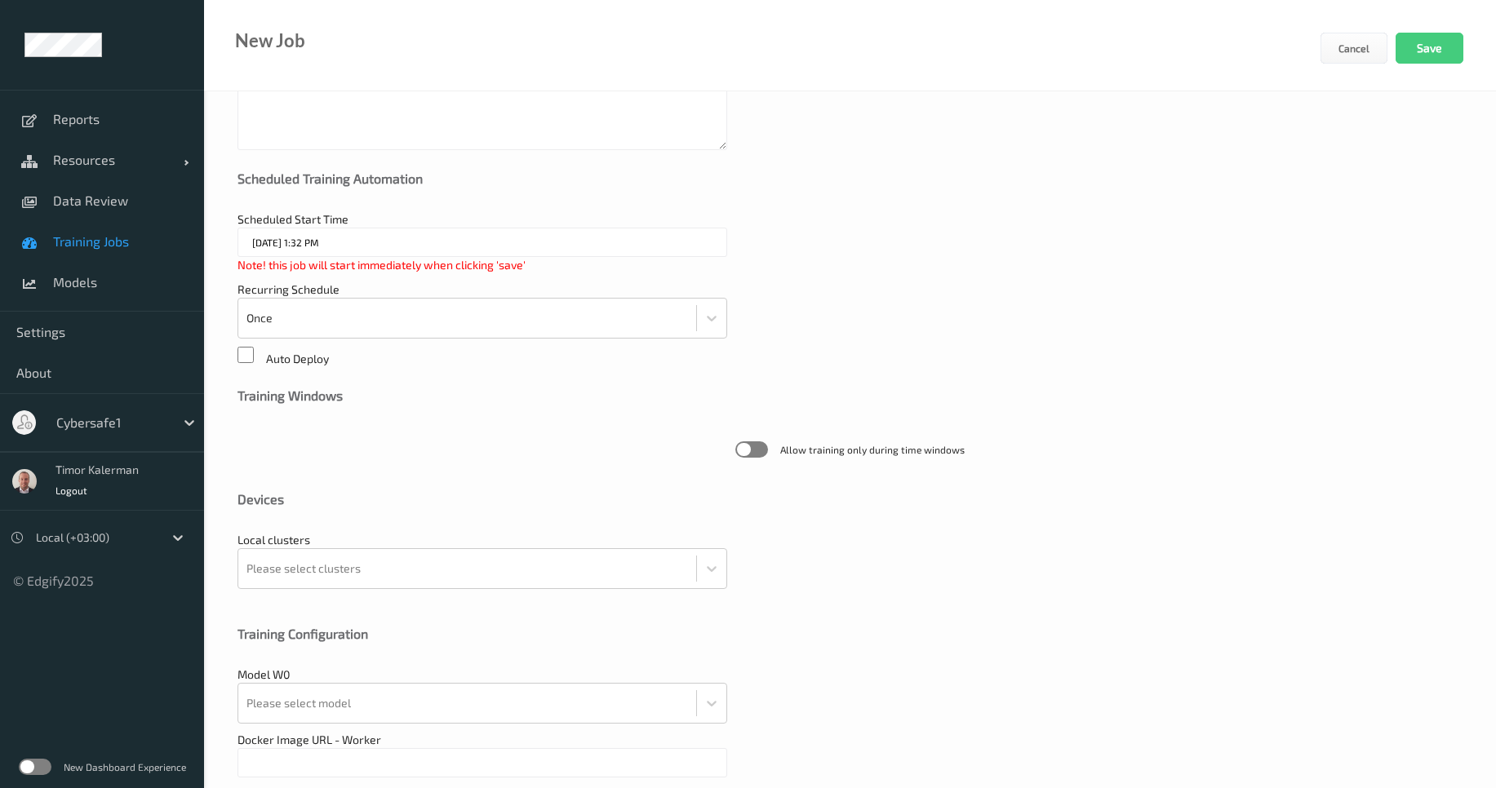
scroll to position [335, 0]
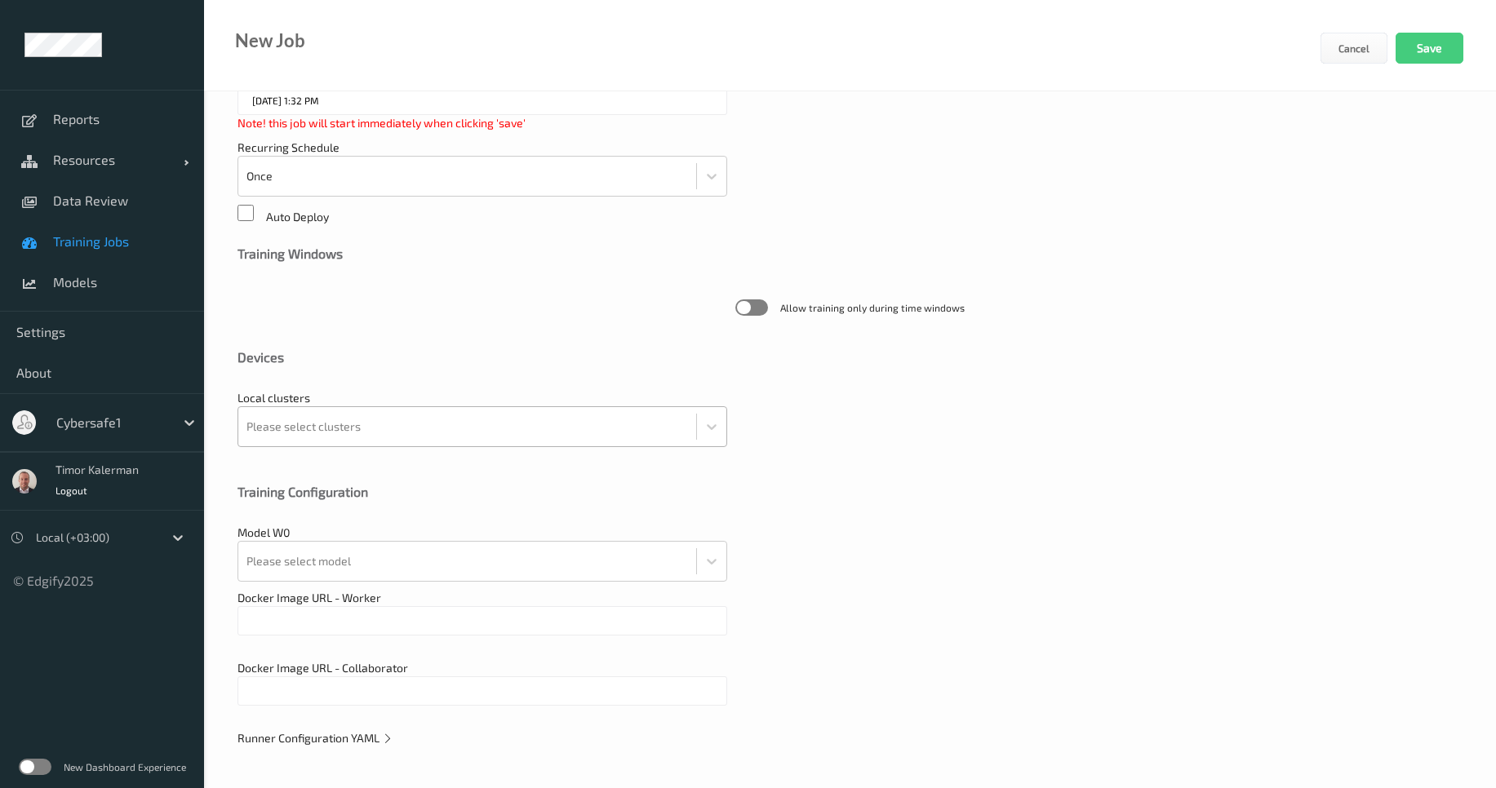
type input "CyberSafe1_Training"
click at [368, 433] on div at bounding box center [467, 427] width 442 height 33
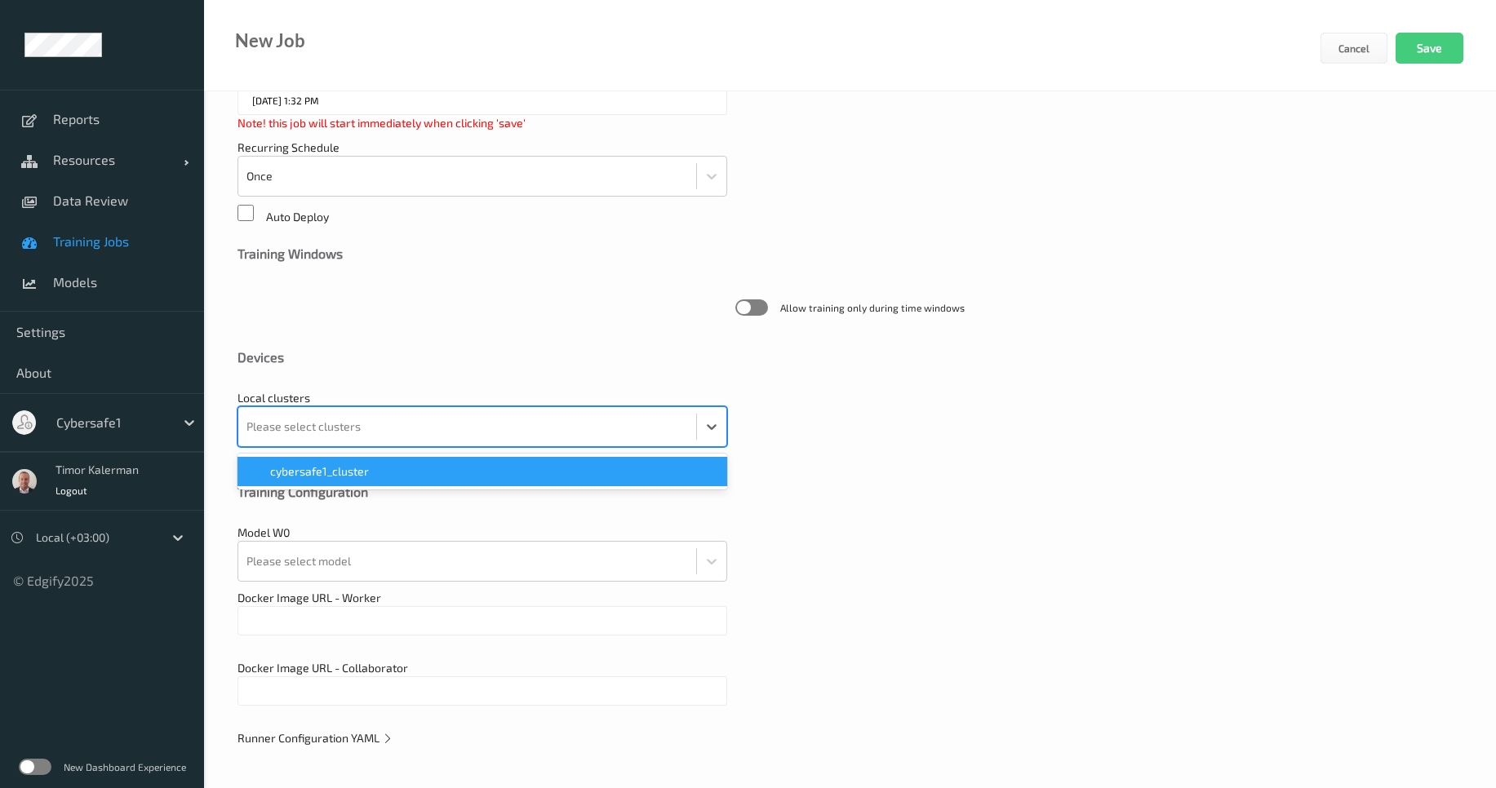
click at [366, 472] on span "cybersafe1_cluster" at bounding box center [319, 472] width 99 height 16
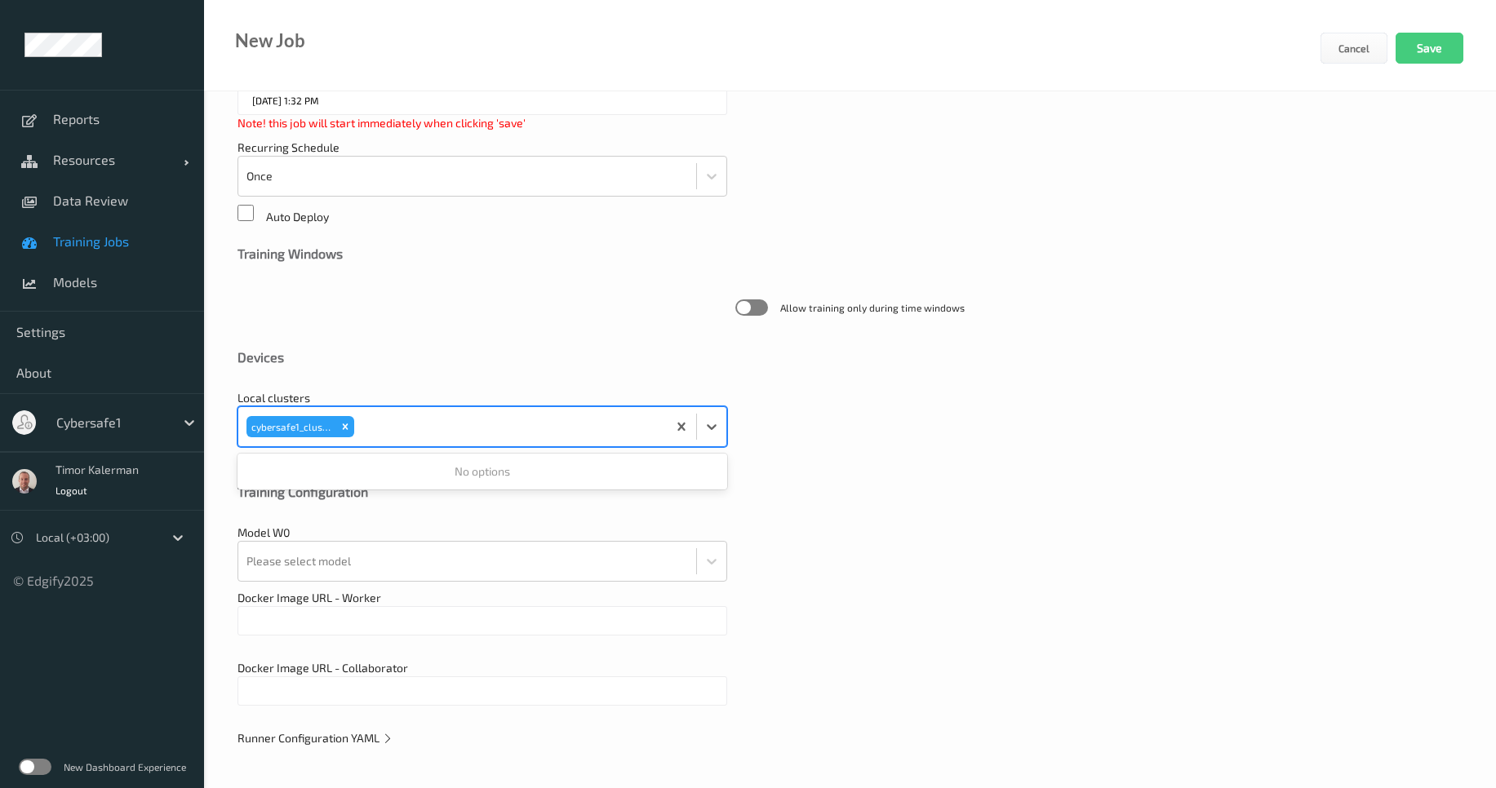
click at [865, 551] on div "Model W0 Please select model" at bounding box center [850, 553] width 1225 height 57
click at [611, 567] on div at bounding box center [467, 561] width 442 height 33
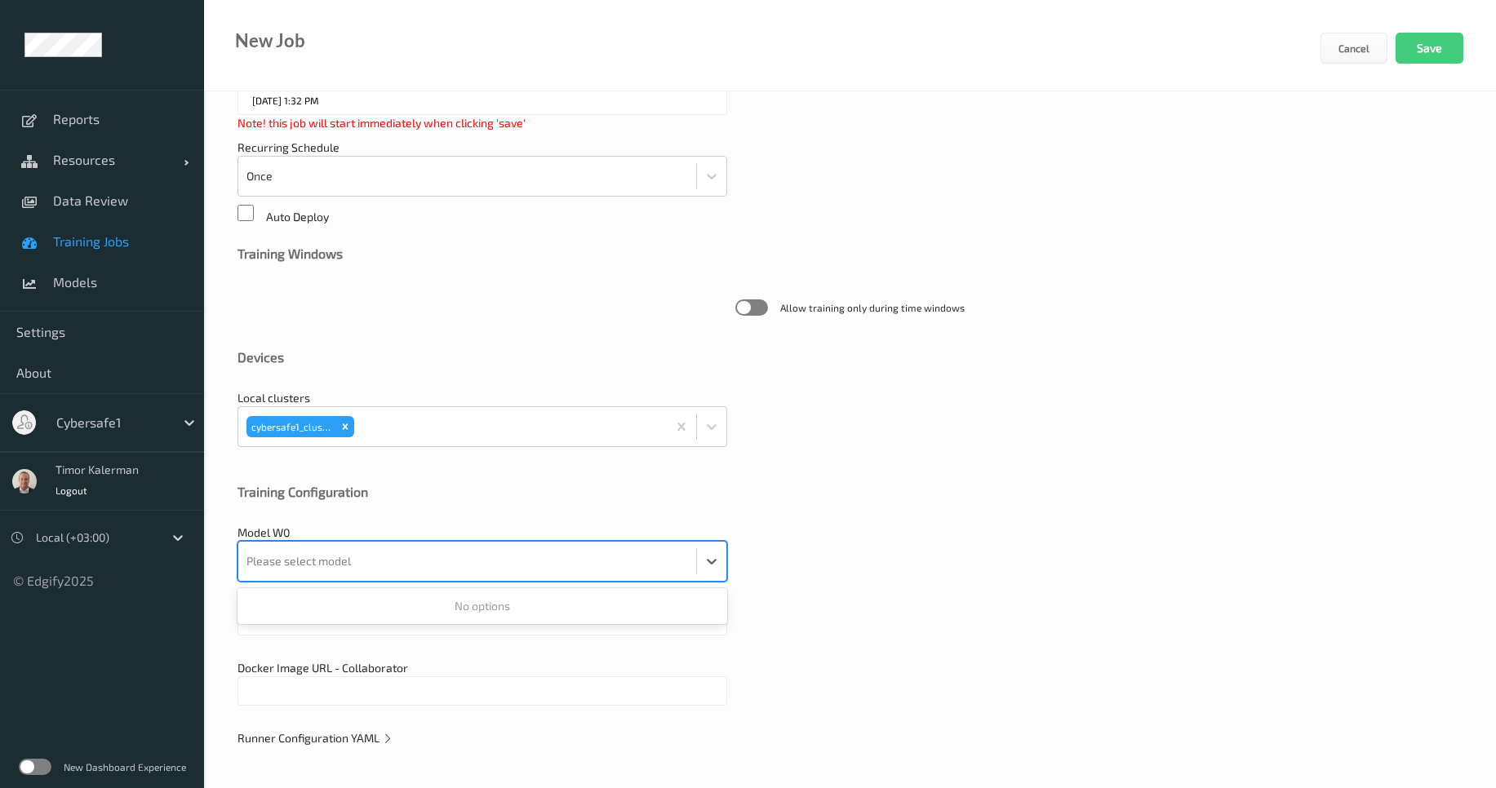
click at [814, 538] on div "Model W0 Use Up and Down to choose options, press Enter to select the currently…" at bounding box center [850, 553] width 1225 height 57
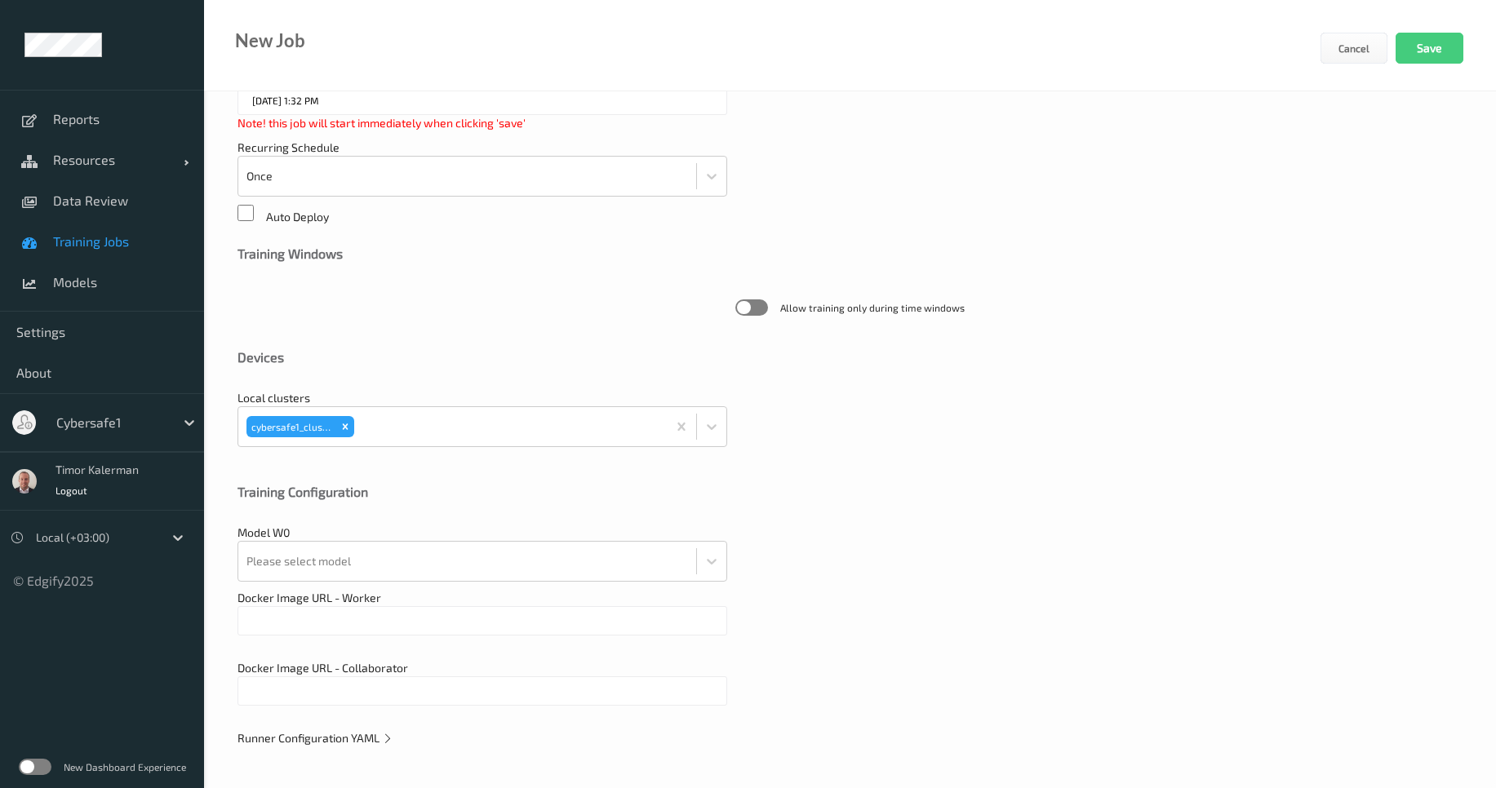
click at [508, 622] on input "text" at bounding box center [483, 620] width 490 height 29
click at [480, 620] on input "text" at bounding box center [483, 620] width 490 height 29
paste input "edgify/edgify-worker-cuda:[DATE]"
type input "edgify/edgify-worker-cuda:[DATE]"
click at [471, 679] on input "text" at bounding box center [483, 691] width 490 height 29
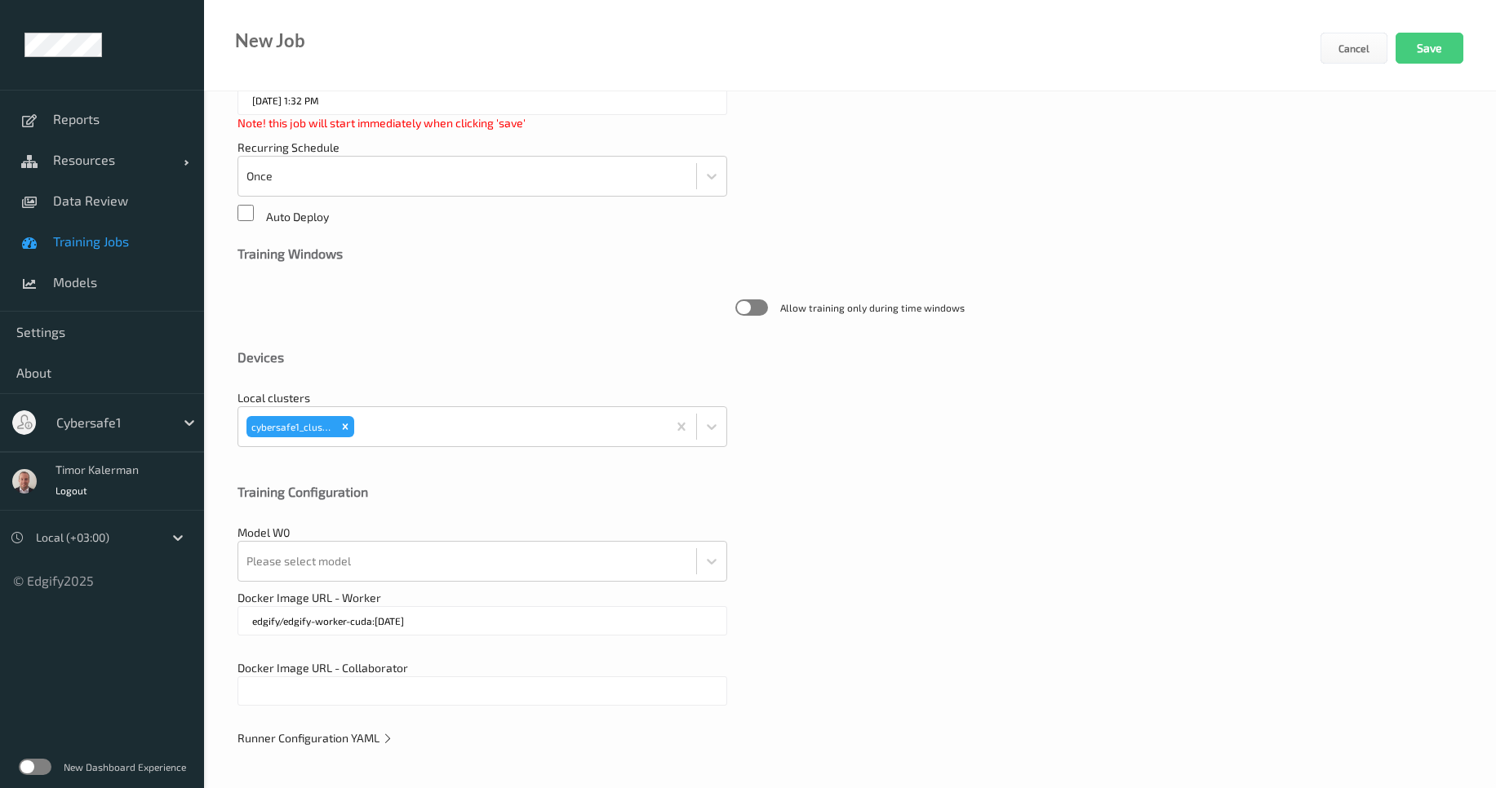
paste input "edgify/edgify-worker-cuda:[DATE]"
type input "edgify/edgify-worker-cuda:[DATE]"
click at [916, 635] on div "Docker Image URL - Worker edgify/edgify-worker-cuda:[DATE]" at bounding box center [850, 621] width 1225 height 62
click at [389, 735] on icon at bounding box center [387, 738] width 11 height 14
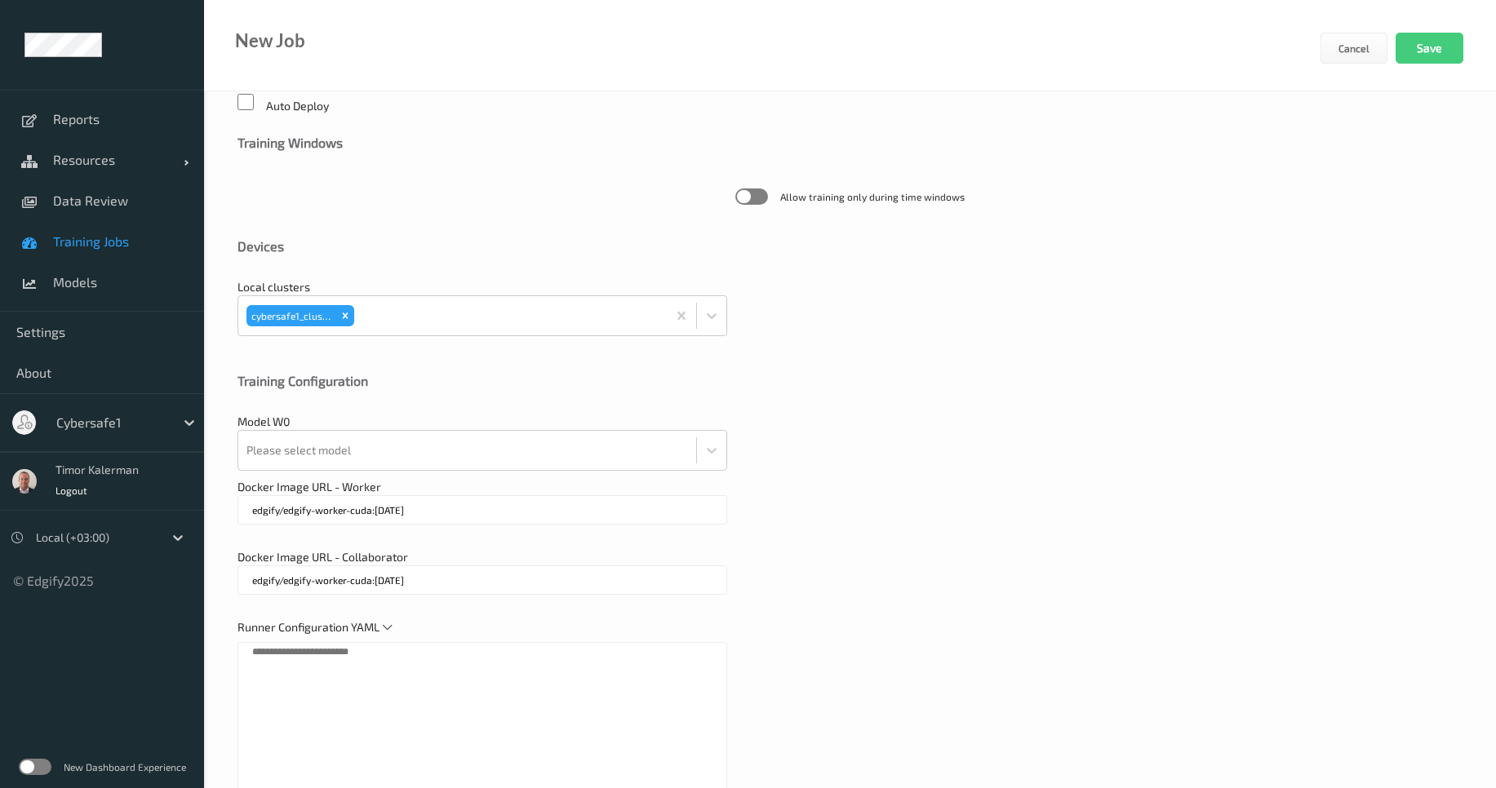
scroll to position [531, 0]
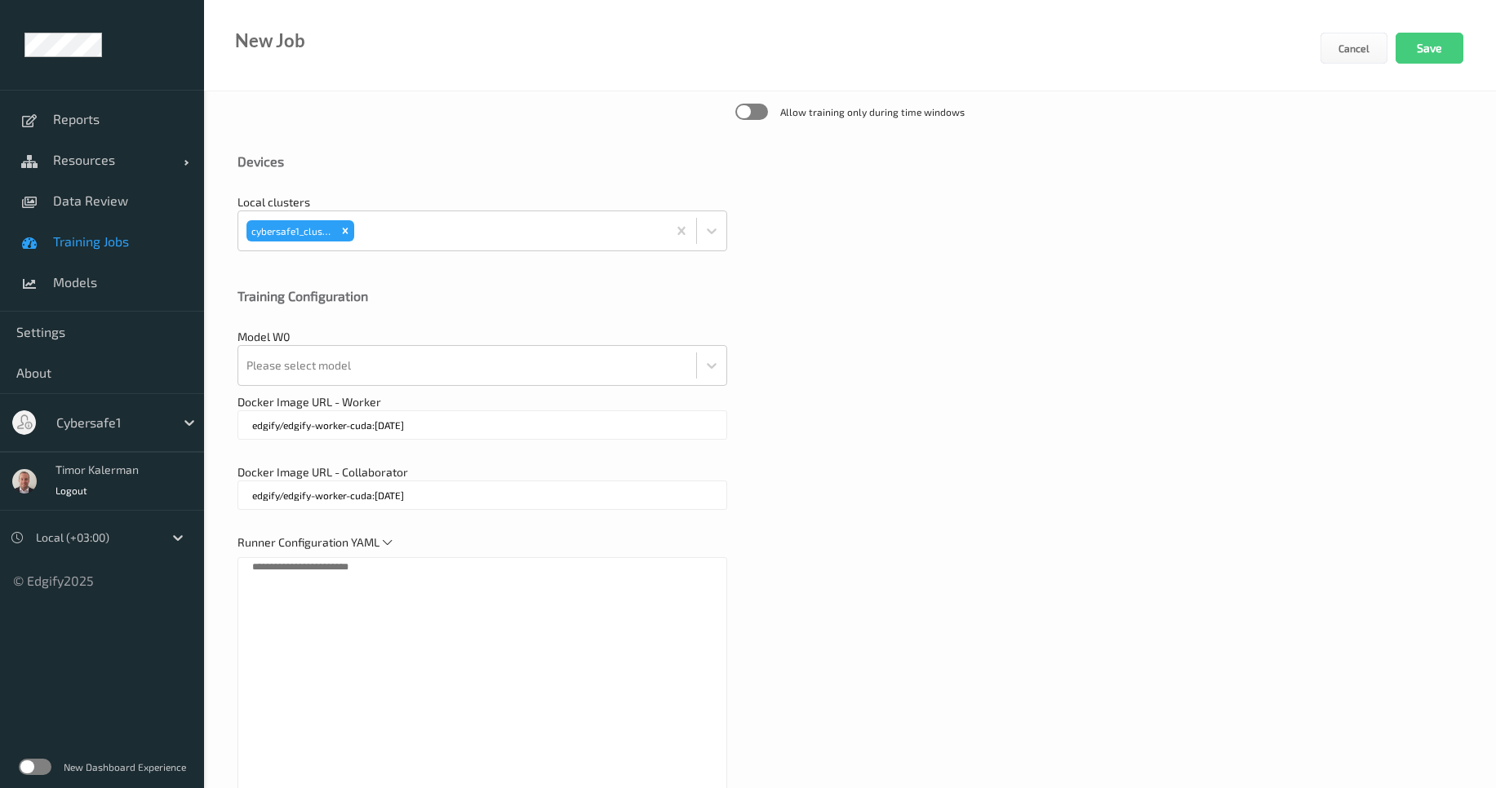
click at [477, 649] on textarea at bounding box center [483, 761] width 490 height 408
paste textarea "**********"
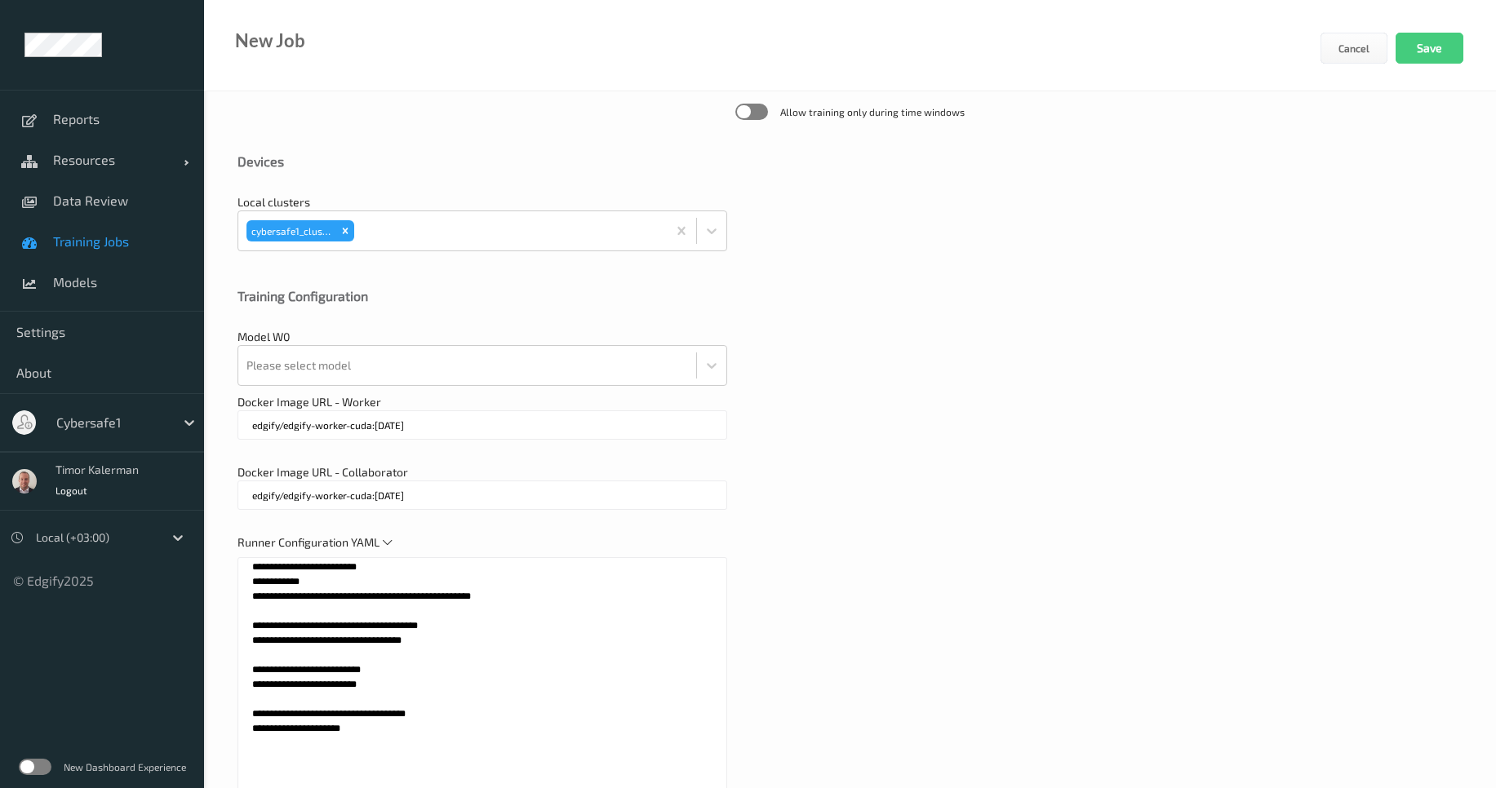
click at [397, 568] on textarea "**********" at bounding box center [483, 761] width 490 height 408
click at [654, 578] on textarea "**********" at bounding box center [483, 761] width 490 height 408
drag, startPoint x: 442, startPoint y: 742, endPoint x: 123, endPoint y: 507, distance: 395.7
click at [123, 507] on div "**********" at bounding box center [748, 200] width 1496 height 1463
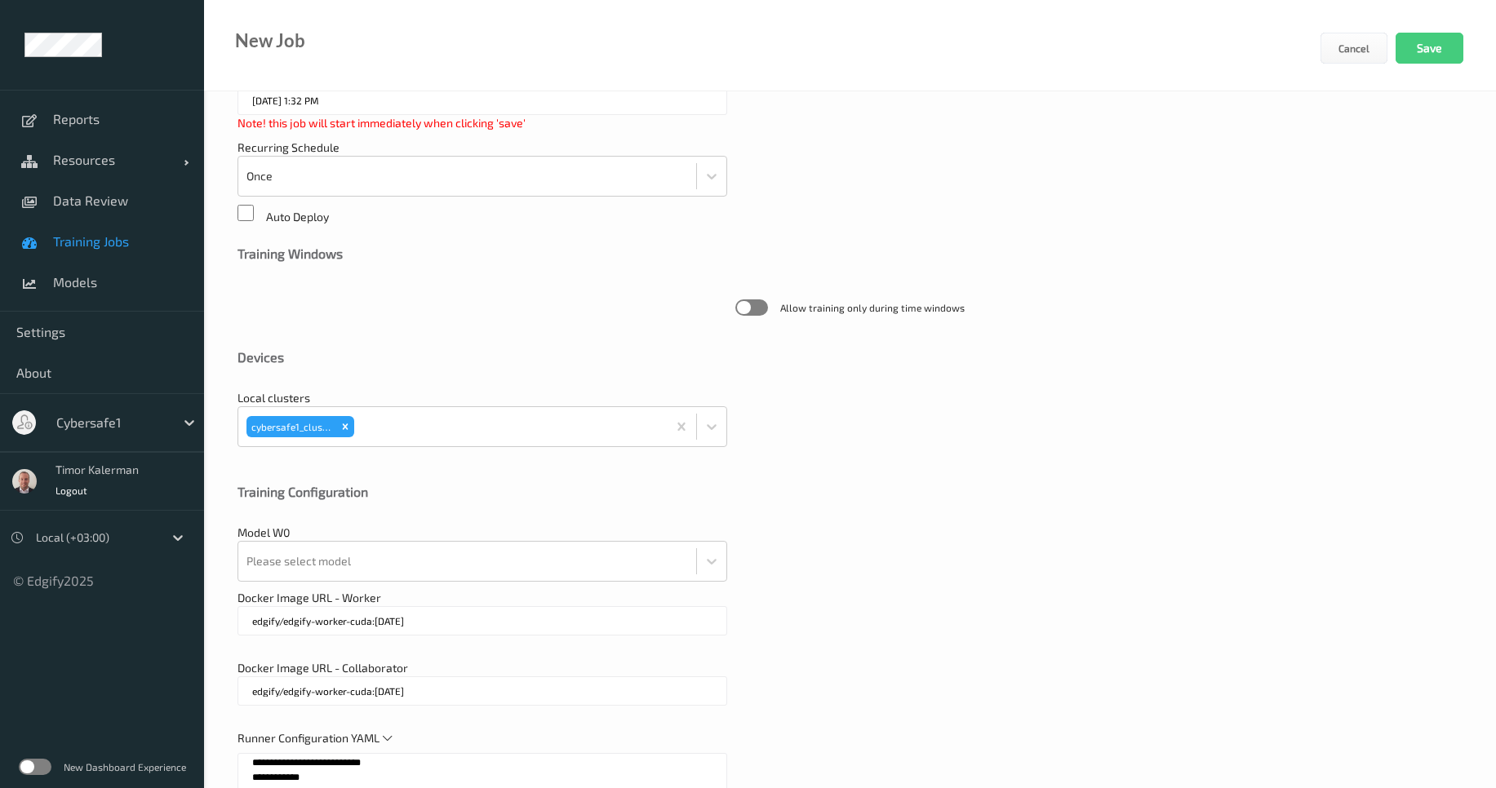
scroll to position [0, 0]
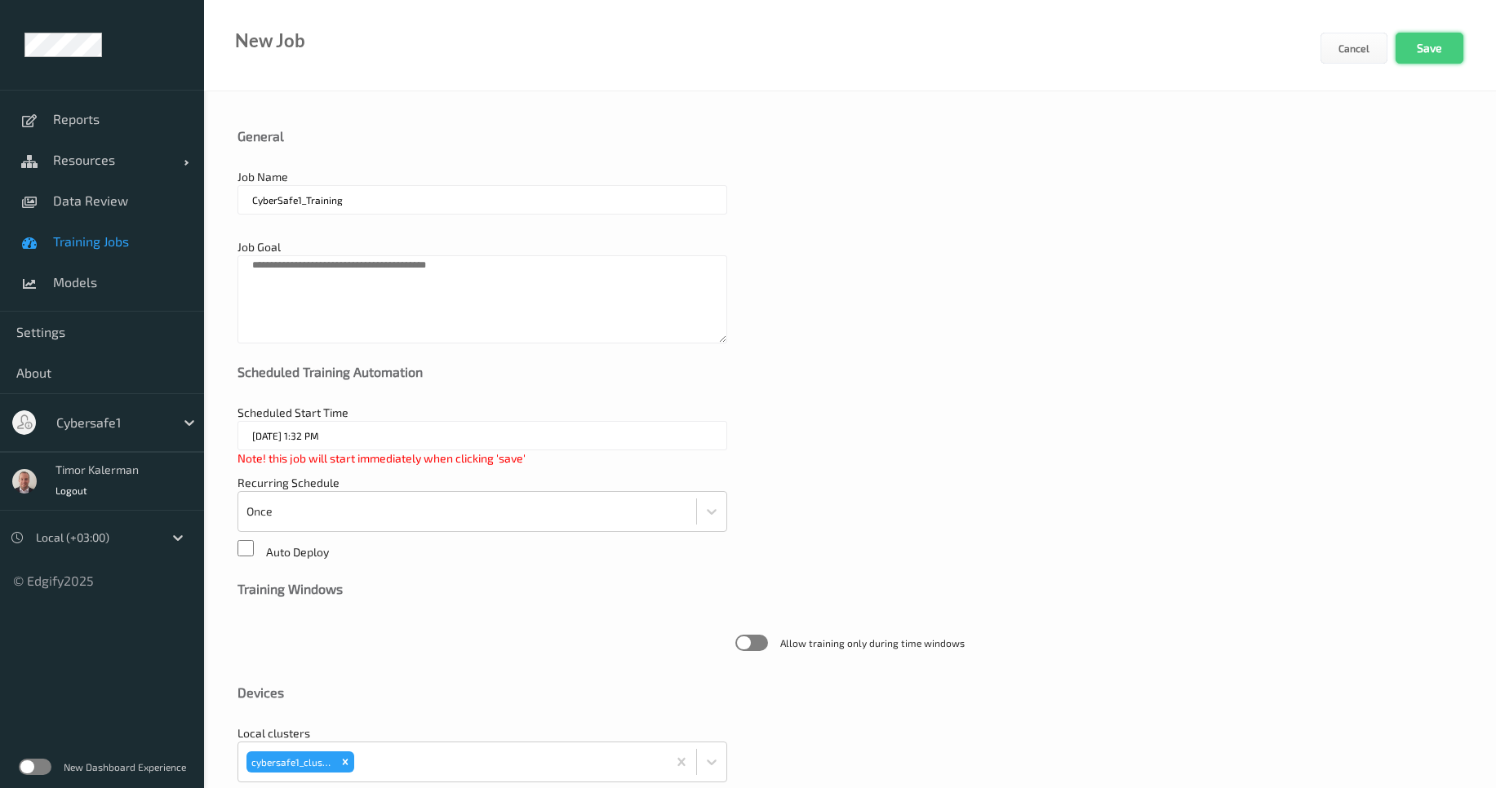
type textarea "**********"
click at [1432, 48] on button "Save" at bounding box center [1430, 48] width 68 height 31
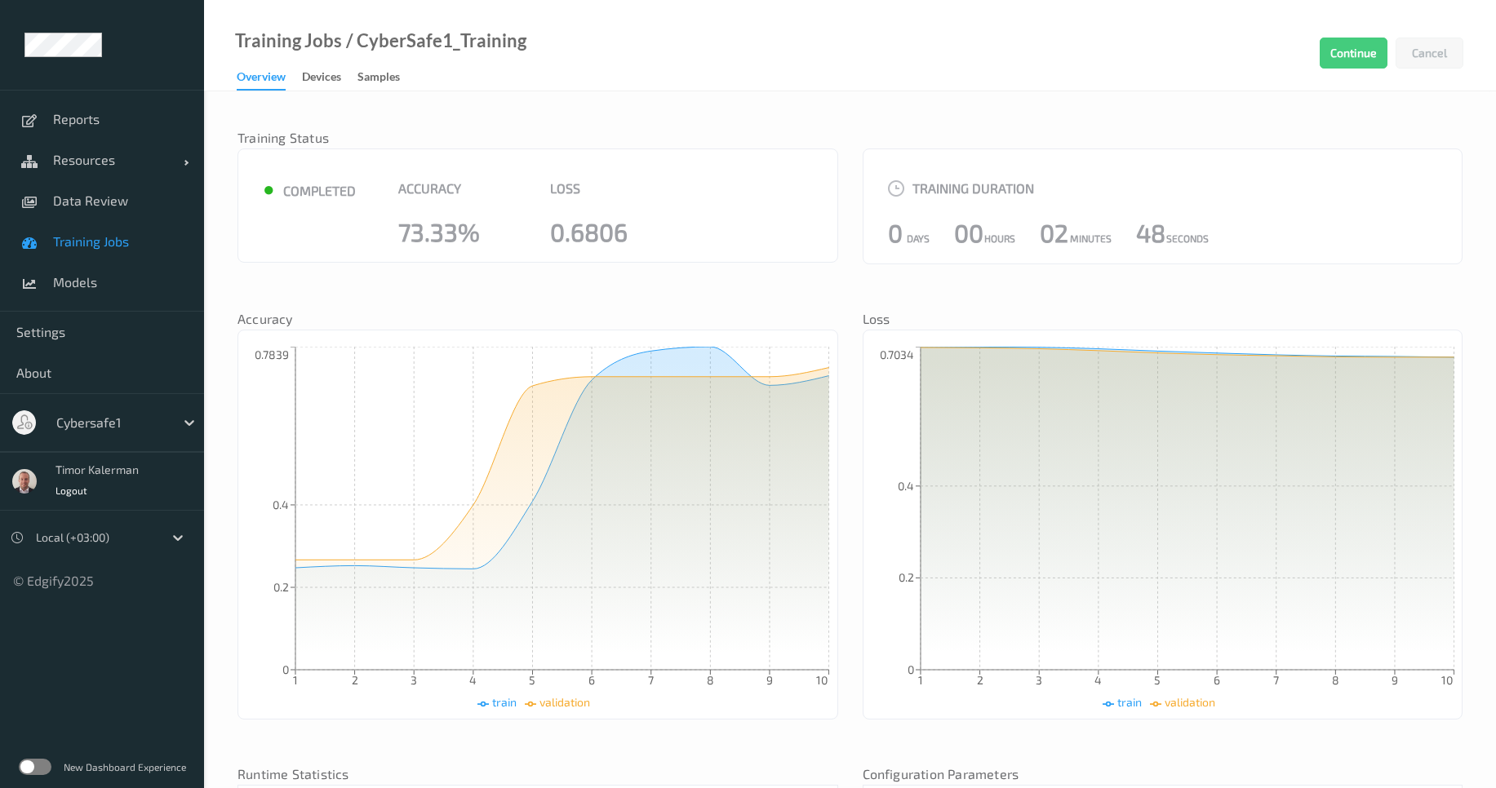
click at [899, 615] on icon "1 2 3 4 5 6 7 8 9 10 0 0.2 0.4 0.7034" at bounding box center [1163, 529] width 583 height 364
click at [113, 425] on div at bounding box center [111, 423] width 110 height 20
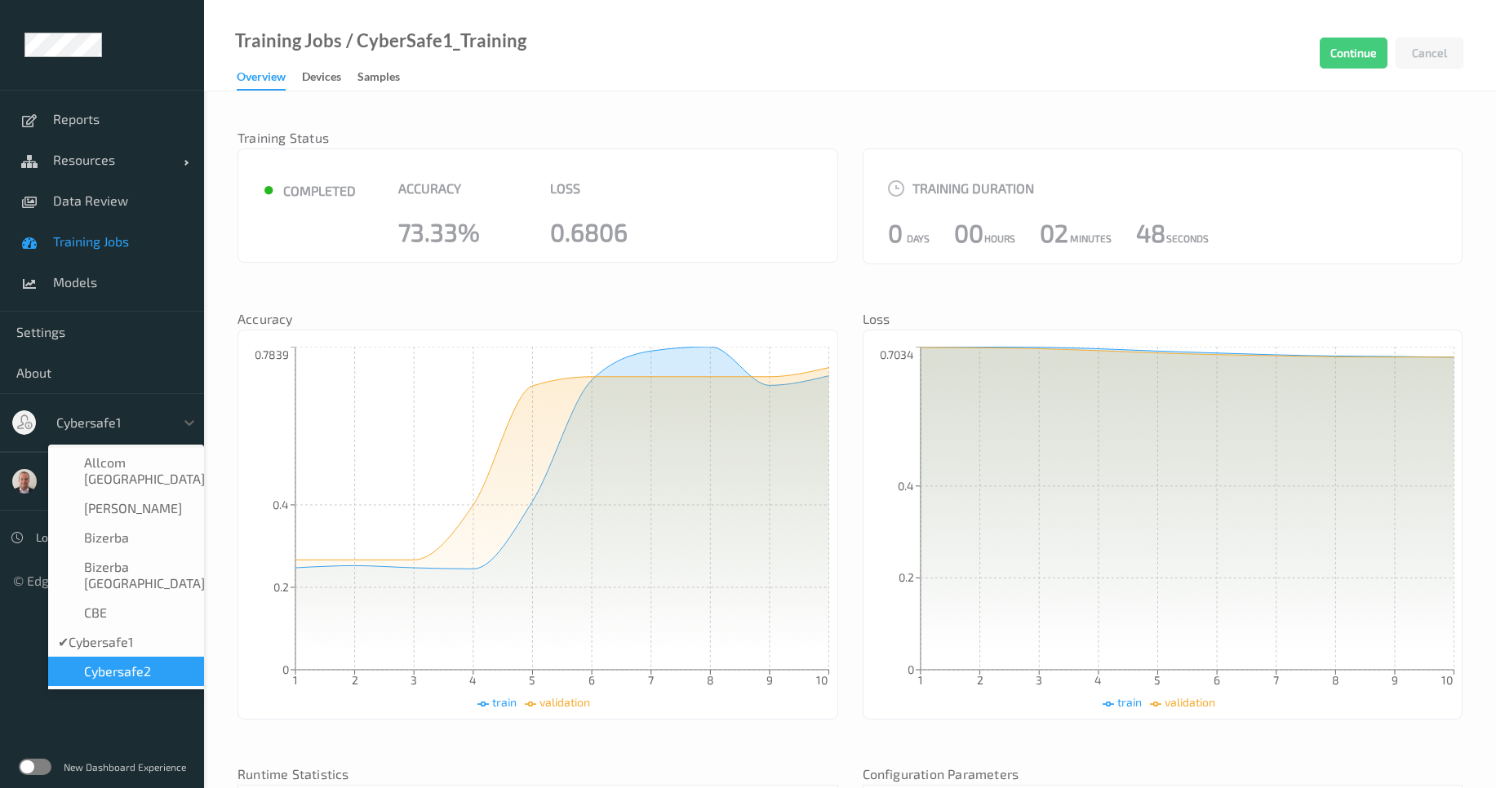
click at [137, 664] on span "Cybersafe2" at bounding box center [117, 672] width 67 height 16
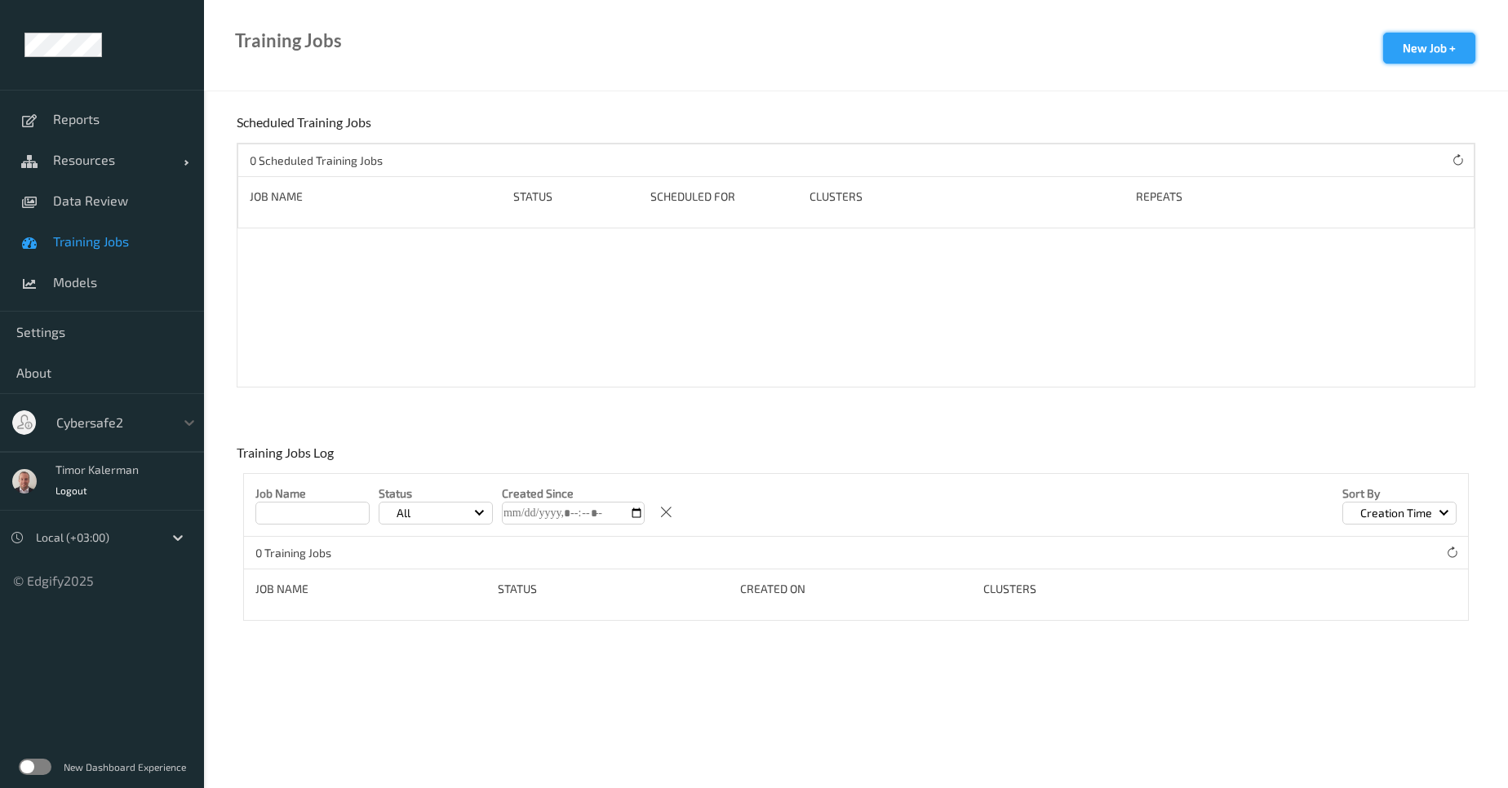
click at [1434, 50] on button "New Job +" at bounding box center [1429, 48] width 92 height 31
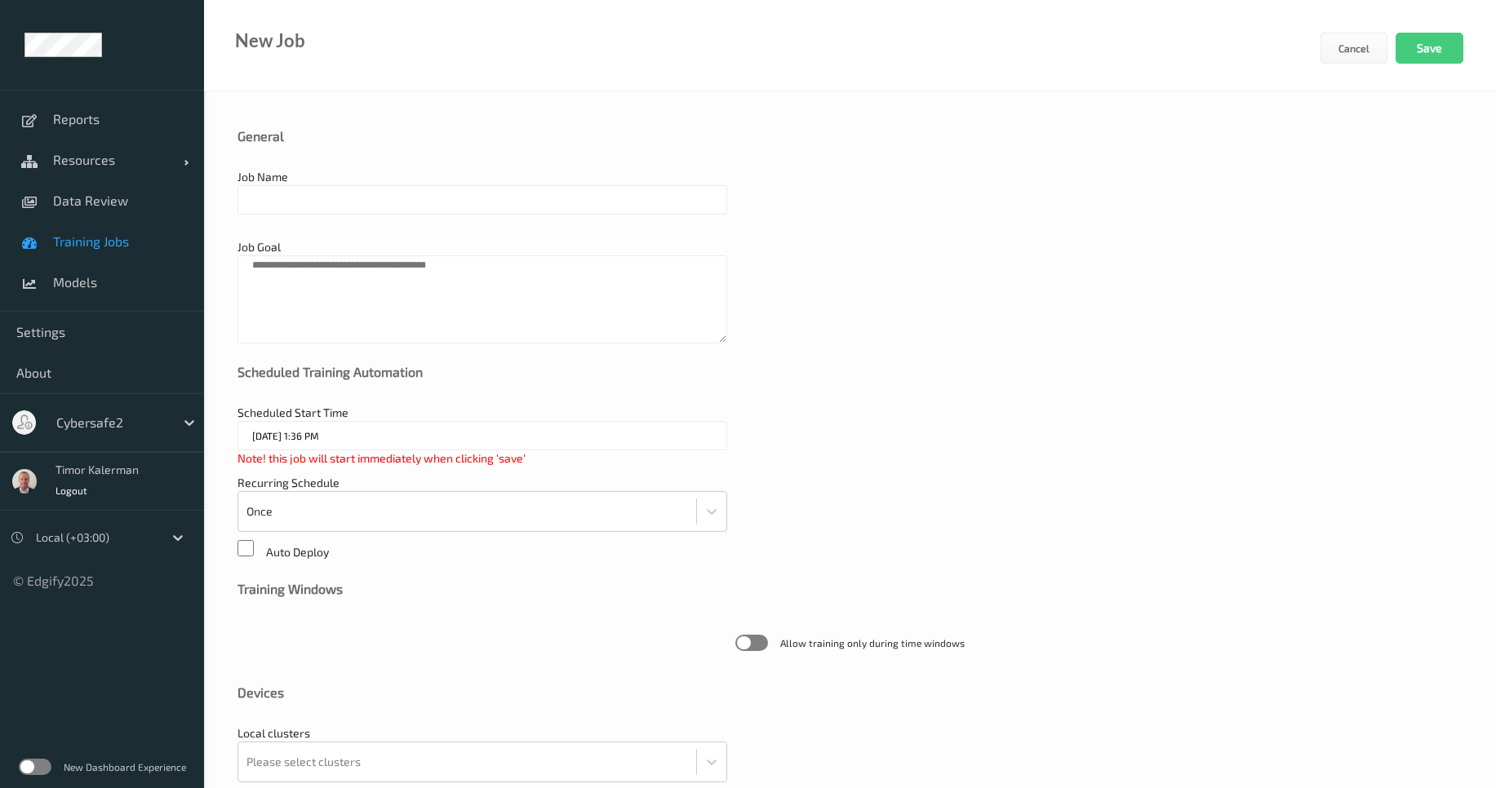
click at [343, 207] on input "text" at bounding box center [483, 199] width 490 height 29
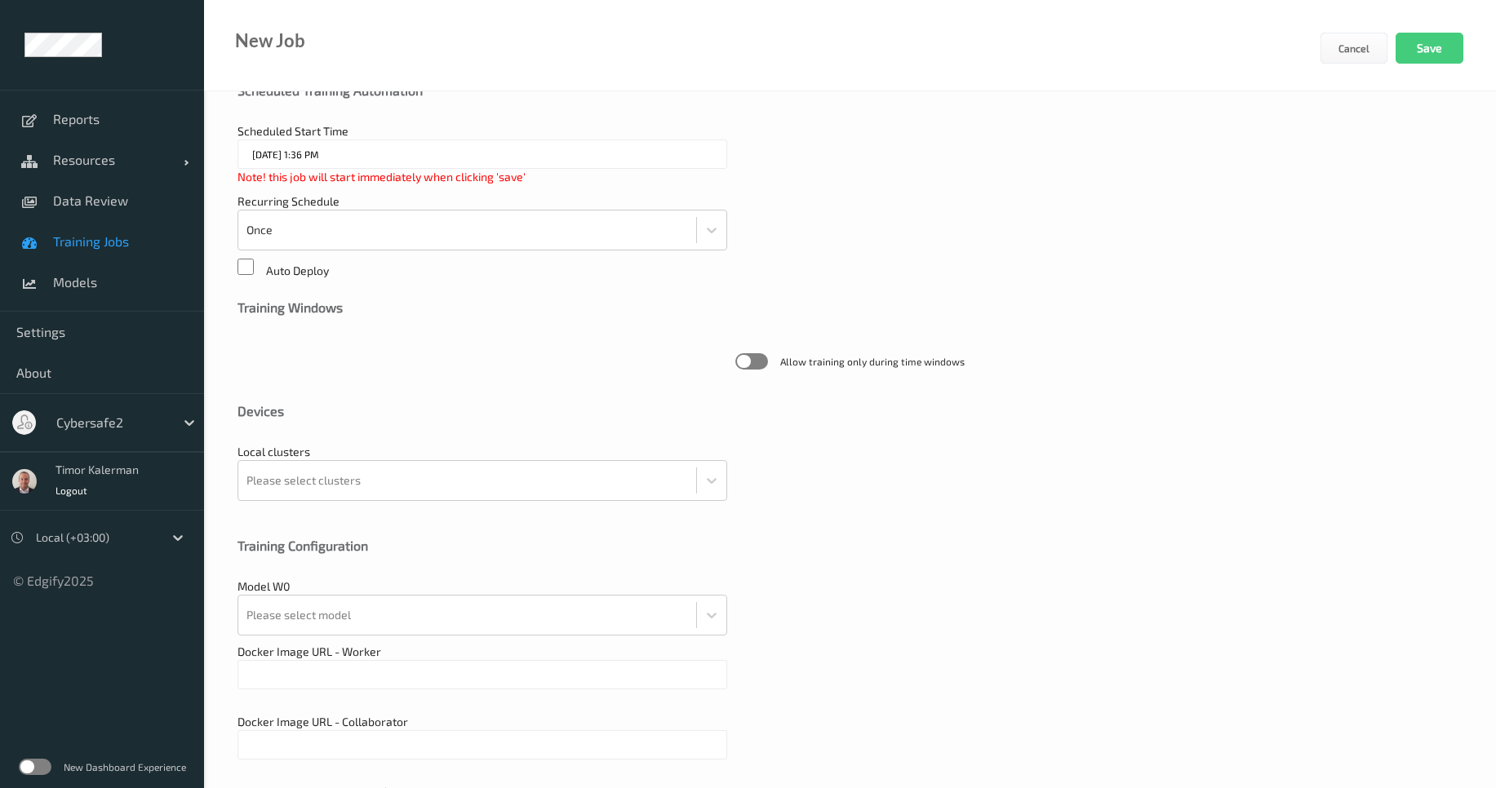
scroll to position [294, 0]
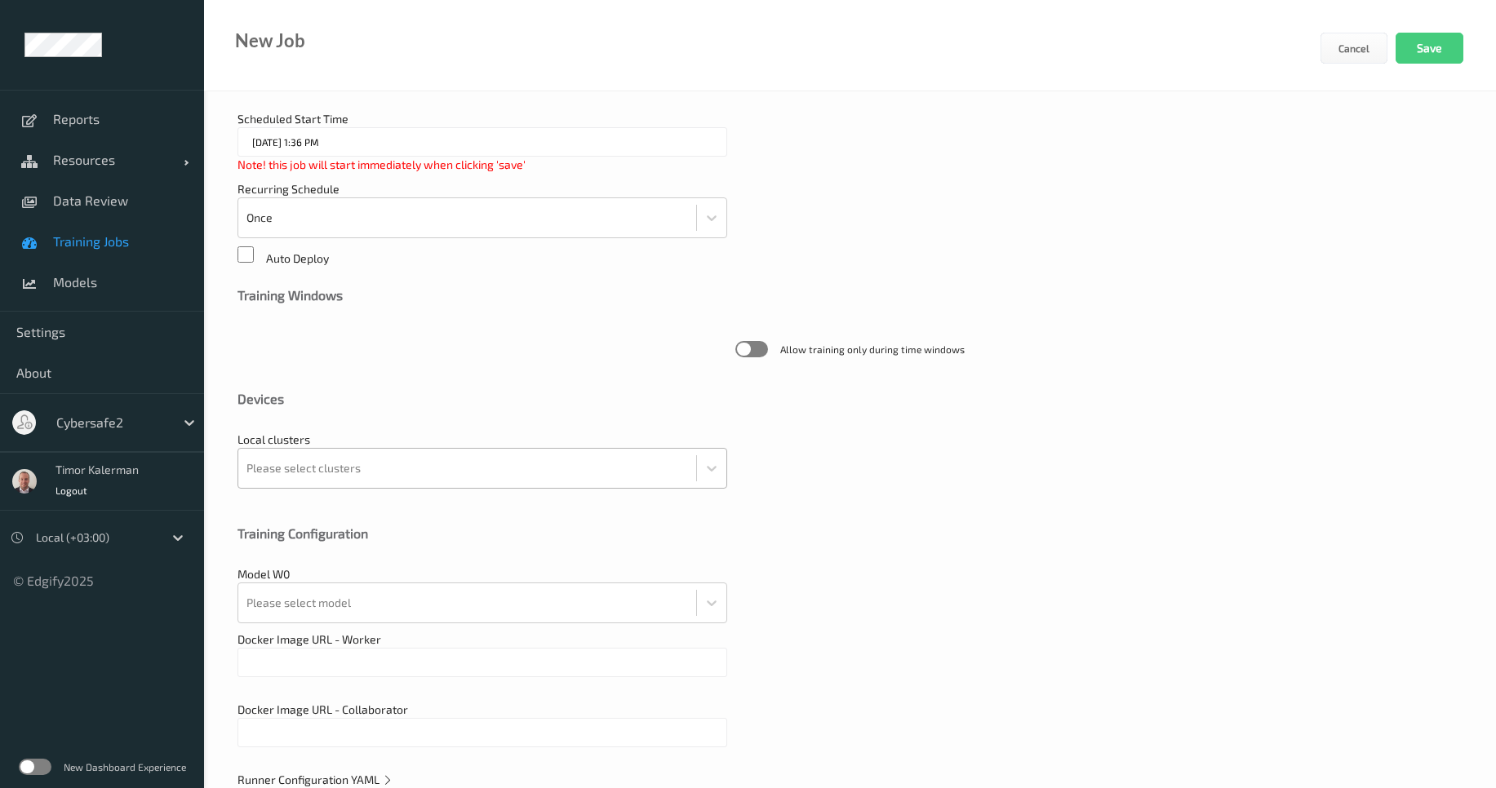
type input "Cybersafe2_Training"
click at [367, 485] on div "Please select clusters" at bounding box center [467, 468] width 458 height 39
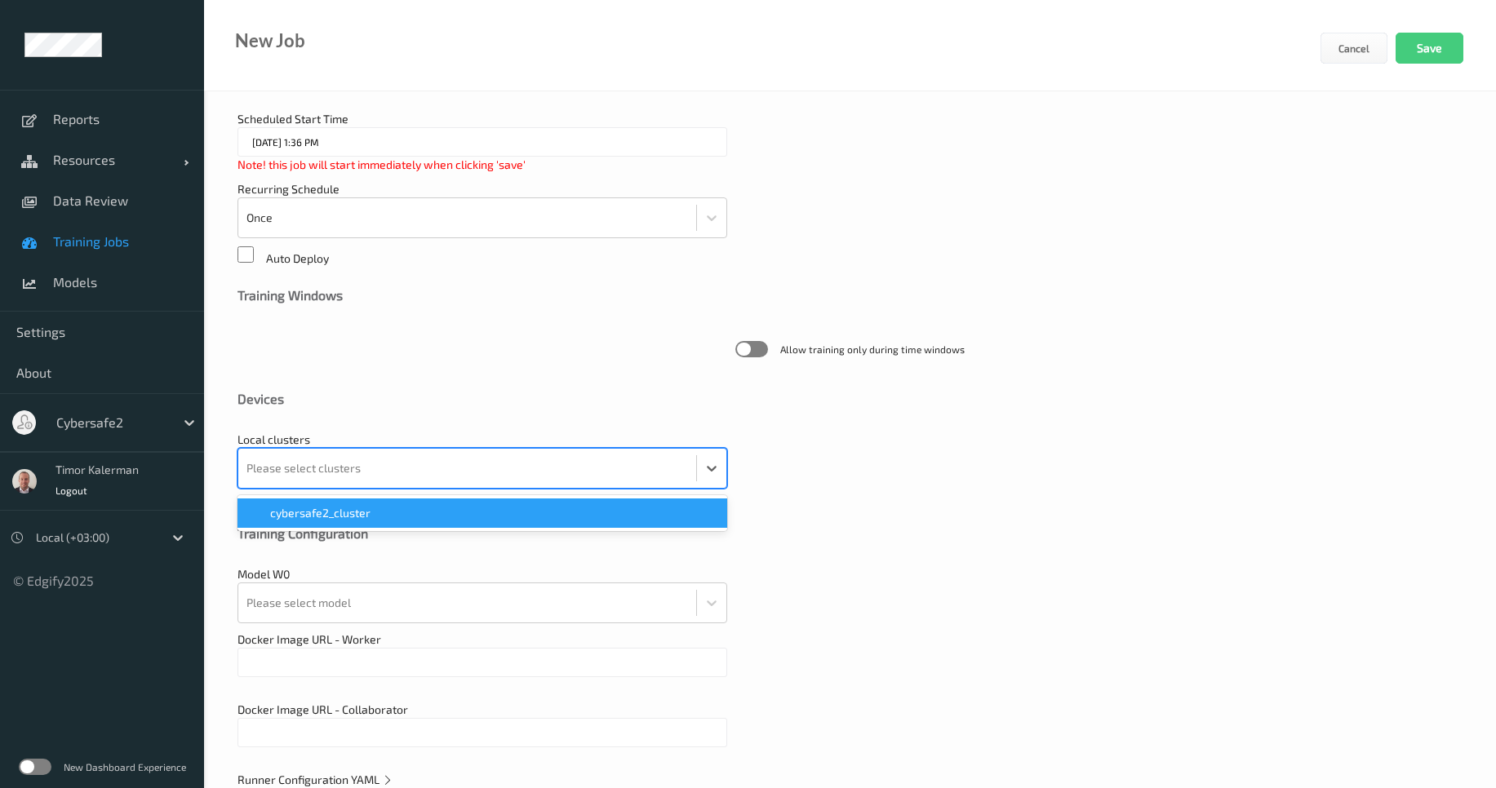
click at [357, 509] on span "cybersafe2_cluster" at bounding box center [320, 513] width 100 height 16
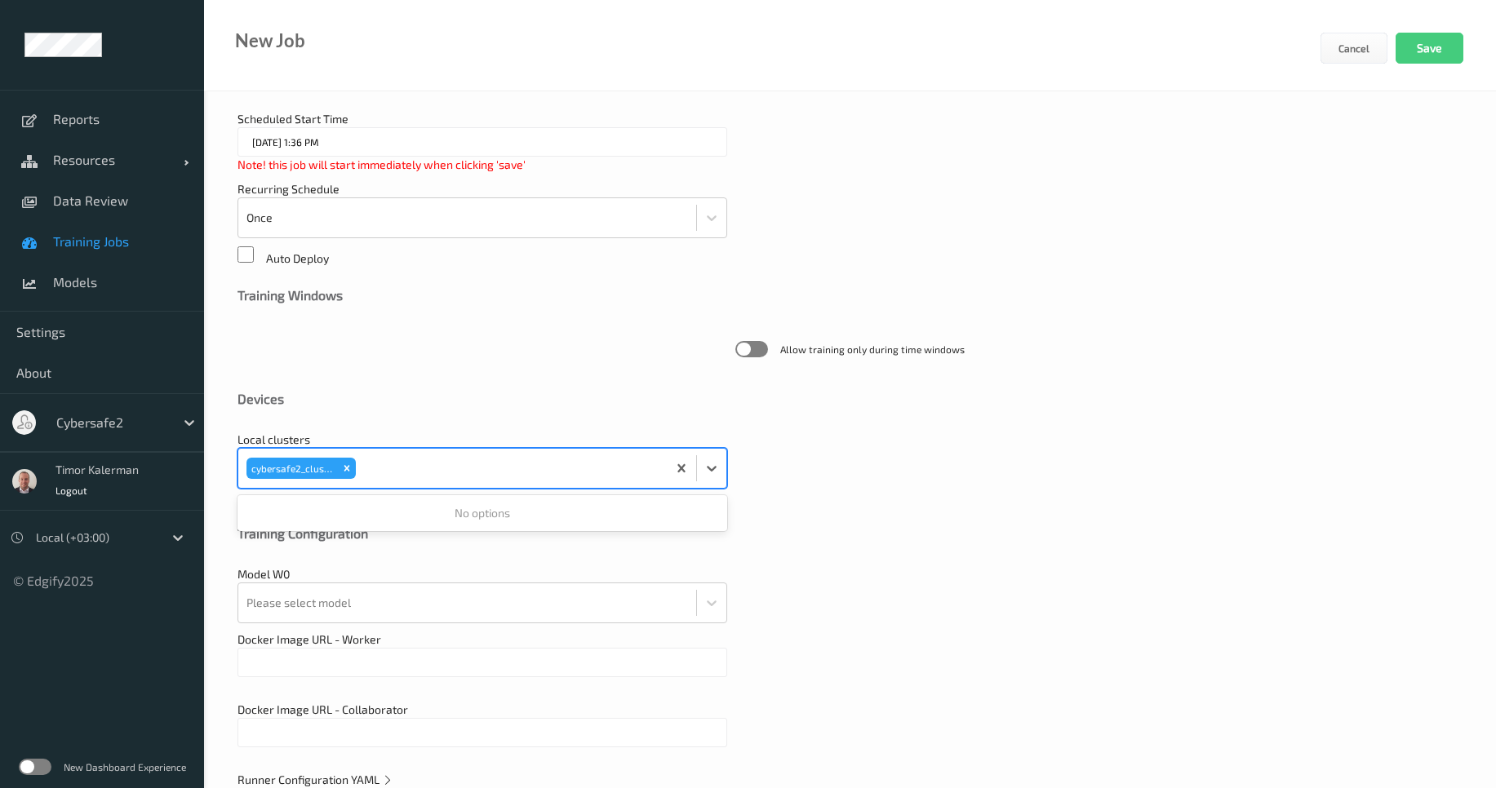
click at [371, 573] on div "Model W0 Please select model" at bounding box center [850, 594] width 1225 height 57
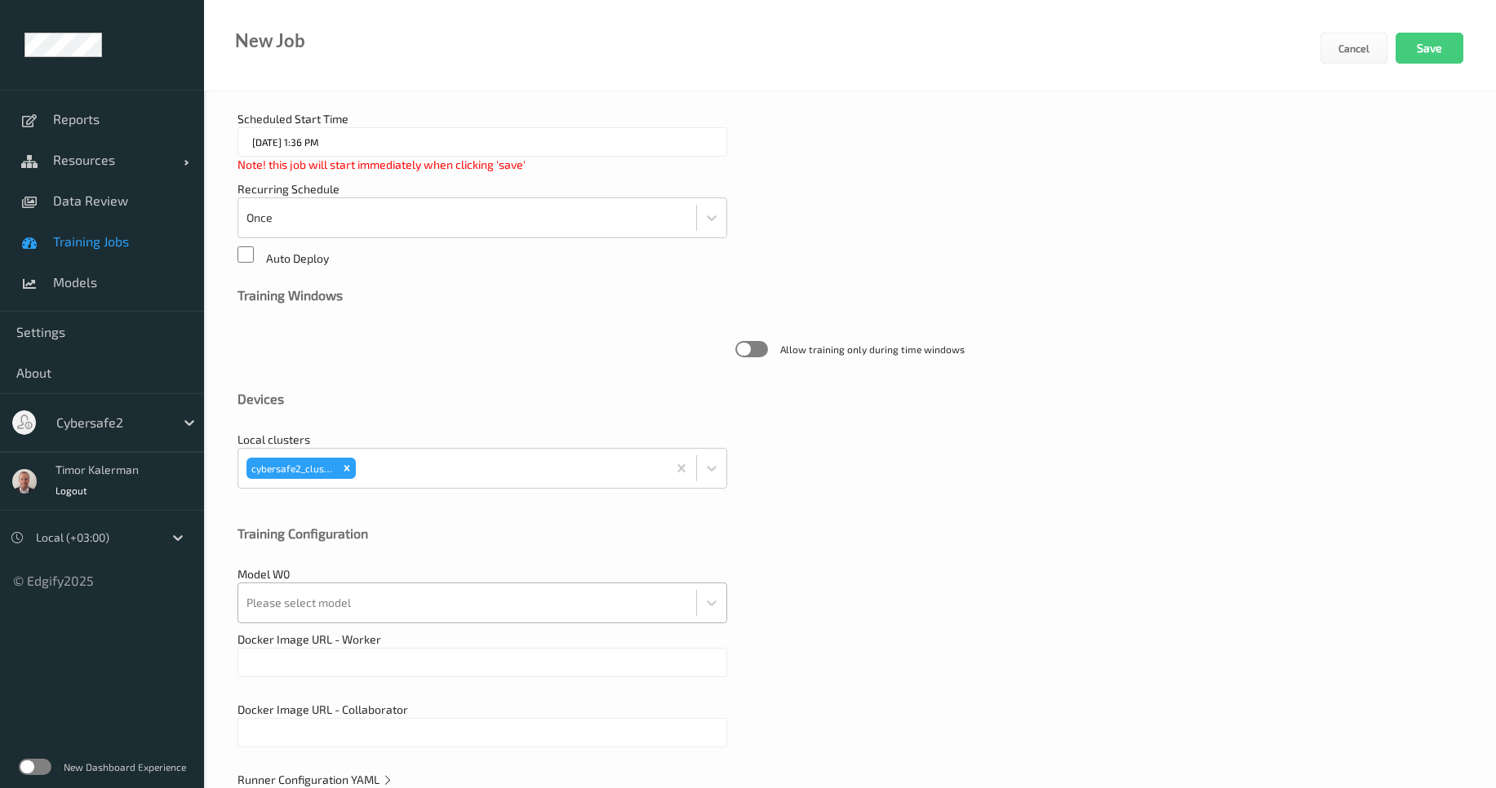
click at [379, 597] on div at bounding box center [467, 603] width 442 height 33
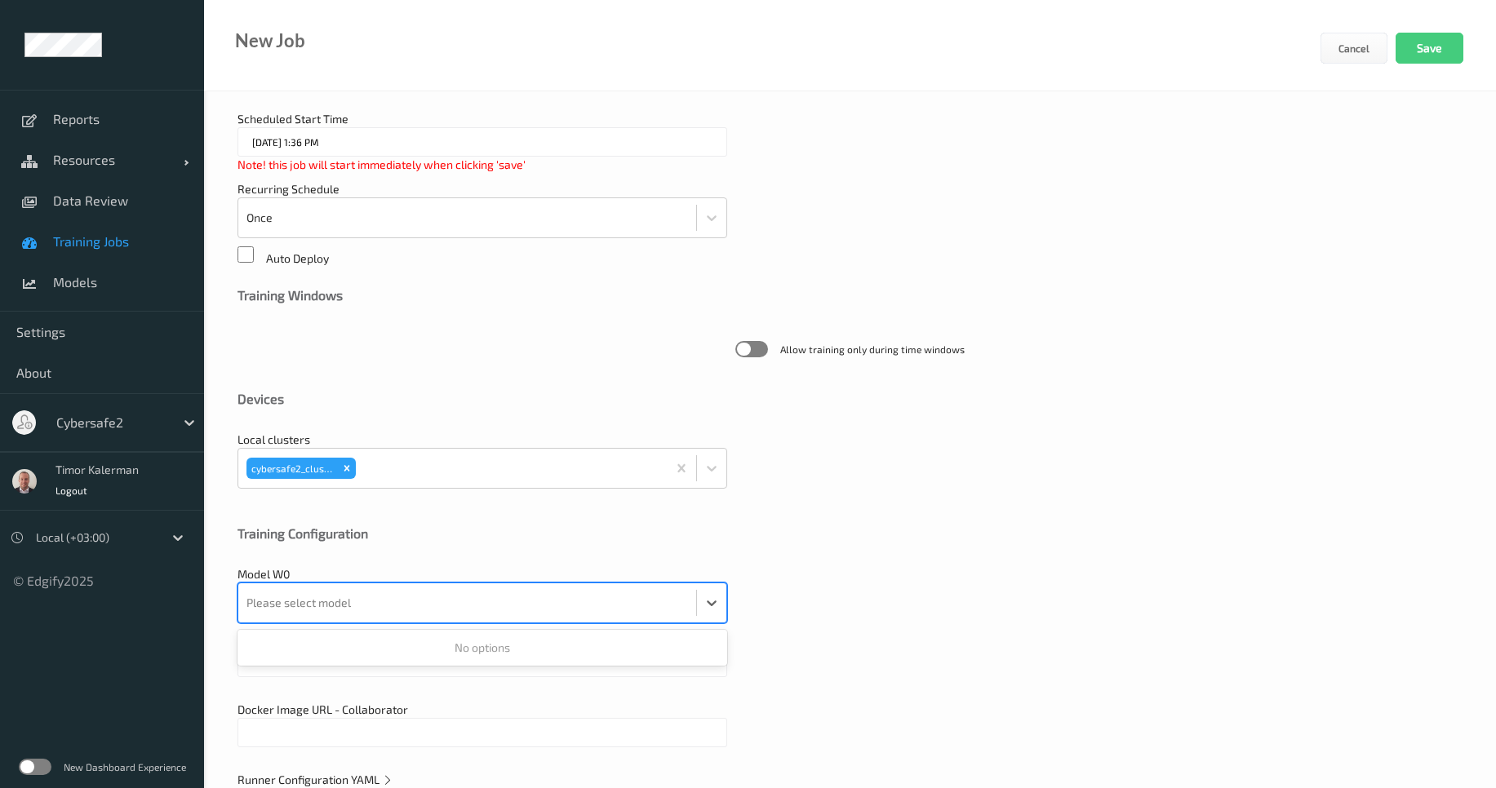
click at [686, 558] on div "Training Configuration" at bounding box center [850, 546] width 1225 height 41
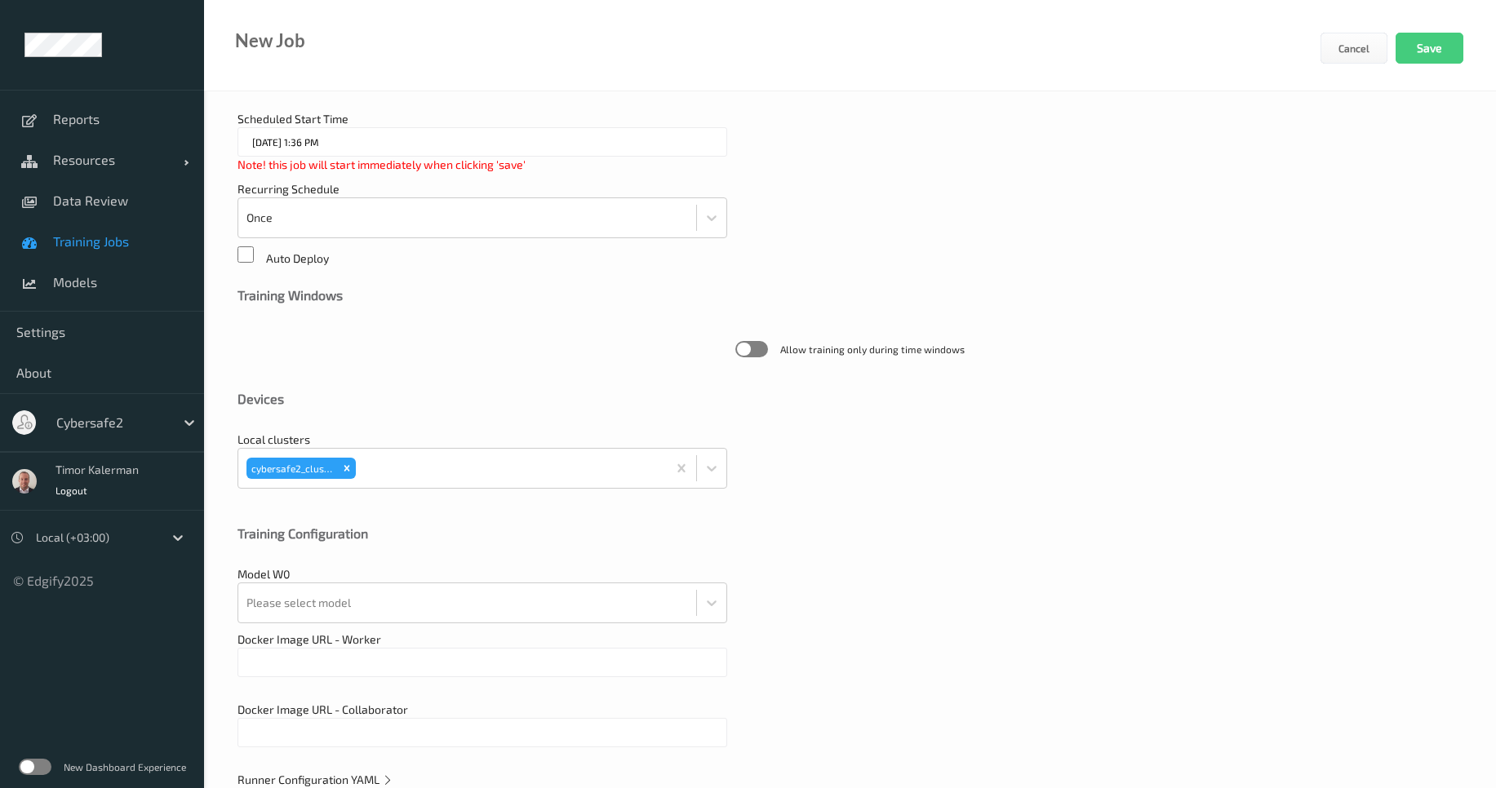
click at [414, 676] on input "text" at bounding box center [483, 662] width 490 height 29
paste input "1.1. Non Scan detector is running in the background."
type input "1.1. Non Scan detector is running in the background."
click at [352, 650] on input "text" at bounding box center [483, 662] width 490 height 29
paste input "edgify/edgify-worker-cuda:[DATE]"
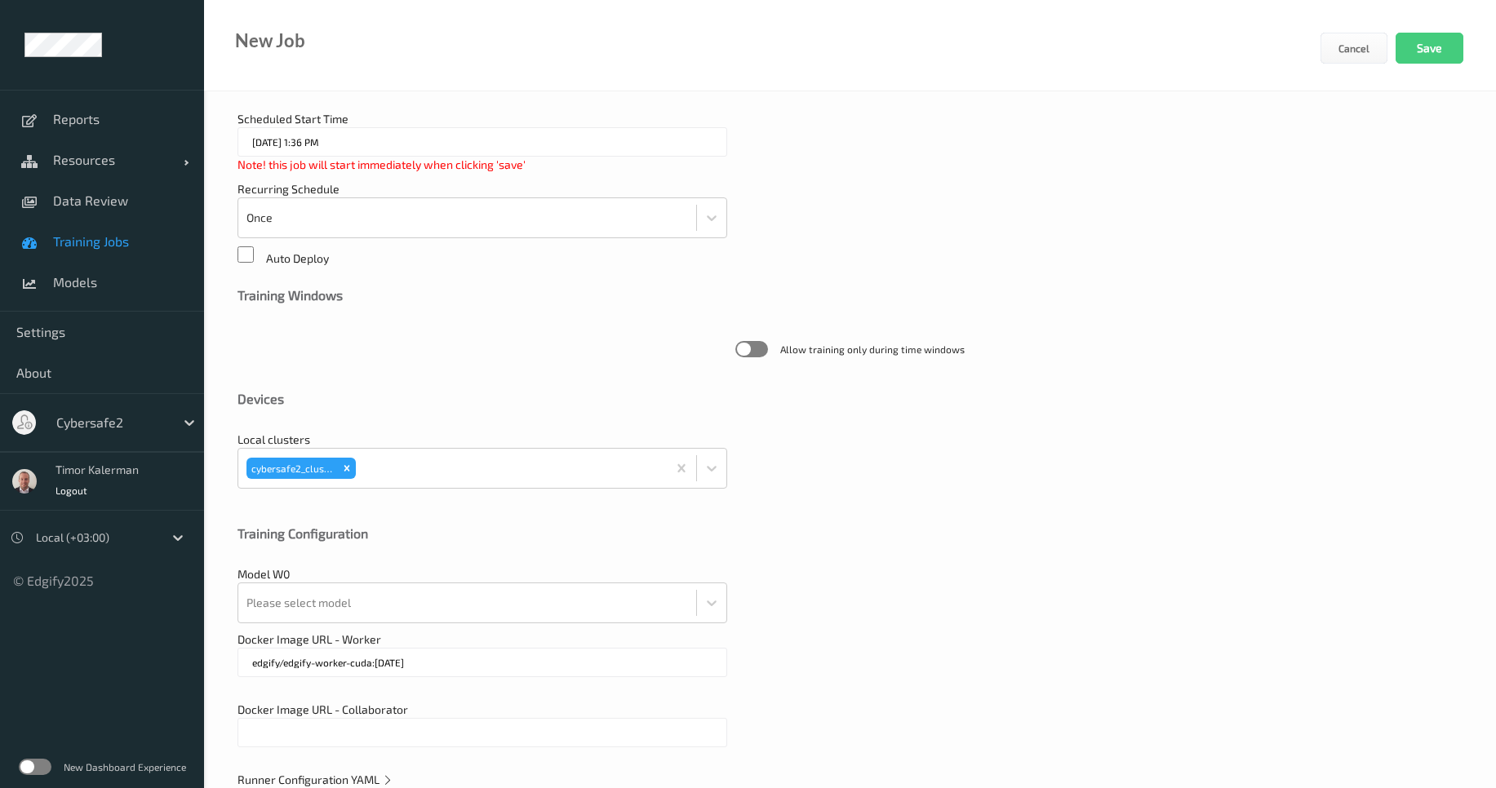
type input "edgify/edgify-worker-cuda:[DATE]"
click at [365, 738] on input "text" at bounding box center [483, 732] width 490 height 29
paste input "edgify/edgify-worker-cuda:[DATE]"
type input "edgify/edgify-worker-cuda:[DATE]"
click at [926, 598] on div "Model W0 Please select model" at bounding box center [850, 594] width 1225 height 57
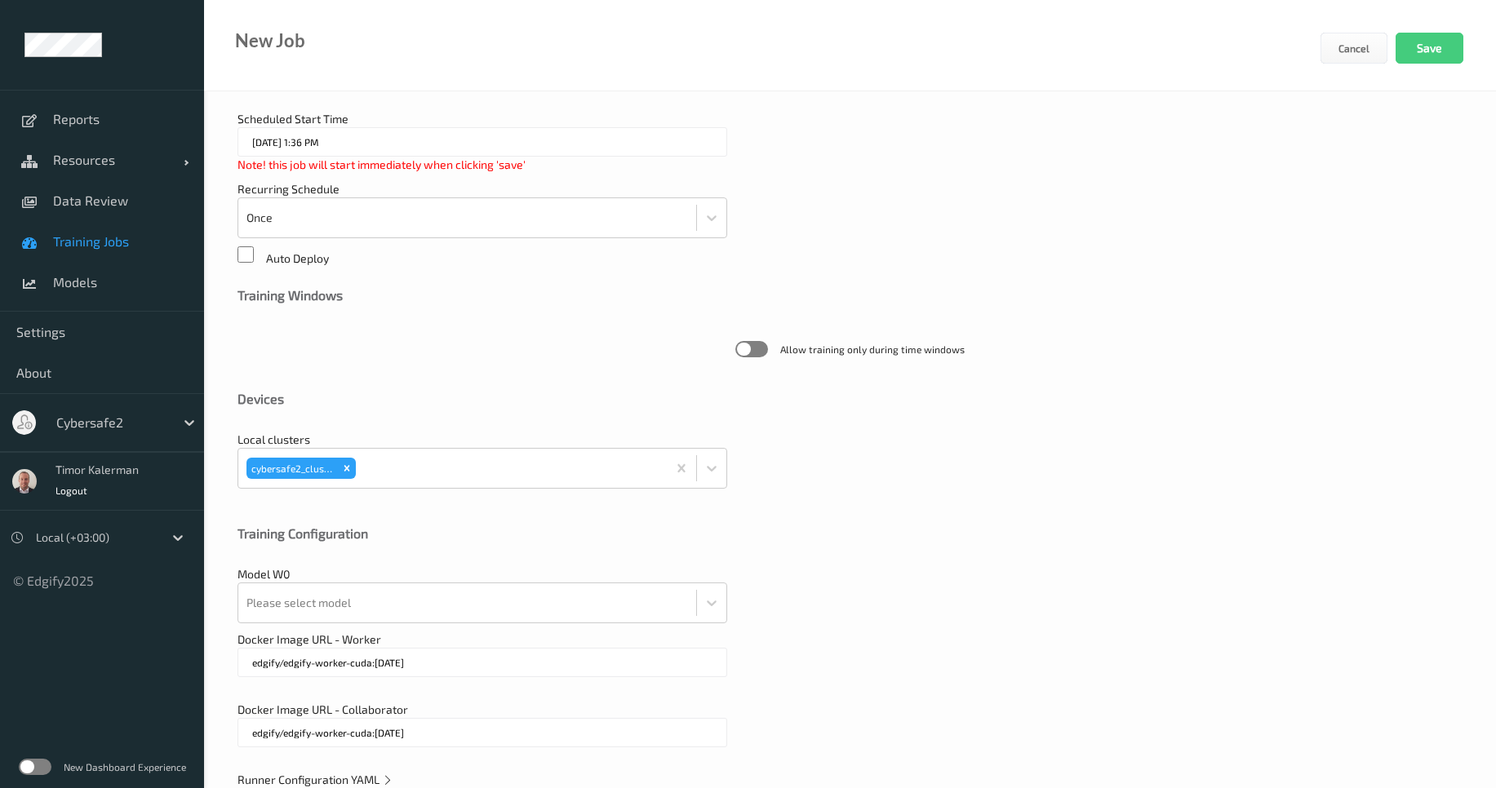
scroll to position [335, 0]
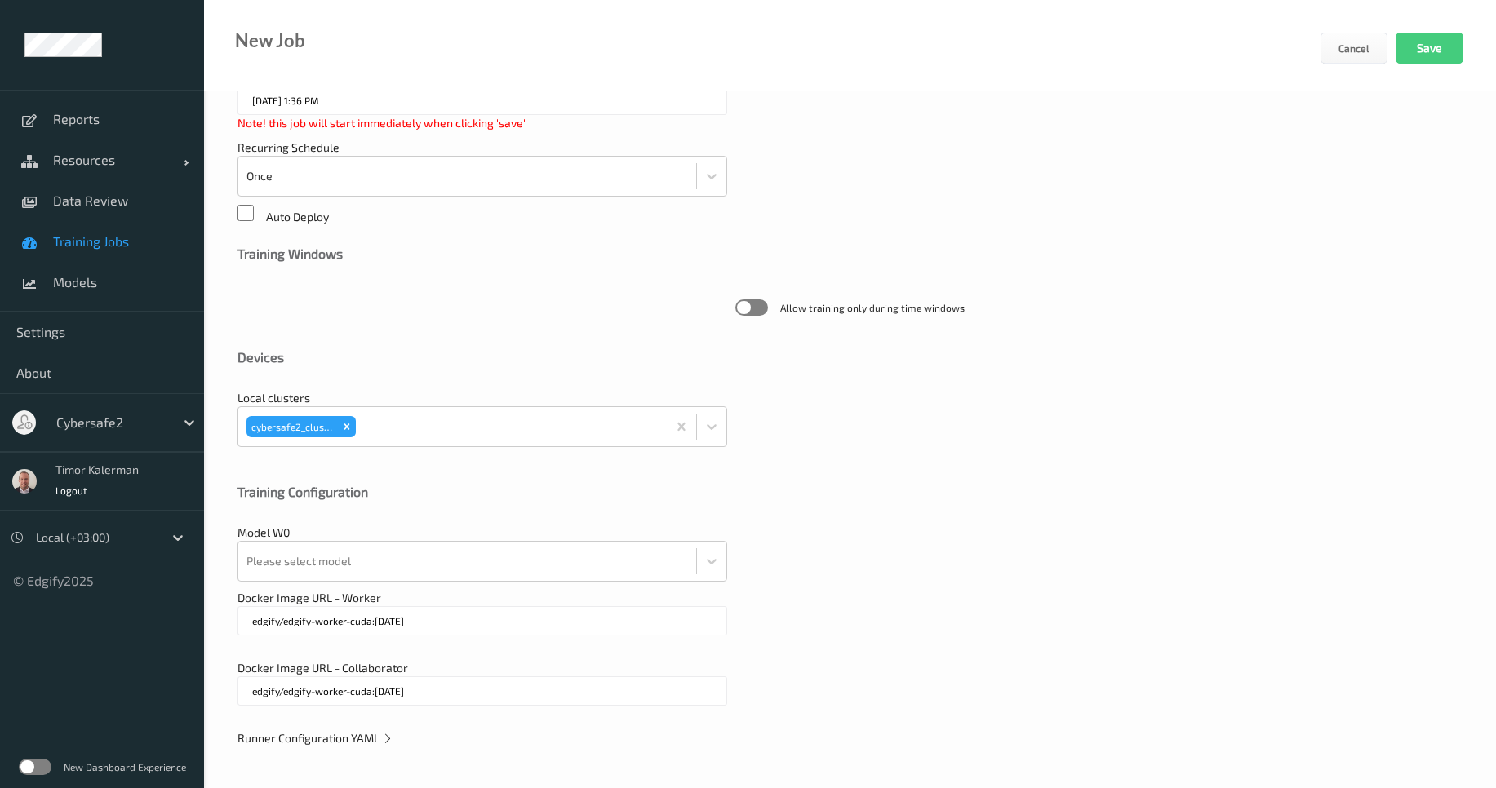
click at [379, 735] on span "Runner Configuration YAML" at bounding box center [316, 738] width 156 height 14
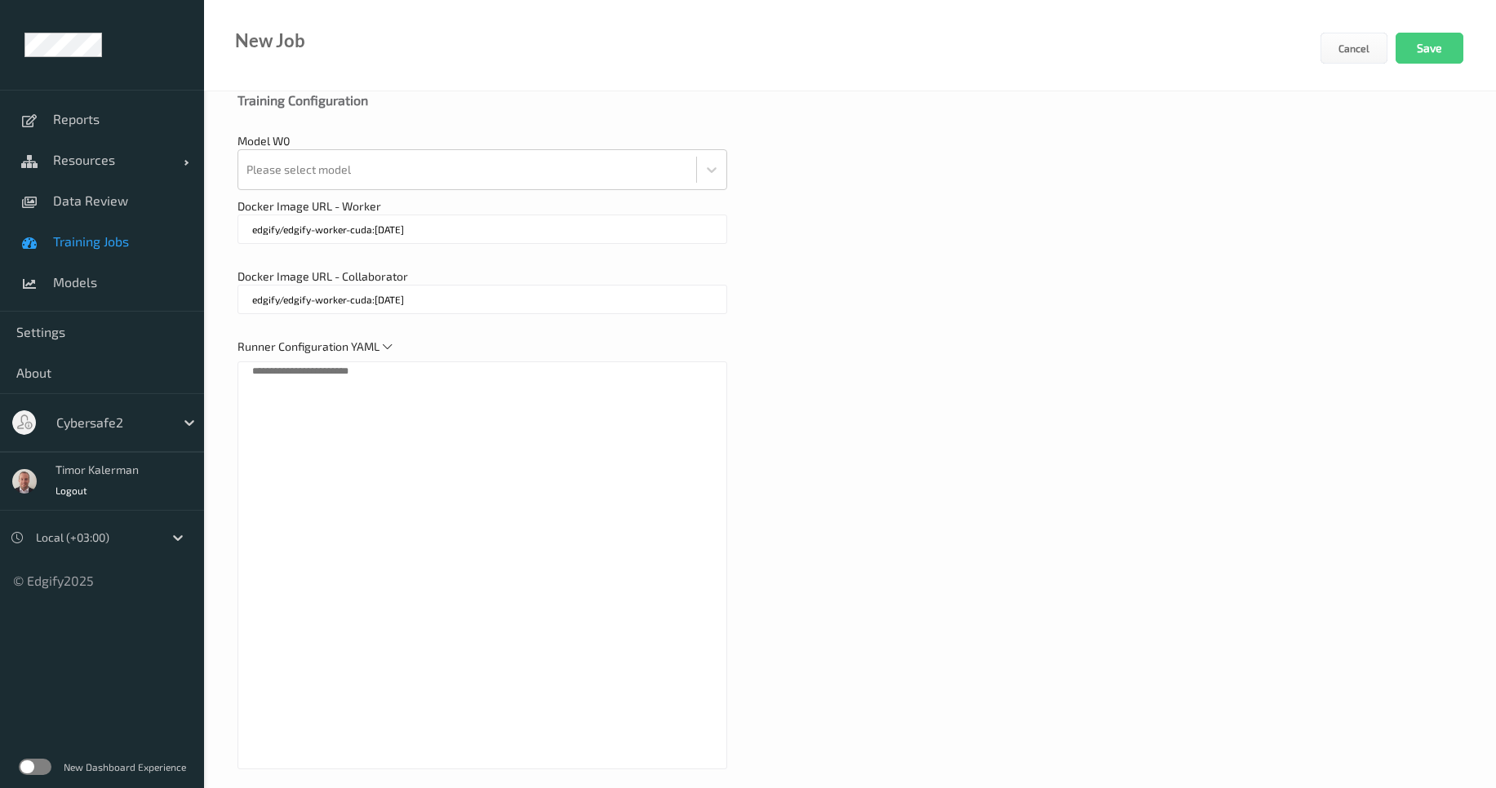
click at [405, 542] on textarea at bounding box center [483, 566] width 490 height 408
paste textarea "**********"
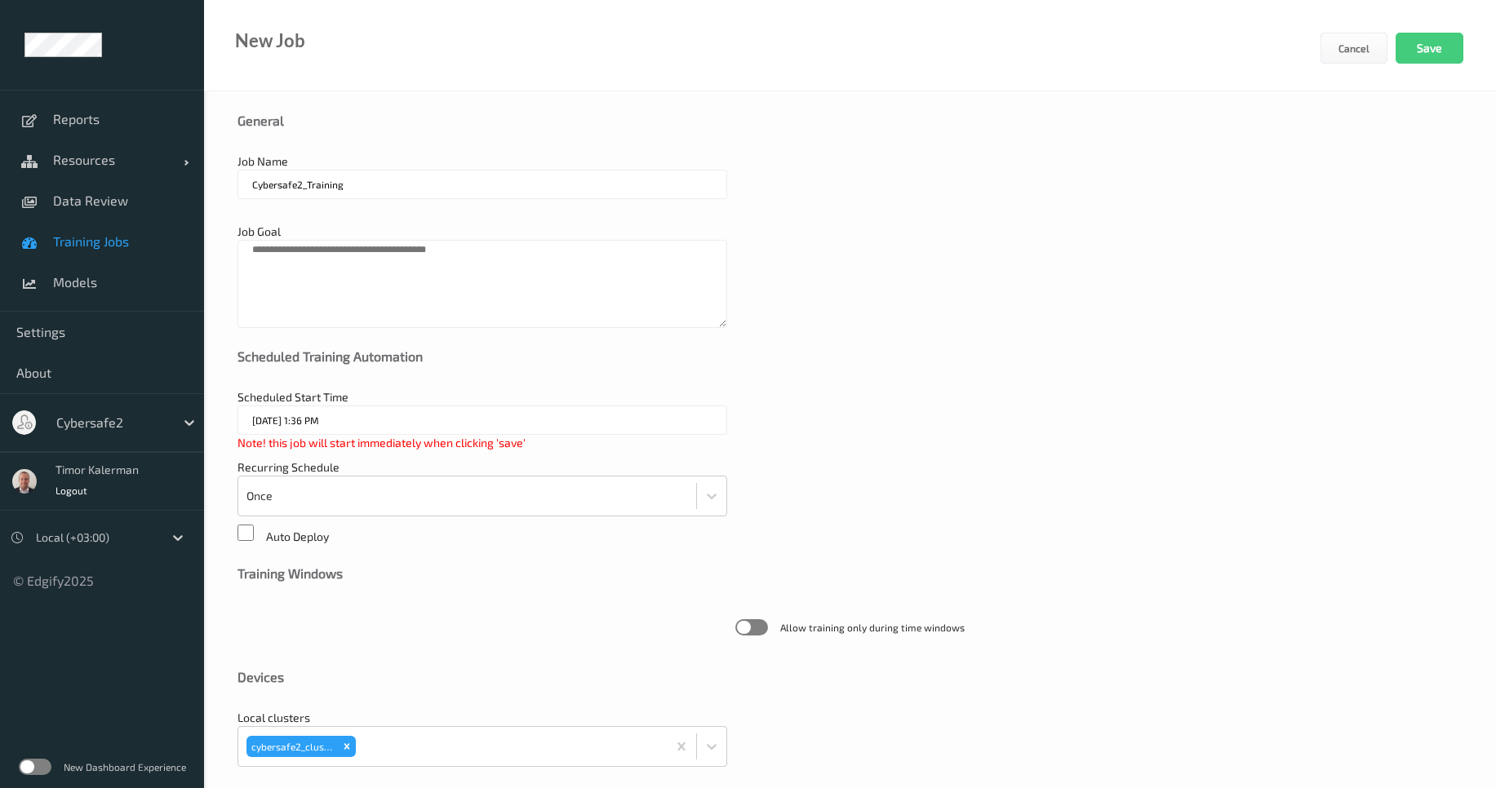
scroll to position [0, 0]
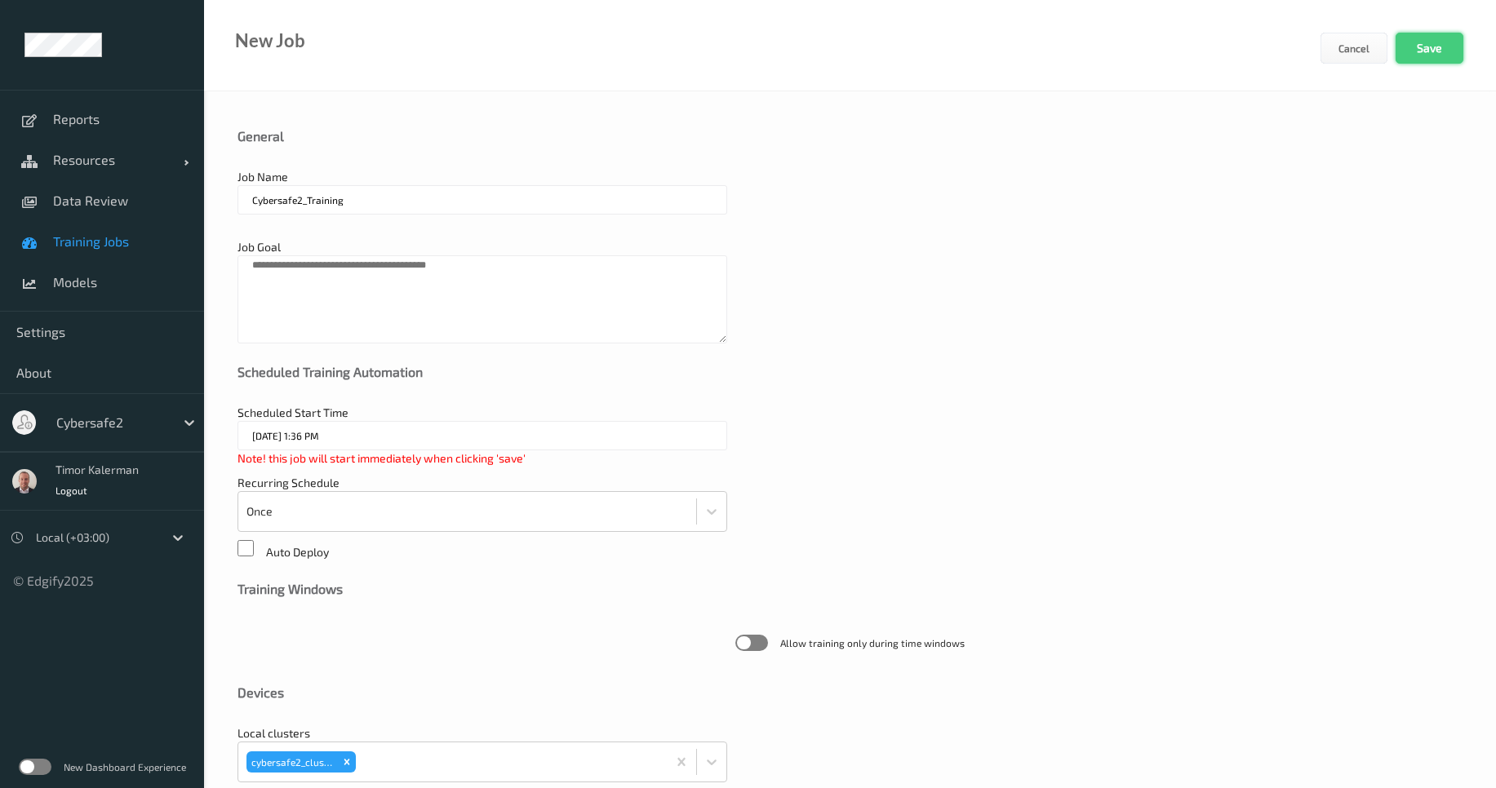
type textarea "**********"
click at [1430, 51] on button "Save" at bounding box center [1430, 48] width 68 height 31
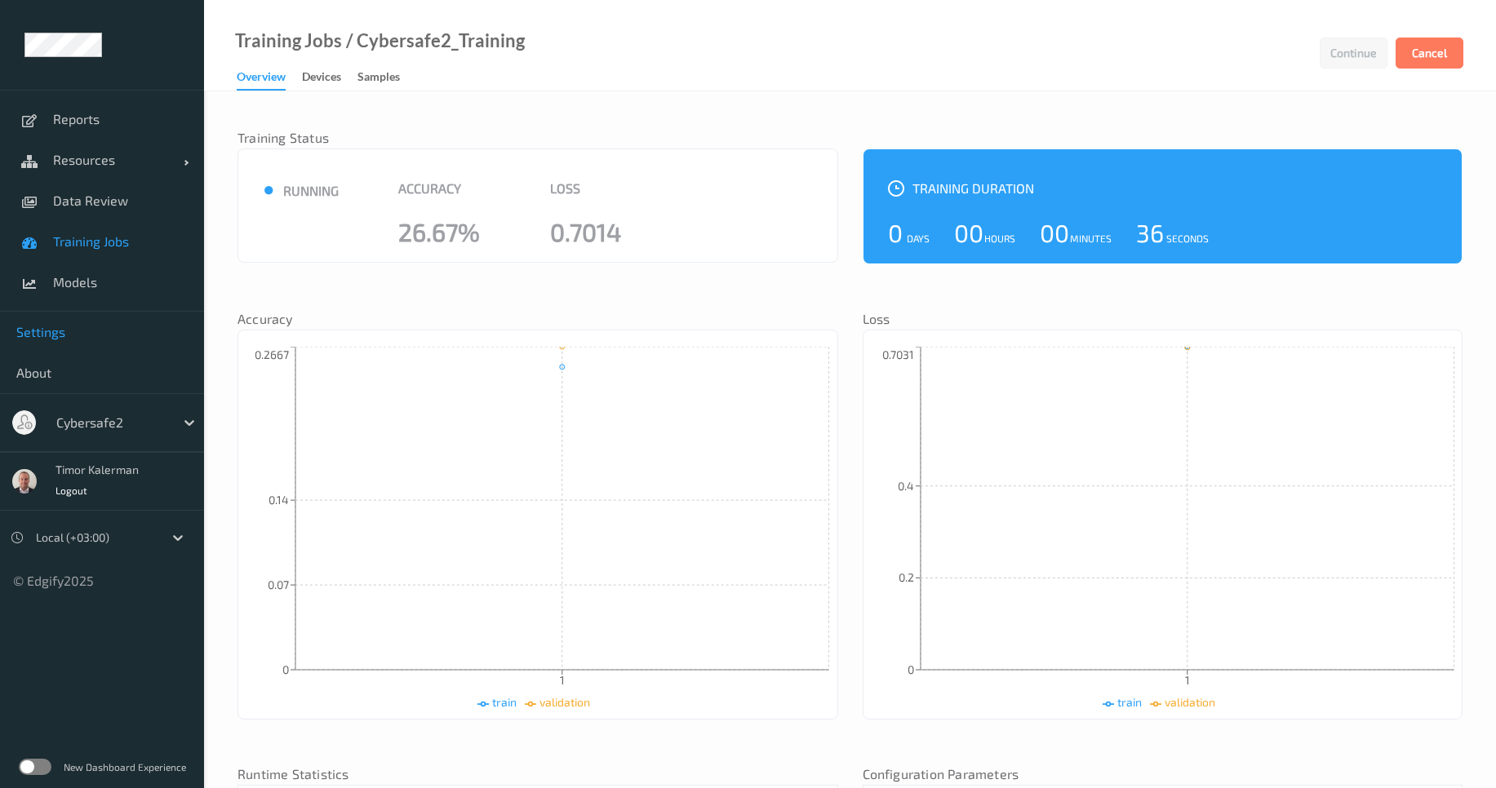
click at [56, 331] on span "Settings" at bounding box center [101, 332] width 171 height 16
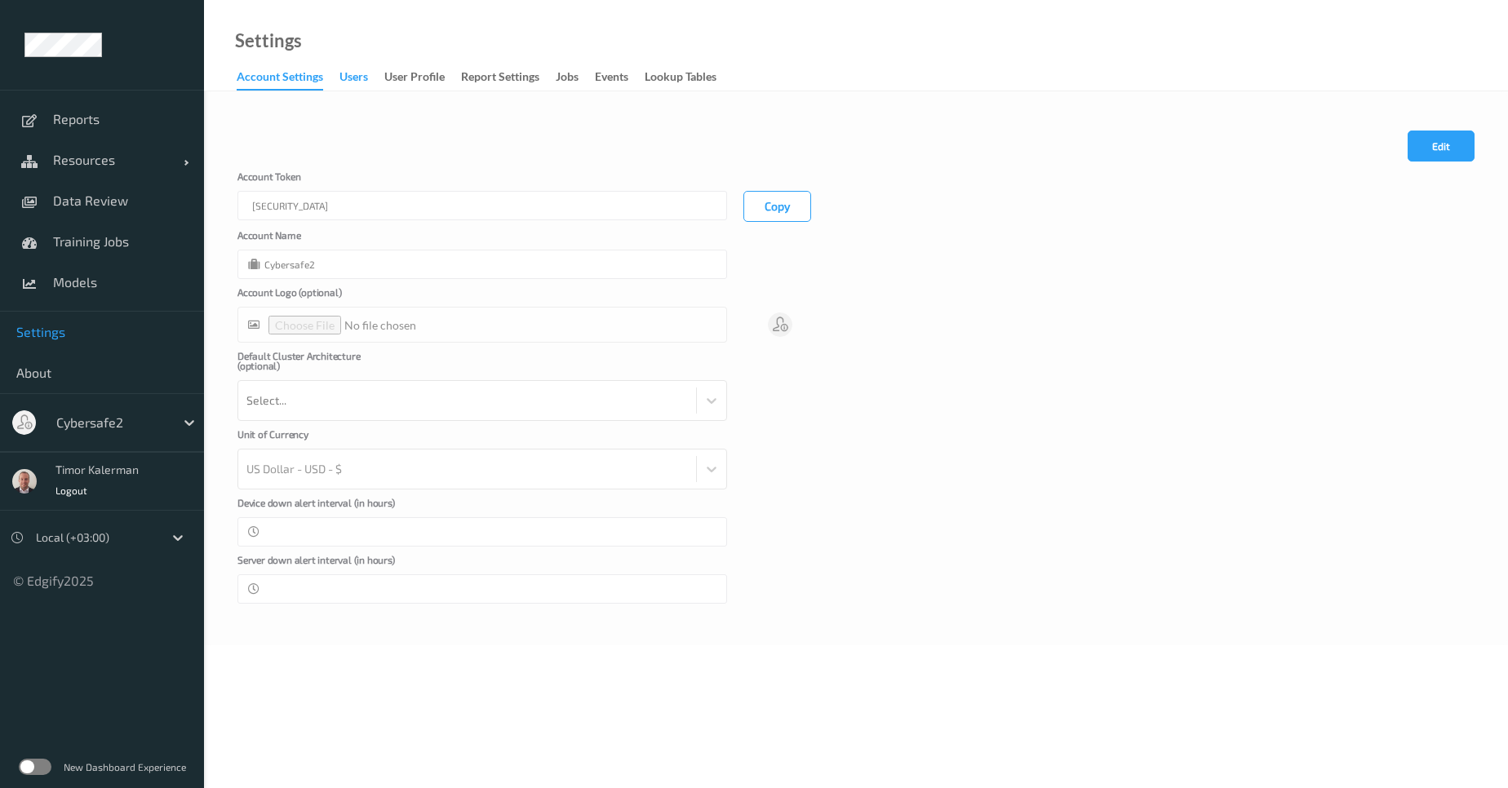
click at [344, 77] on div "users" at bounding box center [354, 79] width 29 height 20
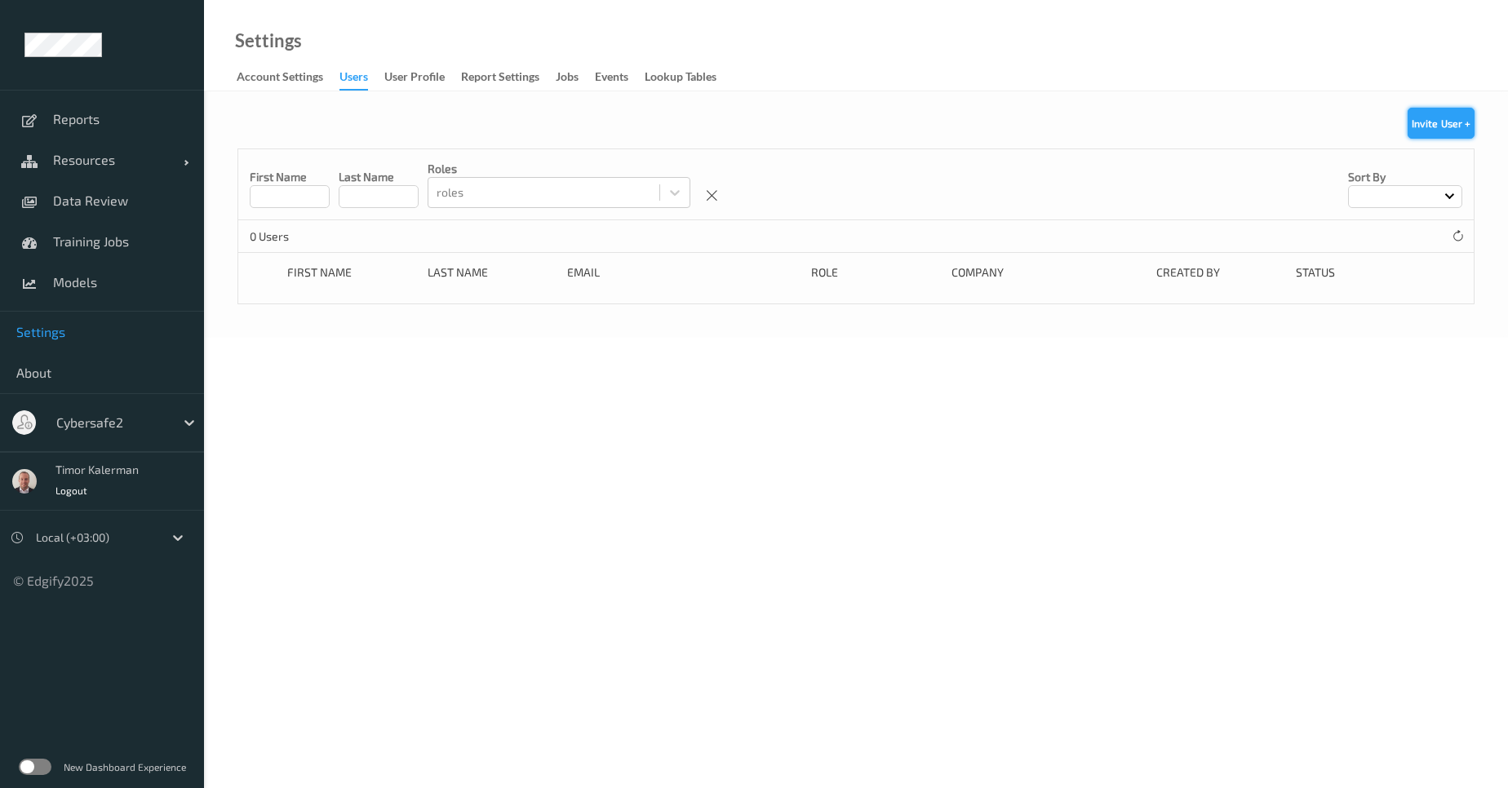
click at [1433, 113] on button "Invite User +" at bounding box center [1441, 123] width 67 height 31
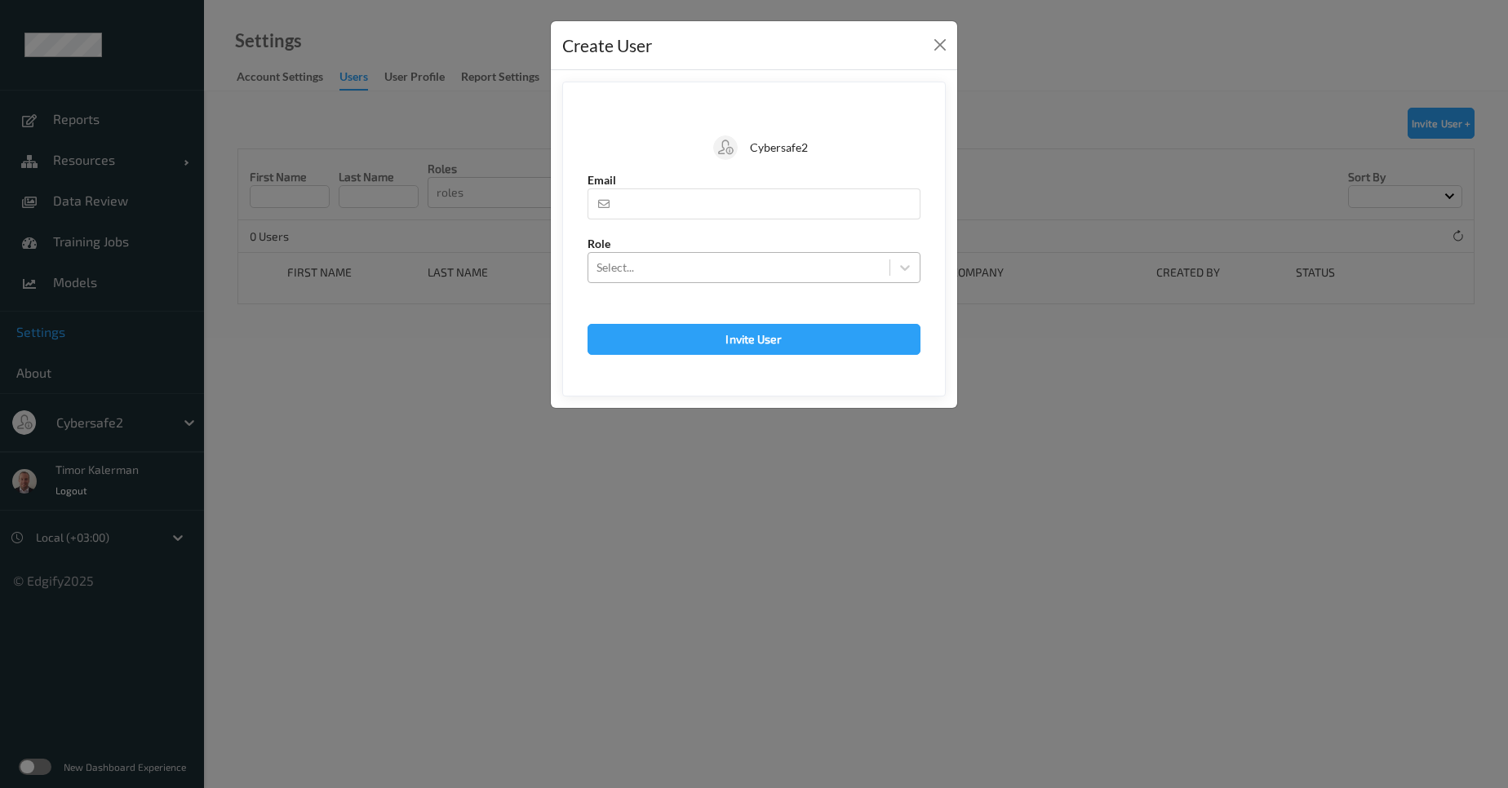
click at [687, 264] on div at bounding box center [739, 268] width 285 height 20
click at [740, 253] on div "Select..." at bounding box center [754, 267] width 333 height 31
click at [743, 255] on div "Select..." at bounding box center [738, 268] width 301 height 26
click at [744, 269] on div at bounding box center [739, 268] width 285 height 20
click at [930, 42] on button "Close" at bounding box center [940, 44] width 23 height 23
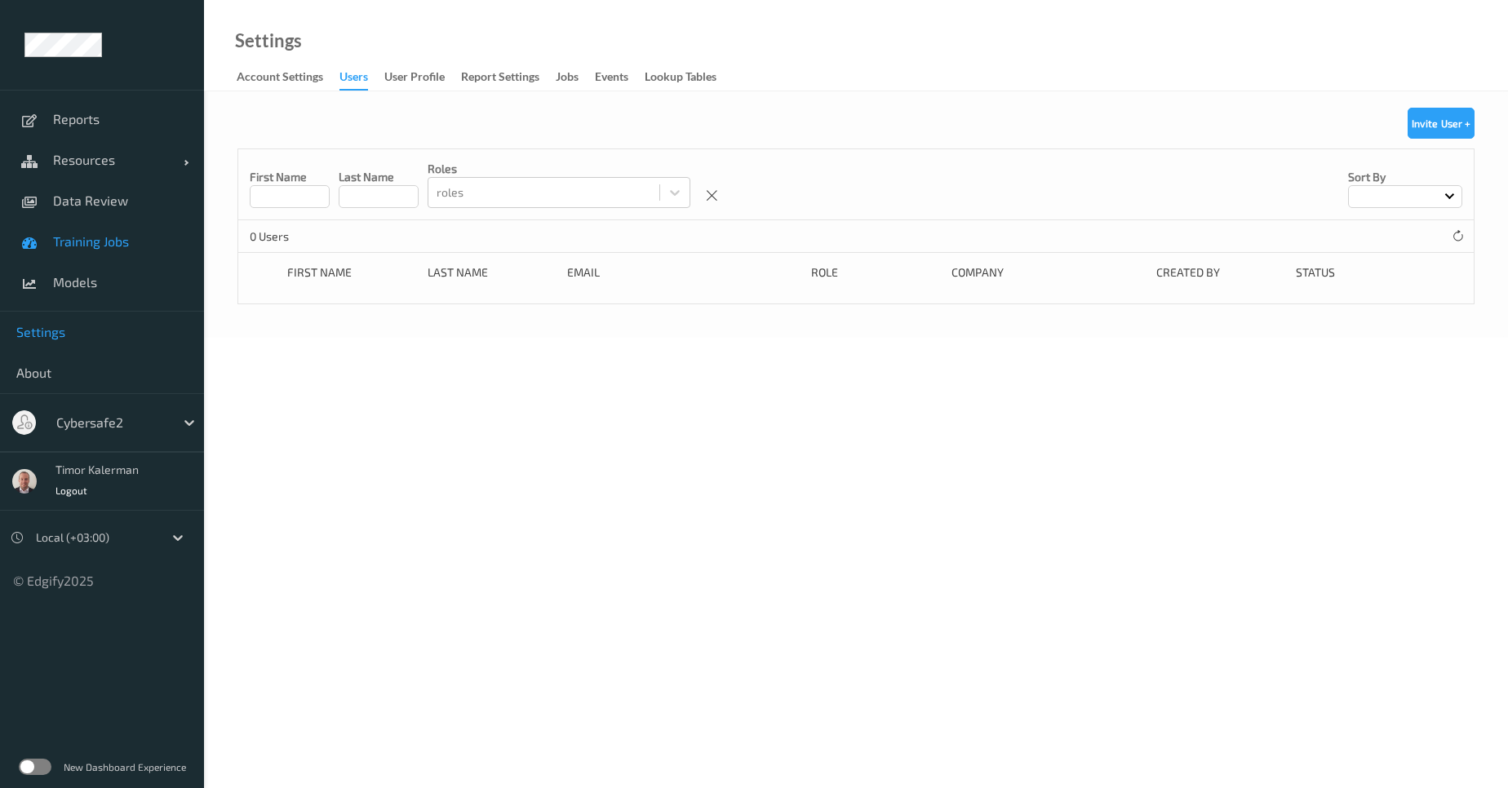
click at [104, 253] on link "Training Jobs" at bounding box center [102, 241] width 204 height 41
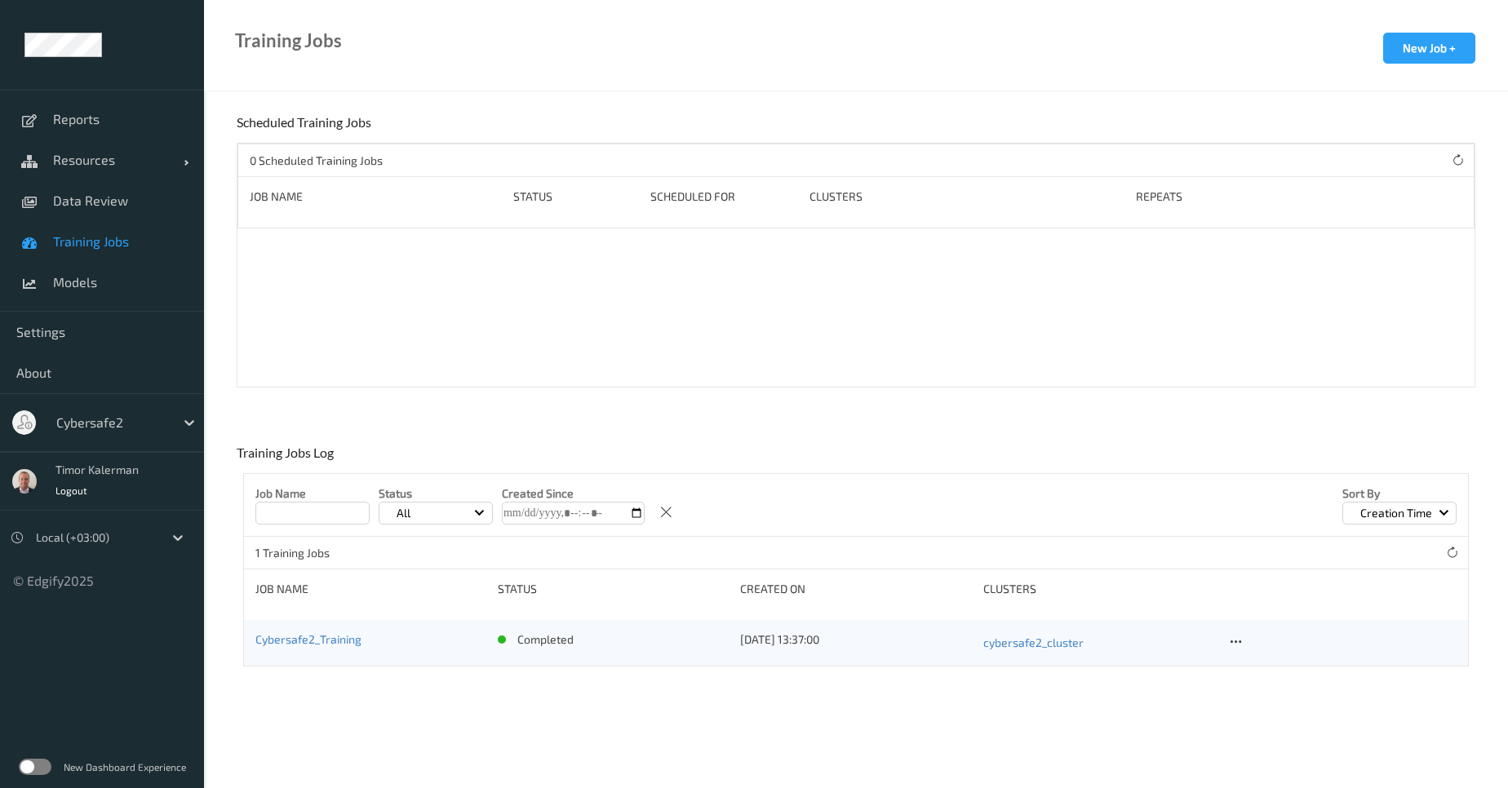
click at [330, 649] on div "Cybersafe2_Training" at bounding box center [370, 643] width 231 height 23
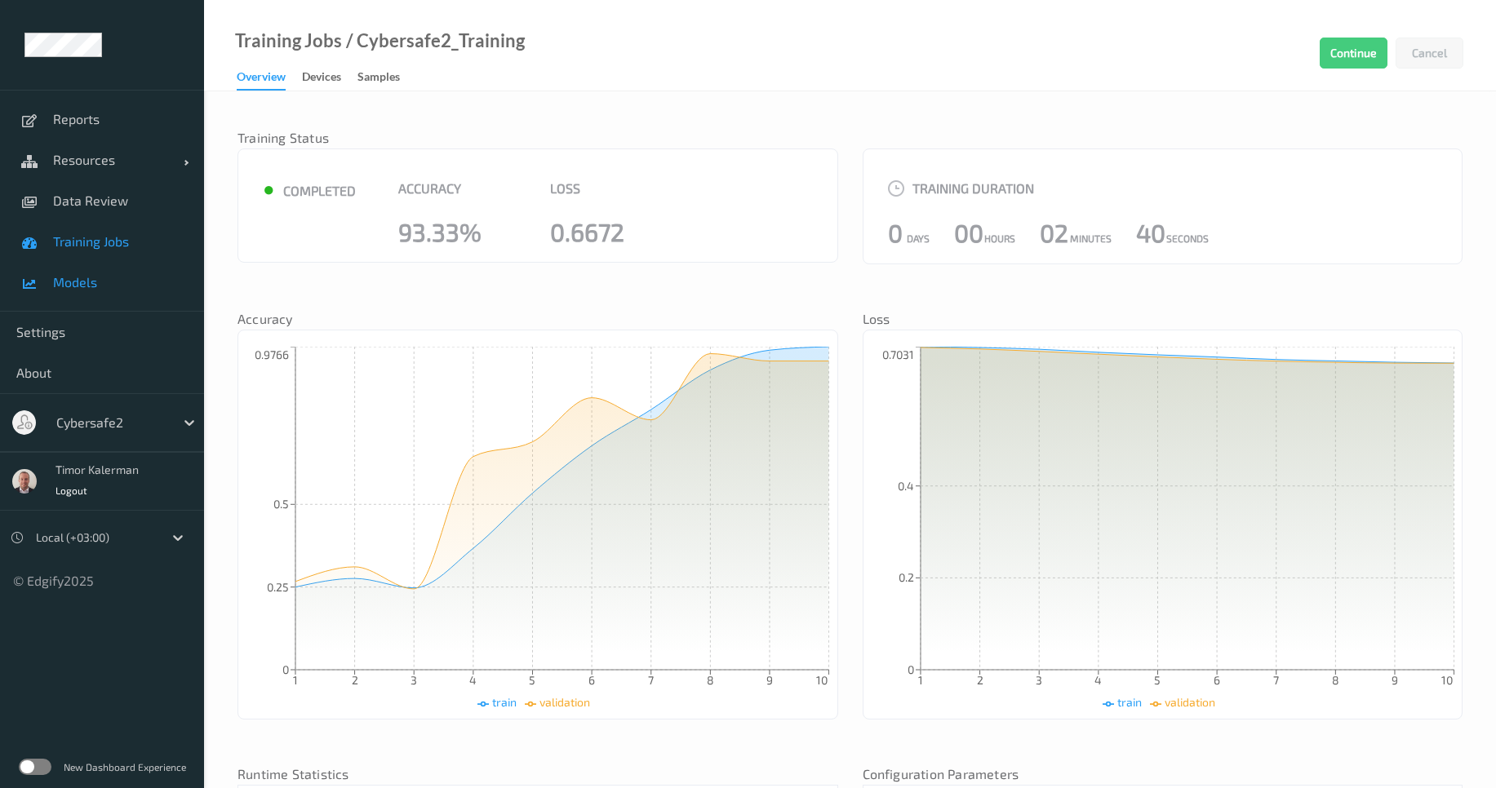
click at [85, 279] on span "Models" at bounding box center [120, 282] width 135 height 16
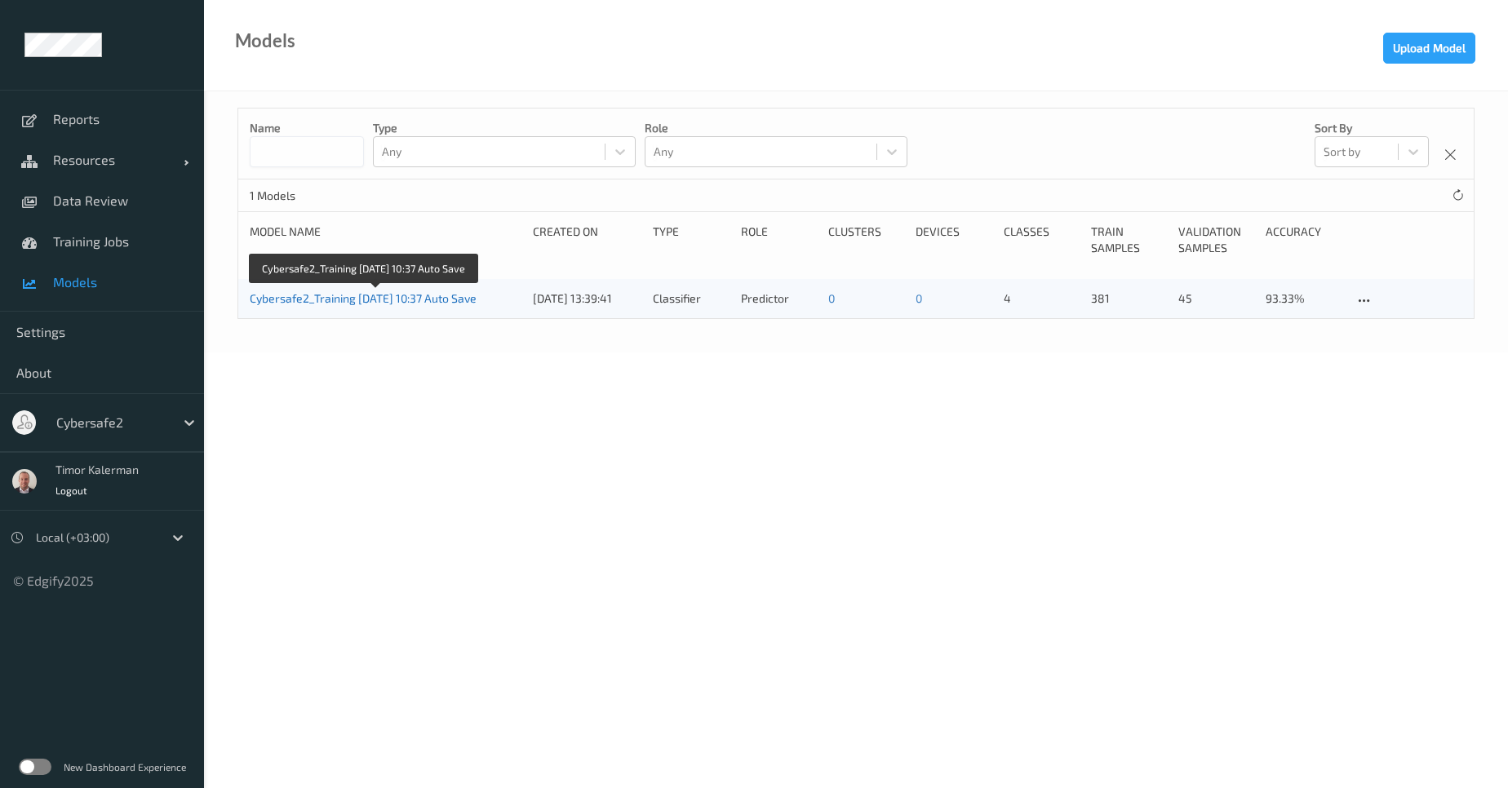
click at [368, 293] on link "Cybersafe2_Training [DATE] 10:37 Auto Save" at bounding box center [363, 298] width 227 height 14
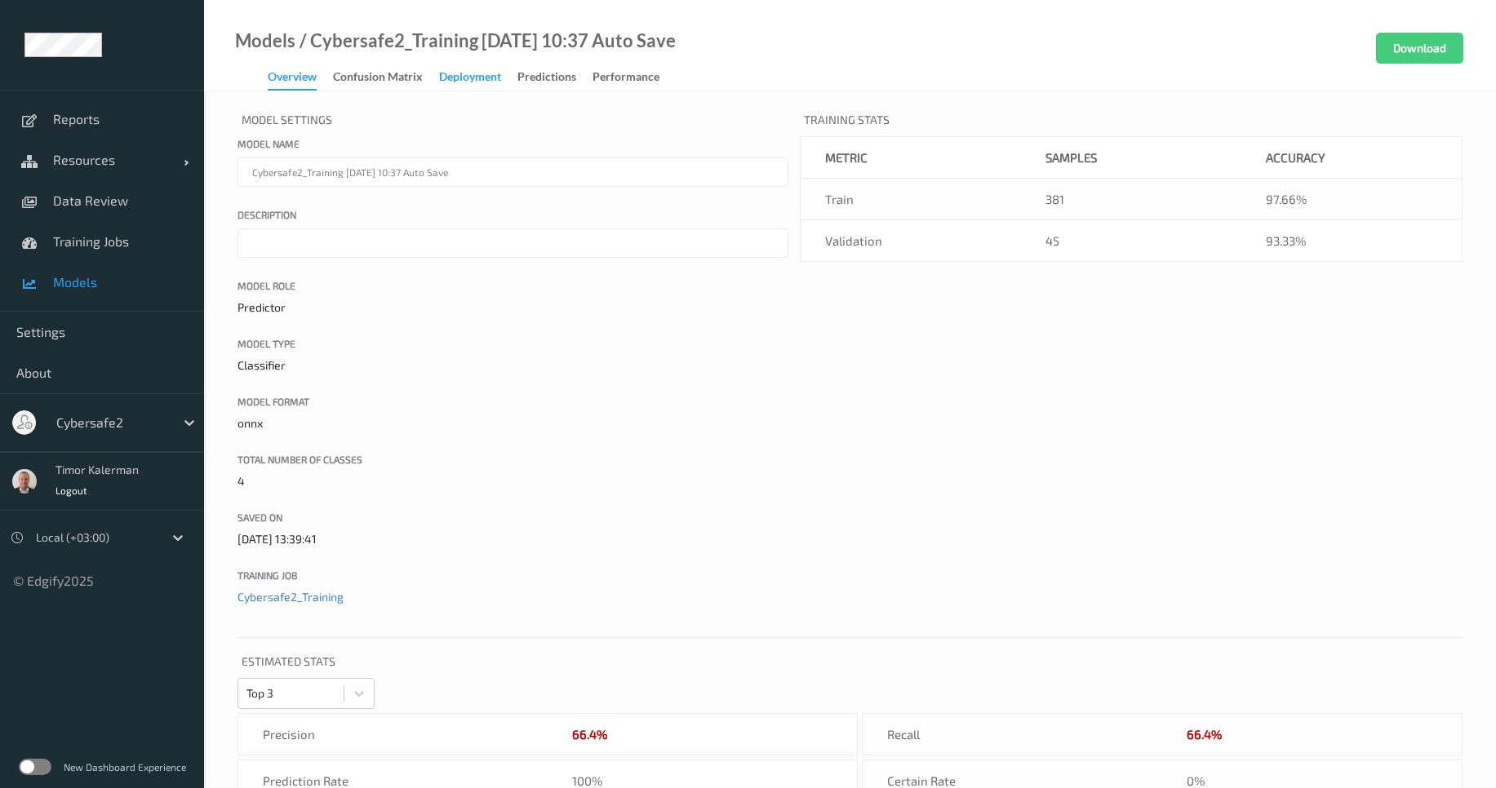
click at [448, 79] on div "Deployment" at bounding box center [470, 79] width 62 height 20
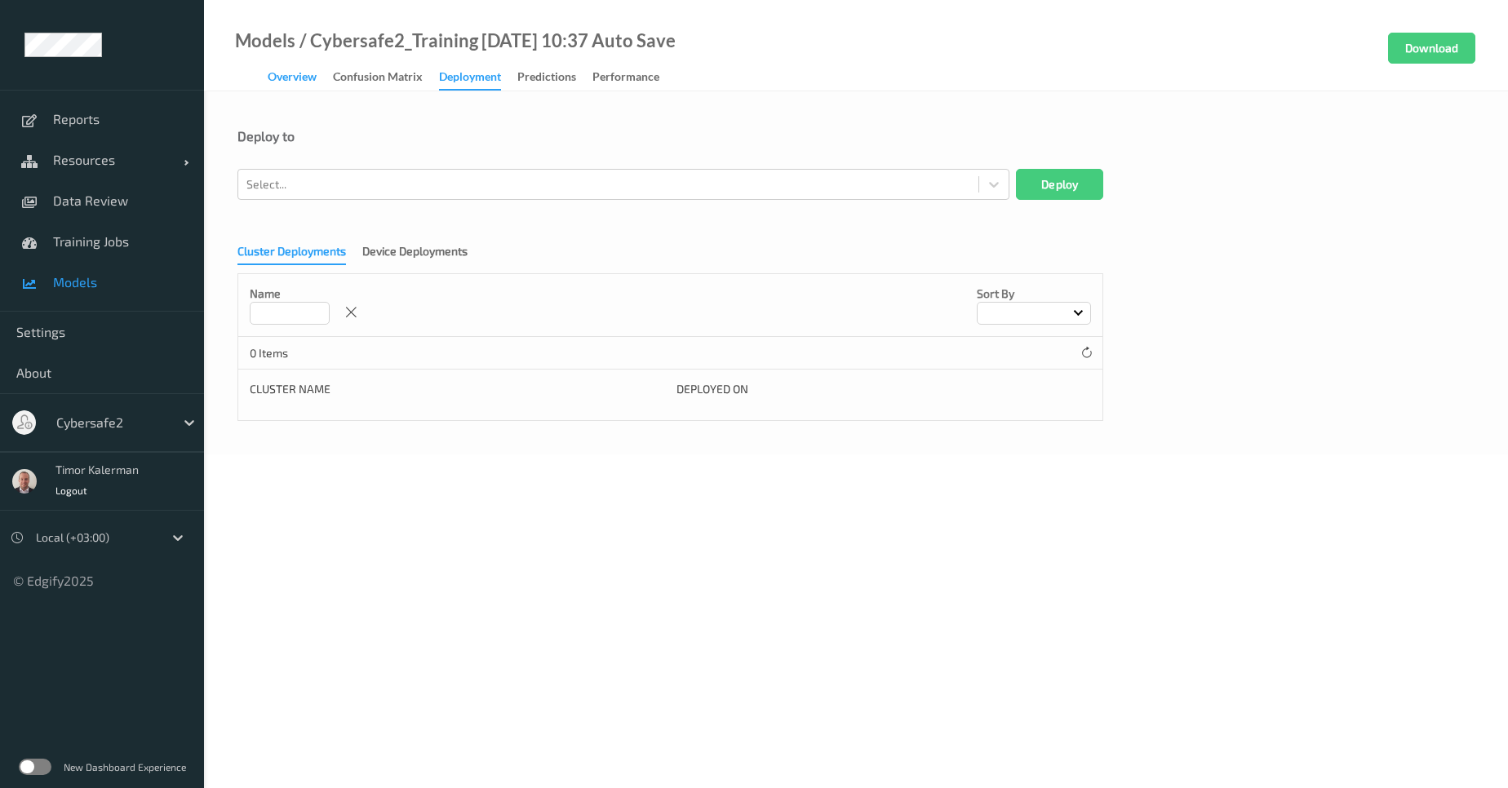
click at [278, 73] on div "Overview" at bounding box center [292, 79] width 49 height 20
